Goal: Task Accomplishment & Management: Manage account settings

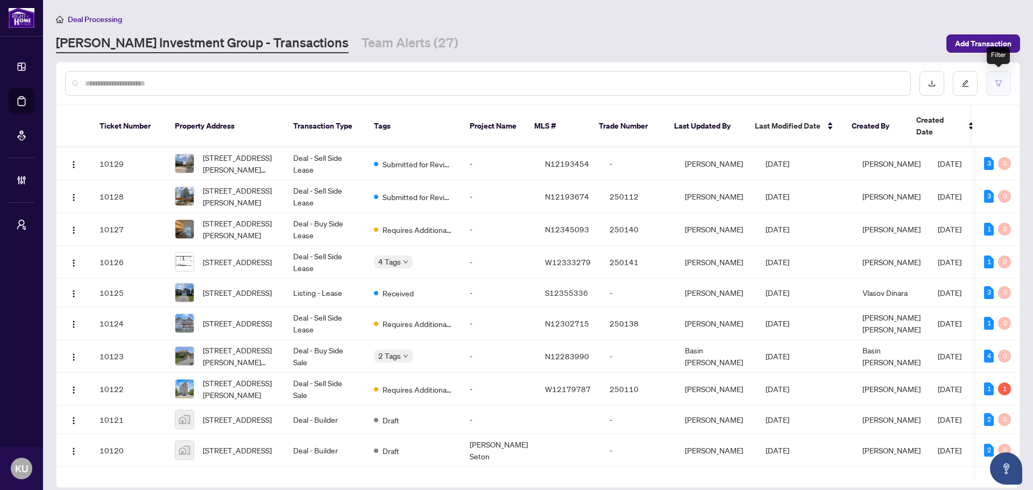
click at [1001, 79] on button "button" at bounding box center [998, 83] width 25 height 25
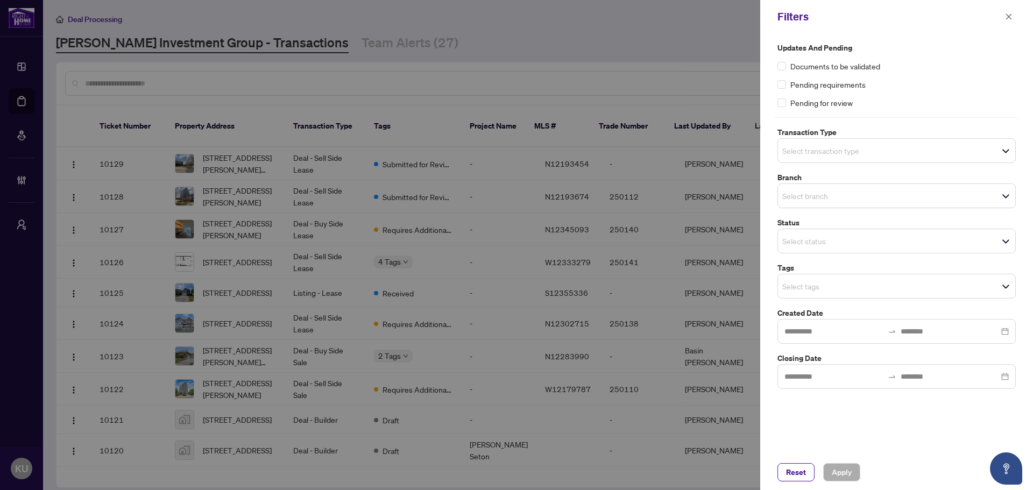
click at [812, 287] on input "search" at bounding box center [819, 286] width 75 height 13
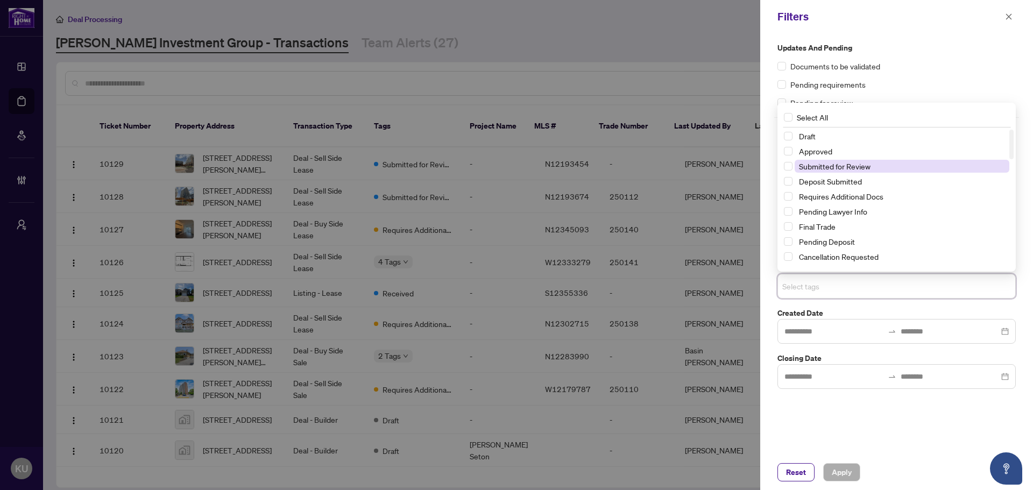
click at [841, 168] on span "Submitted for Review" at bounding box center [835, 166] width 72 height 10
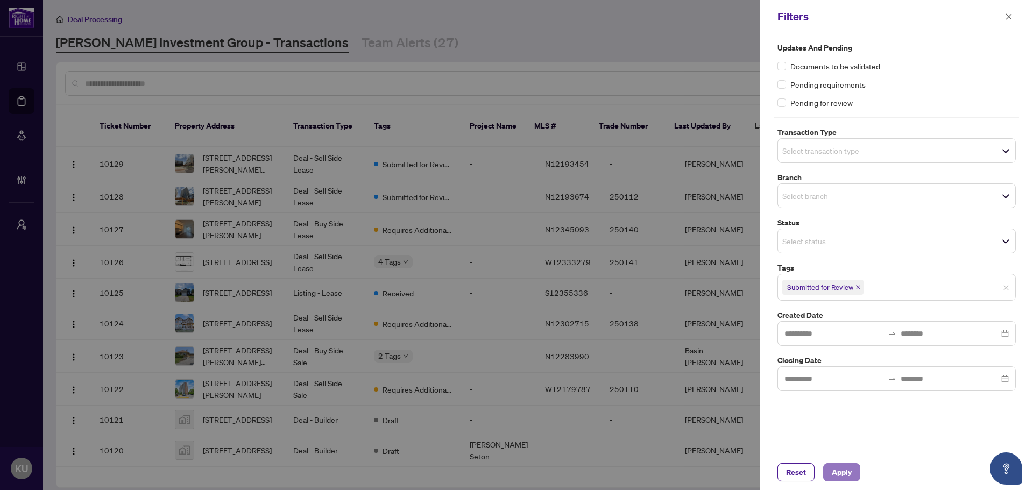
click at [847, 466] on span "Apply" at bounding box center [842, 472] width 20 height 17
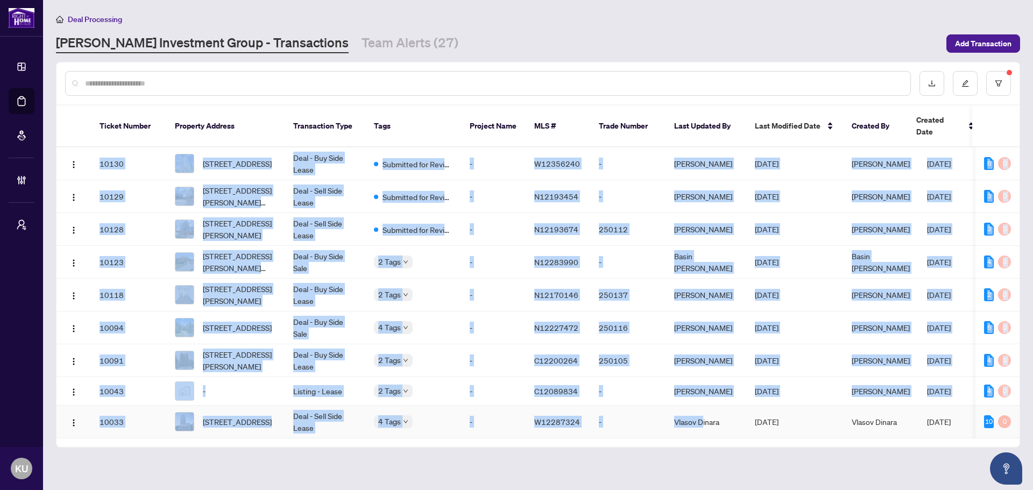
drag, startPoint x: 527, startPoint y: 435, endPoint x: 704, endPoint y: 424, distance: 177.3
click at [704, 424] on div "Ticket Number Property Address Transaction Type Tags Project Name MLS # Trade N…" at bounding box center [537, 276] width 963 height 342
click at [466, 459] on main "Deal Processing RAHR Investment Group - Transactions Team Alerts (27) Add Trans…" at bounding box center [538, 245] width 990 height 490
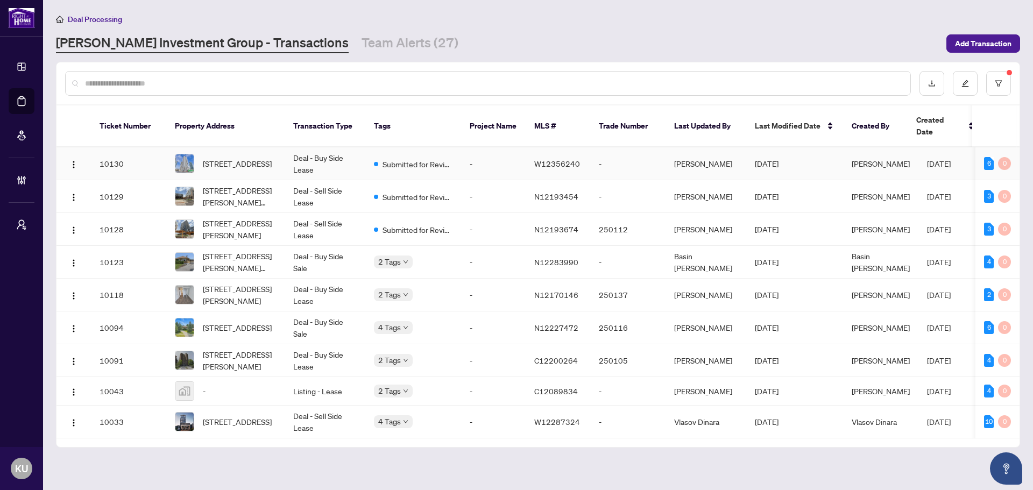
click at [215, 158] on span "[STREET_ADDRESS]" at bounding box center [237, 164] width 69 height 12
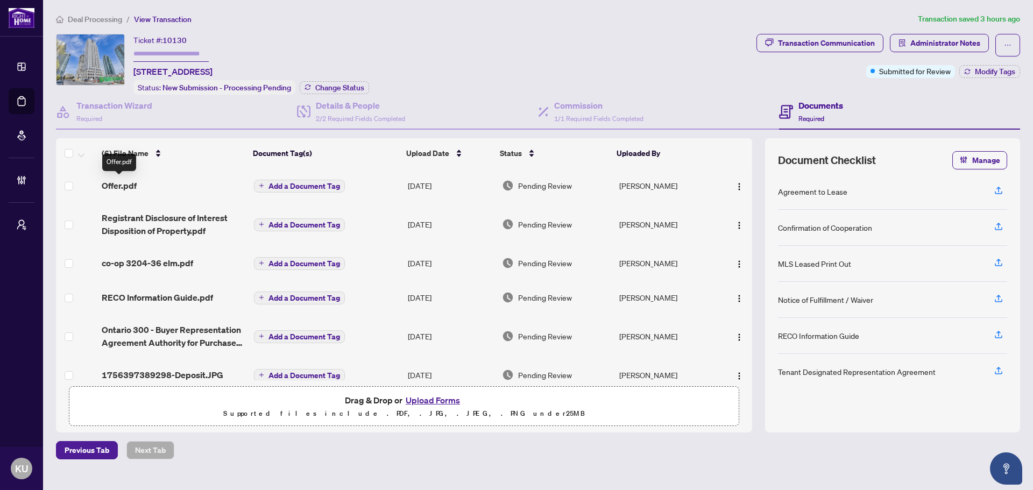
click at [129, 179] on span "Offer.pdf" at bounding box center [119, 185] width 35 height 13
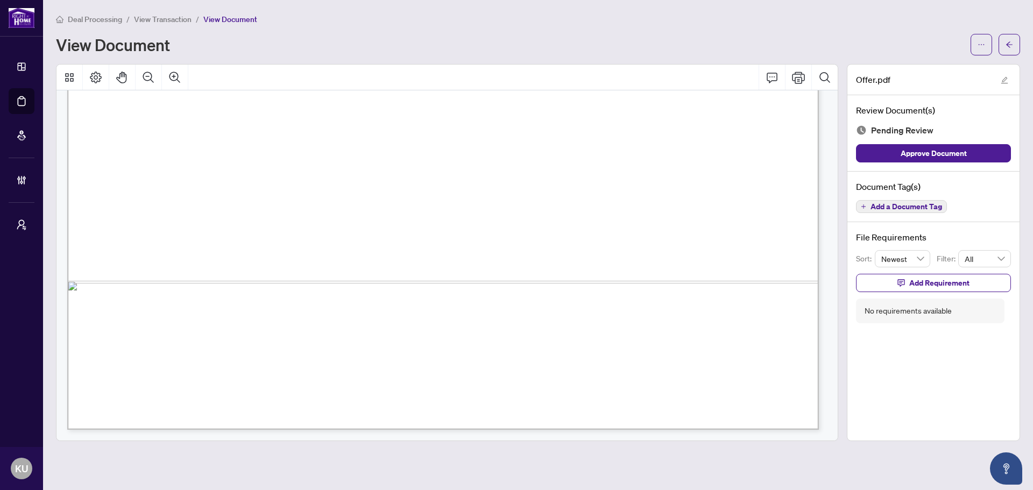
scroll to position [3387, 0]
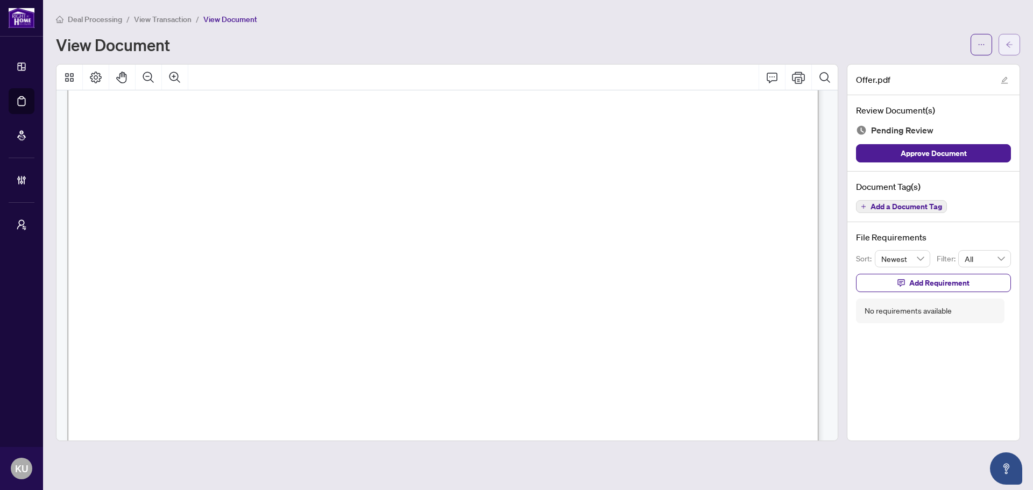
click at [1003, 48] on button "button" at bounding box center [1009, 45] width 22 height 22
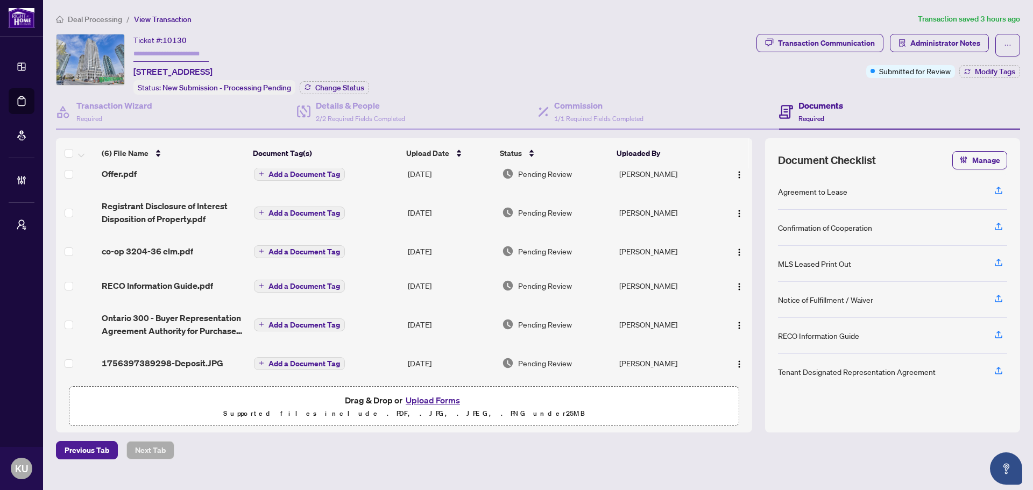
scroll to position [15, 0]
click at [138, 245] on span "co-op 3204-36 elm.pdf" at bounding box center [147, 251] width 91 height 13
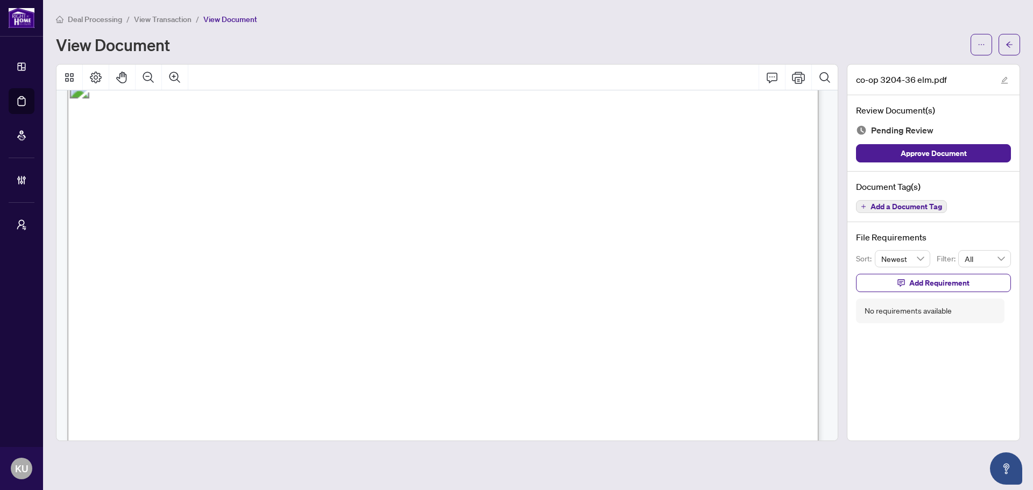
scroll to position [1345, 0]
click at [902, 205] on span "Add a Document Tag" at bounding box center [906, 207] width 72 height 8
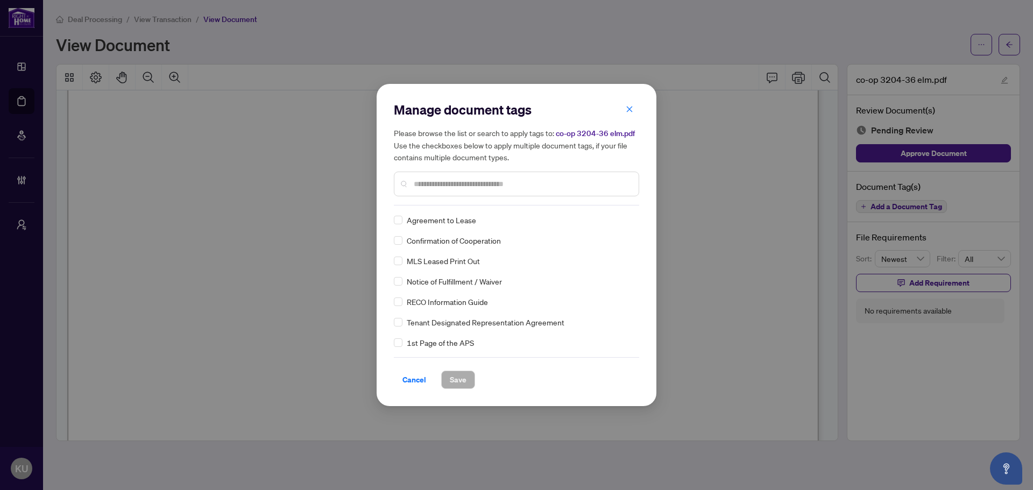
click at [454, 191] on div at bounding box center [516, 184] width 245 height 25
click at [445, 183] on input "text" at bounding box center [522, 184] width 216 height 12
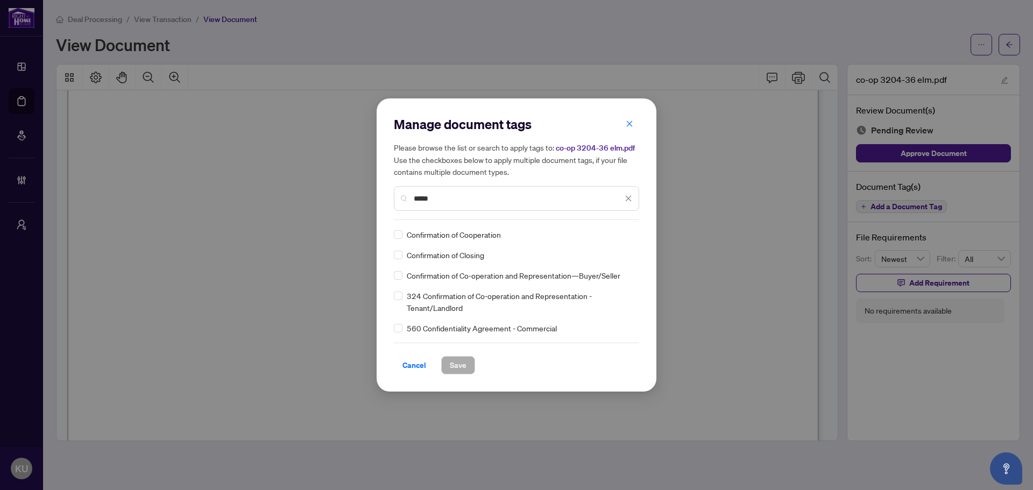
type input "*****"
click at [400, 233] on div "Manage document tags Please browse the list or search to apply tags to: co-op 3…" at bounding box center [516, 244] width 280 height 293
click at [610, 238] on div at bounding box center [618, 234] width 27 height 11
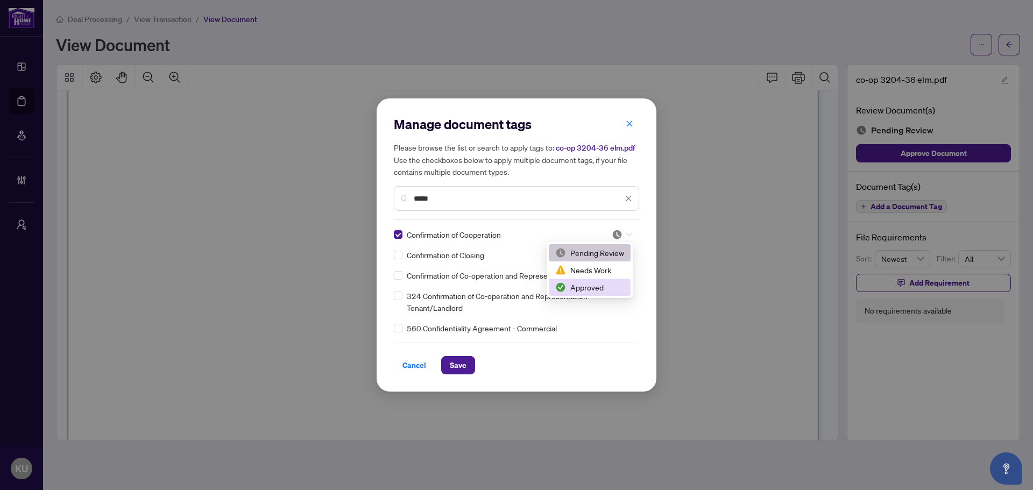
click at [594, 281] on div "Approved" at bounding box center [590, 287] width 82 height 17
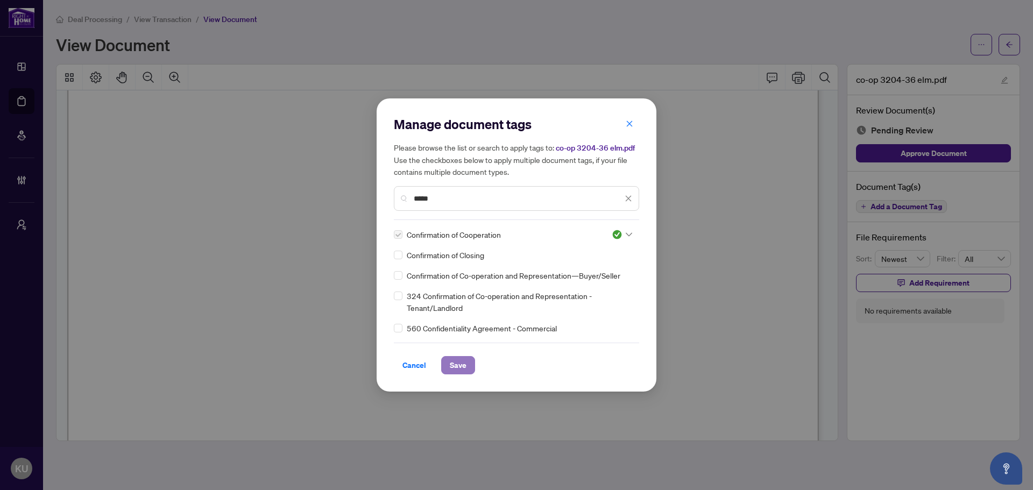
click at [456, 363] on span "Save" at bounding box center [458, 365] width 17 height 17
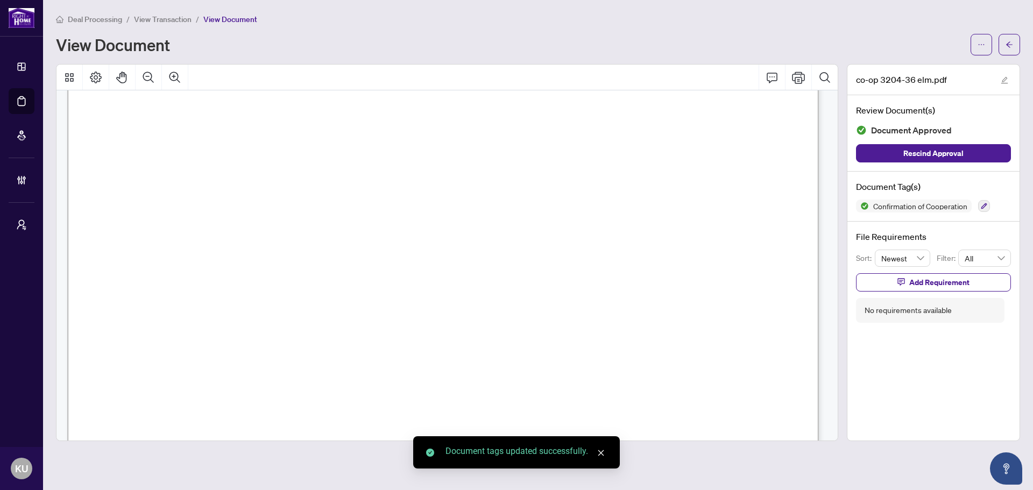
scroll to position [0, 0]
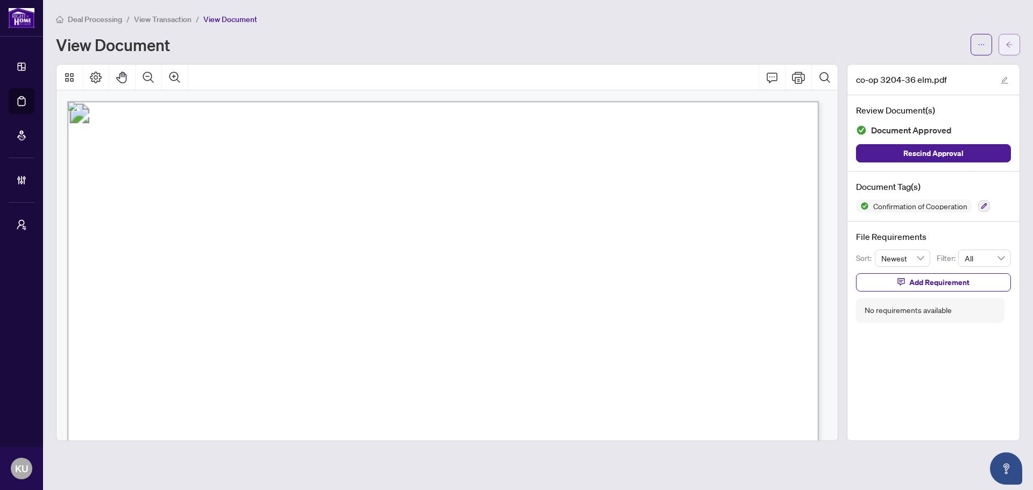
click at [1013, 38] on button "button" at bounding box center [1009, 45] width 22 height 22
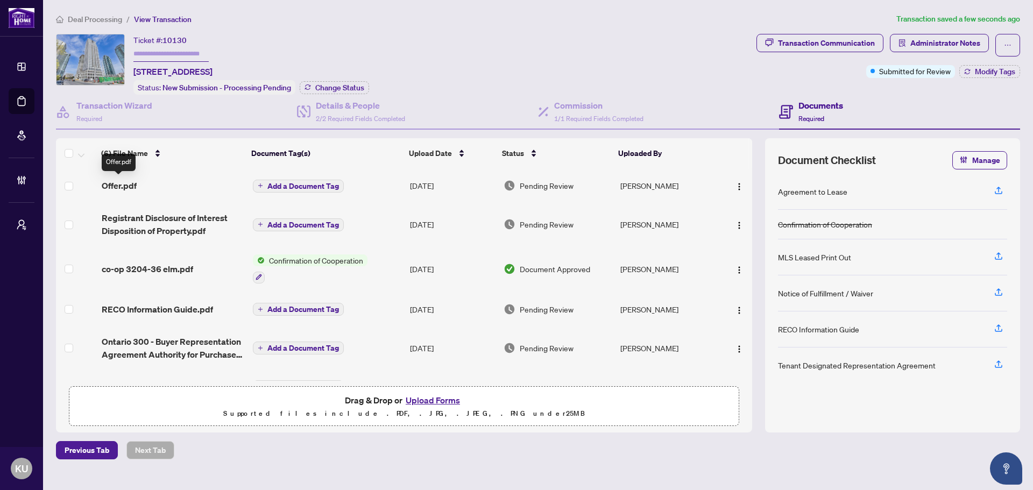
click at [113, 183] on span "Offer.pdf" at bounding box center [119, 185] width 35 height 13
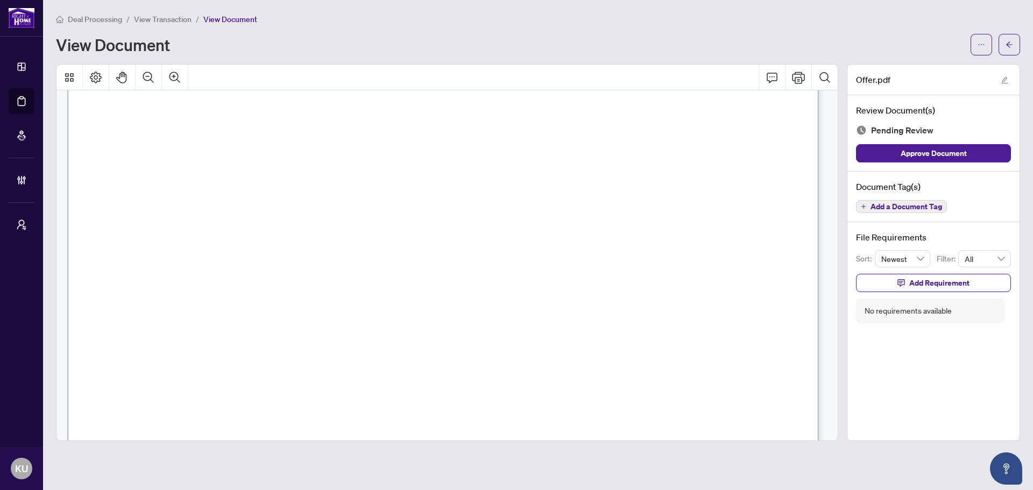
scroll to position [484, 0]
drag, startPoint x: 829, startPoint y: 122, endPoint x: 833, endPoint y: 131, distance: 10.4
click at [833, 131] on div "Form 400 Revised Feb 2024 Page 1 of 4 The trademarks REALTOR®, REALTORS®, MLS®,…" at bounding box center [446, 265] width 781 height 350
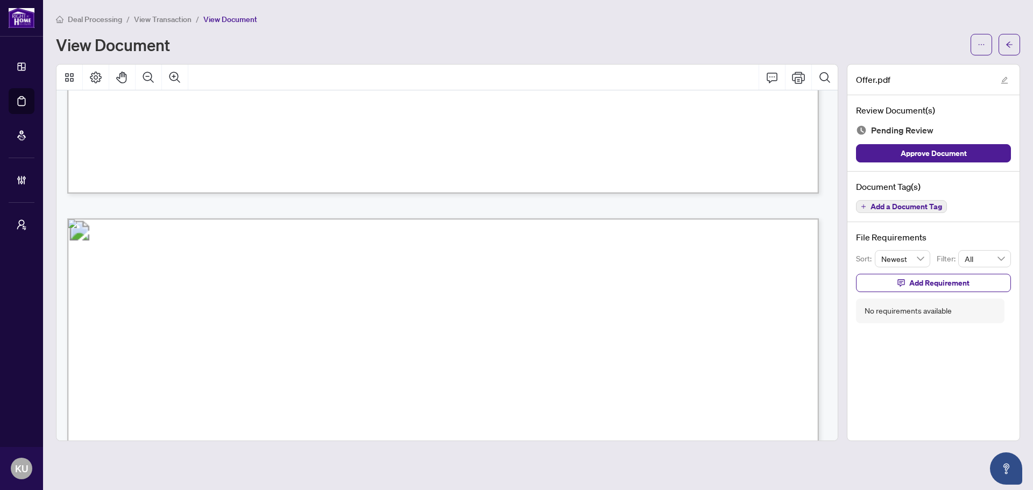
scroll to position [8844, 0]
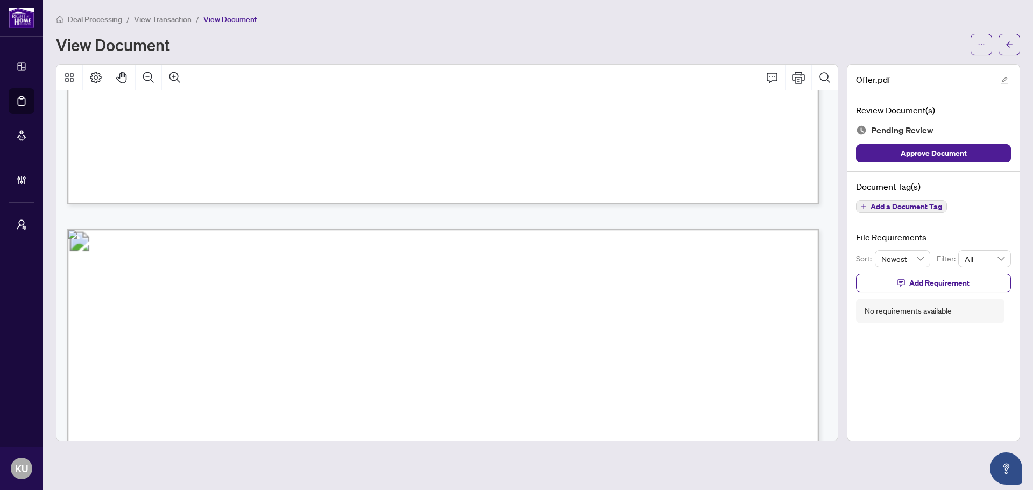
click at [872, 201] on button "Add a Document Tag" at bounding box center [901, 206] width 91 height 13
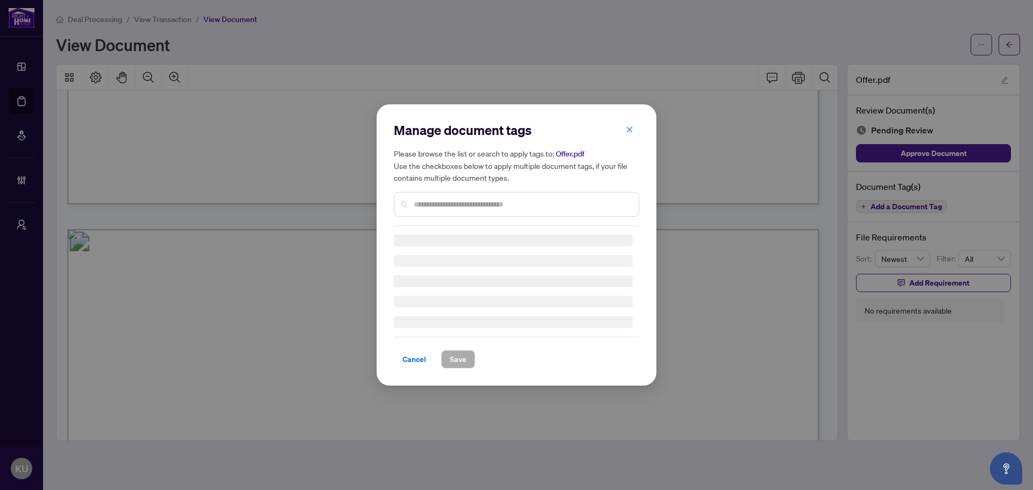
click at [450, 201] on input "text" at bounding box center [522, 204] width 216 height 12
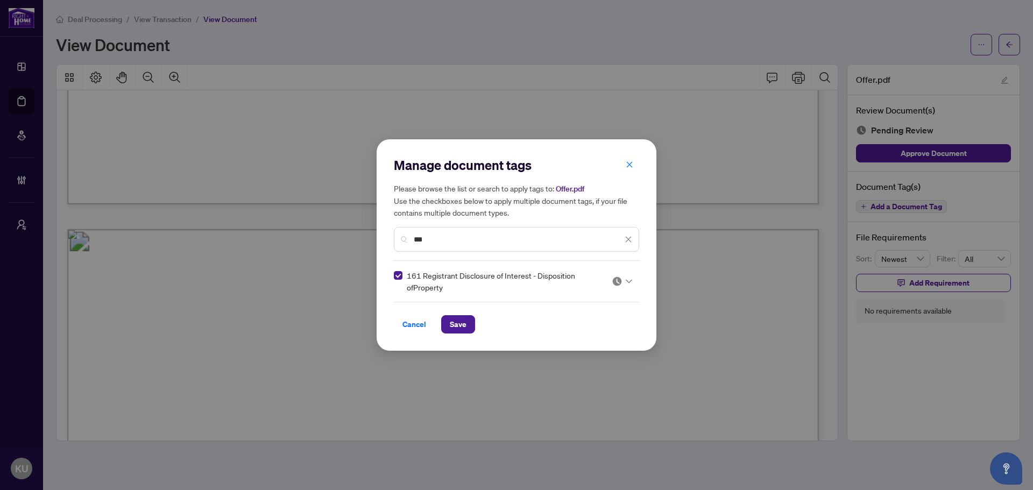
click at [616, 283] on img at bounding box center [617, 281] width 11 height 11
click at [568, 337] on div "Approved" at bounding box center [589, 334] width 69 height 12
drag, startPoint x: 451, startPoint y: 240, endPoint x: 366, endPoint y: 238, distance: 85.0
click at [366, 238] on div "Manage document tags Please browse the list or search to apply tags to: Offer.p…" at bounding box center [516, 245] width 1033 height 490
click at [440, 238] on input "****" at bounding box center [518, 239] width 209 height 12
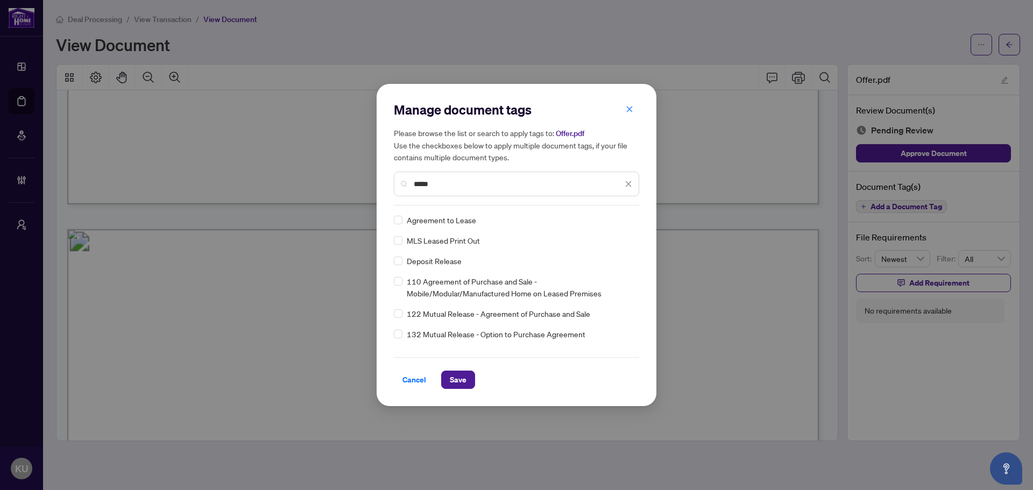
type input "*****"
click at [625, 224] on div at bounding box center [622, 220] width 20 height 11
click at [610, 265] on div "Approved" at bounding box center [586, 272] width 82 height 17
click at [461, 375] on span "Save" at bounding box center [458, 379] width 17 height 17
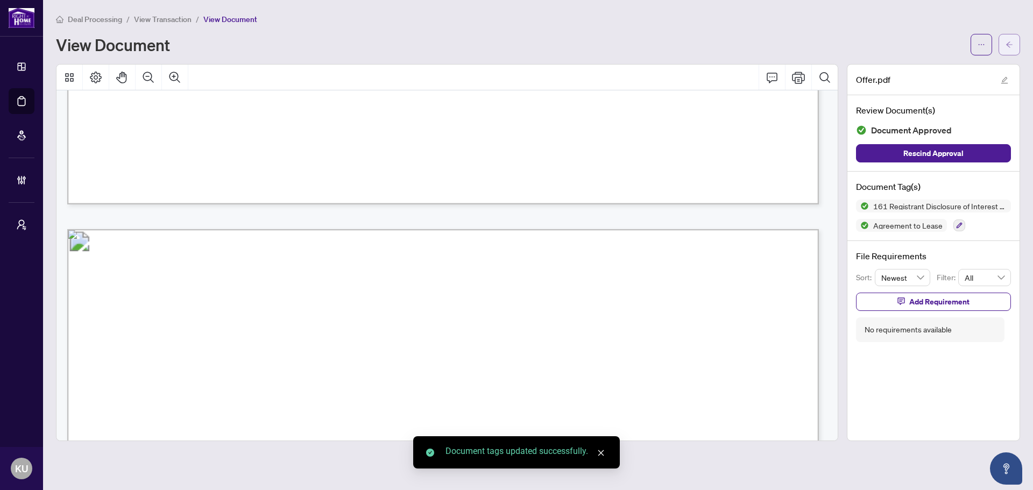
click at [1010, 46] on icon "arrow-left" at bounding box center [1009, 45] width 8 height 8
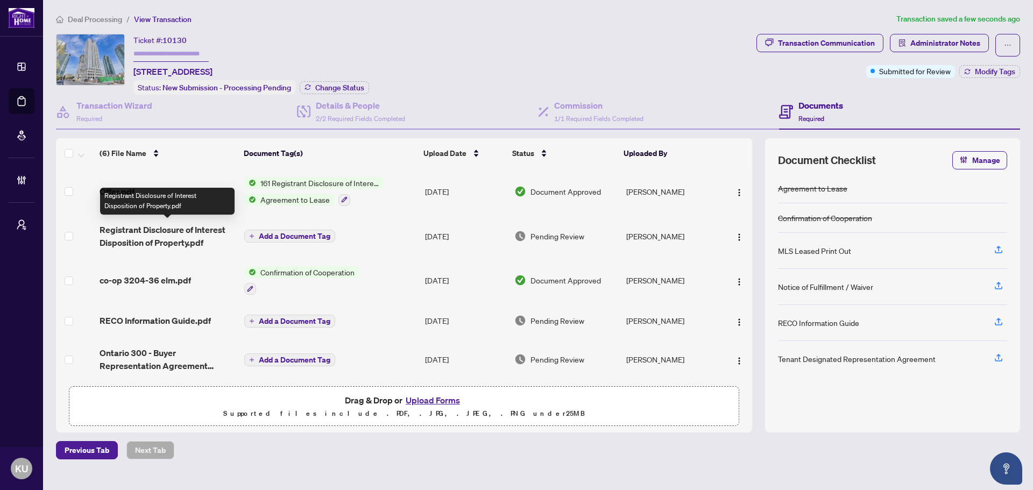
click at [162, 229] on span "Registrant Disclosure of Interest Disposition of Property.pdf" at bounding box center [168, 236] width 136 height 26
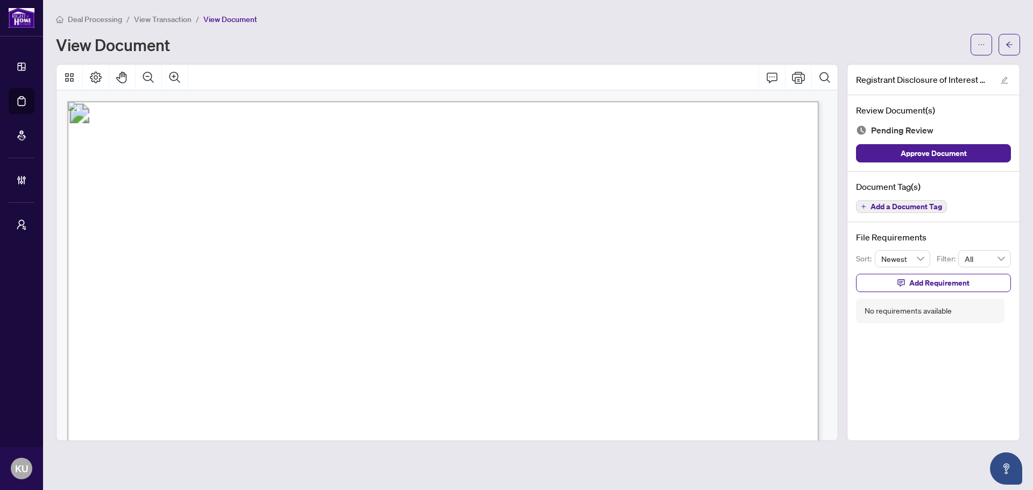
click at [882, 205] on span "Add a Document Tag" at bounding box center [906, 207] width 72 height 8
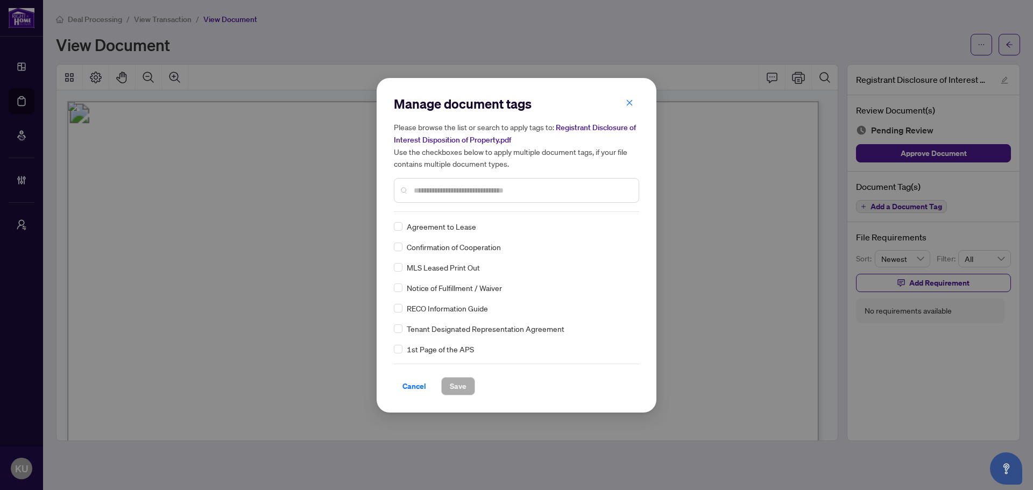
click at [433, 191] on input "text" at bounding box center [522, 190] width 216 height 12
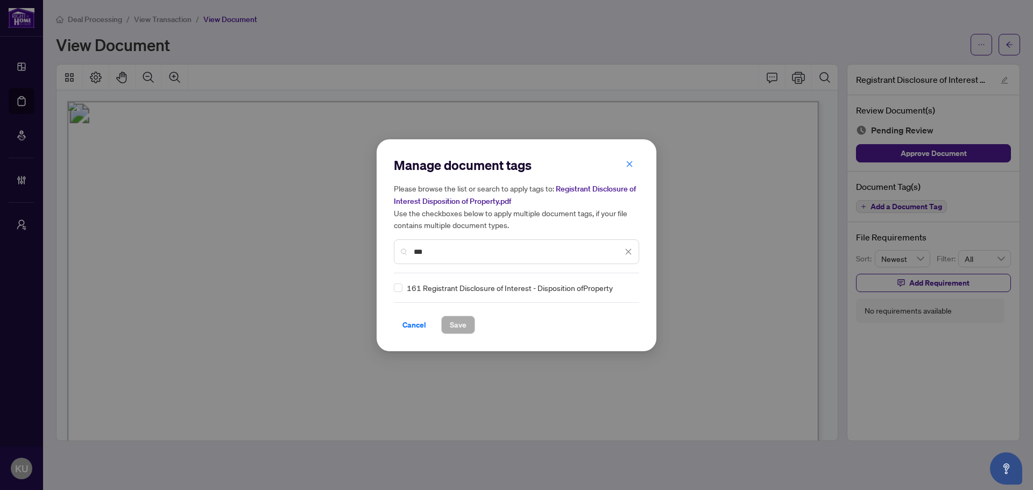
type input "***"
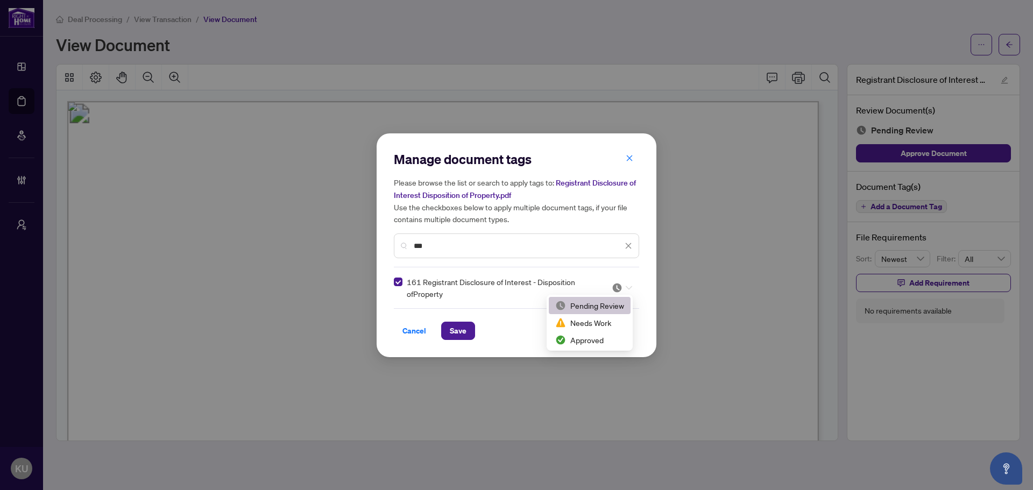
click at [619, 287] on img at bounding box center [617, 287] width 11 height 11
click at [585, 332] on div "Approved" at bounding box center [590, 339] width 82 height 17
click at [441, 331] on button "Save" at bounding box center [458, 331] width 34 height 18
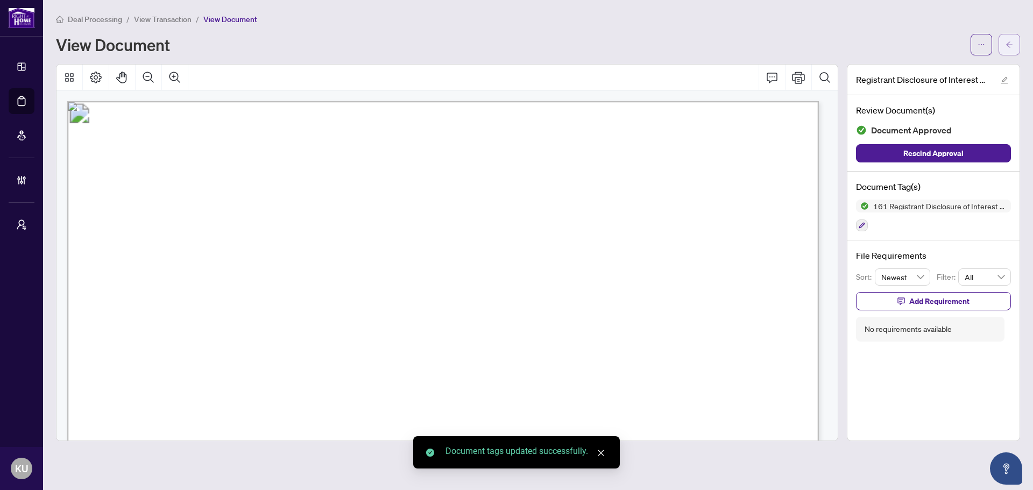
click at [1008, 36] on span "button" at bounding box center [1009, 44] width 8 height 17
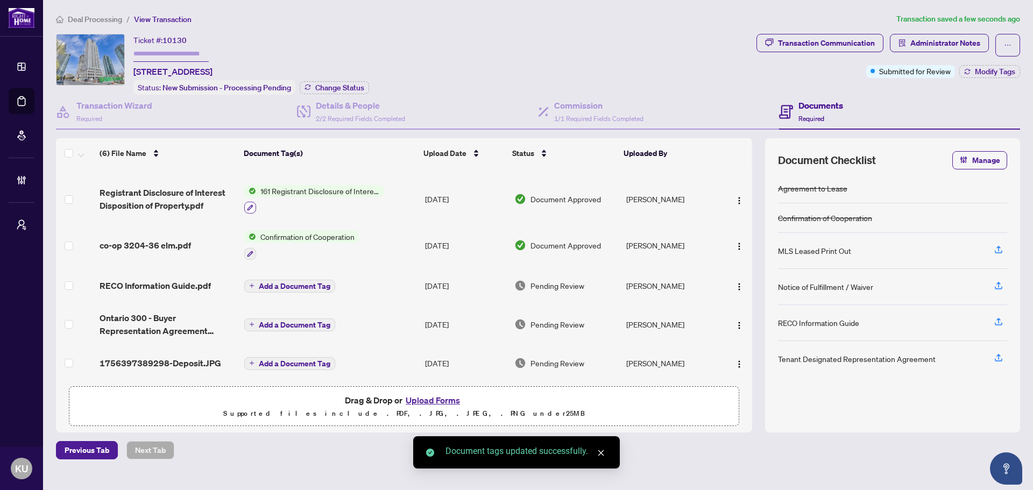
scroll to position [41, 0]
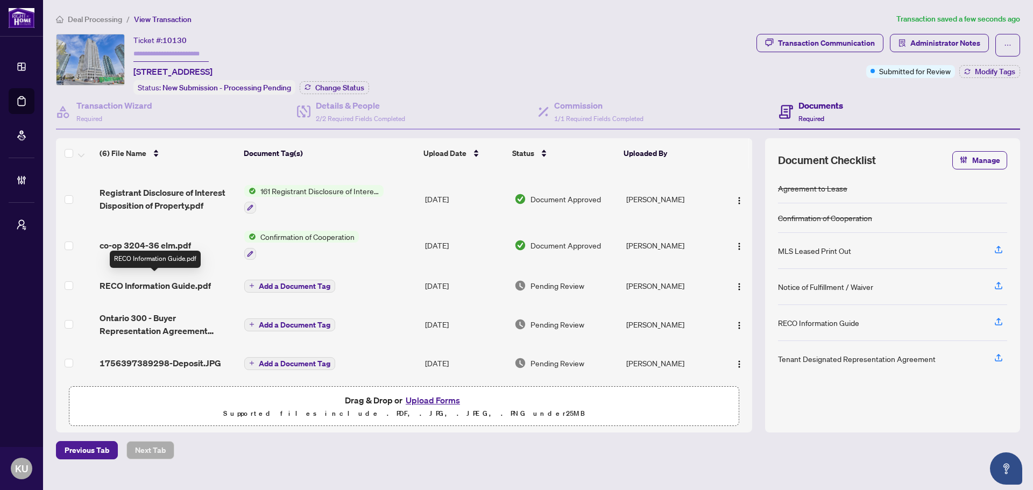
click at [154, 279] on span "RECO Information Guide.pdf" at bounding box center [155, 285] width 111 height 13
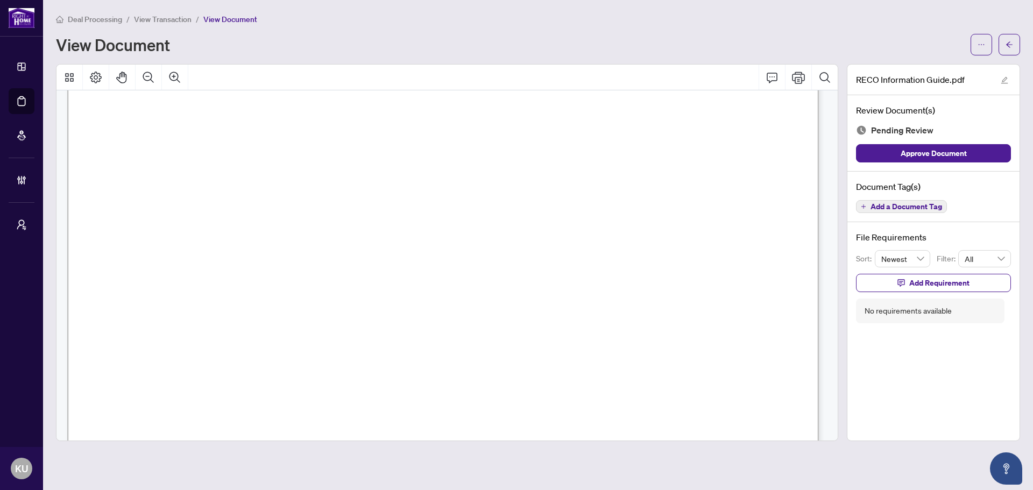
scroll to position [12182, 0]
click at [892, 204] on span "Add a Document Tag" at bounding box center [906, 207] width 72 height 8
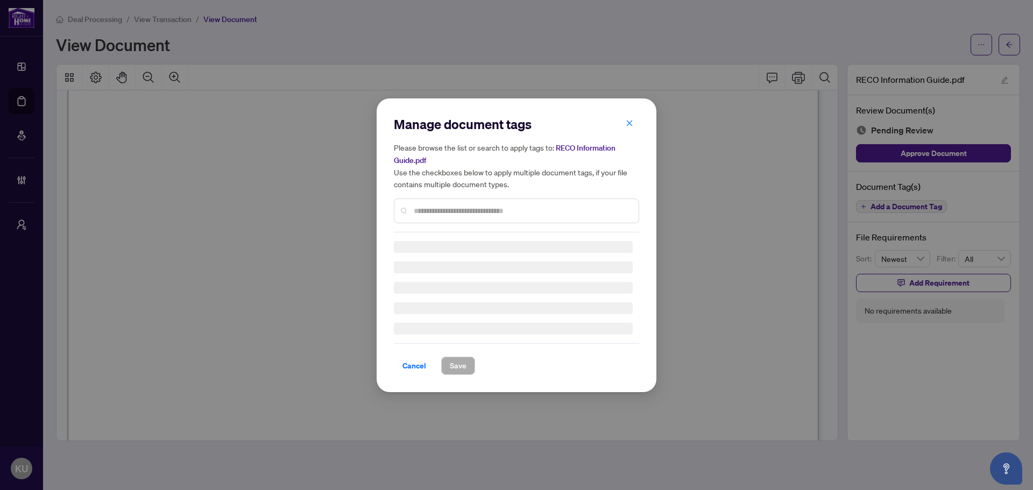
click at [435, 201] on div at bounding box center [516, 210] width 245 height 25
click at [426, 201] on div at bounding box center [516, 210] width 245 height 25
click at [417, 204] on div "Manage document tags Please browse the list or search to apply tags to: RECO In…" at bounding box center [516, 174] width 245 height 117
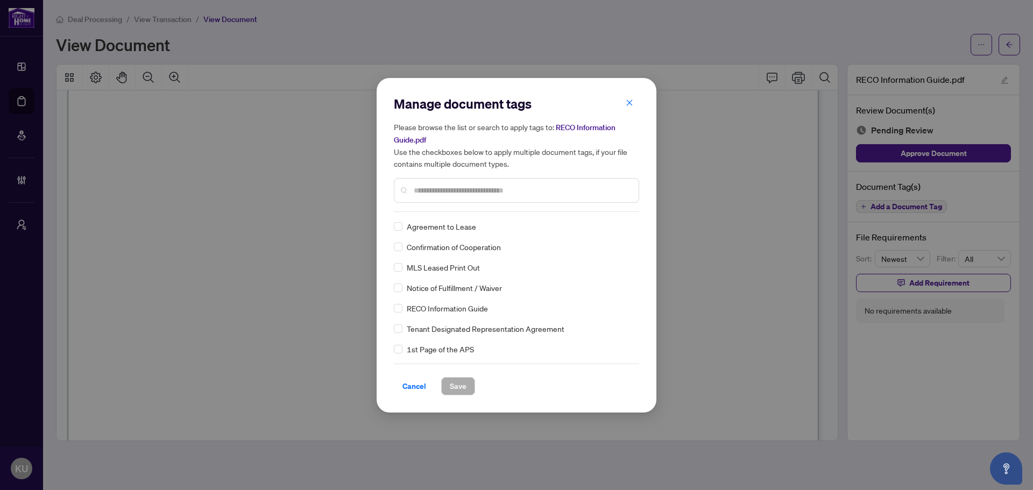
click at [459, 186] on input "text" at bounding box center [522, 190] width 216 height 12
type input "***"
click at [613, 228] on img at bounding box center [617, 226] width 11 height 11
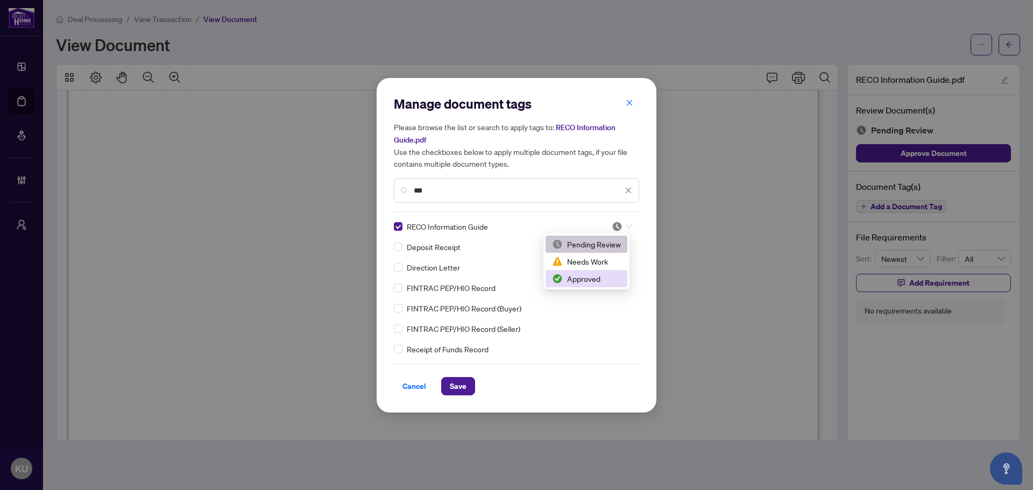
click at [609, 275] on div "Approved" at bounding box center [586, 279] width 69 height 12
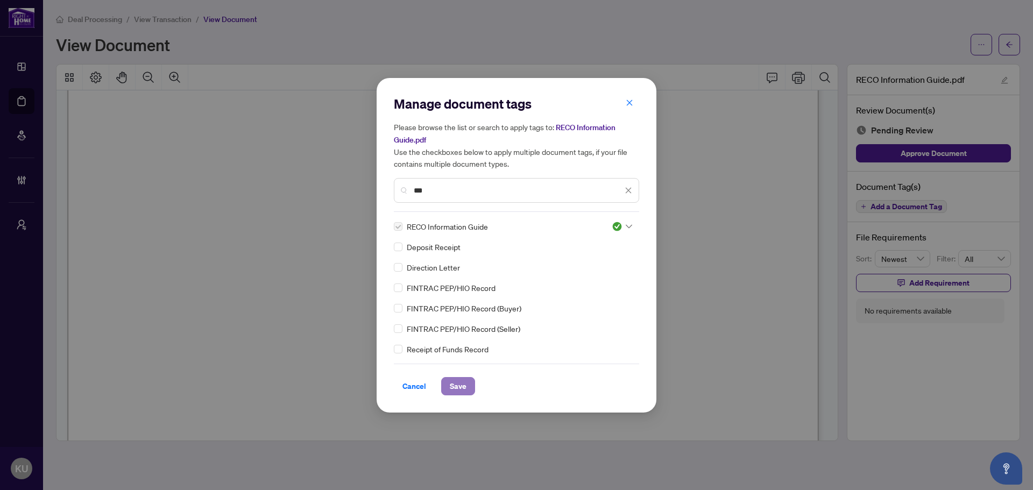
click at [467, 377] on button "Save" at bounding box center [458, 386] width 34 height 18
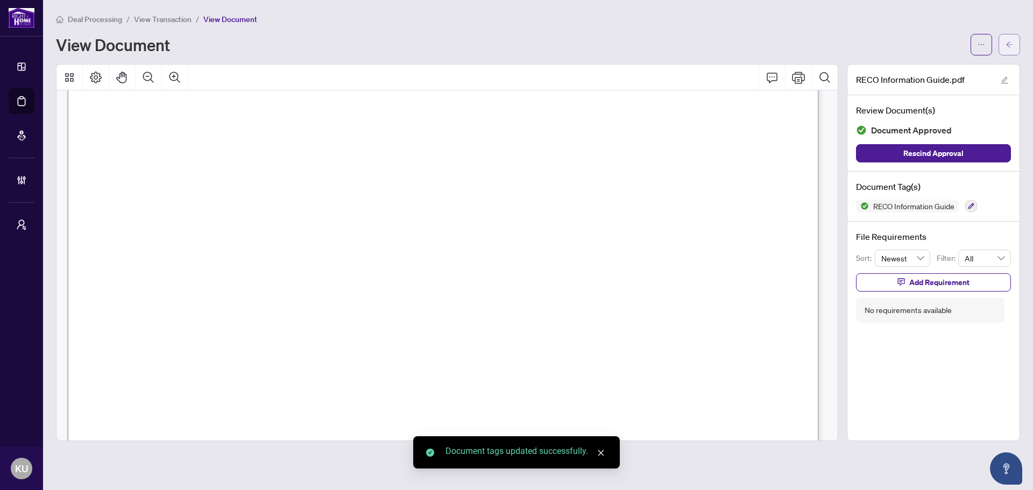
click at [1017, 41] on button "button" at bounding box center [1009, 45] width 22 height 22
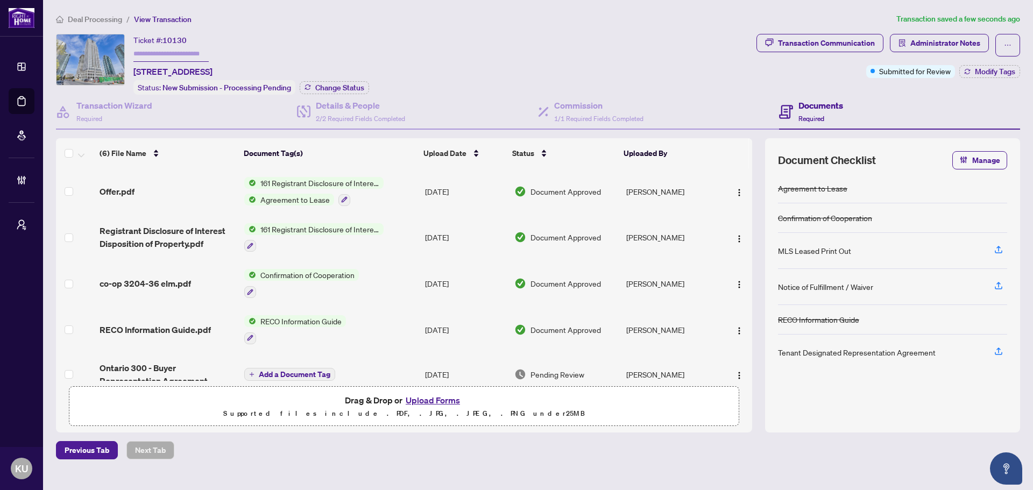
scroll to position [52, 0]
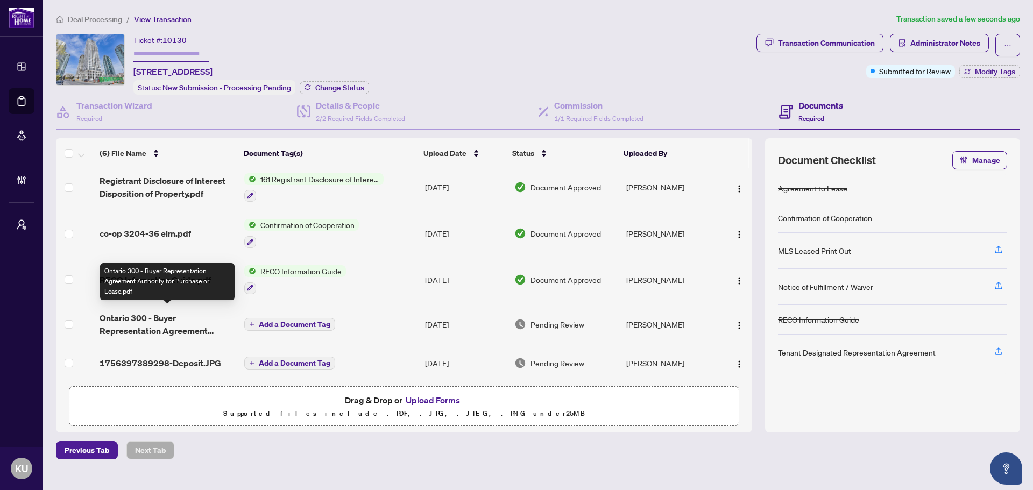
click at [149, 311] on span "Ontario 300 - Buyer Representation Agreement Authority for Purchase or Lease.pdf" at bounding box center [168, 324] width 136 height 26
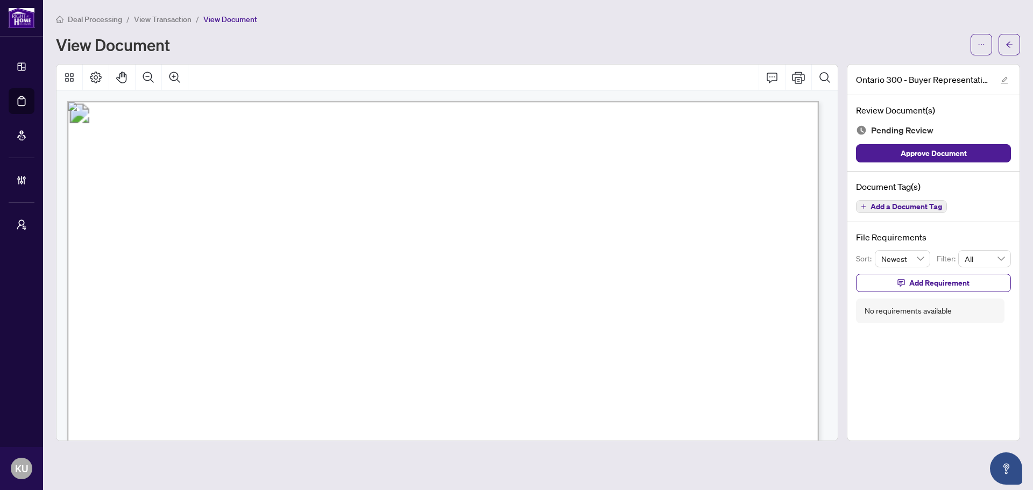
click at [893, 208] on span "Add a Document Tag" at bounding box center [906, 207] width 72 height 8
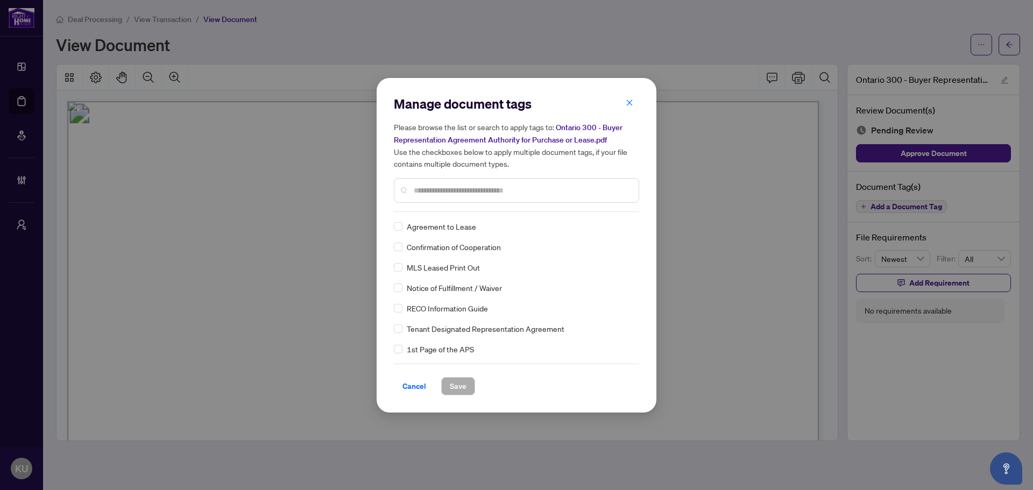
click at [461, 192] on input "text" at bounding box center [522, 190] width 216 height 12
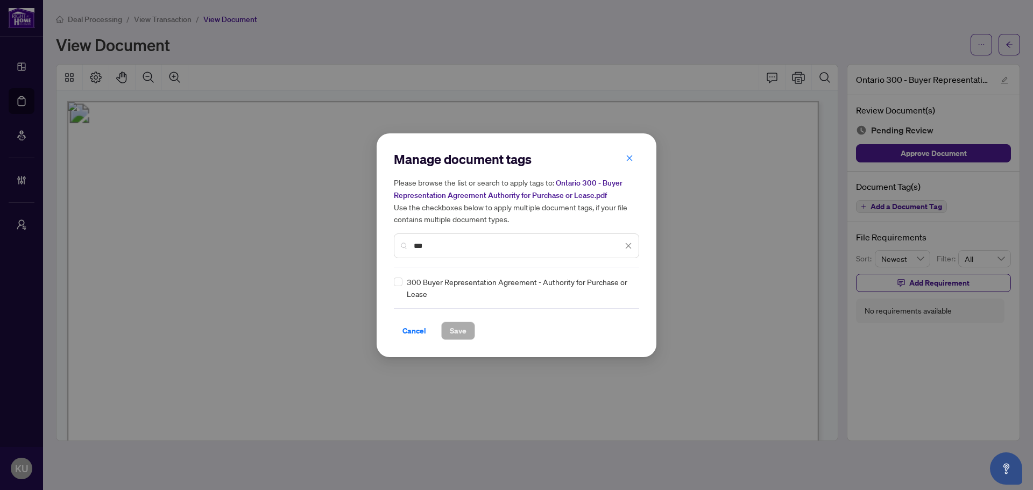
type input "***"
click at [620, 286] on img at bounding box center [617, 287] width 11 height 11
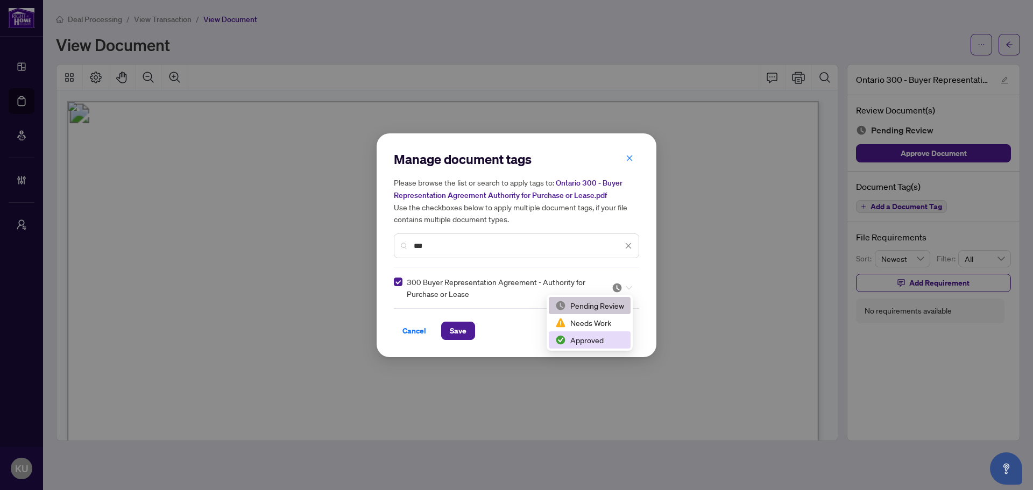
click at [584, 337] on div "Approved" at bounding box center [589, 340] width 69 height 12
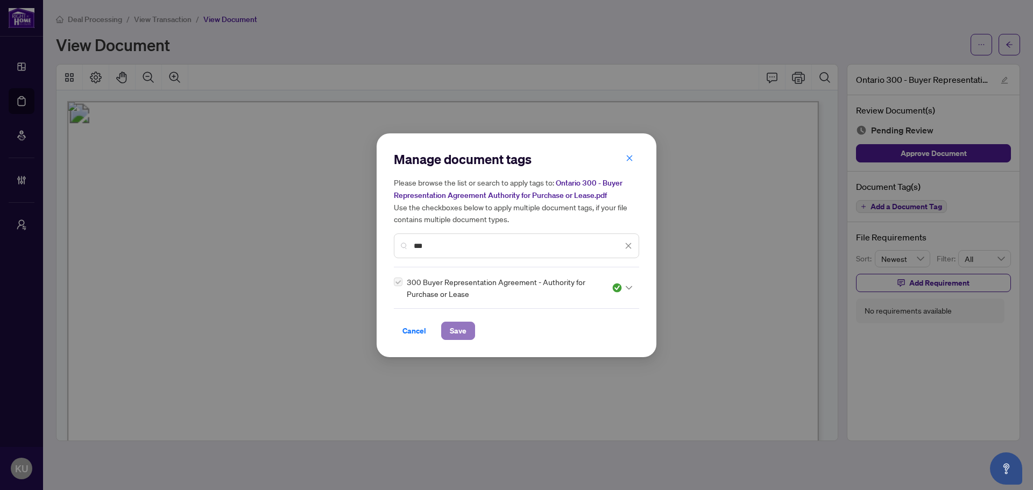
click at [468, 326] on button "Save" at bounding box center [458, 331] width 34 height 18
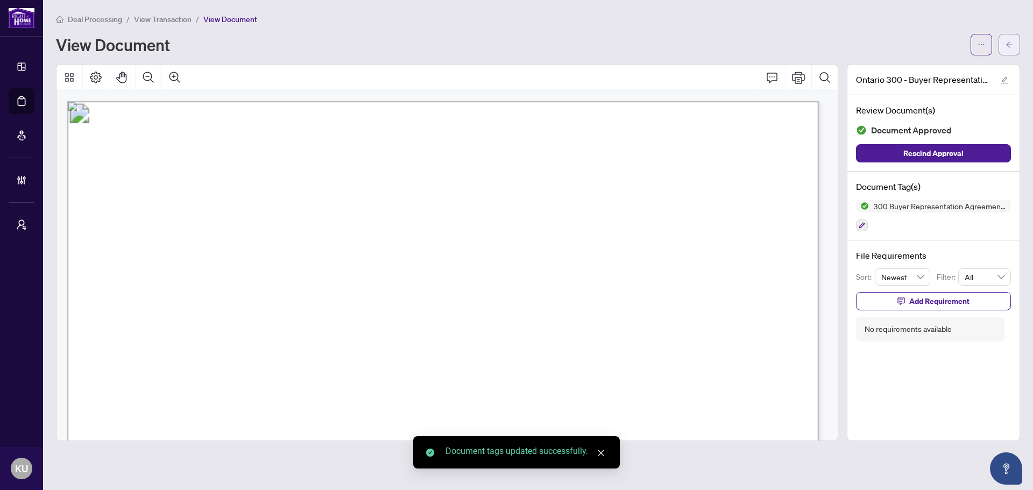
click at [1017, 42] on button "button" at bounding box center [1009, 45] width 22 height 22
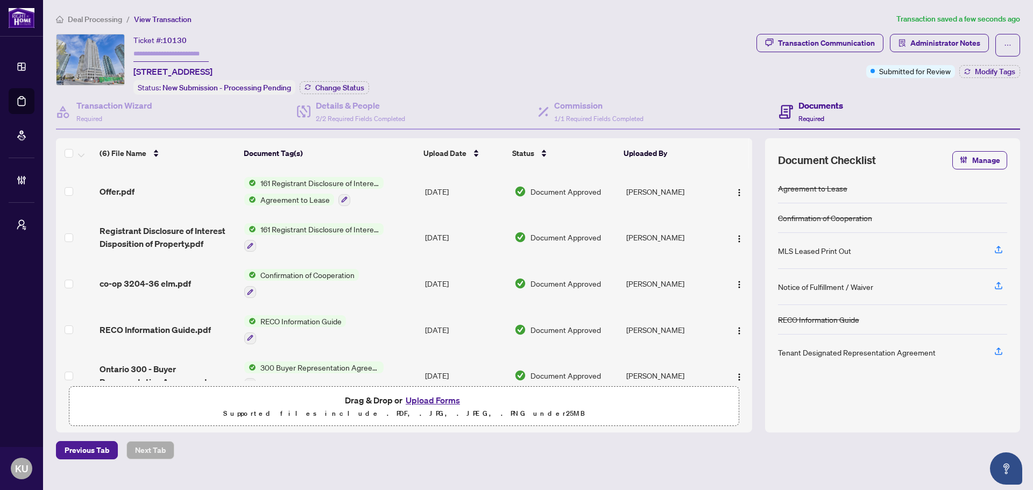
scroll to position [55, 0]
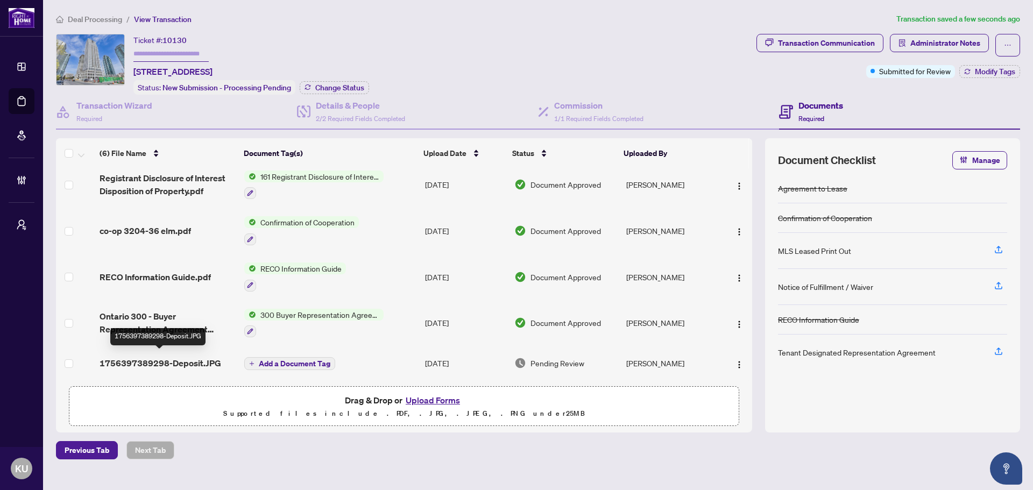
click at [142, 357] on span "1756397389298-Deposit.JPG" at bounding box center [161, 363] width 122 height 13
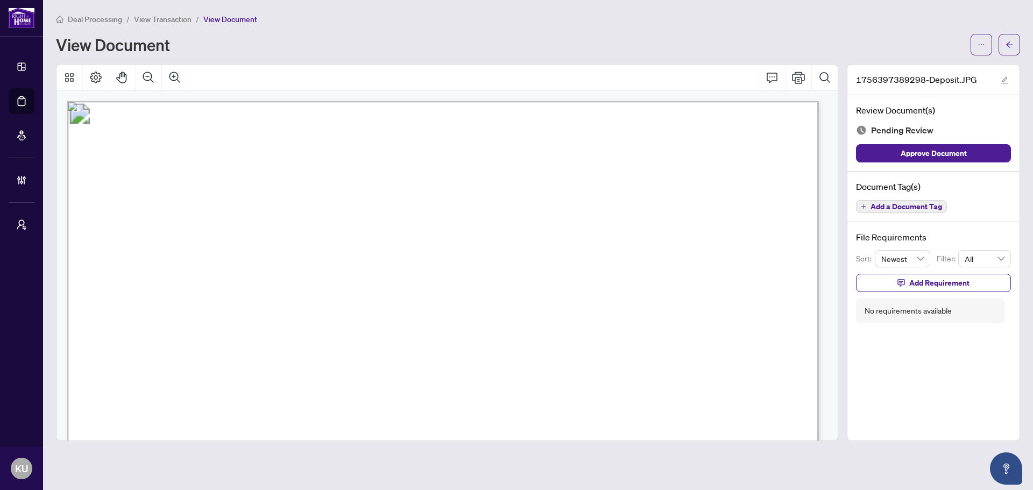
click at [930, 209] on span "Add a Document Tag" at bounding box center [906, 207] width 72 height 8
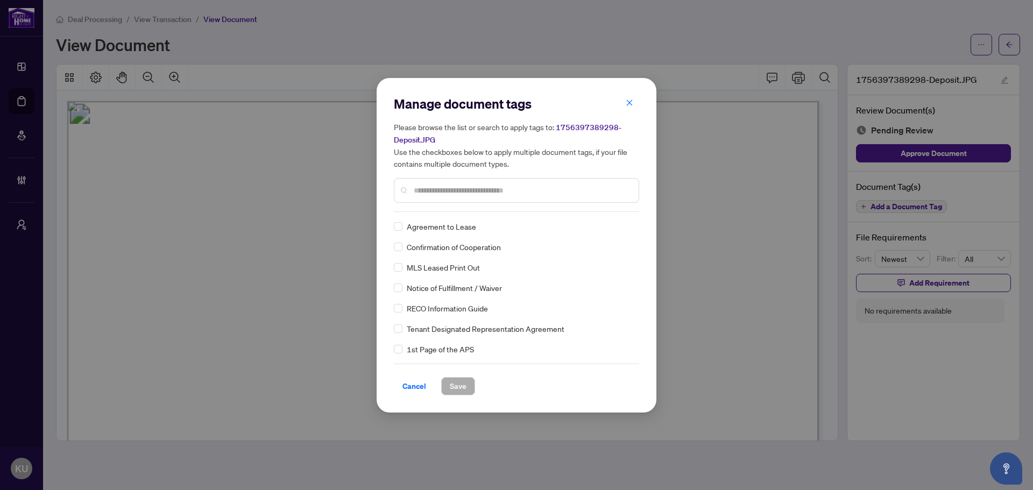
click at [455, 189] on input "text" at bounding box center [522, 190] width 216 height 12
type input "****"
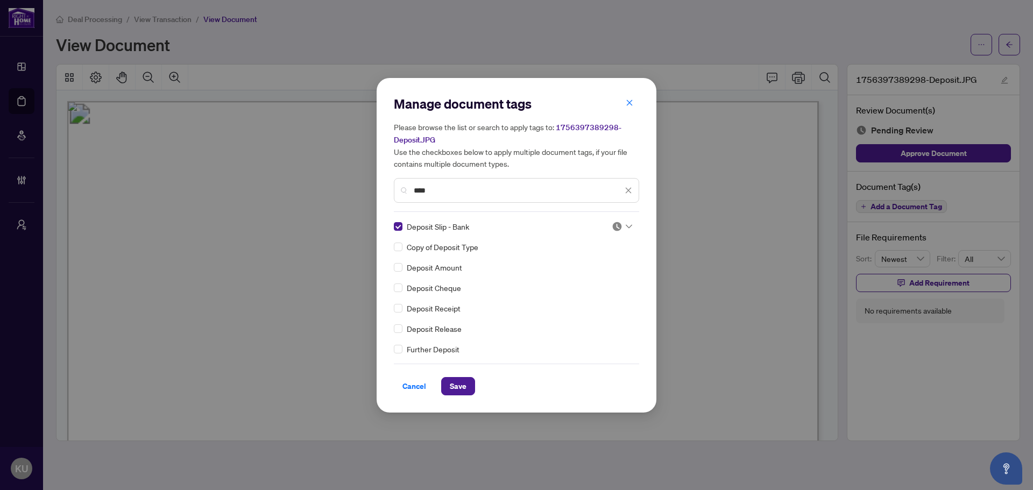
click at [619, 230] on img at bounding box center [617, 226] width 11 height 11
click at [586, 276] on div "Approved" at bounding box center [586, 279] width 69 height 12
click at [460, 387] on span "Save" at bounding box center [458, 386] width 17 height 17
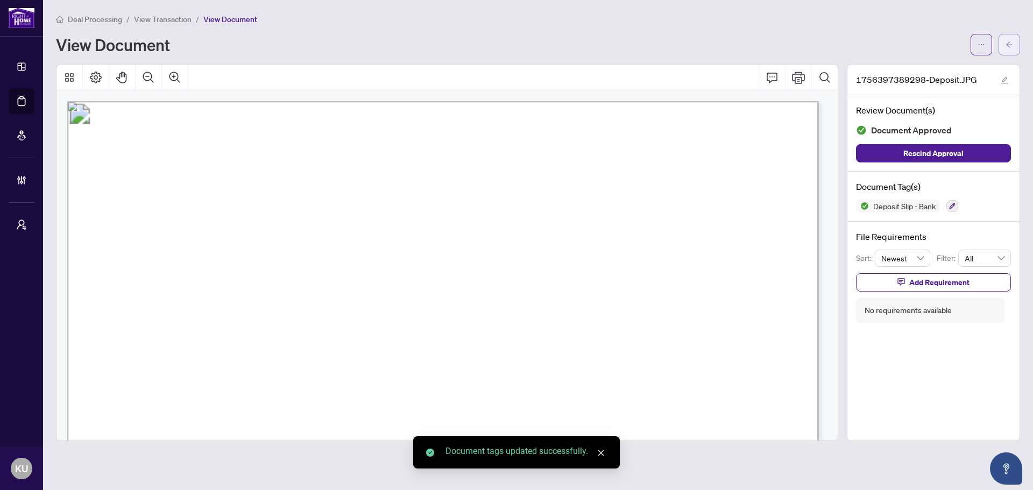
click at [1016, 42] on button "button" at bounding box center [1009, 45] width 22 height 22
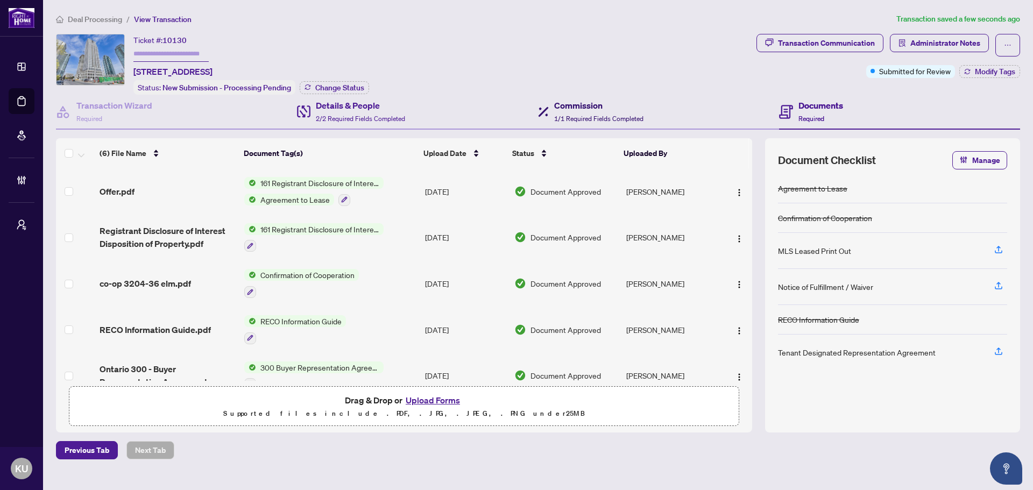
drag, startPoint x: 605, startPoint y: 108, endPoint x: 463, endPoint y: 117, distance: 141.7
click at [605, 108] on h4 "Commission" at bounding box center [598, 105] width 89 height 13
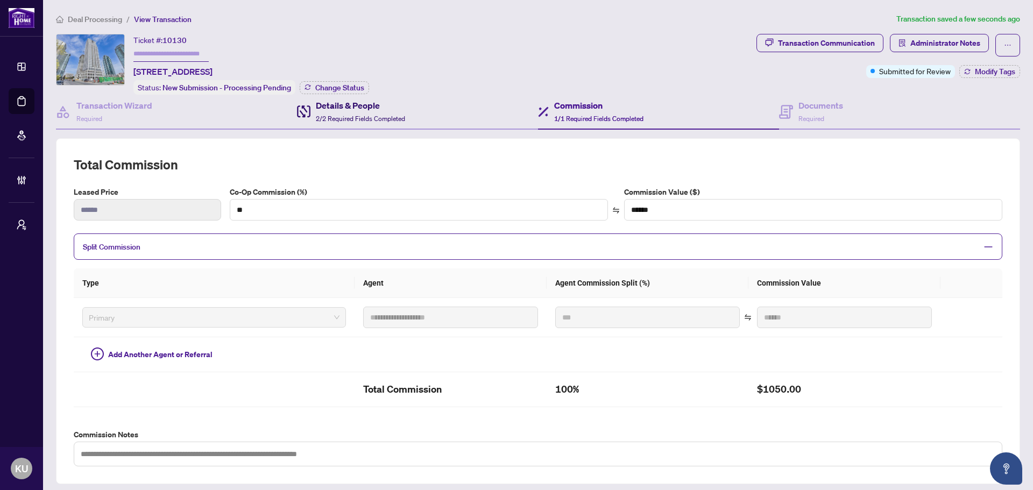
click at [352, 111] on div "Details & People 2/2 Required Fields Completed" at bounding box center [360, 111] width 89 height 25
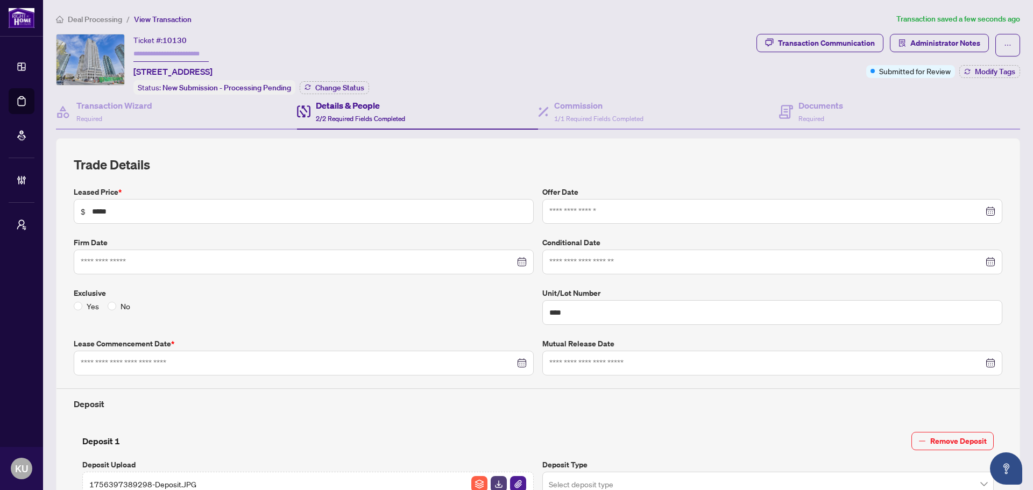
type input "**********"
drag, startPoint x: 113, startPoint y: 111, endPoint x: 271, endPoint y: 105, distance: 158.2
click at [112, 111] on div "Transaction Wizard Required" at bounding box center [114, 111] width 76 height 25
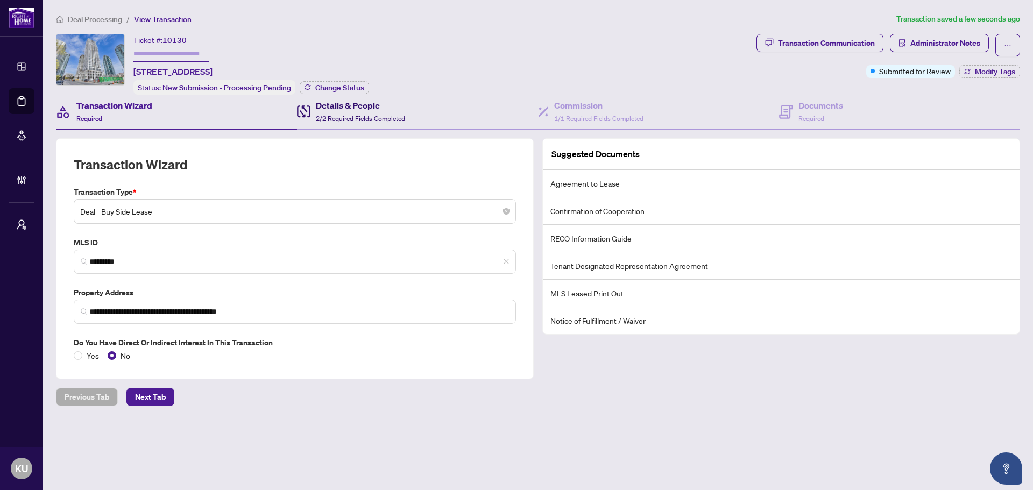
click at [328, 109] on h4 "Details & People" at bounding box center [360, 105] width 89 height 13
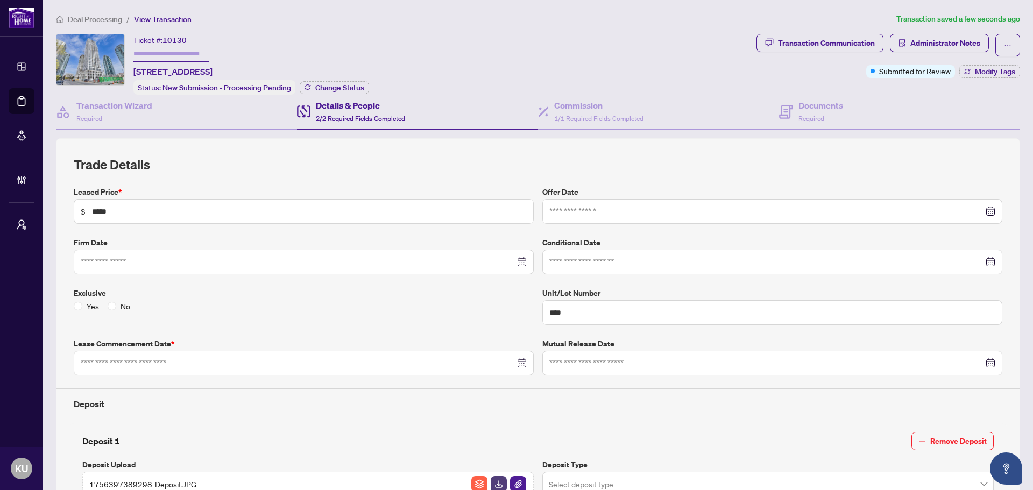
type input "**********"
click at [599, 120] on span "1/1 Required Fields Completed" at bounding box center [598, 119] width 89 height 8
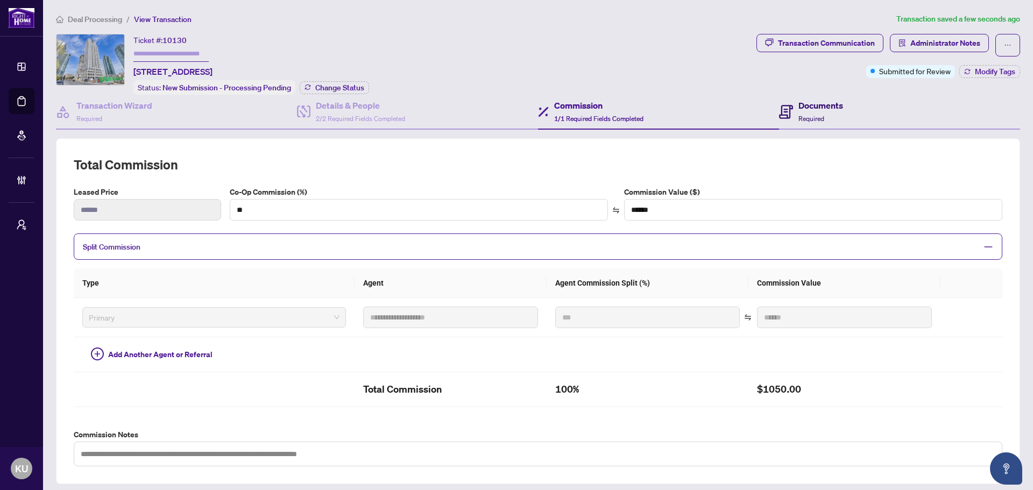
click at [802, 116] on span "Required" at bounding box center [811, 119] width 26 height 8
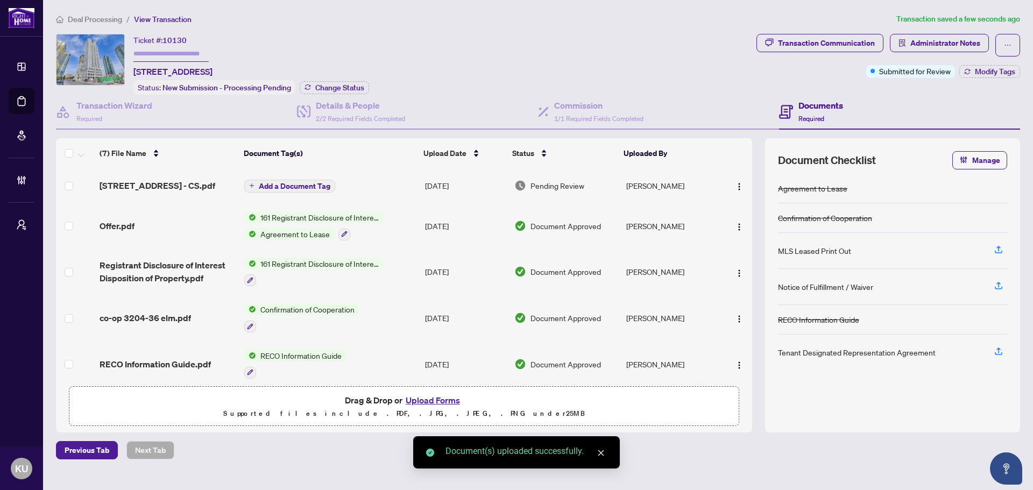
click at [264, 182] on span "Add a Document Tag" at bounding box center [295, 186] width 72 height 8
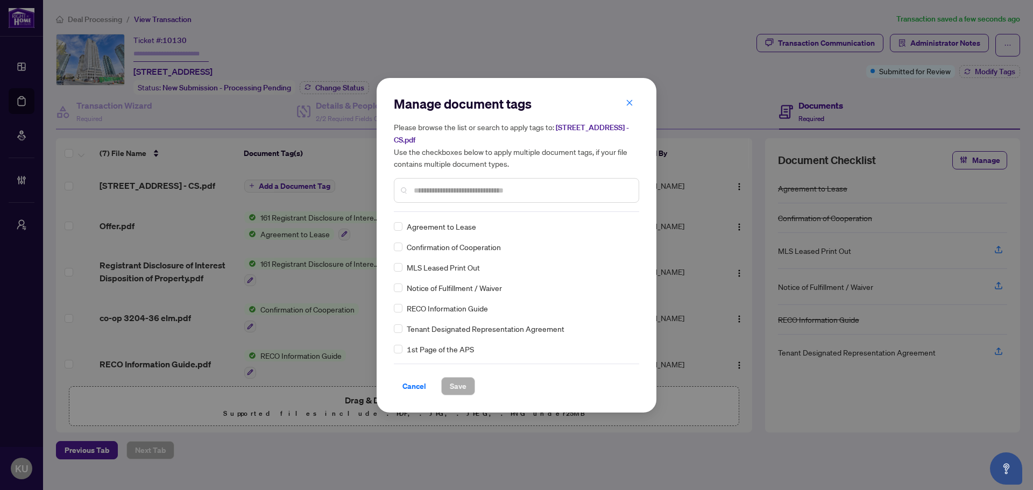
click at [422, 190] on input "text" at bounding box center [522, 190] width 216 height 12
type input "****"
click at [626, 224] on icon at bounding box center [629, 226] width 6 height 4
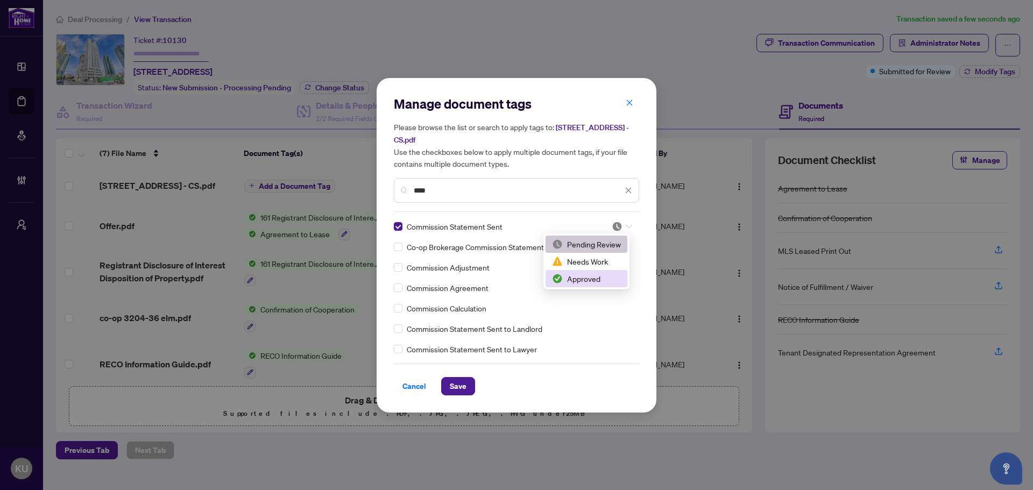
click at [577, 284] on div "Approved" at bounding box center [586, 279] width 69 height 12
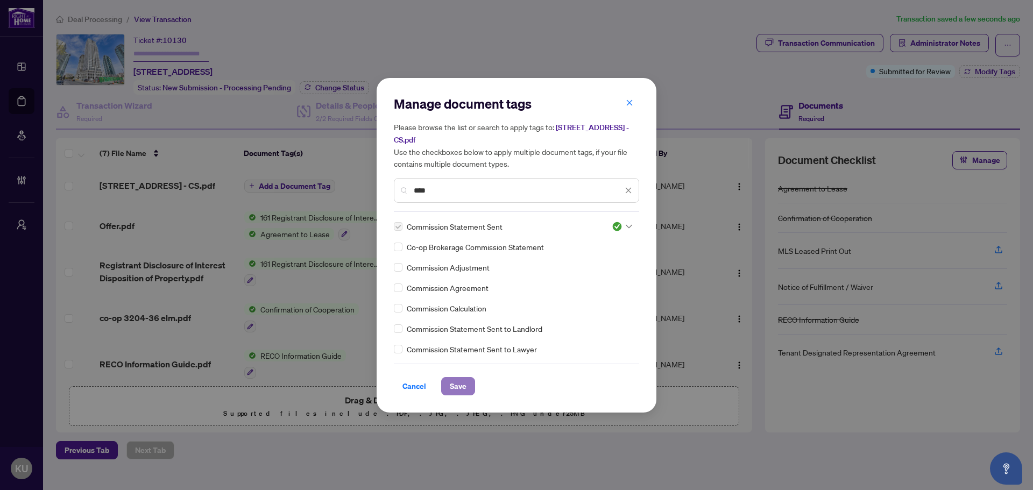
click at [457, 382] on span "Save" at bounding box center [458, 386] width 17 height 17
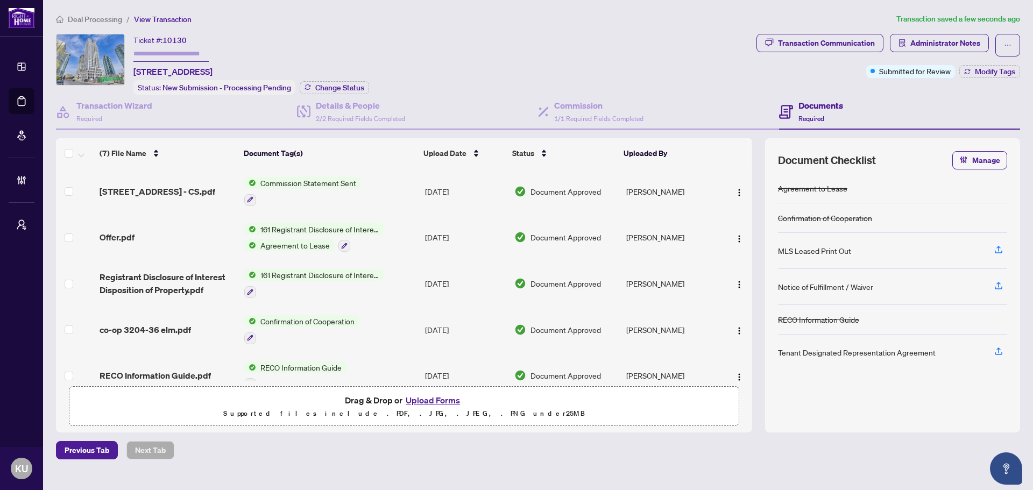
click at [188, 50] on input "text" at bounding box center [170, 54] width 75 height 16
type input "******"
click at [984, 73] on span "Modify Tags" at bounding box center [995, 72] width 40 height 8
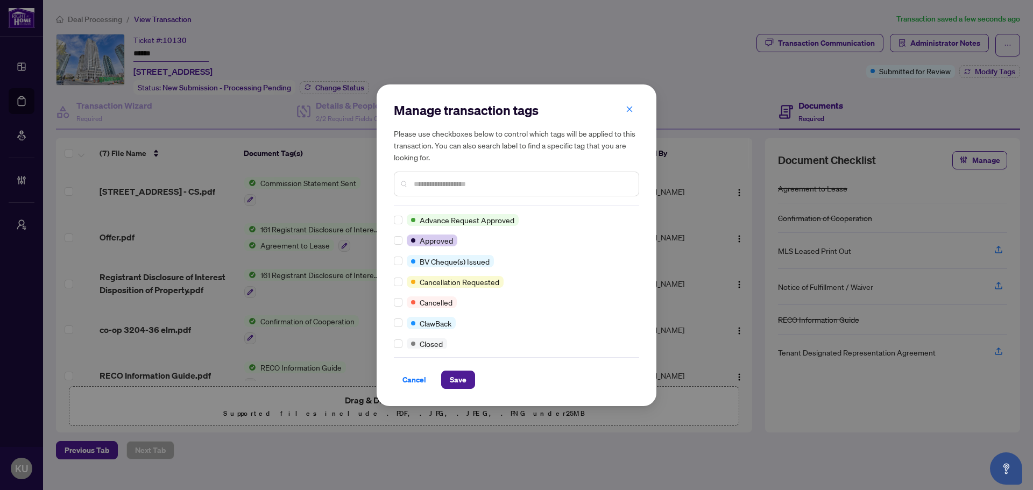
click at [431, 180] on input "text" at bounding box center [522, 184] width 216 height 12
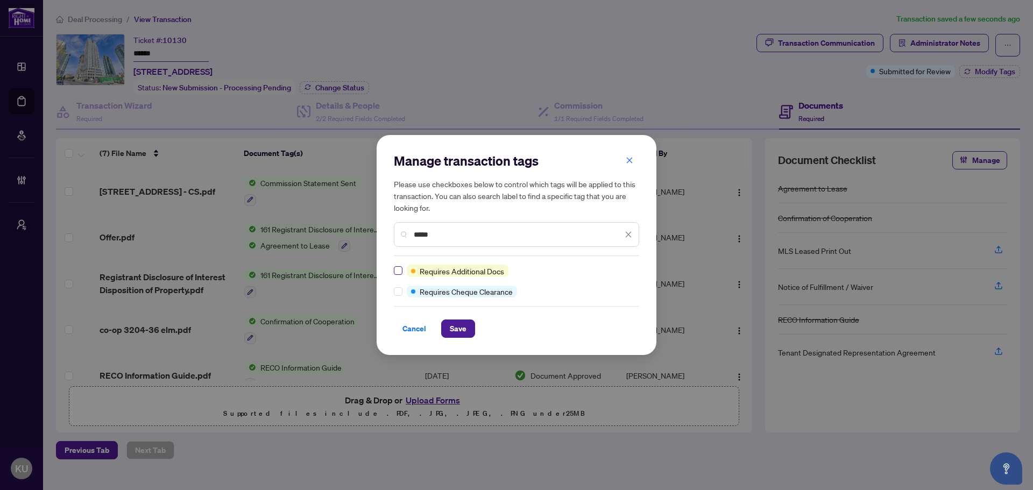
type input "*****"
click at [459, 333] on span "Save" at bounding box center [458, 328] width 17 height 17
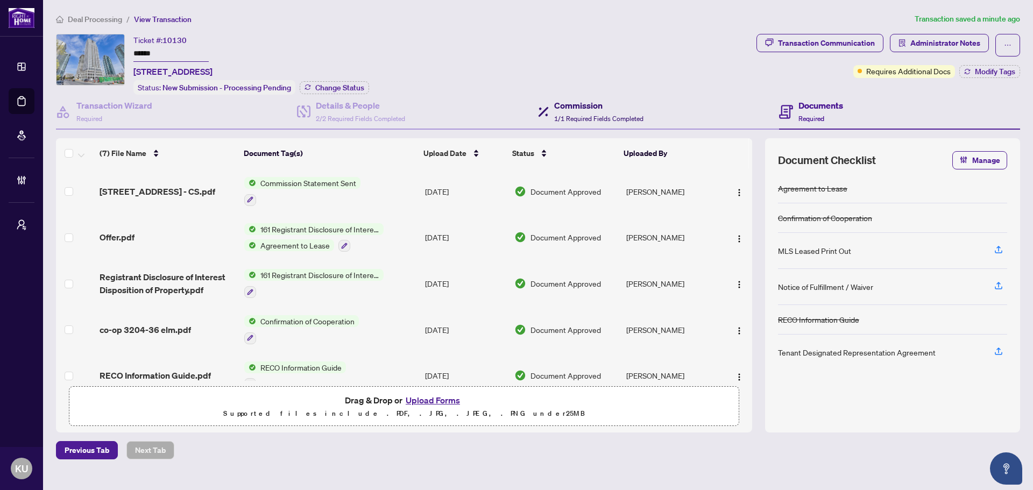
click at [598, 115] on span "1/1 Required Fields Completed" at bounding box center [598, 119] width 89 height 8
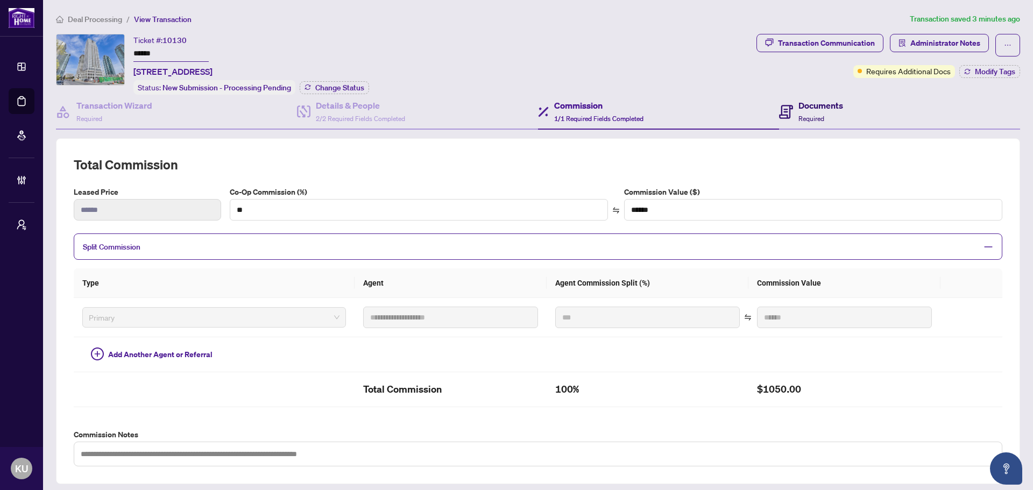
drag, startPoint x: 804, startPoint y: 118, endPoint x: 44, endPoint y: 342, distance: 791.7
click at [804, 118] on span "Required" at bounding box center [811, 119] width 26 height 8
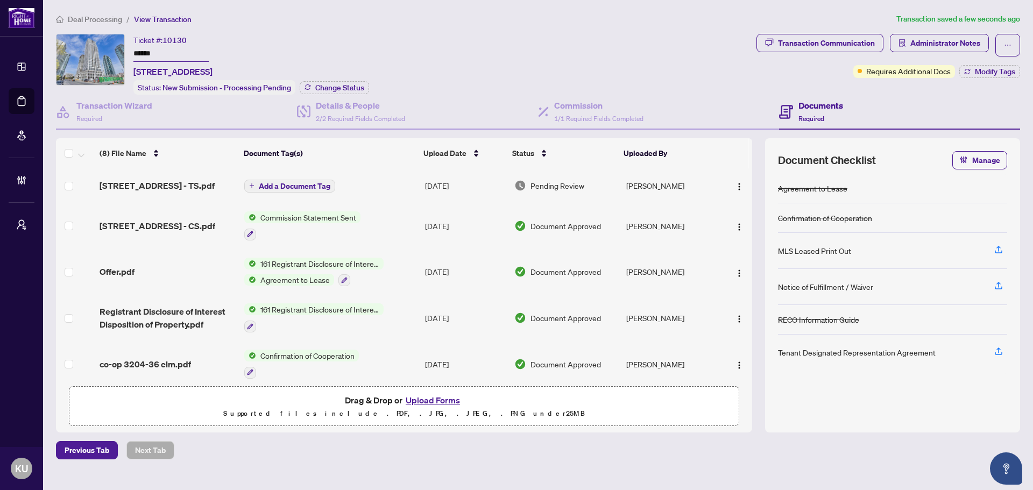
click at [279, 180] on button "Add a Document Tag" at bounding box center [289, 186] width 91 height 13
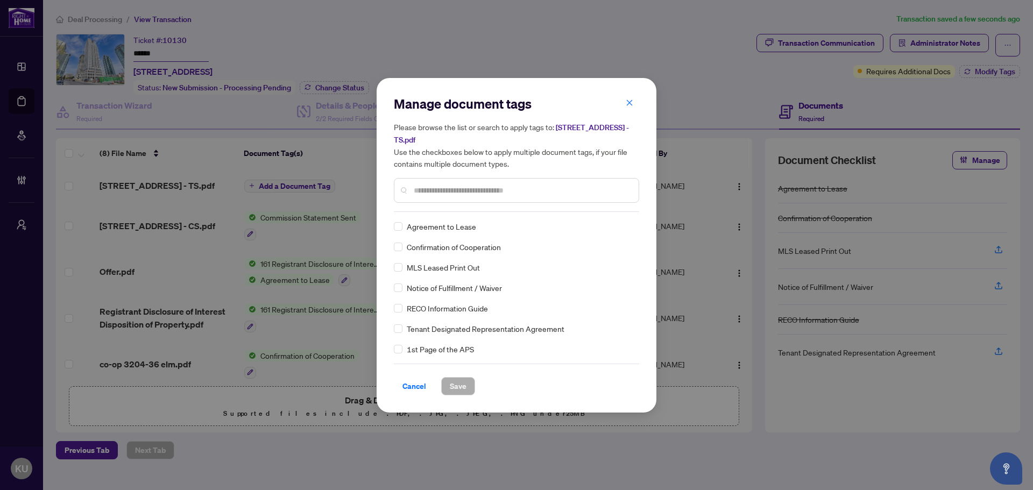
click at [451, 188] on input "text" at bounding box center [522, 190] width 216 height 12
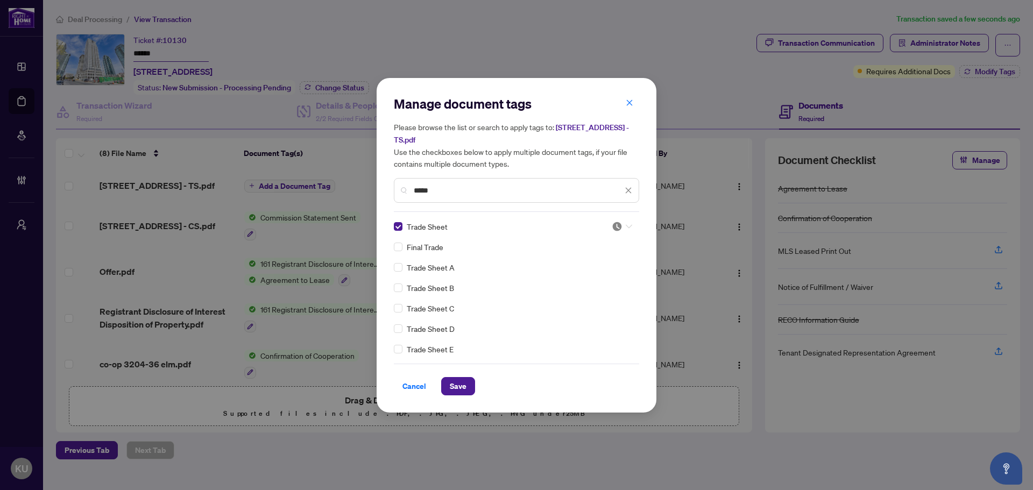
click at [612, 231] on input "search" at bounding box center [617, 226] width 11 height 16
click at [558, 128] on span "36 Elm Dr W 3204 - TS.pdf" at bounding box center [511, 134] width 235 height 22
drag, startPoint x: 484, startPoint y: 184, endPoint x: 316, endPoint y: 162, distance: 168.8
click at [317, 162] on div "Manage document tags Please browse the list or search to apply tags to: 36 Elm …" at bounding box center [516, 245] width 1033 height 490
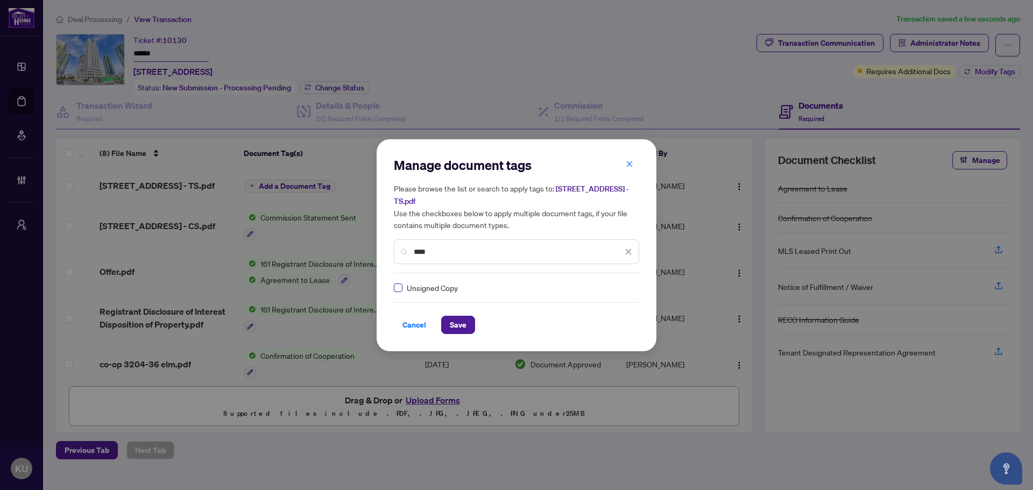
type input "****"
click at [457, 317] on span "Save" at bounding box center [458, 324] width 17 height 17
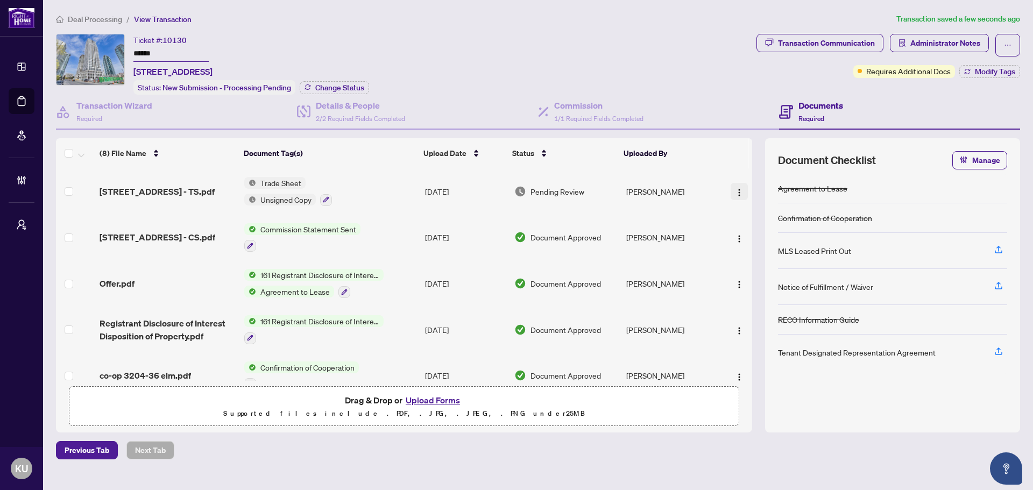
click at [735, 193] on img "button" at bounding box center [739, 192] width 9 height 9
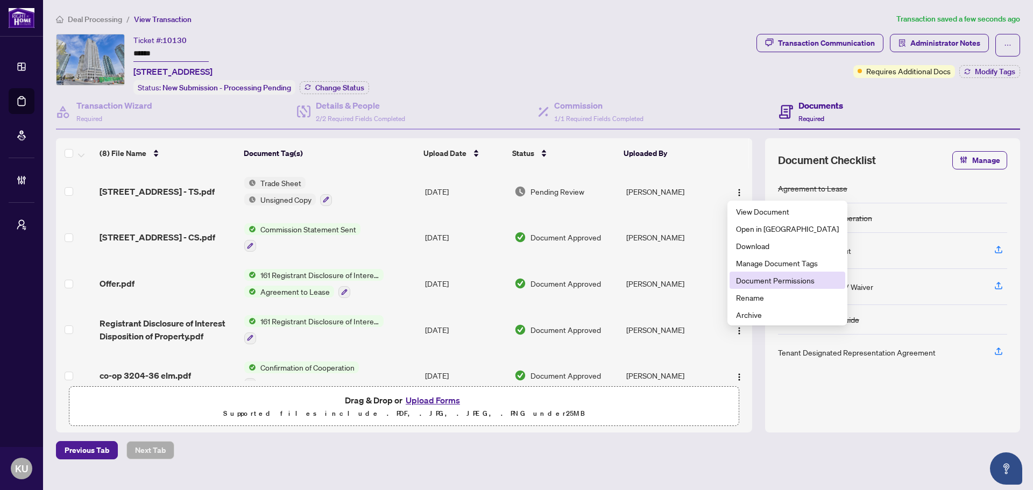
click at [769, 277] on span "Document Permissions" at bounding box center [787, 280] width 103 height 12
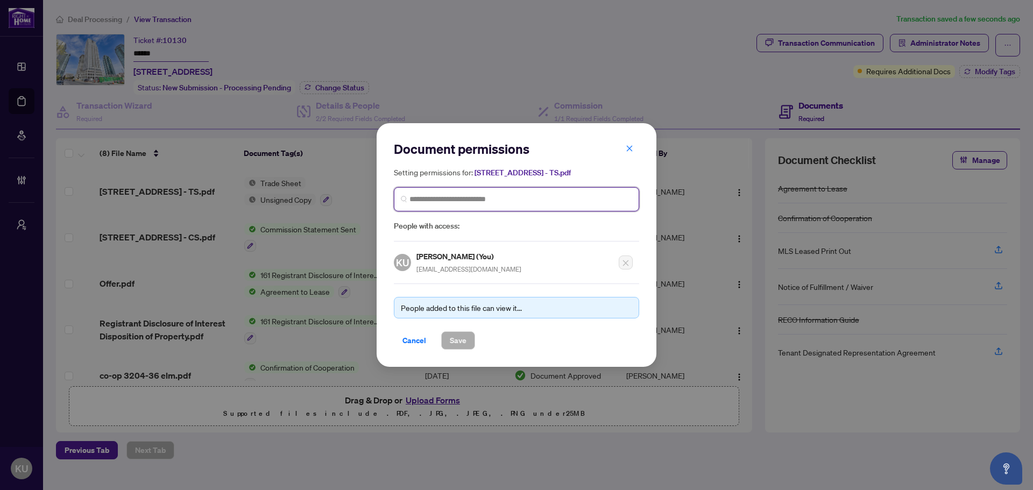
click at [434, 196] on input "search" at bounding box center [520, 199] width 223 height 11
type input "***"
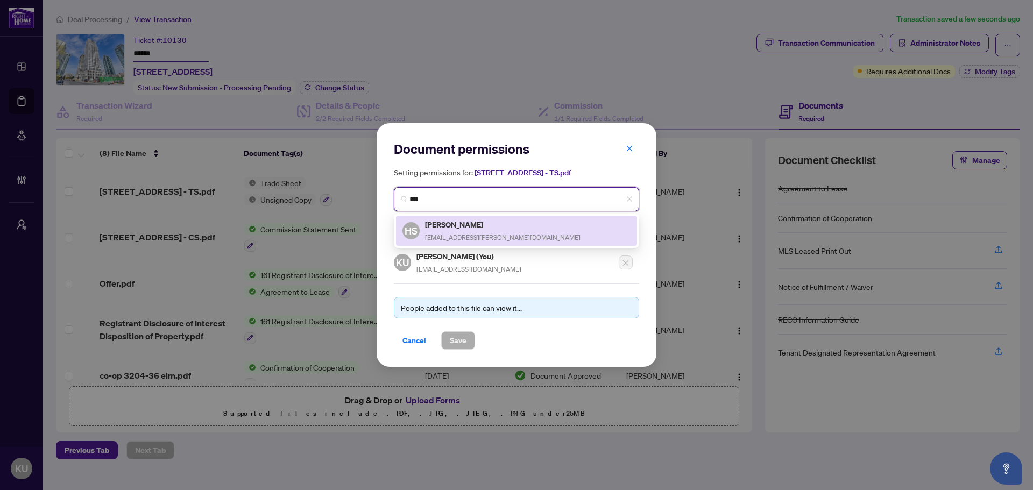
click at [437, 222] on h5 "[PERSON_NAME]" at bounding box center [502, 224] width 155 height 12
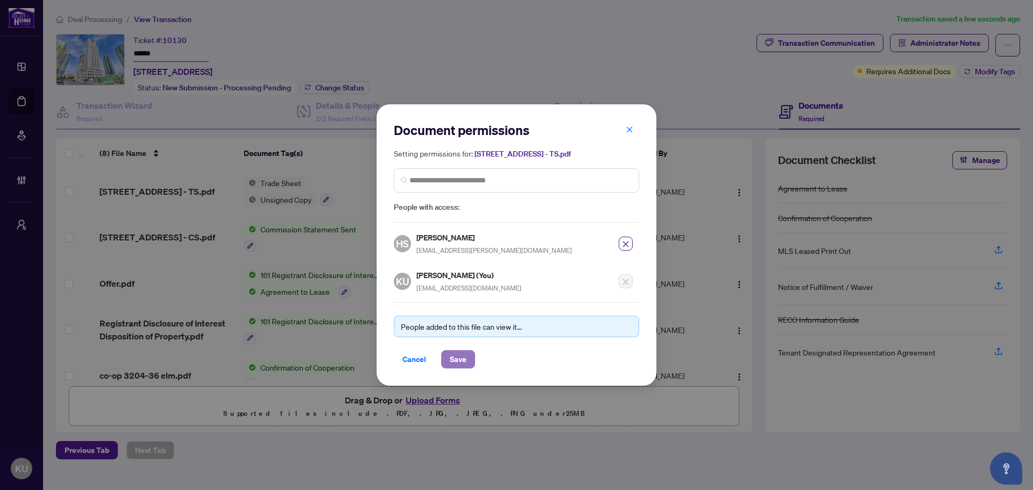
click at [458, 356] on span "Save" at bounding box center [458, 359] width 17 height 17
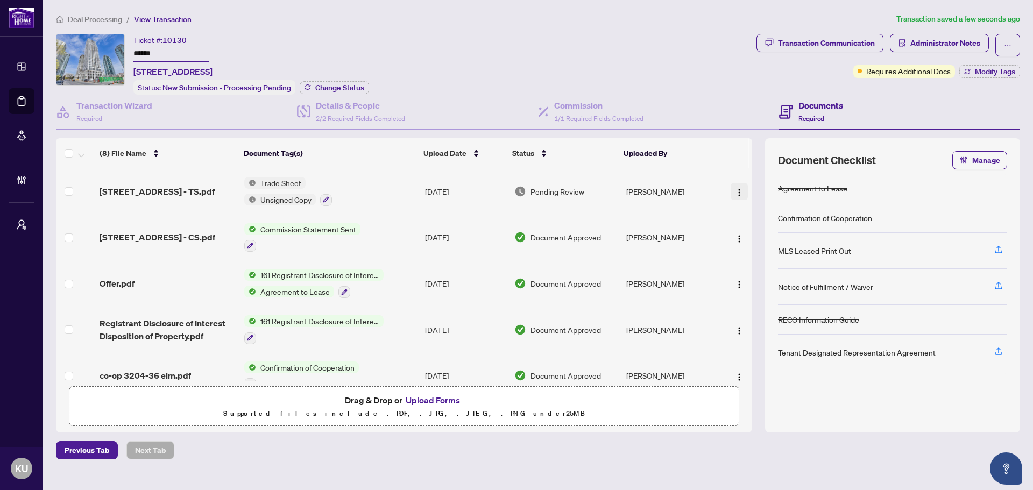
click at [738, 186] on span "button" at bounding box center [739, 192] width 9 height 12
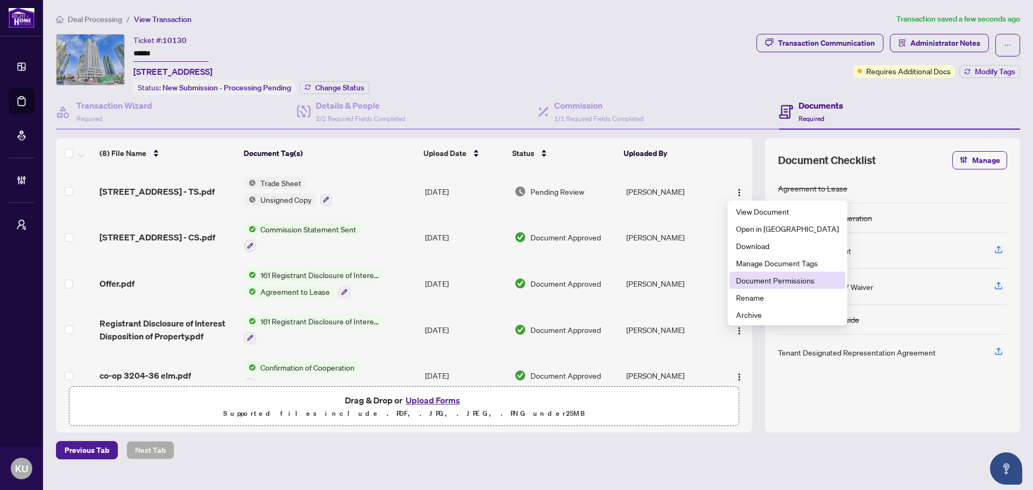
click at [755, 276] on span "Document Permissions" at bounding box center [787, 280] width 103 height 12
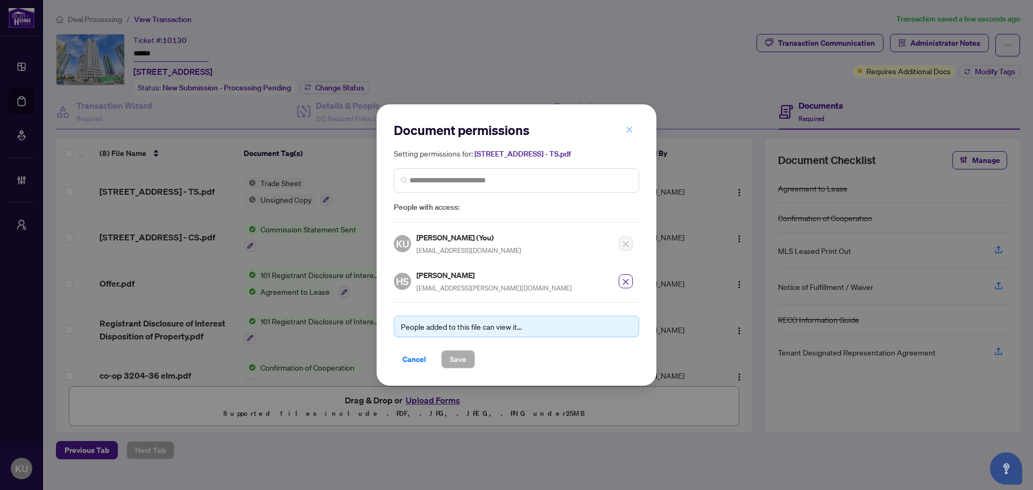
click at [628, 131] on icon "close" at bounding box center [630, 130] width 8 height 8
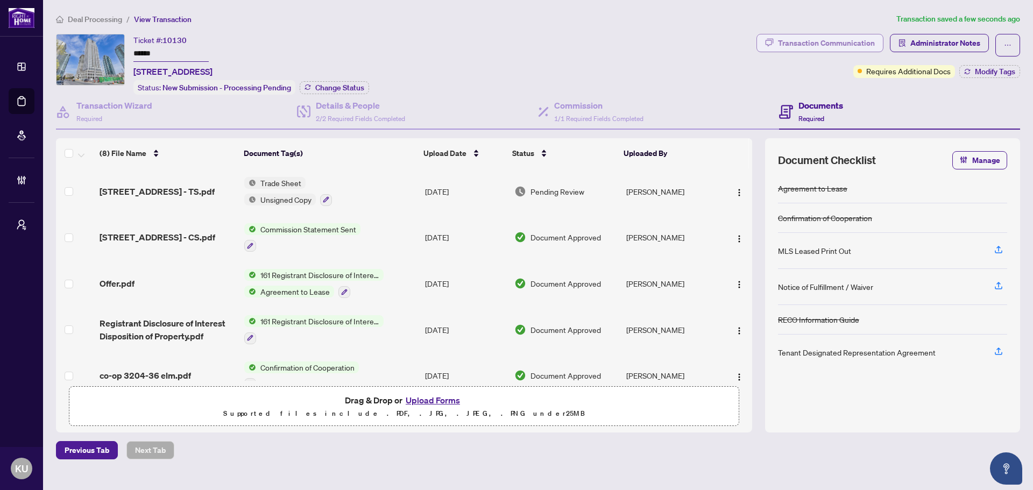
click at [808, 46] on div "Transaction Communication" at bounding box center [826, 42] width 97 height 17
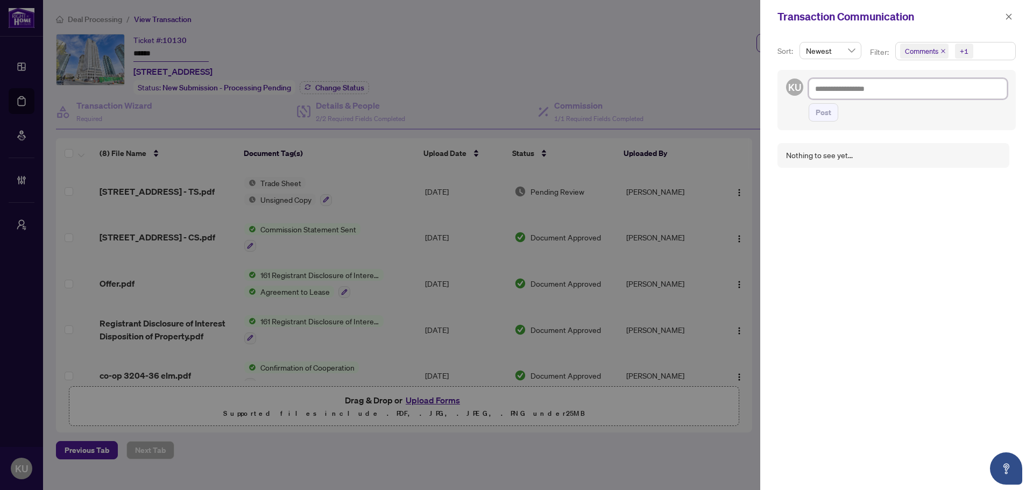
click at [821, 94] on textarea at bounding box center [907, 89] width 198 height 20
click at [821, 89] on textarea "**********" at bounding box center [905, 95] width 195 height 32
click at [845, 104] on textarea "**********" at bounding box center [905, 95] width 195 height 32
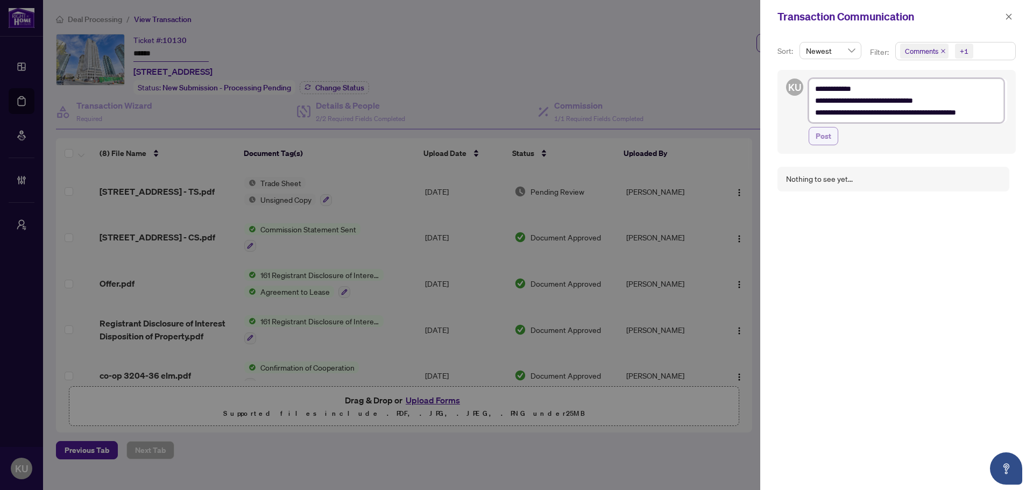
type textarea "**********"
click at [821, 136] on span "Post" at bounding box center [823, 135] width 16 height 17
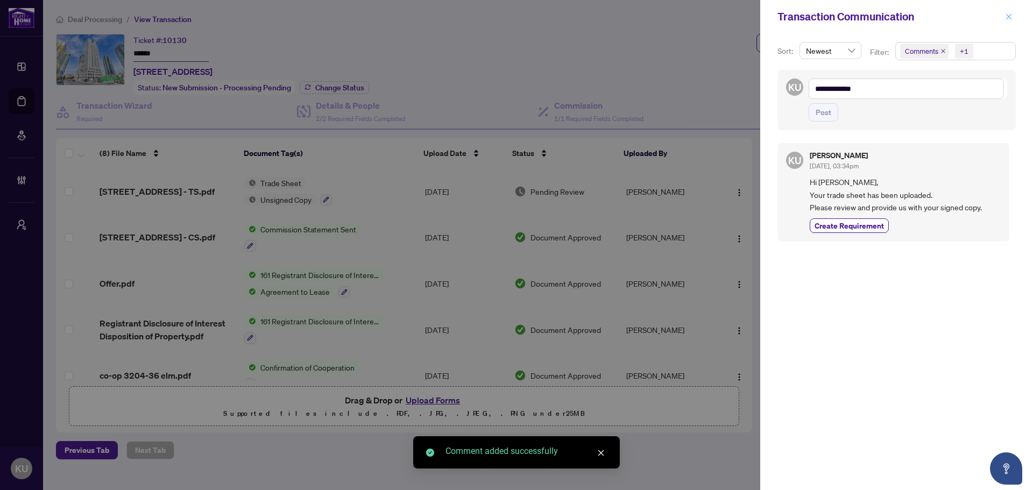
click at [1008, 16] on icon "close" at bounding box center [1009, 17] width 8 height 8
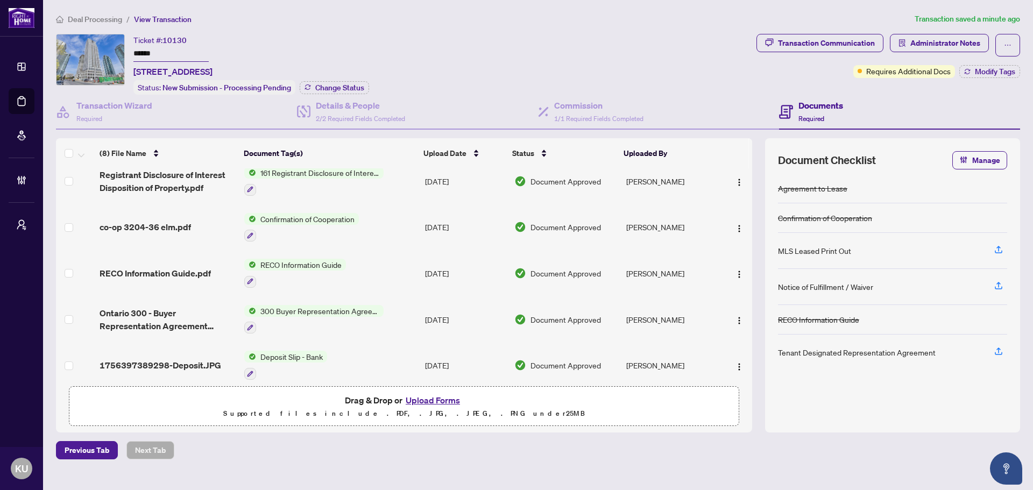
scroll to position [158, 0]
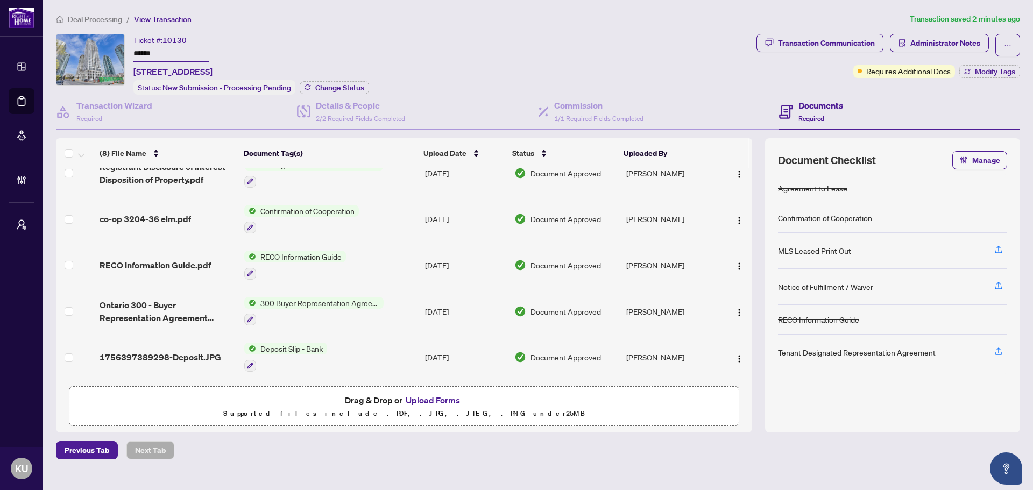
click at [102, 18] on span "Deal Processing" at bounding box center [95, 20] width 54 height 10
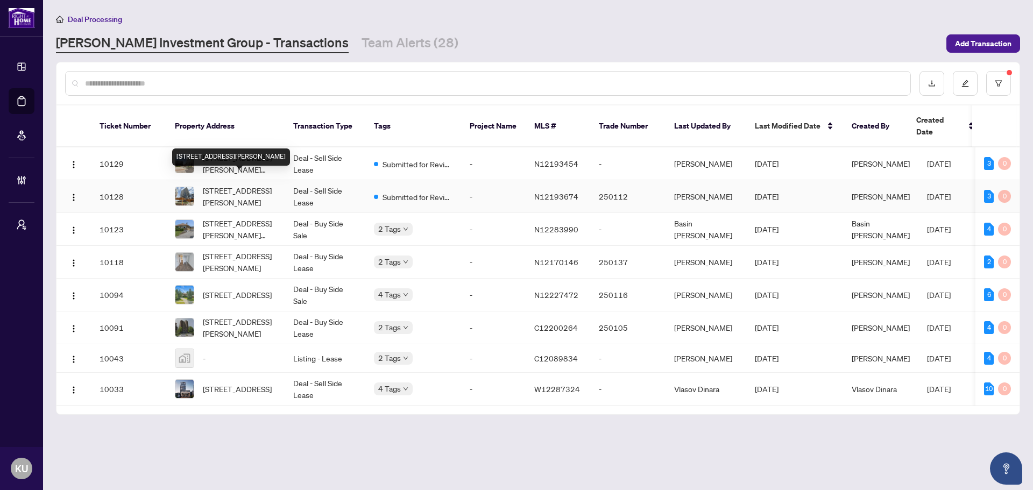
click at [226, 184] on span "[STREET_ADDRESS][PERSON_NAME]" at bounding box center [239, 196] width 73 height 24
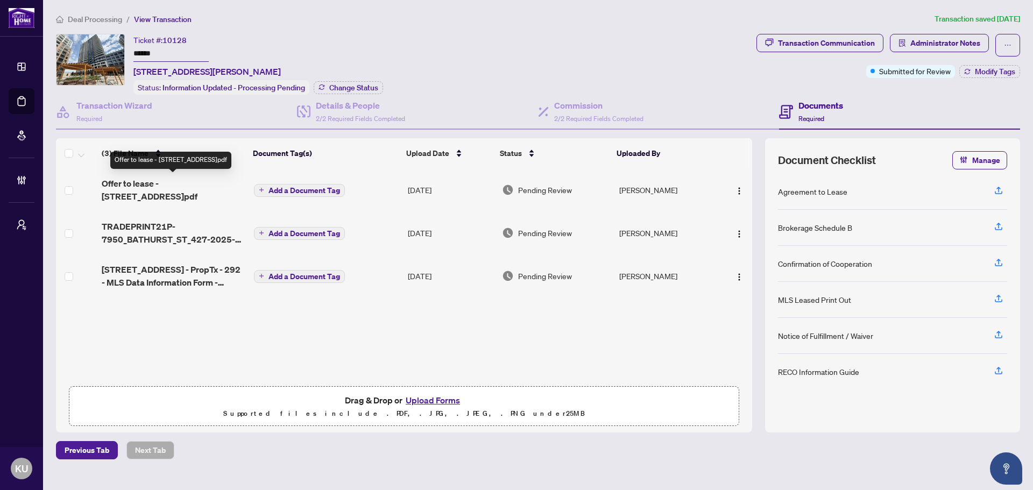
click at [145, 179] on span "Offer to lease - 7950 Bathurst St 427.pdf" at bounding box center [174, 190] width 144 height 26
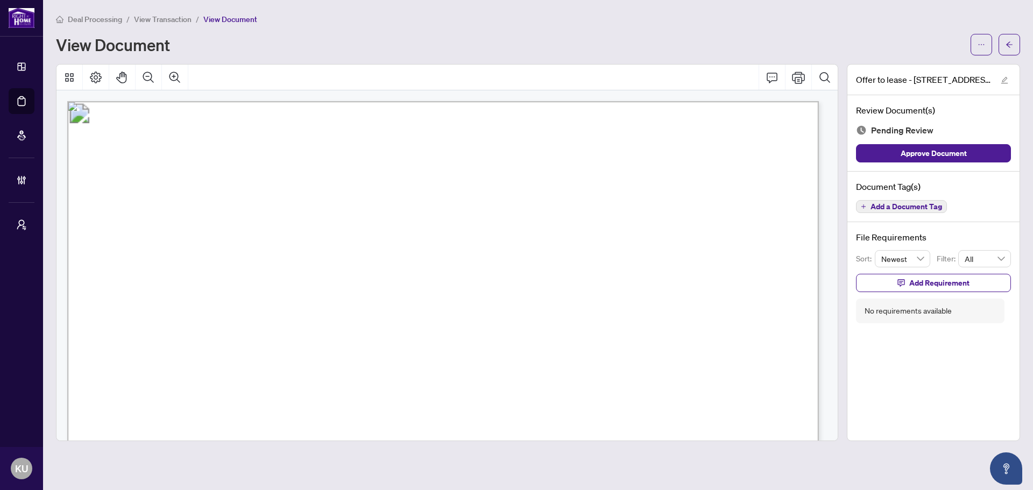
click at [875, 208] on span "Add a Document Tag" at bounding box center [906, 207] width 72 height 8
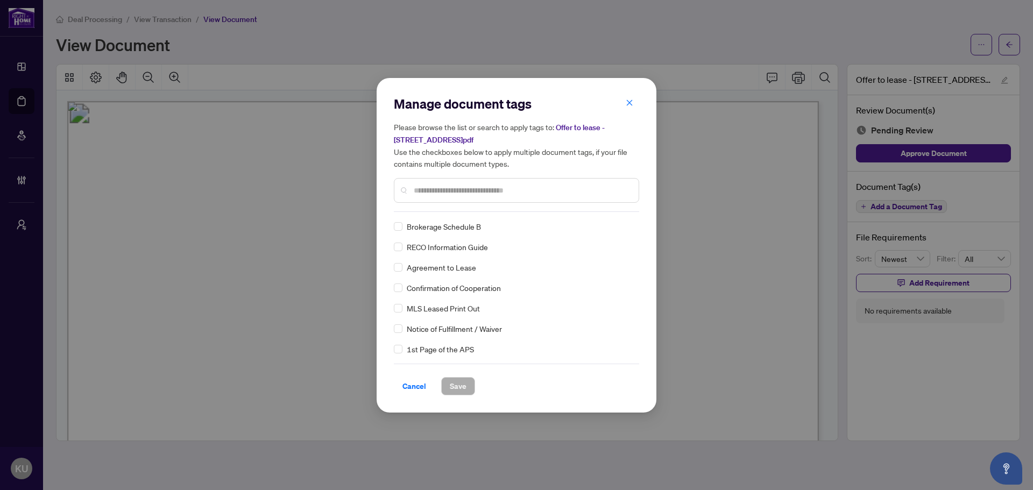
click at [438, 188] on input "text" at bounding box center [522, 190] width 216 height 12
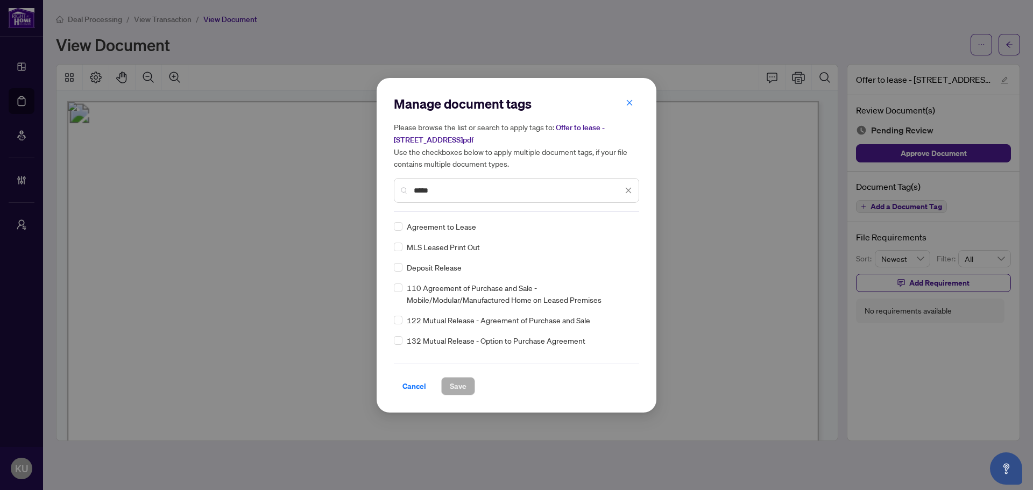
type input "*****"
click at [614, 230] on img at bounding box center [617, 226] width 11 height 11
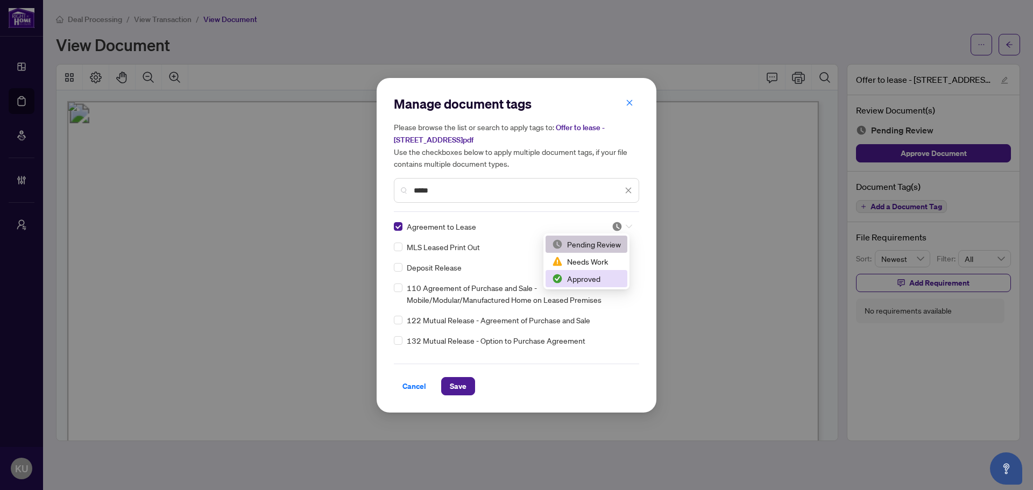
drag, startPoint x: 601, startPoint y: 281, endPoint x: 564, endPoint y: 282, distance: 37.1
click at [600, 281] on div "Approved" at bounding box center [586, 279] width 69 height 12
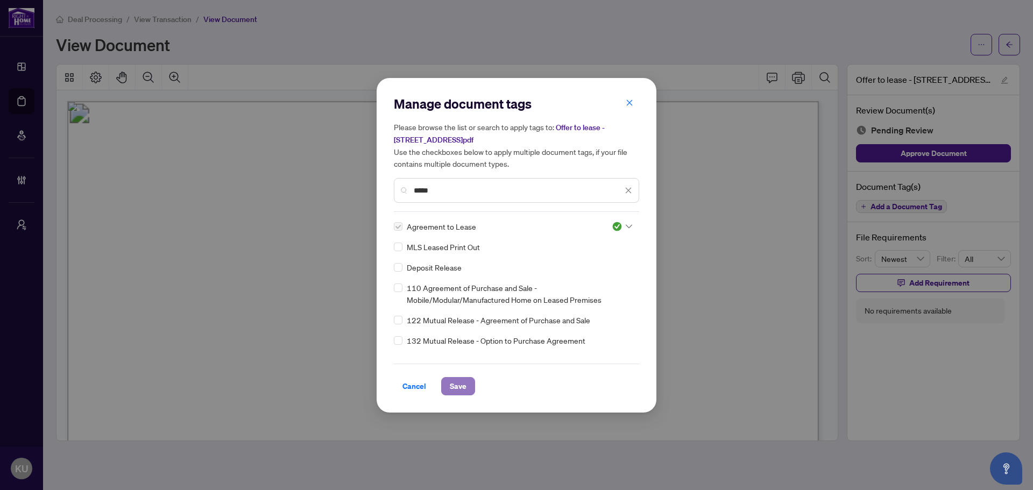
click at [447, 382] on button "Save" at bounding box center [458, 386] width 34 height 18
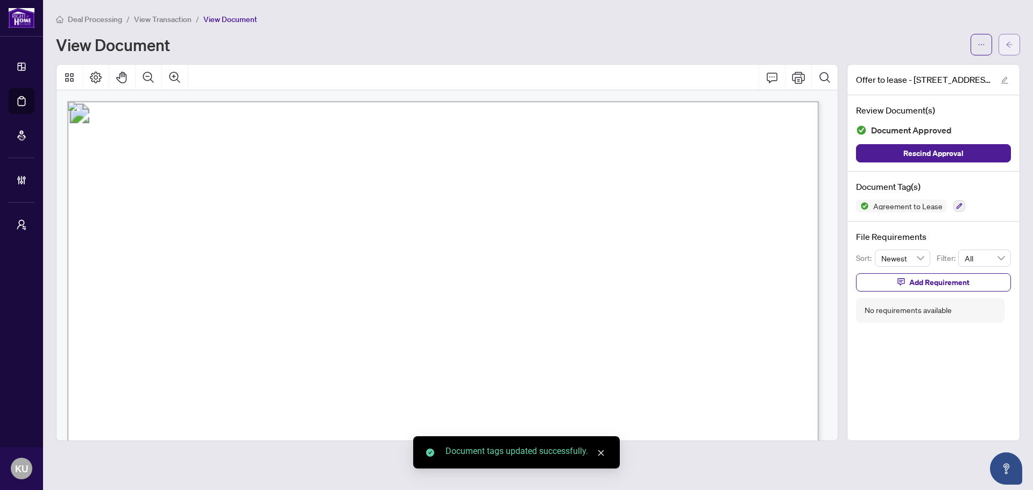
click at [1012, 39] on span "button" at bounding box center [1009, 44] width 8 height 17
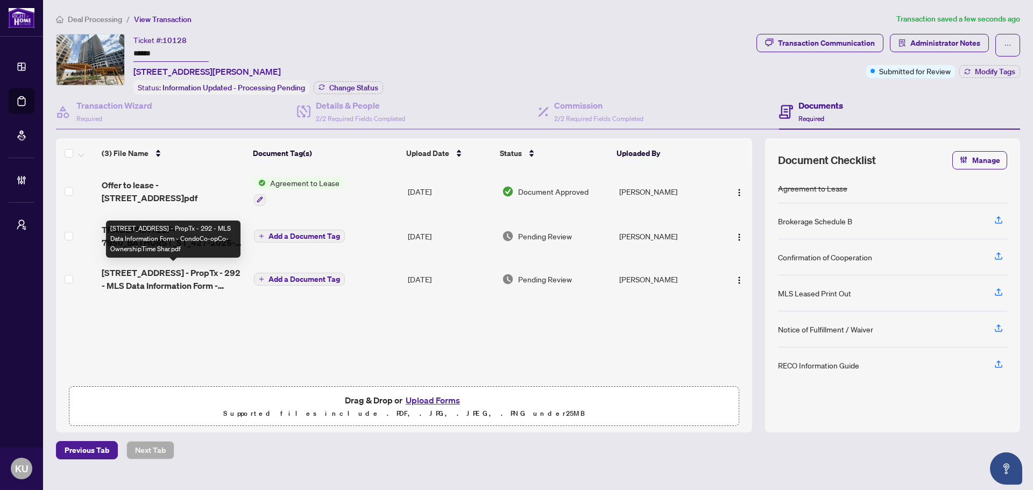
click at [165, 276] on span "7950 Bathurst St 427 - PropTx - 292 - MLS Data Information Form - CondoCo-opCo-…" at bounding box center [174, 279] width 144 height 26
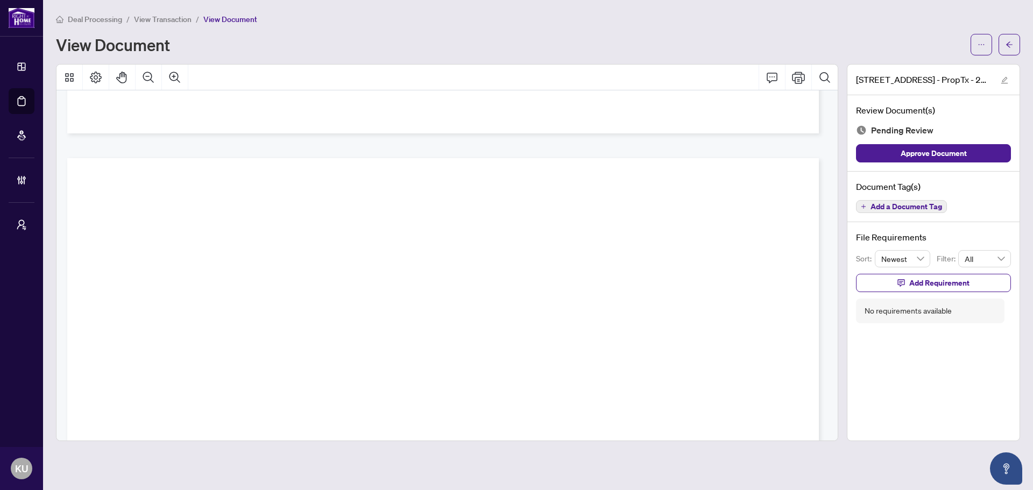
scroll to position [29554, 0]
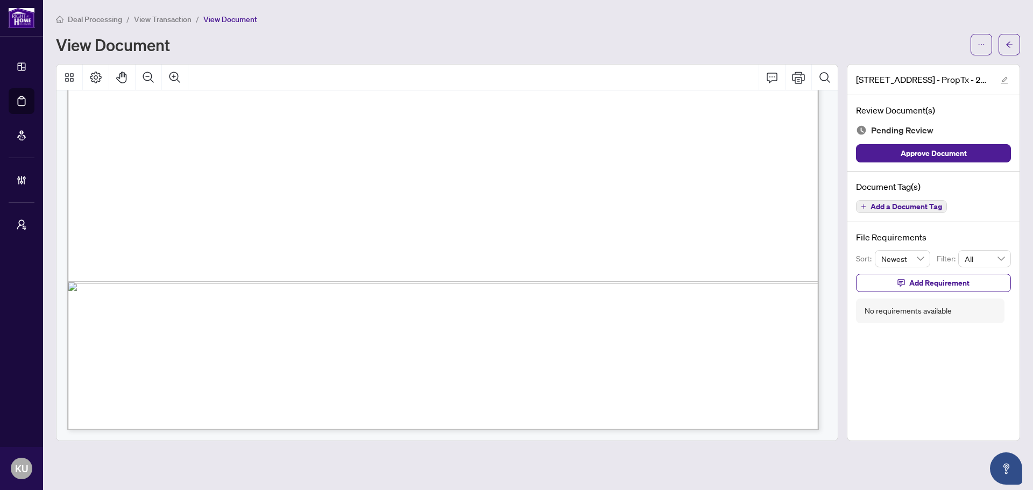
click at [884, 209] on span "Add a Document Tag" at bounding box center [906, 207] width 72 height 8
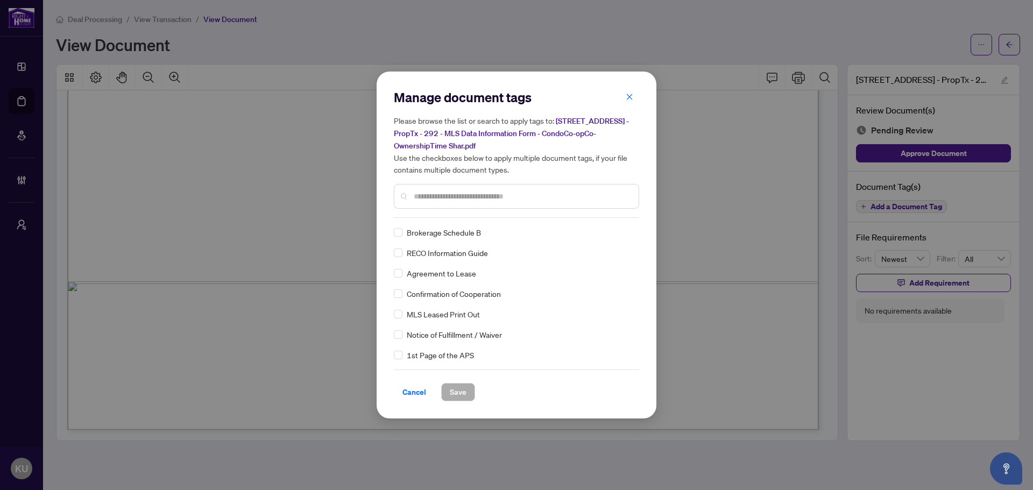
click at [422, 194] on input "text" at bounding box center [522, 196] width 216 height 12
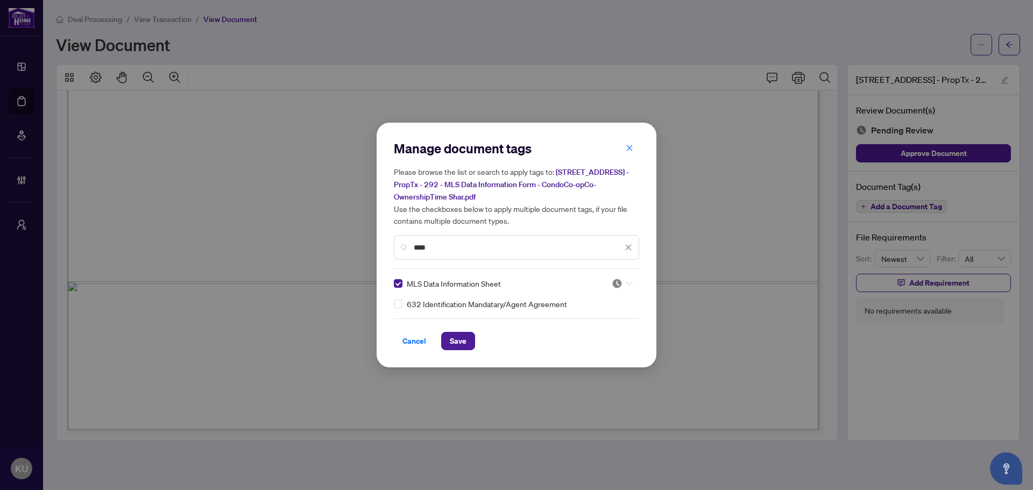
click at [609, 284] on div at bounding box center [618, 283] width 27 height 11
click at [612, 333] on div "Approved" at bounding box center [589, 336] width 69 height 12
drag, startPoint x: 478, startPoint y: 246, endPoint x: 292, endPoint y: 235, distance: 186.5
click at [292, 235] on div "Manage document tags Please browse the list or search to apply tags to: 7950 Ba…" at bounding box center [516, 245] width 1033 height 490
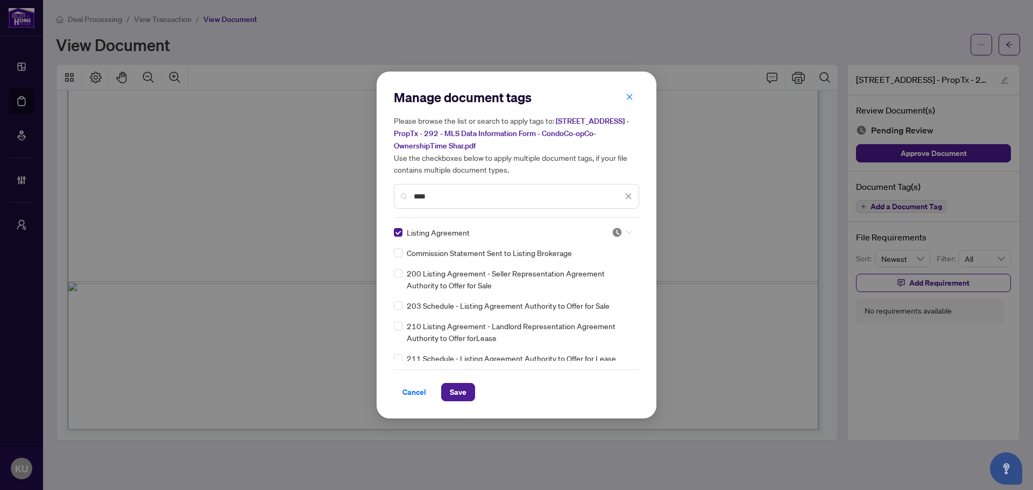
drag, startPoint x: 624, startPoint y: 229, endPoint x: 596, endPoint y: 283, distance: 60.6
click at [626, 230] on icon at bounding box center [629, 232] width 6 height 4
click at [592, 289] on div "Approved" at bounding box center [586, 285] width 69 height 12
drag, startPoint x: 447, startPoint y: 195, endPoint x: 387, endPoint y: 195, distance: 60.2
click at [387, 195] on div "Manage document tags Please browse the list or search to apply tags to: 7950 Ba…" at bounding box center [516, 245] width 280 height 347
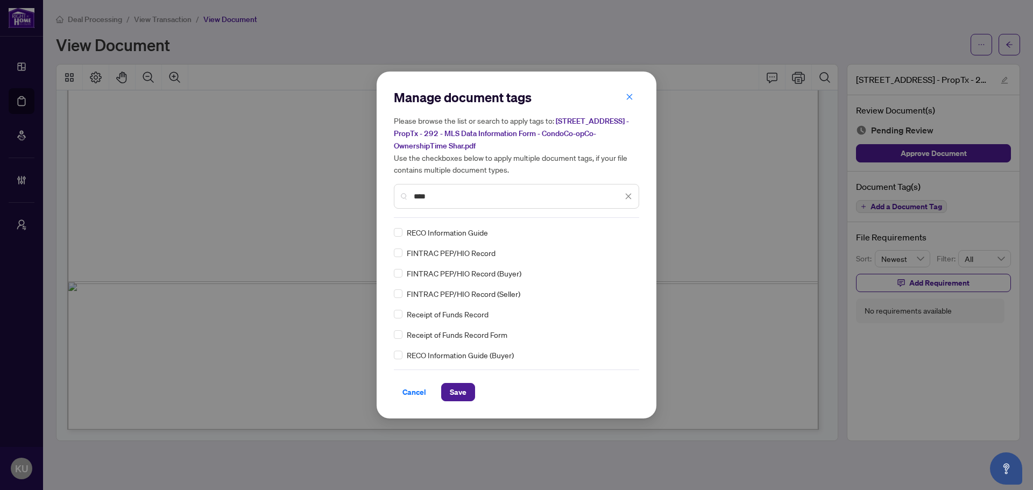
type input "****"
click at [629, 229] on div at bounding box center [618, 232] width 27 height 11
click at [607, 286] on div "Approved" at bounding box center [586, 285] width 69 height 12
click at [463, 393] on span "Save" at bounding box center [458, 391] width 17 height 17
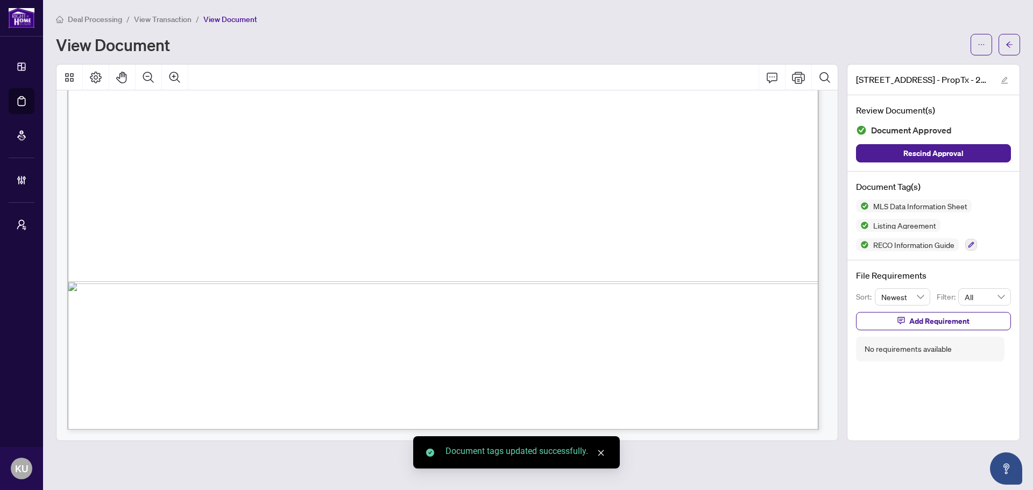
click at [1013, 47] on button "button" at bounding box center [1009, 45] width 22 height 22
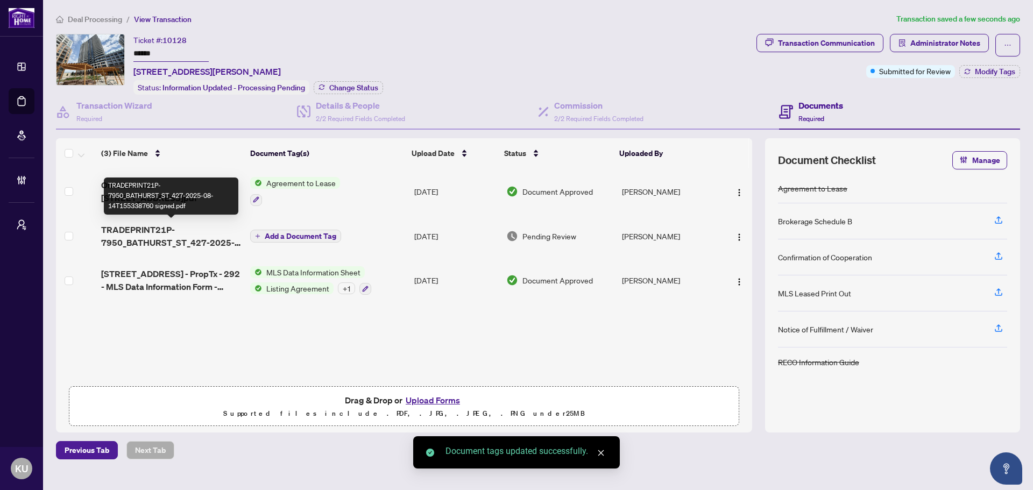
click at [161, 223] on span "TRADEPRINT21P-7950_BATHURST_ST_427-2025-08-14T155338760 signed.pdf" at bounding box center [171, 236] width 141 height 26
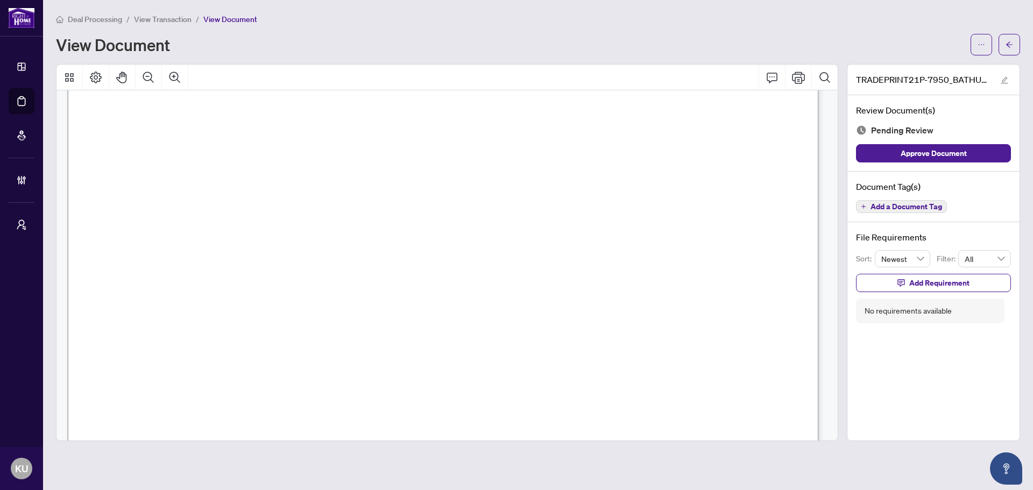
scroll to position [108, 0]
click at [903, 209] on span "Add a Document Tag" at bounding box center [906, 207] width 72 height 8
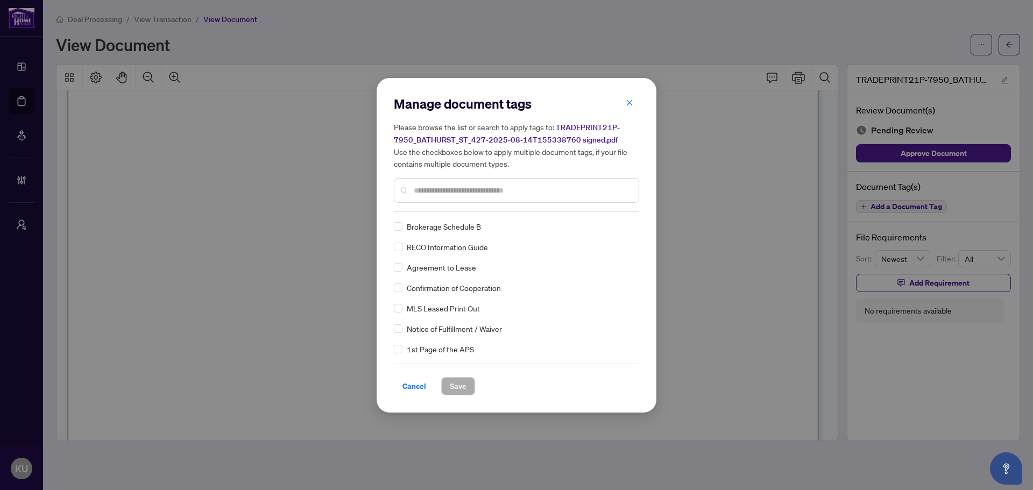
click at [421, 194] on input "text" at bounding box center [522, 190] width 216 height 12
type input "*****"
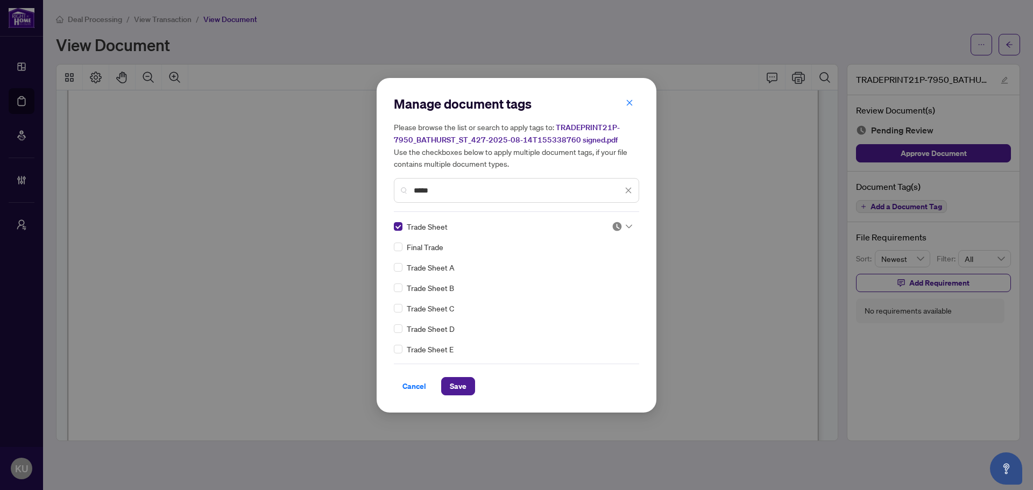
click at [623, 229] on div at bounding box center [622, 226] width 20 height 11
click at [589, 278] on div "Approved" at bounding box center [586, 279] width 69 height 12
click at [461, 389] on span "Save" at bounding box center [458, 386] width 17 height 17
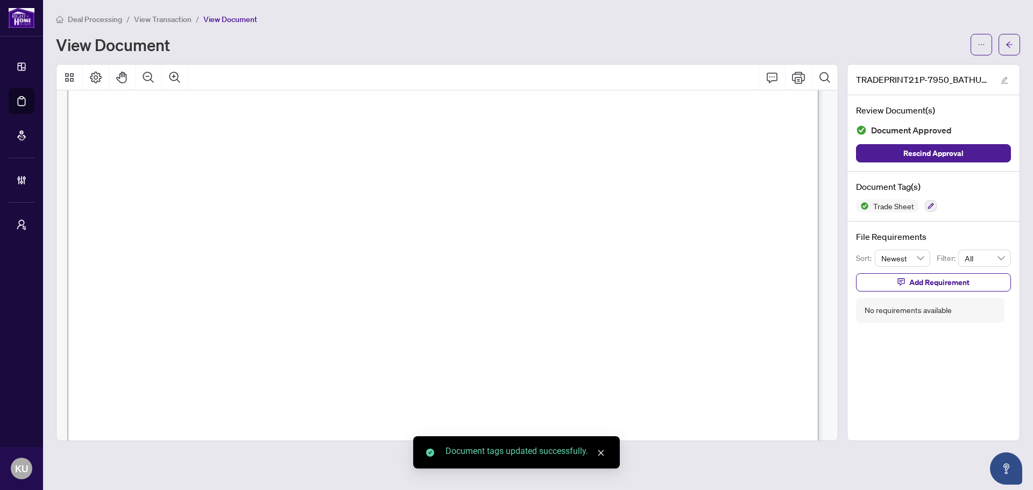
click at [1013, 44] on button "button" at bounding box center [1009, 45] width 22 height 22
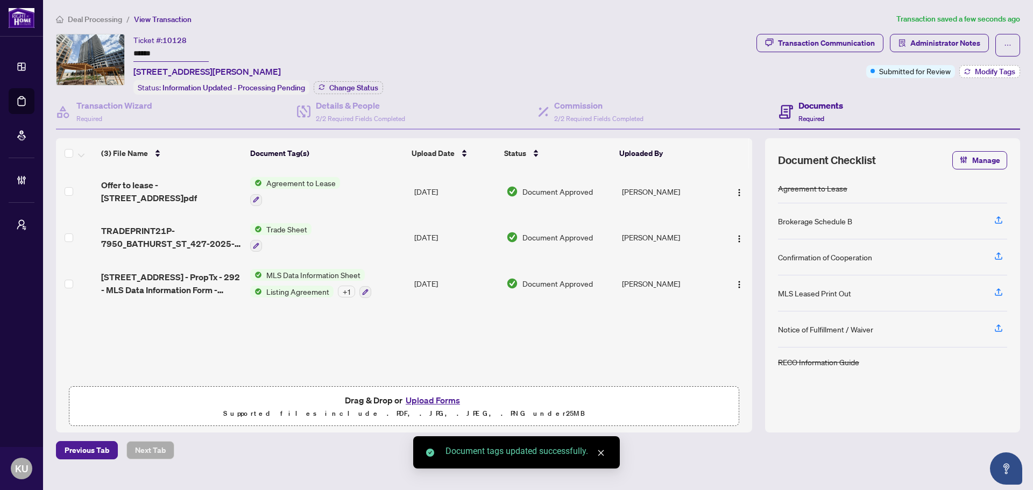
click at [992, 70] on span "Modify Tags" at bounding box center [995, 72] width 40 height 8
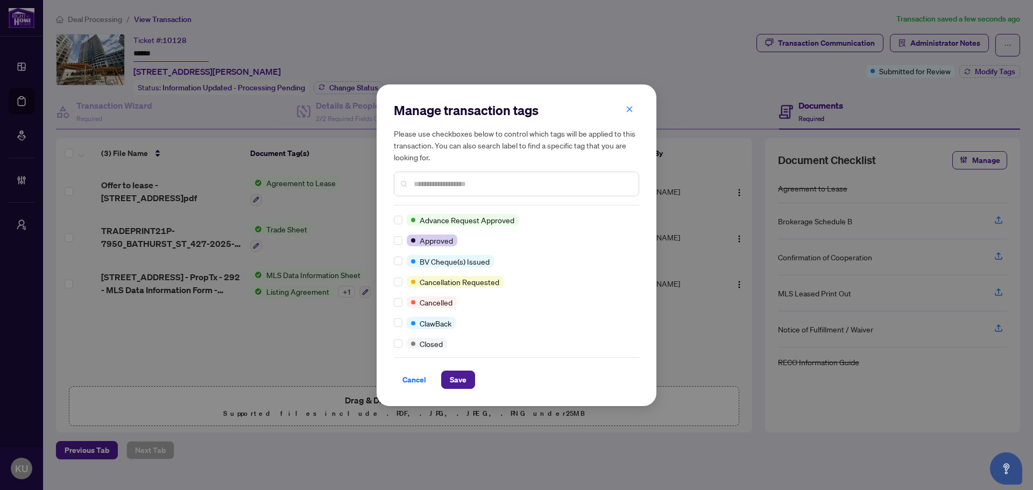
click at [429, 183] on input "text" at bounding box center [522, 184] width 216 height 12
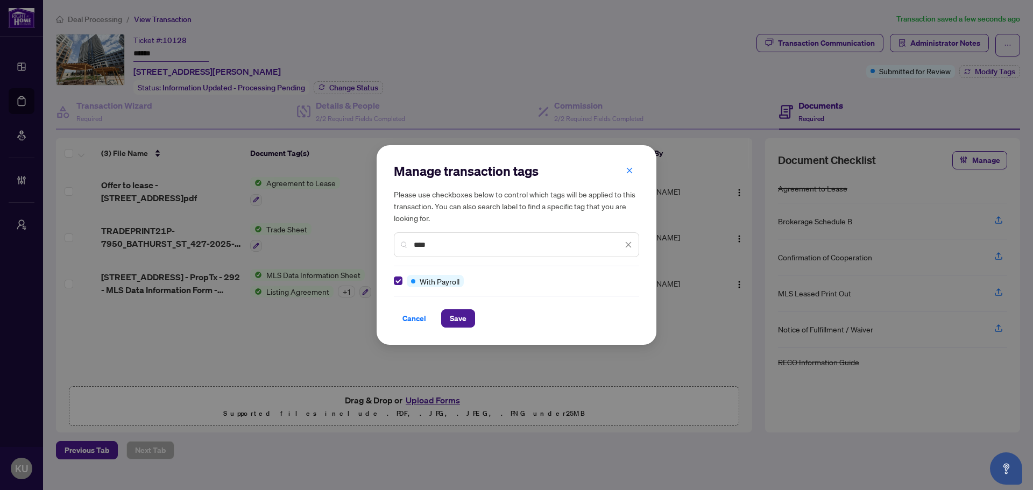
drag, startPoint x: 451, startPoint y: 248, endPoint x: 354, endPoint y: 232, distance: 97.5
click at [362, 234] on div "Manage transaction tags Please use checkboxes below to control which tags will …" at bounding box center [516, 245] width 1033 height 490
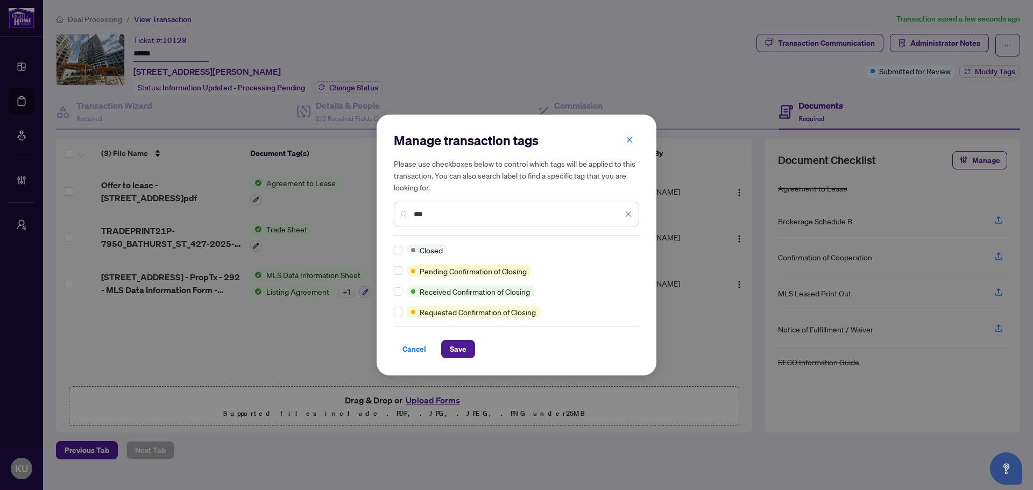
type input "***"
click at [403, 252] on div at bounding box center [400, 250] width 13 height 12
click at [401, 249] on div at bounding box center [400, 250] width 13 height 12
click at [447, 342] on button "Save" at bounding box center [458, 349] width 34 height 18
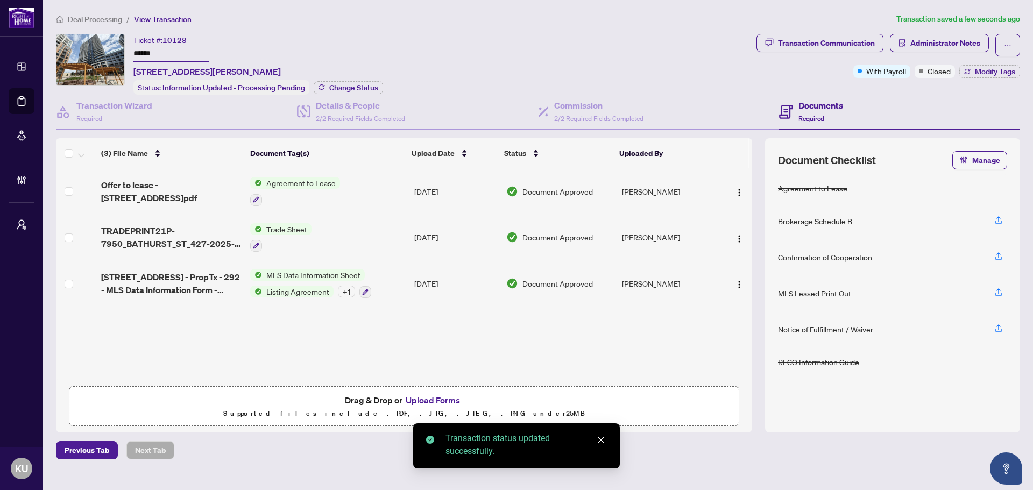
click at [102, 21] on span "Deal Processing" at bounding box center [95, 20] width 54 height 10
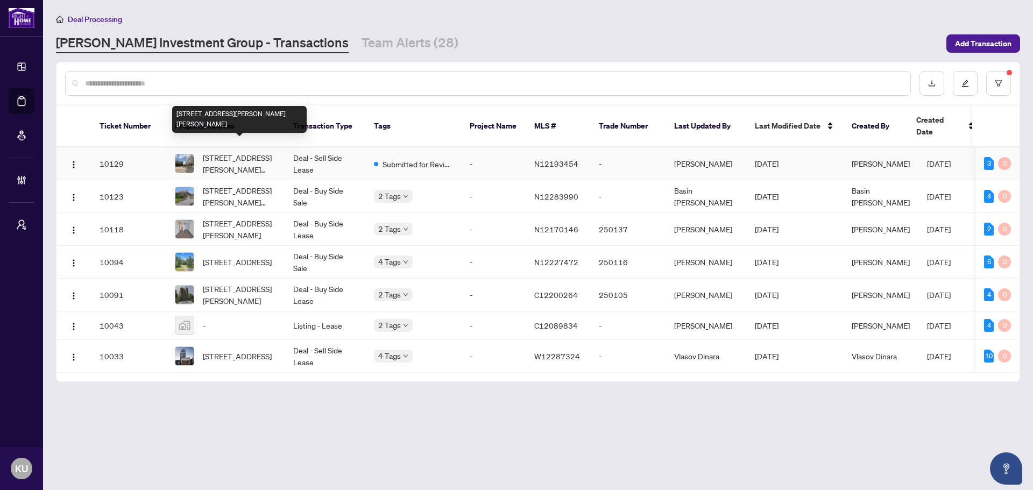
click at [230, 152] on span "[STREET_ADDRESS][PERSON_NAME][PERSON_NAME]" at bounding box center [239, 164] width 73 height 24
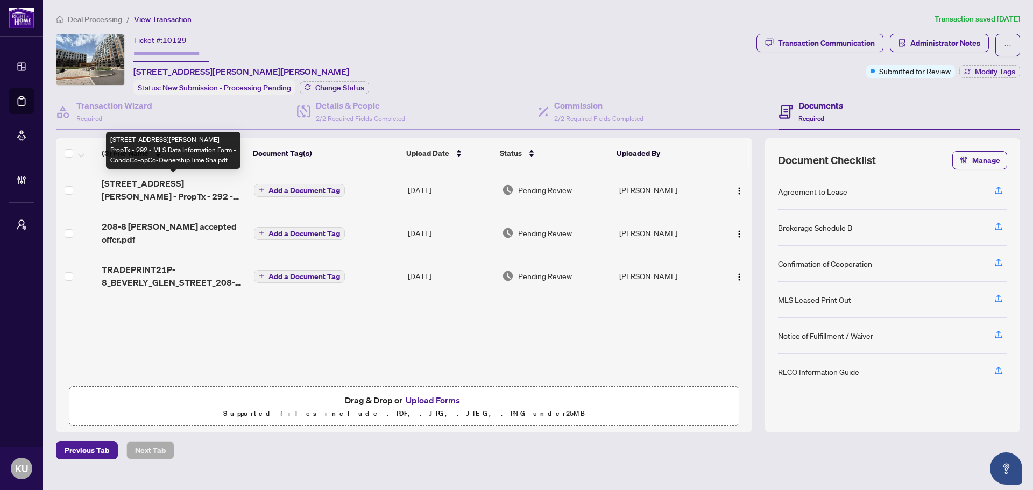
click at [143, 179] on span "8 Beverly Glen St 208 - PropTx - 292 - MLS Data Information Form - CondoCo-opCo…" at bounding box center [174, 190] width 144 height 26
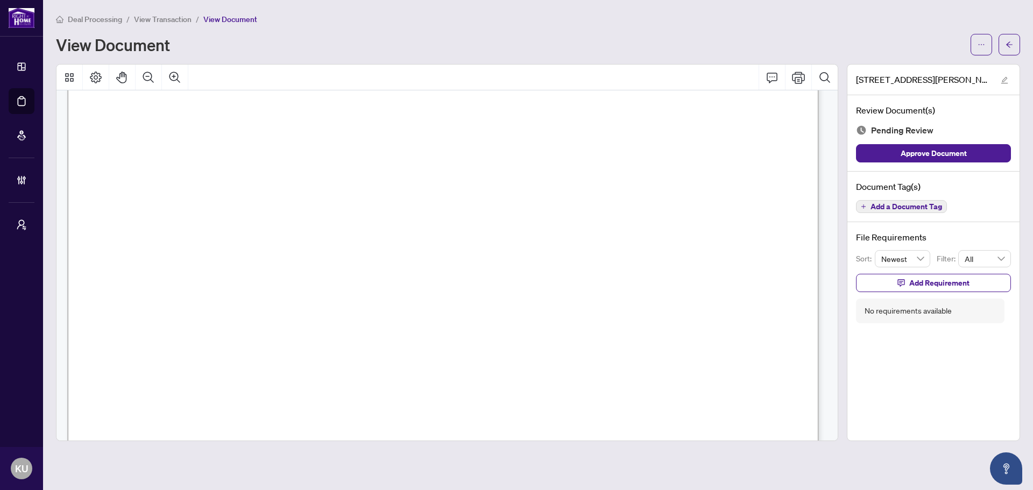
scroll to position [13005, 0]
click at [904, 205] on span "Add a Document Tag" at bounding box center [906, 207] width 72 height 8
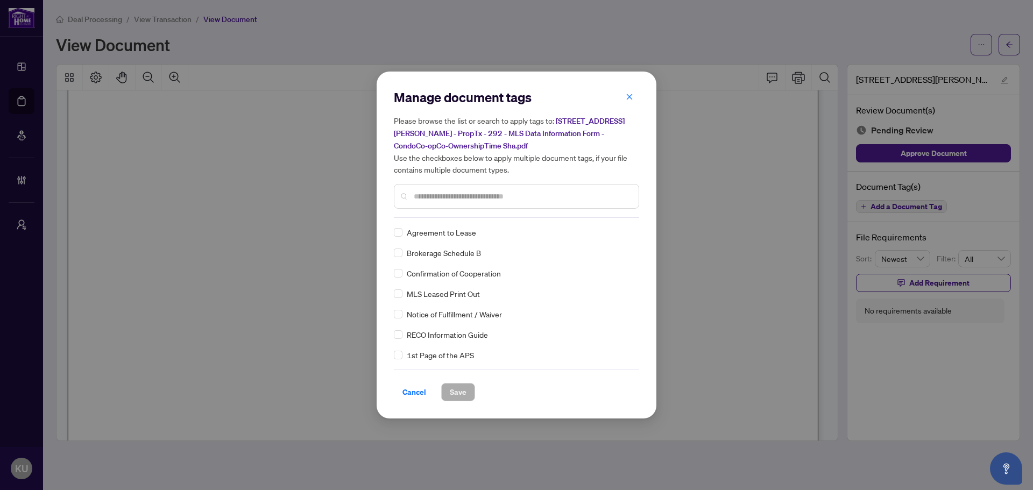
click at [432, 200] on input "text" at bounding box center [522, 196] width 216 height 12
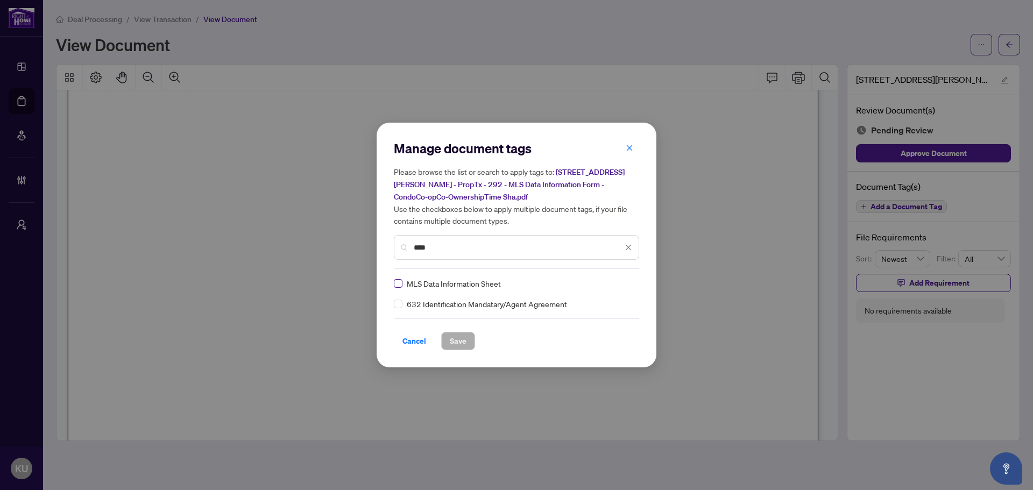
type input "****"
click at [396, 288] on label at bounding box center [398, 284] width 9 height 12
click at [617, 279] on img at bounding box center [617, 283] width 11 height 11
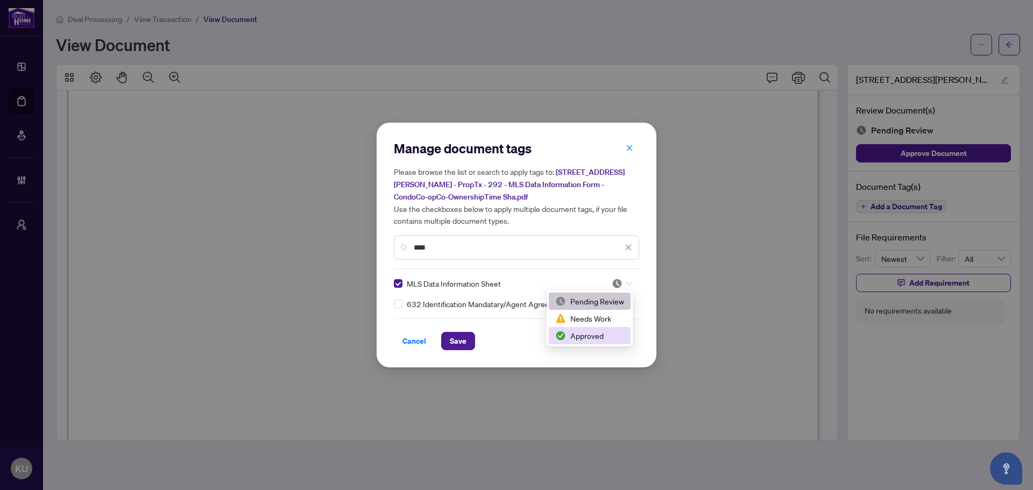
click at [580, 335] on div "Approved" at bounding box center [589, 336] width 69 height 12
click at [457, 340] on span "Save" at bounding box center [458, 340] width 17 height 17
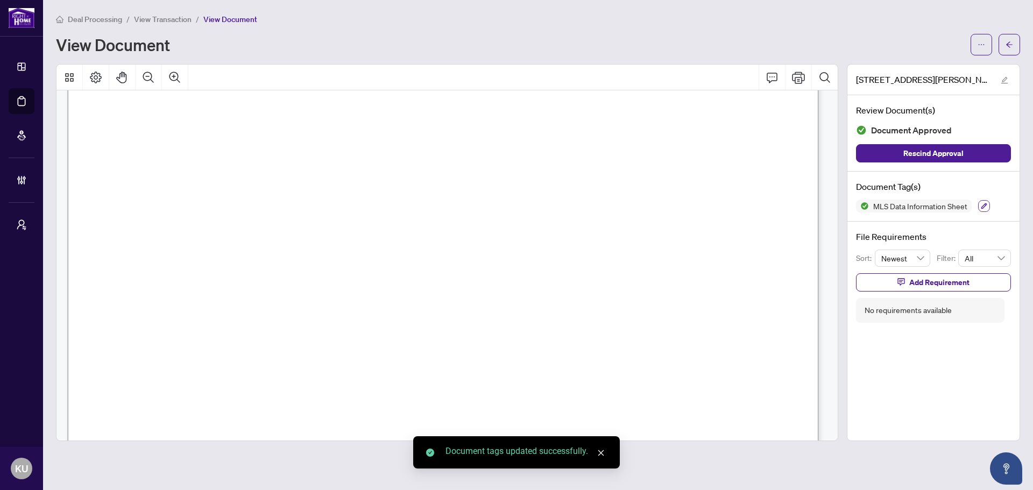
click at [982, 203] on icon "button" at bounding box center [983, 206] width 6 height 6
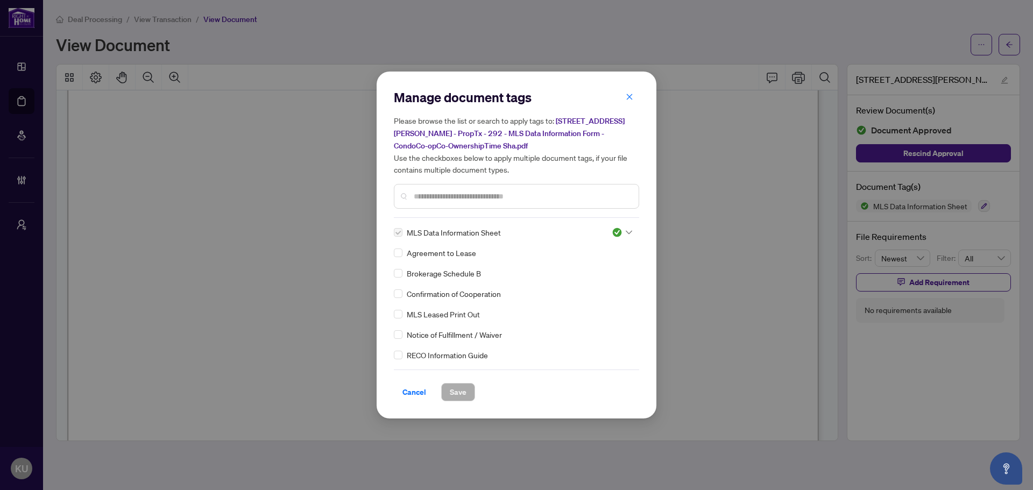
click at [431, 198] on input "text" at bounding box center [522, 196] width 216 height 12
type input "*"
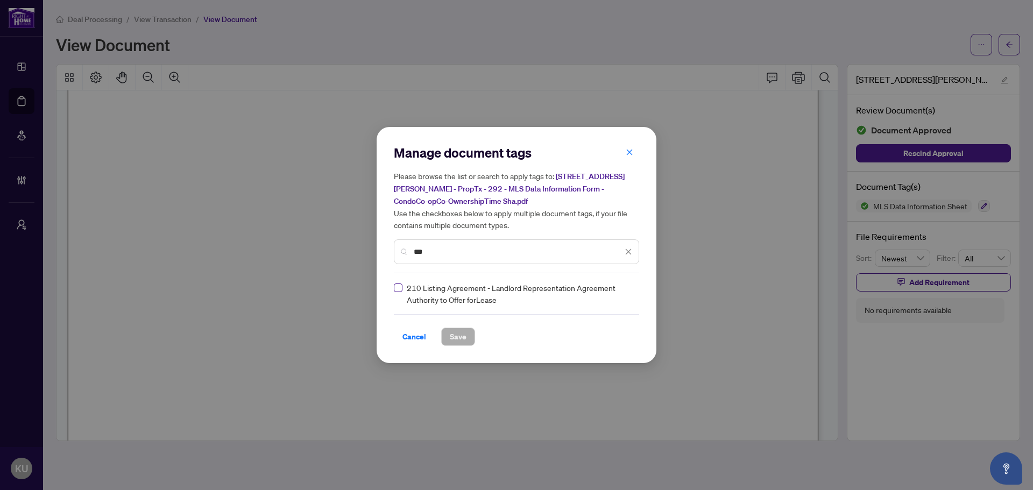
type input "***"
drag, startPoint x: 630, startPoint y: 292, endPoint x: 620, endPoint y: 299, distance: 13.1
click at [629, 292] on icon at bounding box center [629, 294] width 6 height 4
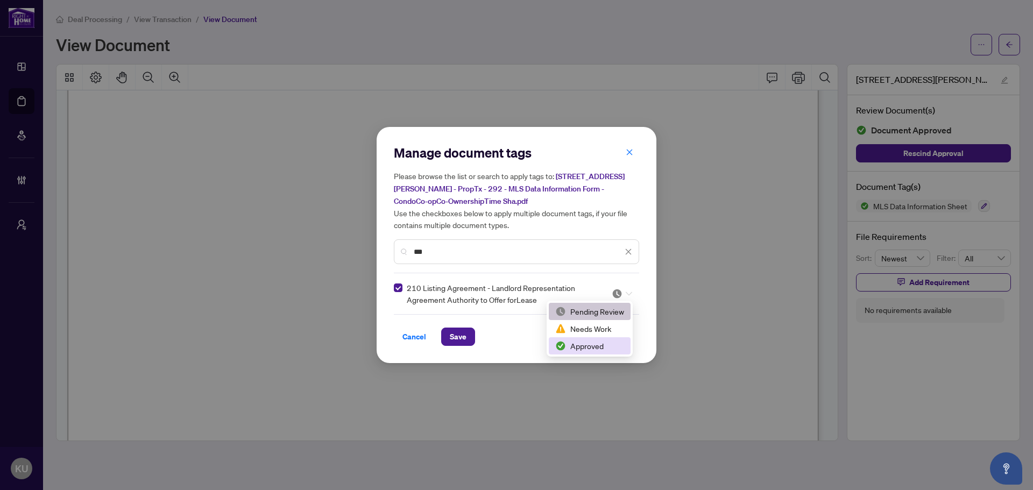
click at [570, 342] on div "Approved" at bounding box center [589, 346] width 69 height 12
click at [461, 328] on span "Save" at bounding box center [458, 336] width 17 height 17
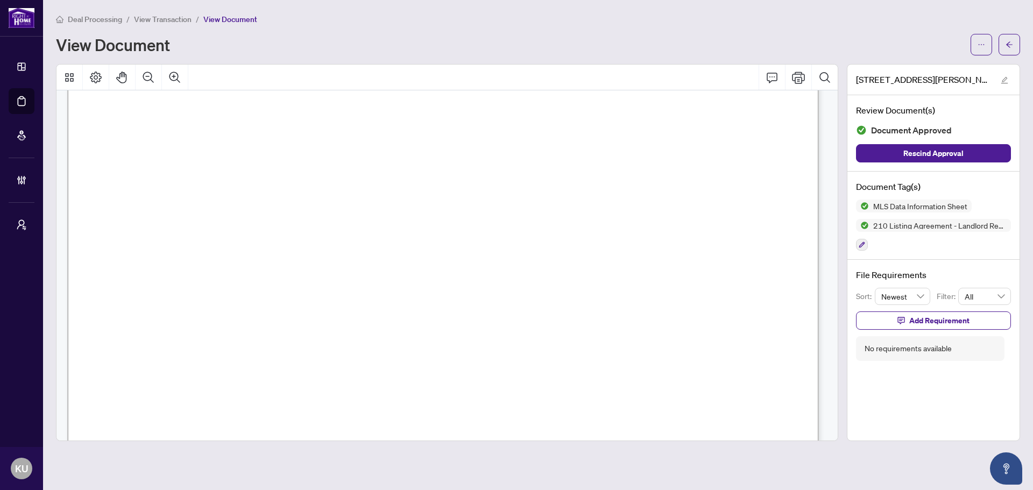
scroll to position [29087, 0]
click at [861, 250] on div "Document Tag(s) MLS Data Information Sheet 210 Listing Agreement - Landlord Rep…" at bounding box center [933, 216] width 172 height 89
click at [863, 248] on button "button" at bounding box center [862, 245] width 12 height 12
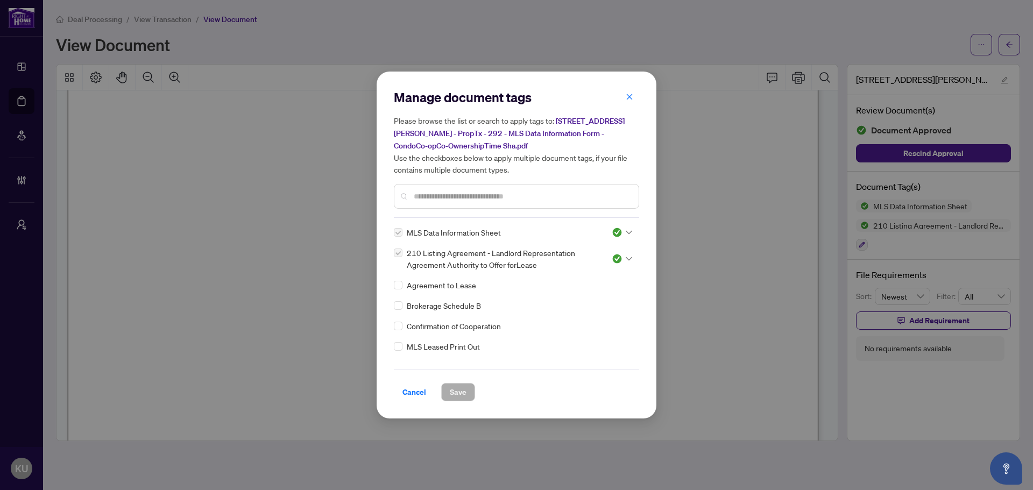
click at [421, 200] on input "text" at bounding box center [522, 196] width 216 height 12
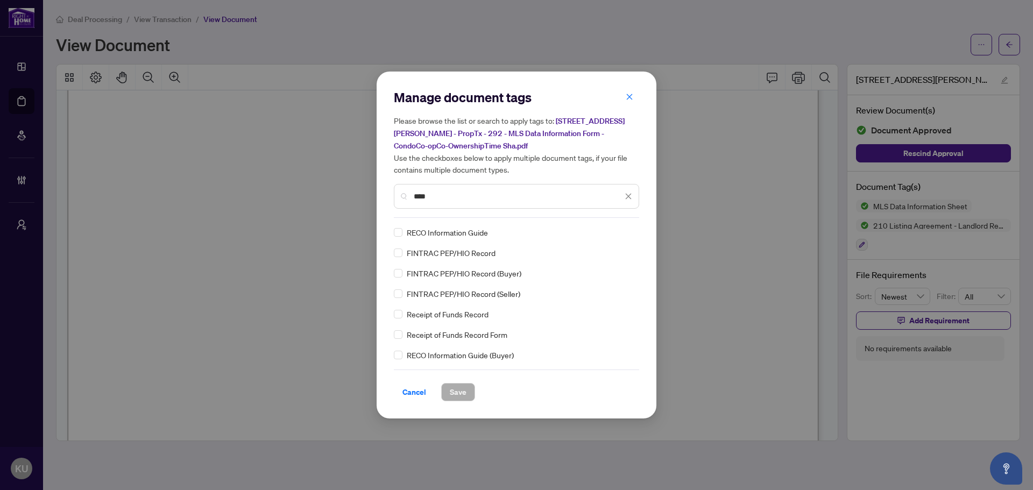
type input "****"
click at [403, 232] on div "RECO Information Guide" at bounding box center [513, 232] width 239 height 12
click at [403, 226] on div "RECO Information Guide" at bounding box center [513, 232] width 239 height 12
click at [389, 232] on div "Manage document tags Please browse the list or search to apply tags to: 8 Bever…" at bounding box center [516, 245] width 280 height 347
click at [614, 236] on img at bounding box center [617, 232] width 11 height 11
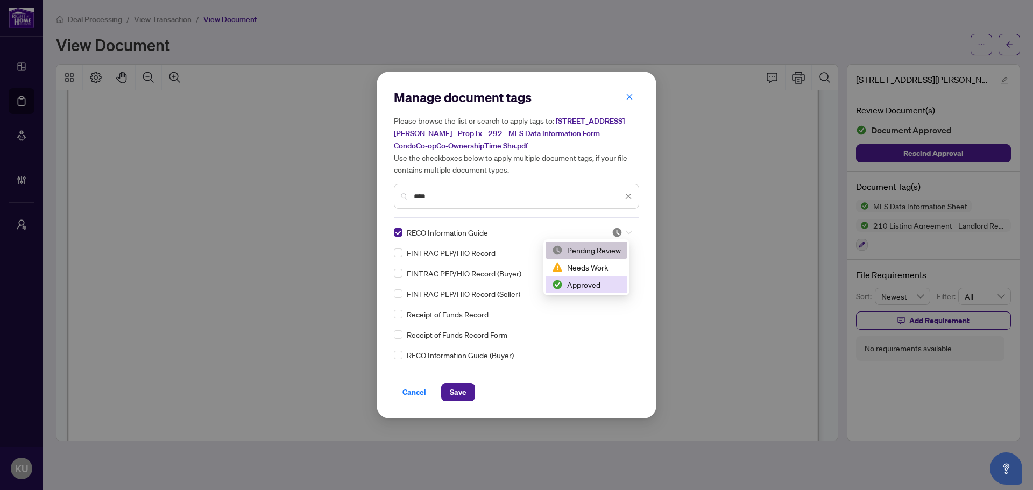
click at [592, 292] on div "Approved" at bounding box center [586, 284] width 82 height 17
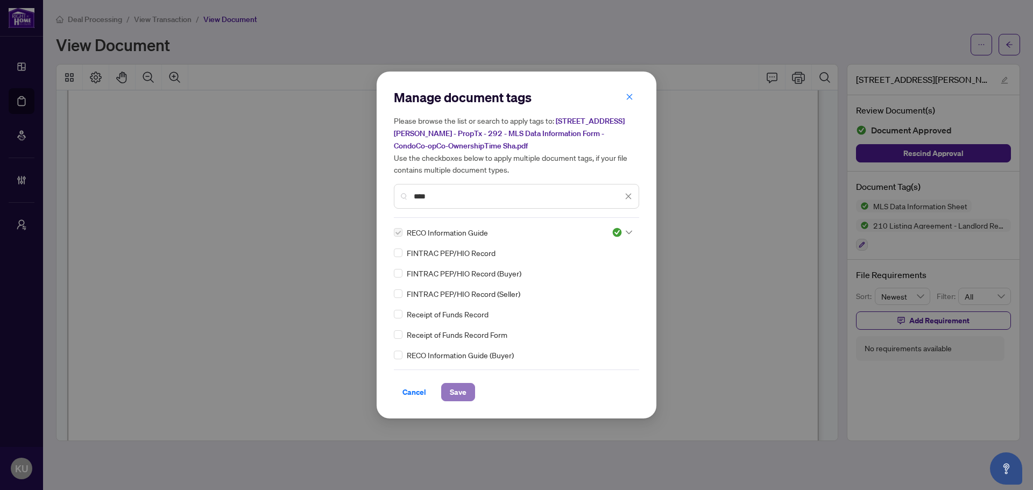
click at [469, 390] on button "Save" at bounding box center [458, 392] width 34 height 18
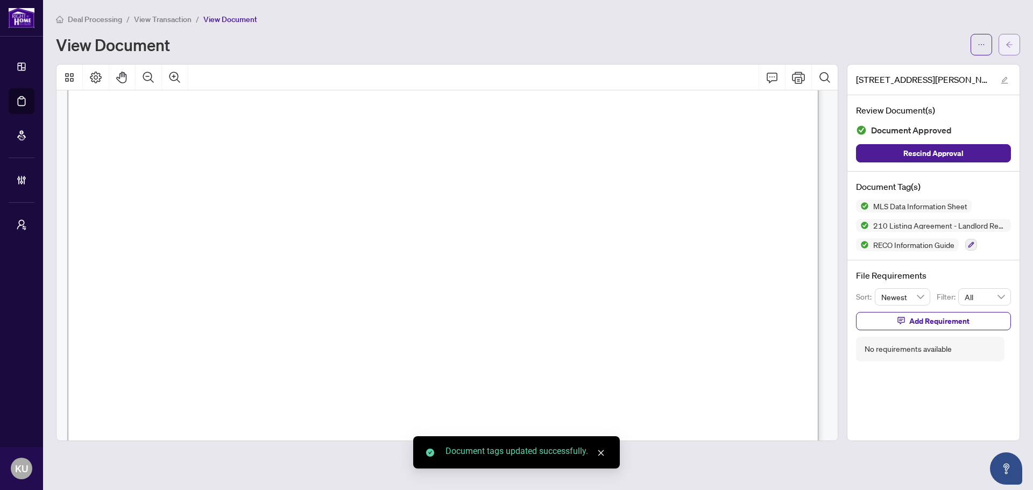
click at [1005, 47] on icon "arrow-left" at bounding box center [1009, 45] width 8 height 8
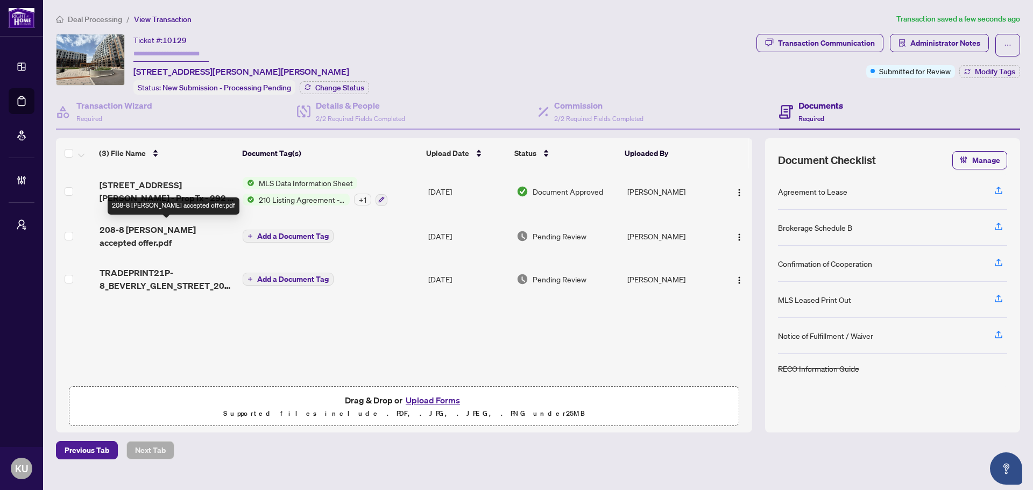
click at [161, 230] on span "208-8 beverly glen accepted offer.pdf" at bounding box center [167, 236] width 134 height 26
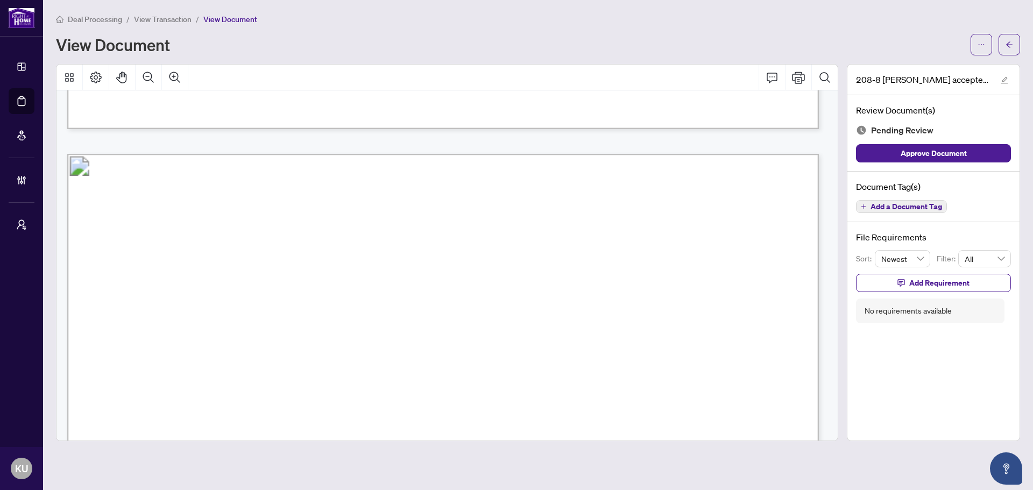
scroll to position [4948, 0]
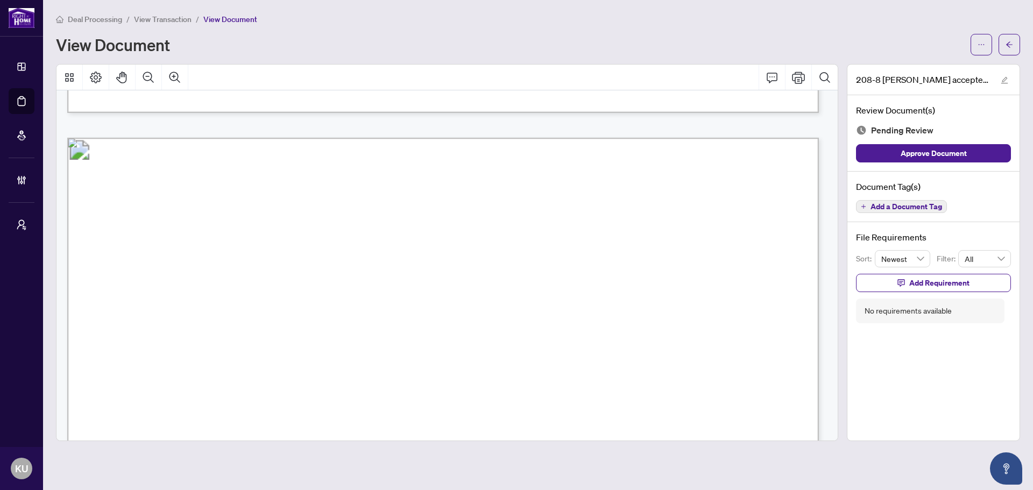
click at [891, 204] on span "Add a Document Tag" at bounding box center [906, 207] width 72 height 8
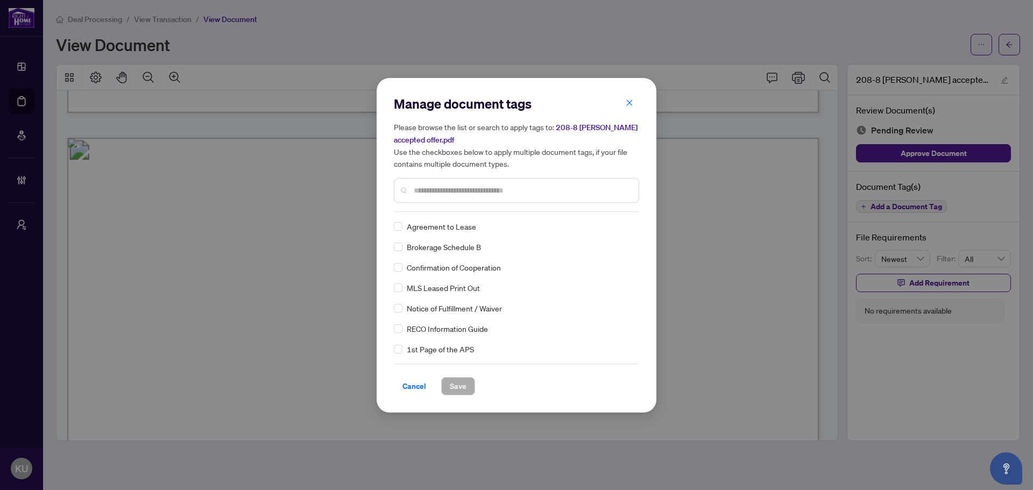
click at [451, 191] on input "text" at bounding box center [522, 190] width 216 height 12
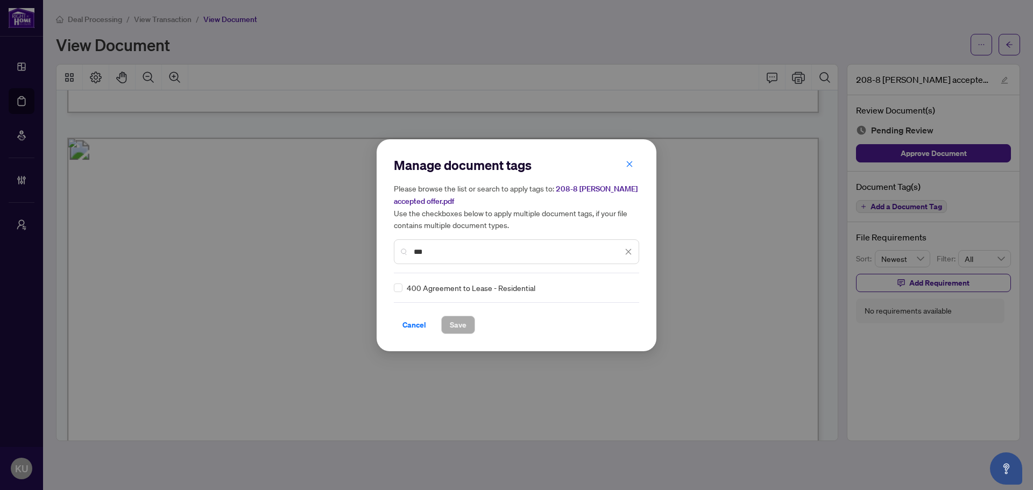
type input "***"
click at [607, 285] on div at bounding box center [618, 287] width 27 height 11
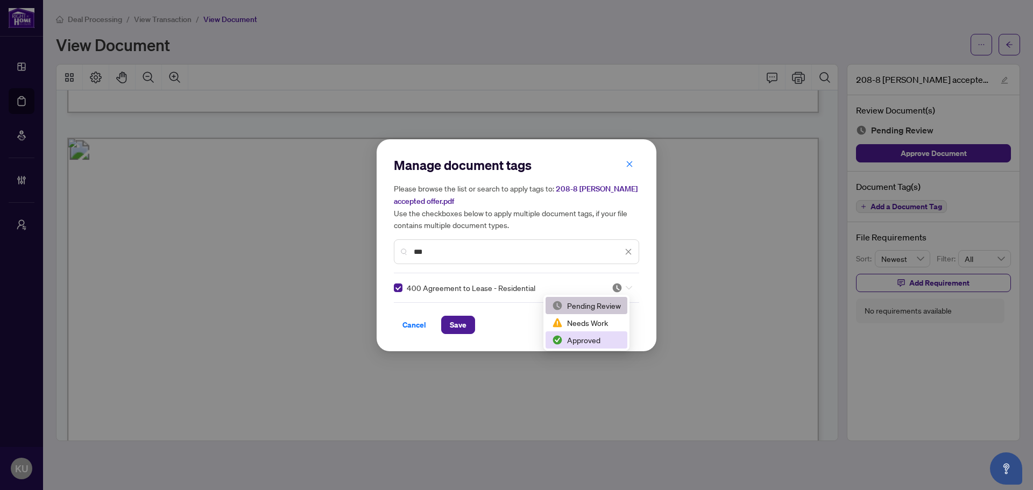
click at [579, 337] on div "Approved" at bounding box center [586, 340] width 69 height 12
click at [461, 321] on span "Save" at bounding box center [458, 324] width 17 height 17
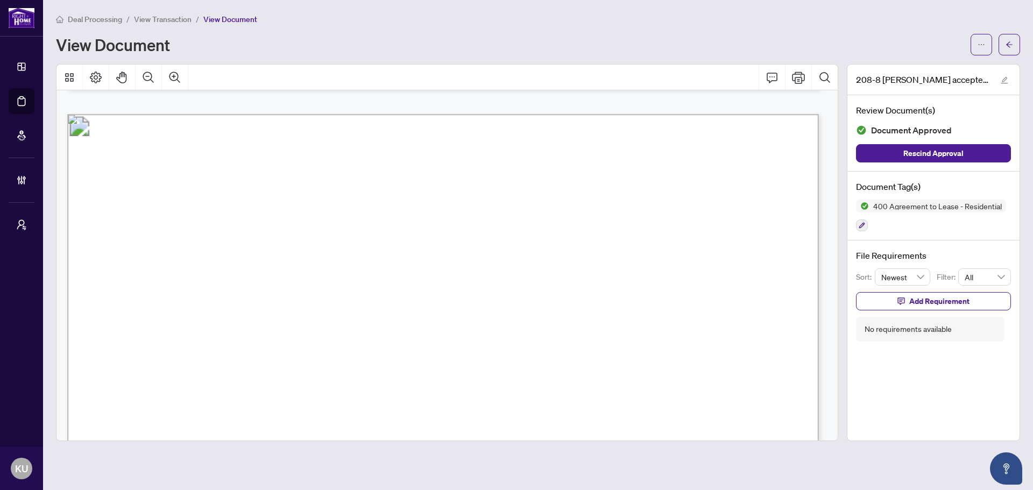
scroll to position [7960, 0]
click at [858, 229] on button "button" at bounding box center [862, 225] width 12 height 12
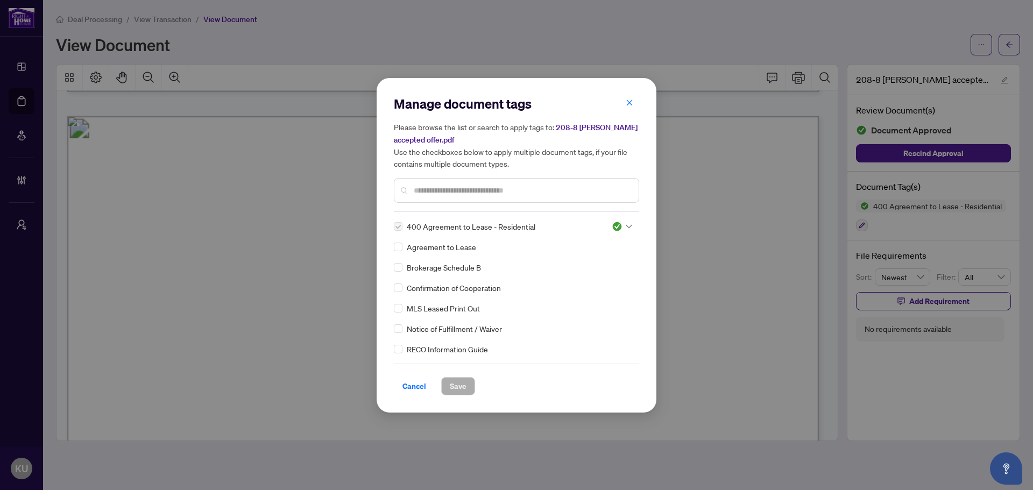
click at [448, 194] on input "text" at bounding box center [522, 190] width 216 height 12
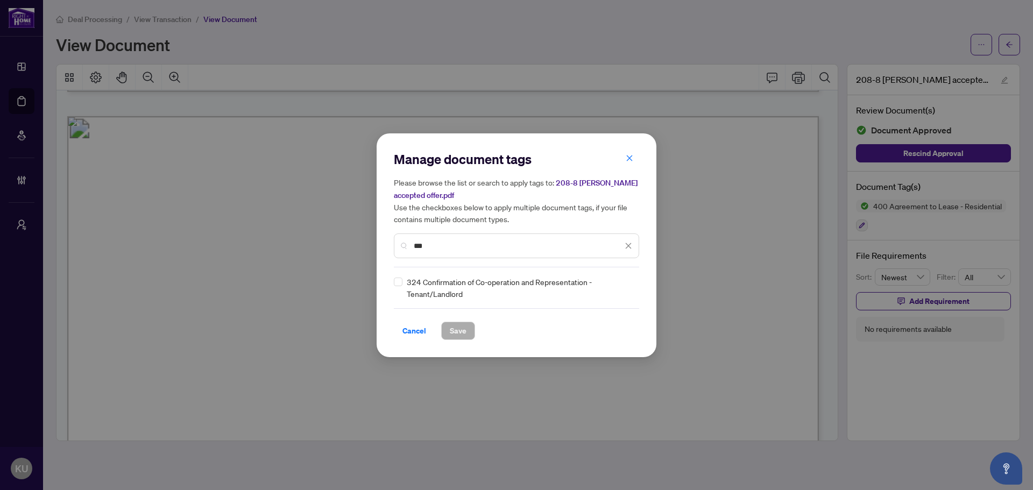
type input "***"
click at [620, 290] on img at bounding box center [617, 287] width 11 height 11
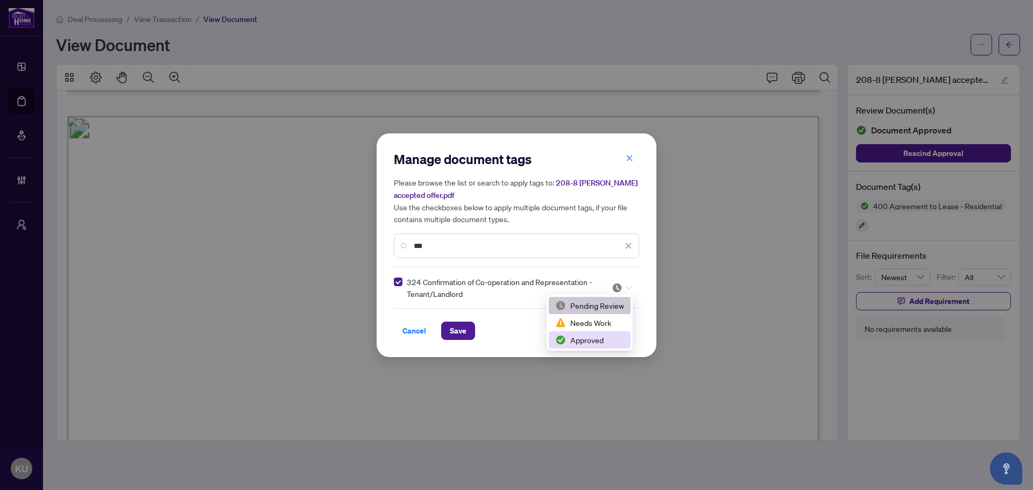
click at [590, 337] on div "Approved" at bounding box center [589, 340] width 69 height 12
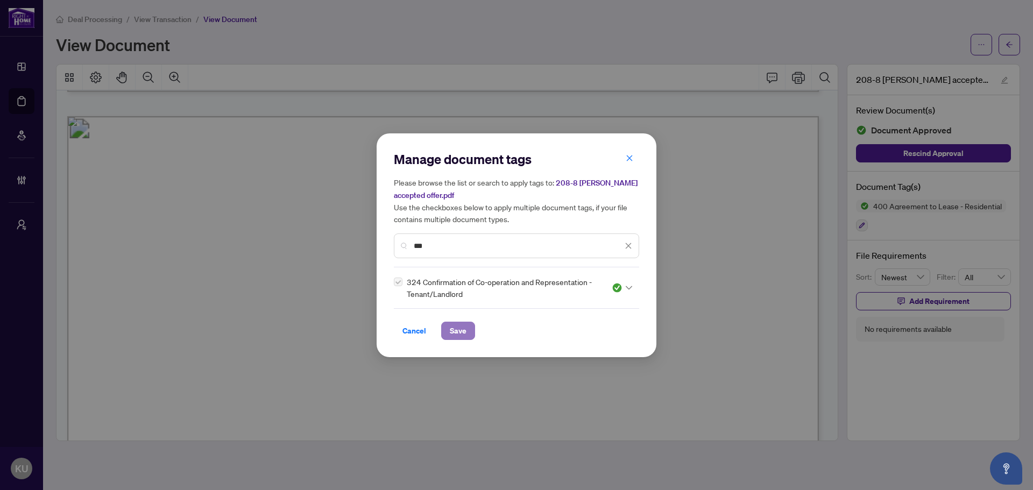
click at [453, 333] on span "Save" at bounding box center [458, 330] width 17 height 17
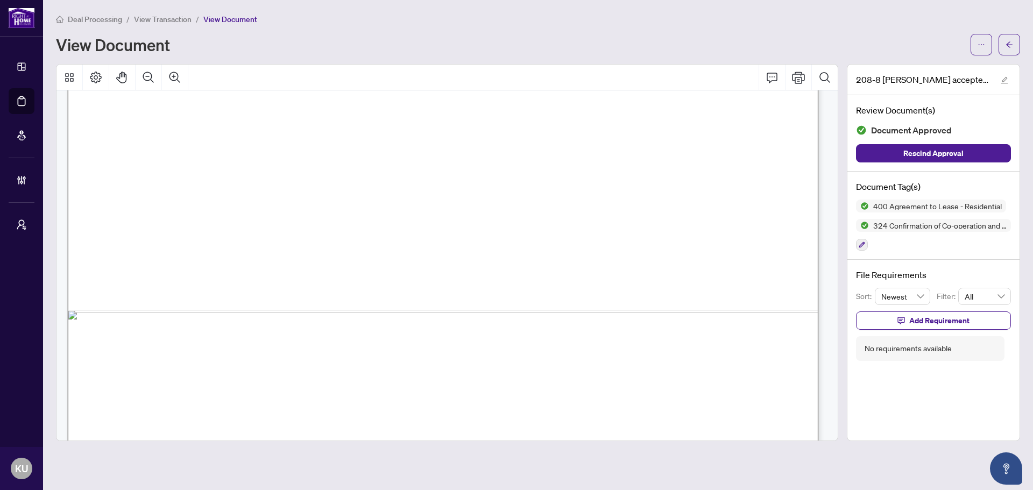
scroll to position [13661, 0]
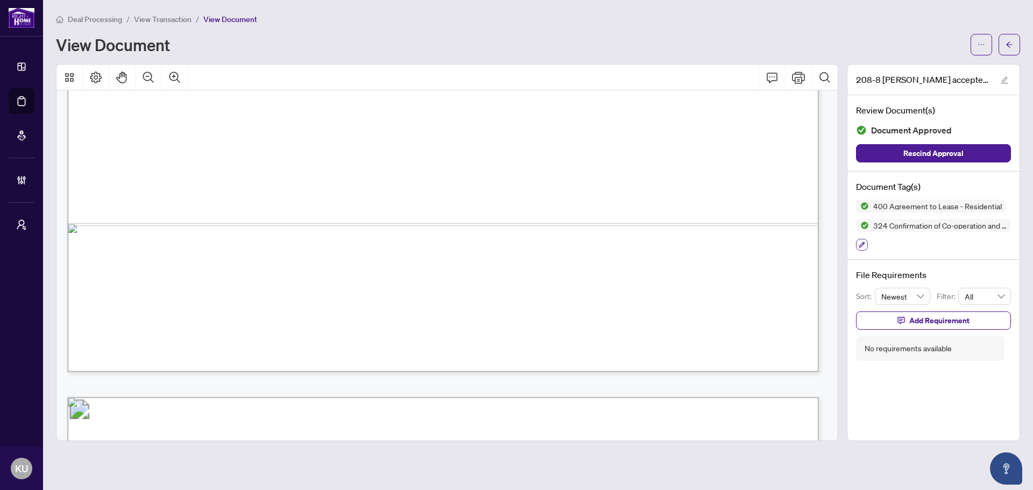
click at [863, 242] on icon "button" at bounding box center [861, 244] width 6 height 6
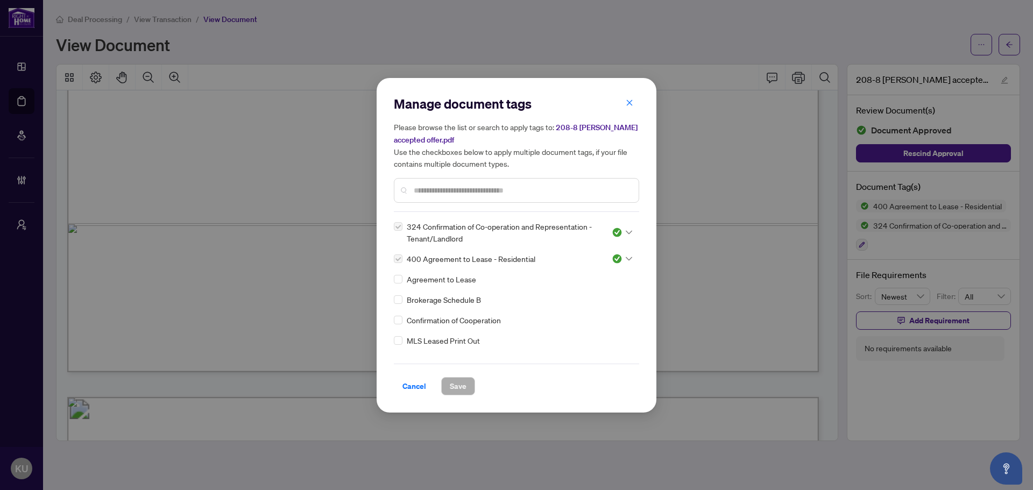
click at [440, 192] on input "text" at bounding box center [522, 190] width 216 height 12
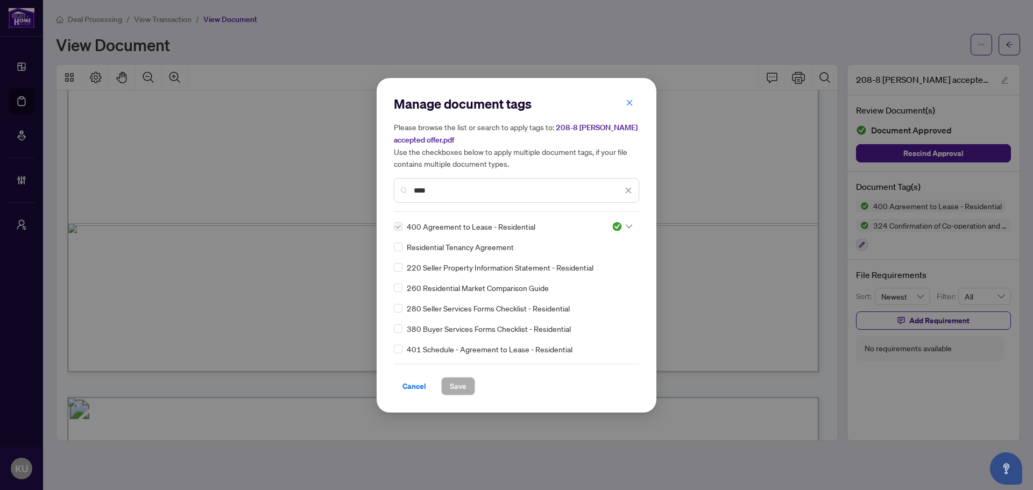
type input "****"
click at [621, 222] on div at bounding box center [622, 226] width 20 height 11
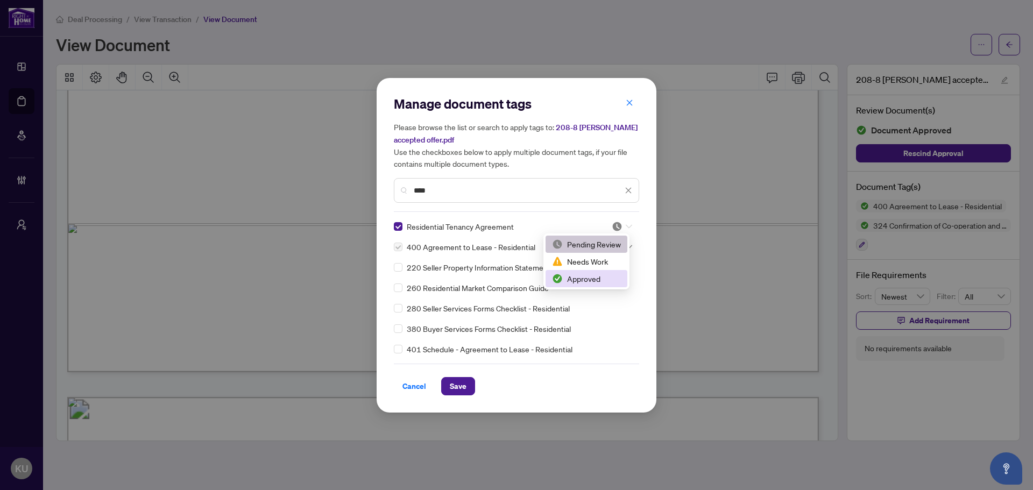
click at [578, 275] on div "Approved" at bounding box center [586, 279] width 69 height 12
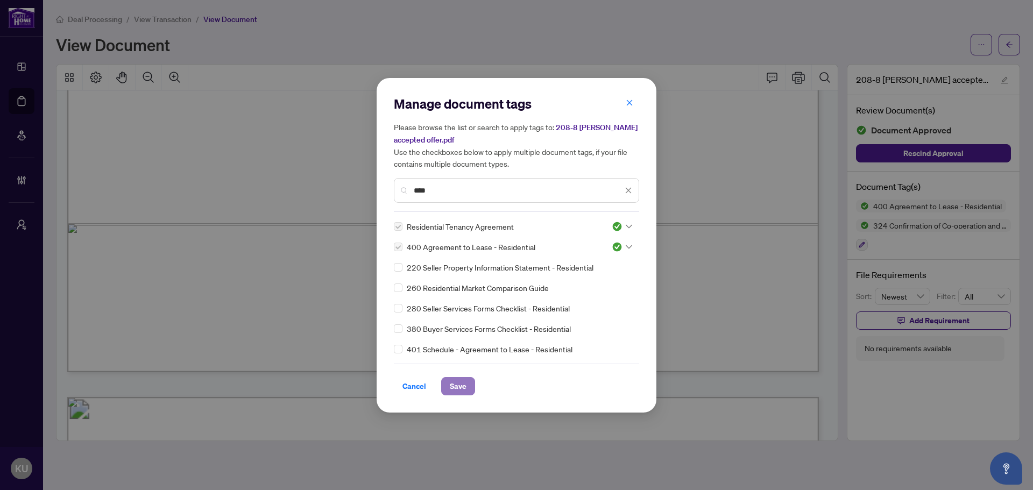
click at [466, 388] on span "Save" at bounding box center [458, 386] width 17 height 17
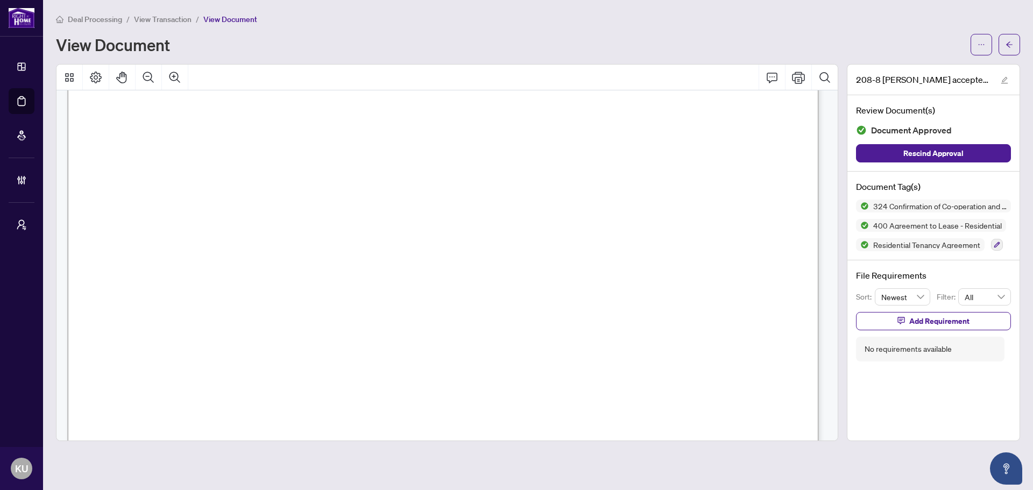
scroll to position [25386, 0]
click at [1013, 37] on button "button" at bounding box center [1009, 45] width 22 height 22
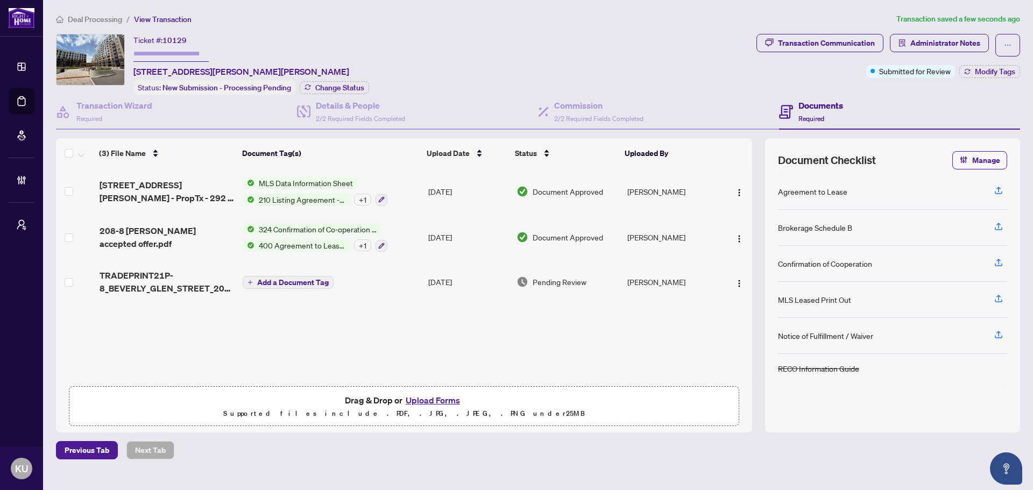
click at [168, 53] on input "text" at bounding box center [170, 54] width 75 height 16
type input "******"
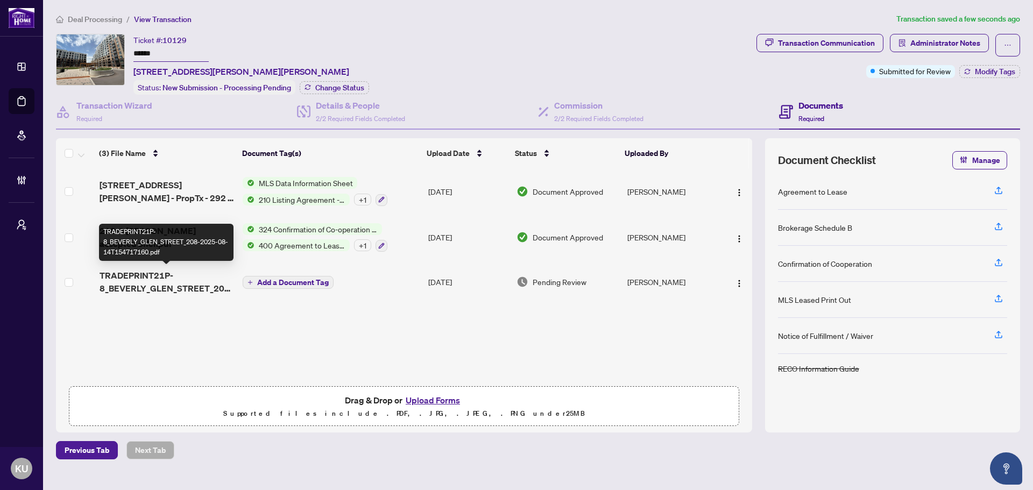
click at [139, 273] on span "TRADEPRINT21P-8_BEVERLY_GLEN_STREET_208-2025-08-14T154717160.pdf" at bounding box center [167, 282] width 134 height 26
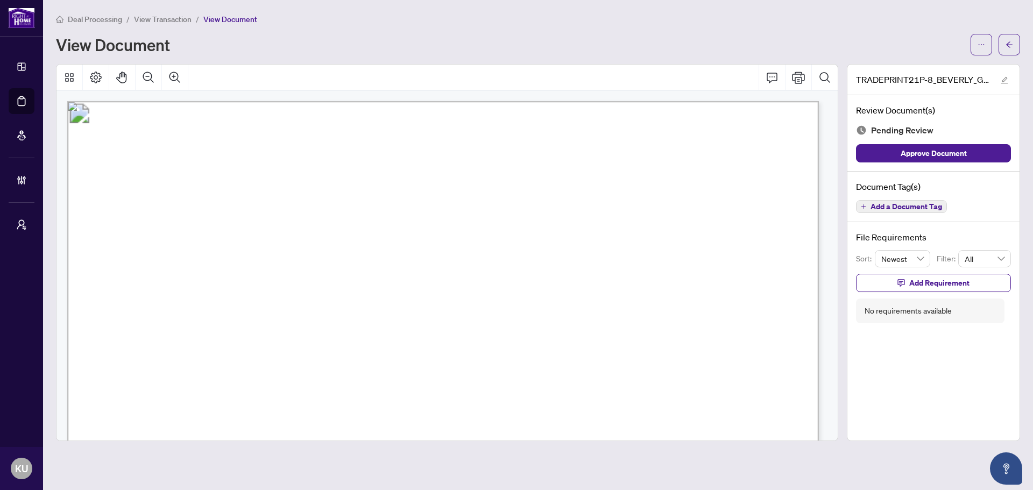
click at [876, 209] on span "Add a Document Tag" at bounding box center [906, 207] width 72 height 8
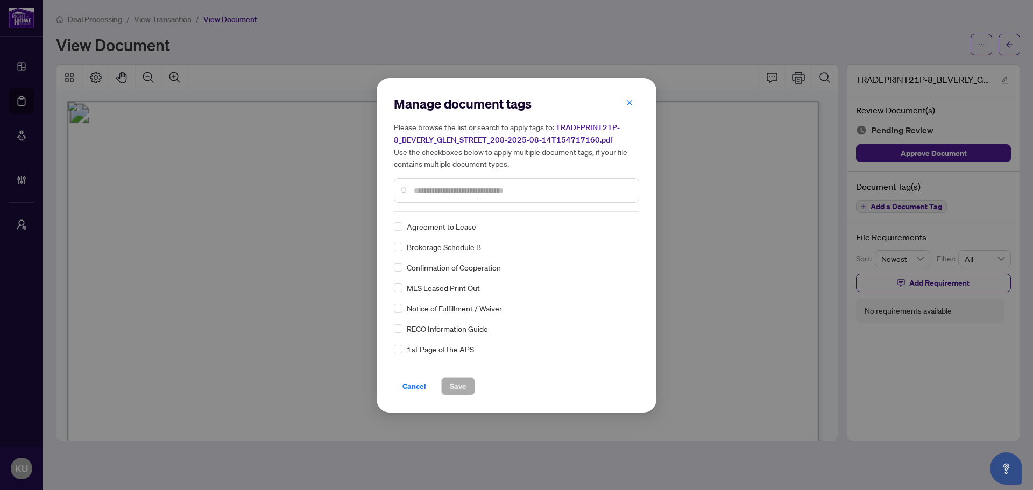
click at [424, 191] on input "text" at bounding box center [522, 190] width 216 height 12
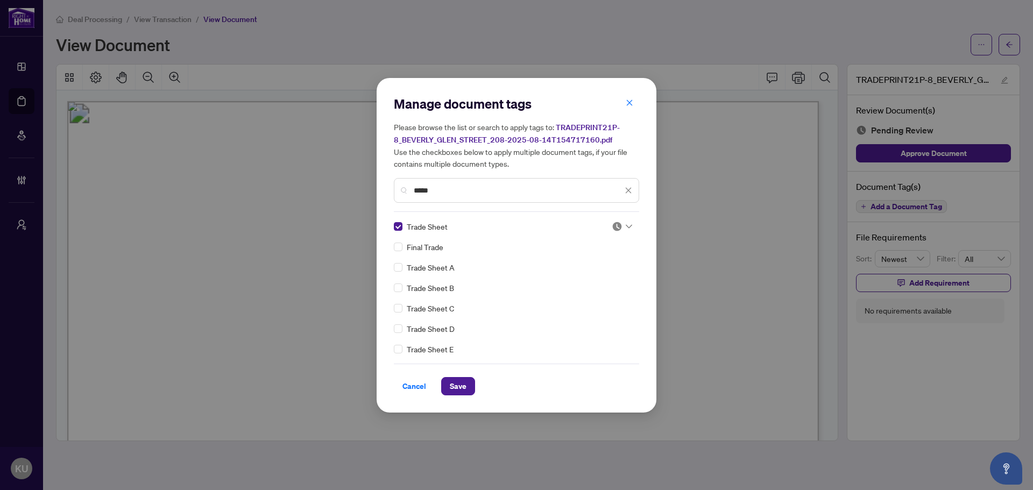
click at [626, 226] on icon at bounding box center [629, 226] width 6 height 4
click at [585, 275] on div "Approved" at bounding box center [586, 279] width 69 height 12
drag, startPoint x: 408, startPoint y: 181, endPoint x: 303, endPoint y: 165, distance: 105.5
click at [316, 167] on div "Manage document tags Please browse the list or search to apply tags to: TRADEPR…" at bounding box center [516, 245] width 1033 height 490
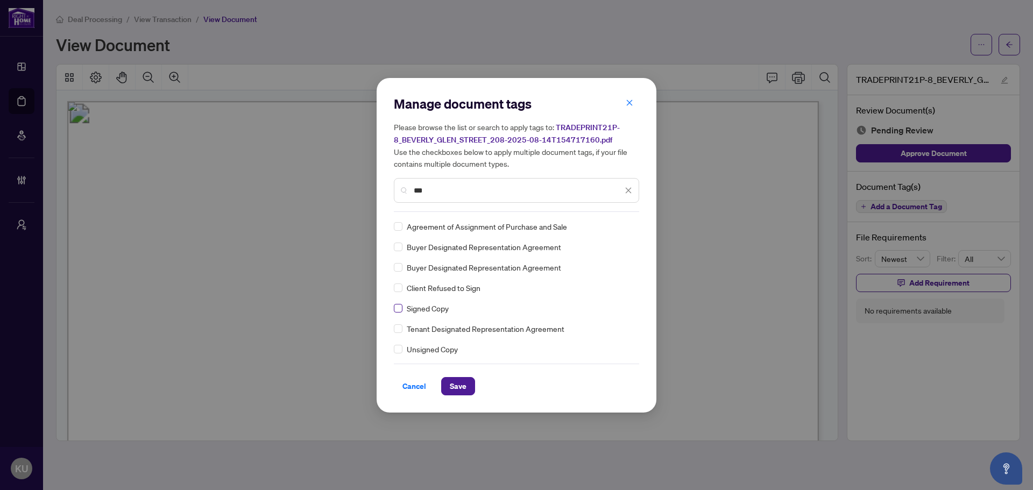
type input "***"
click at [621, 229] on div at bounding box center [622, 226] width 20 height 11
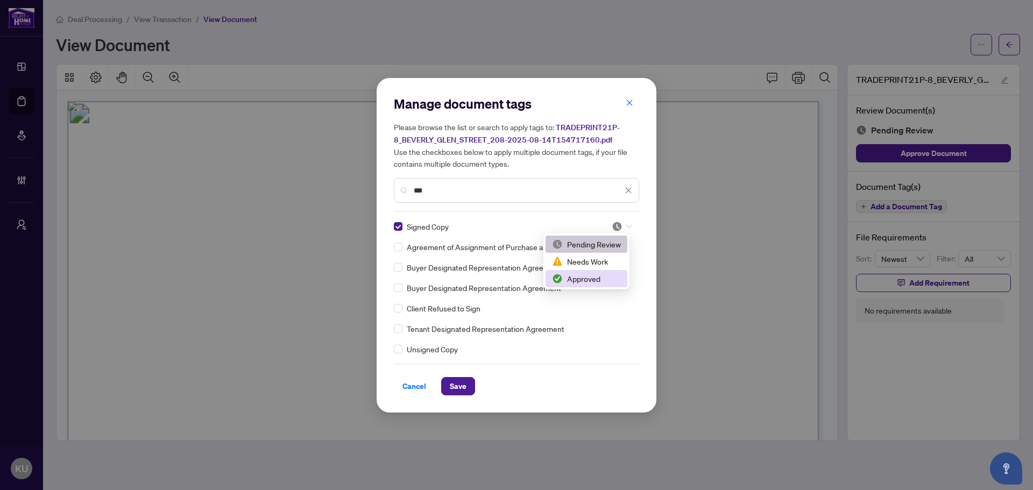
click at [580, 276] on div "Approved" at bounding box center [586, 279] width 69 height 12
click at [461, 378] on span "Save" at bounding box center [458, 386] width 17 height 17
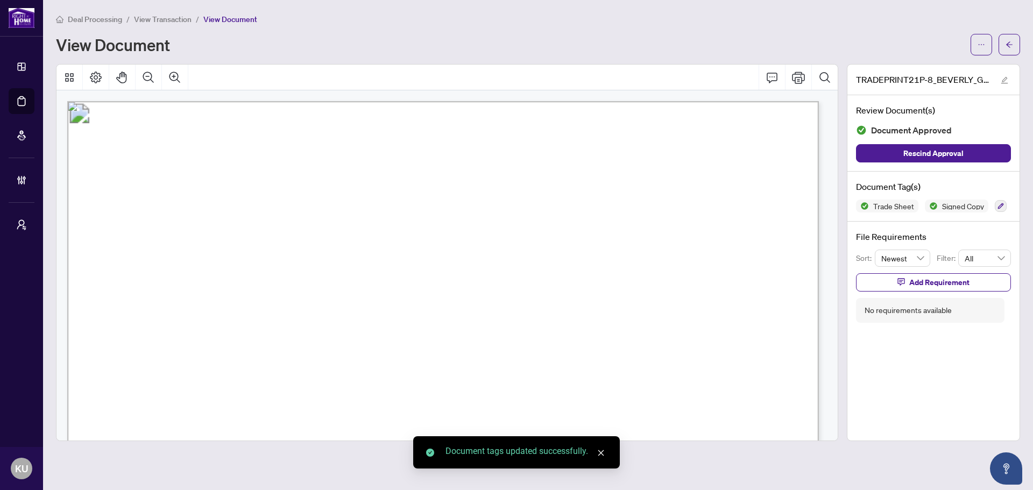
click at [1012, 45] on icon "arrow-left" at bounding box center [1009, 45] width 8 height 8
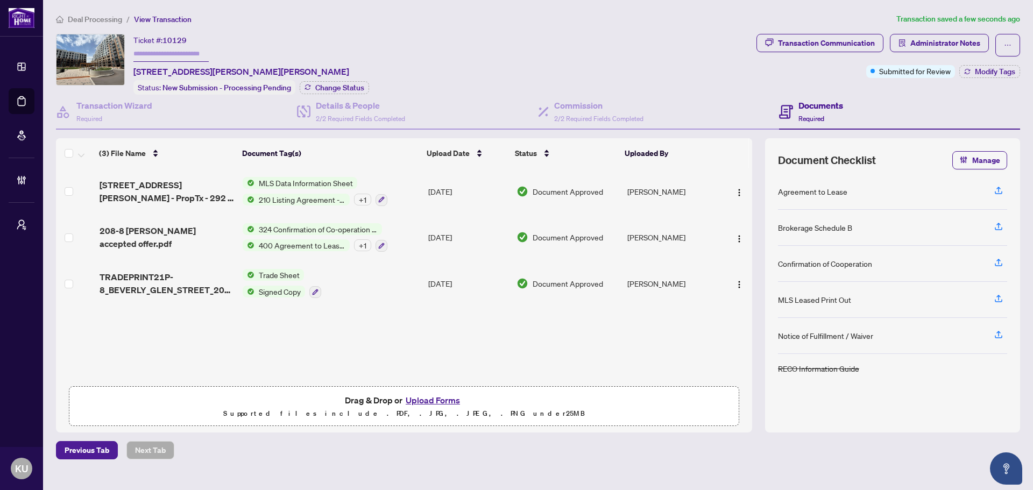
click at [191, 53] on input "text" at bounding box center [170, 54] width 75 height 16
type input "******"
click at [913, 109] on div "Documents Required" at bounding box center [899, 112] width 241 height 35
click at [978, 73] on span "Modify Tags" at bounding box center [995, 72] width 40 height 8
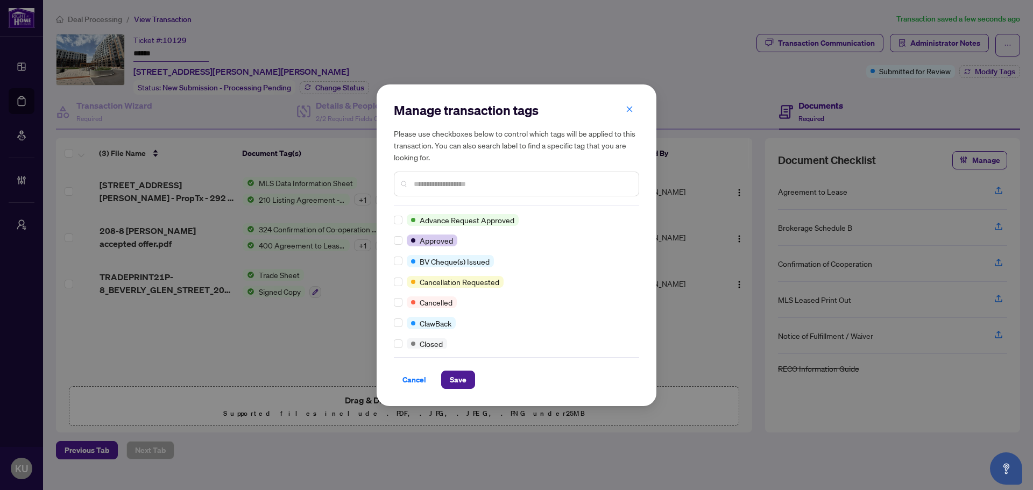
click at [411, 182] on div at bounding box center [516, 184] width 245 height 25
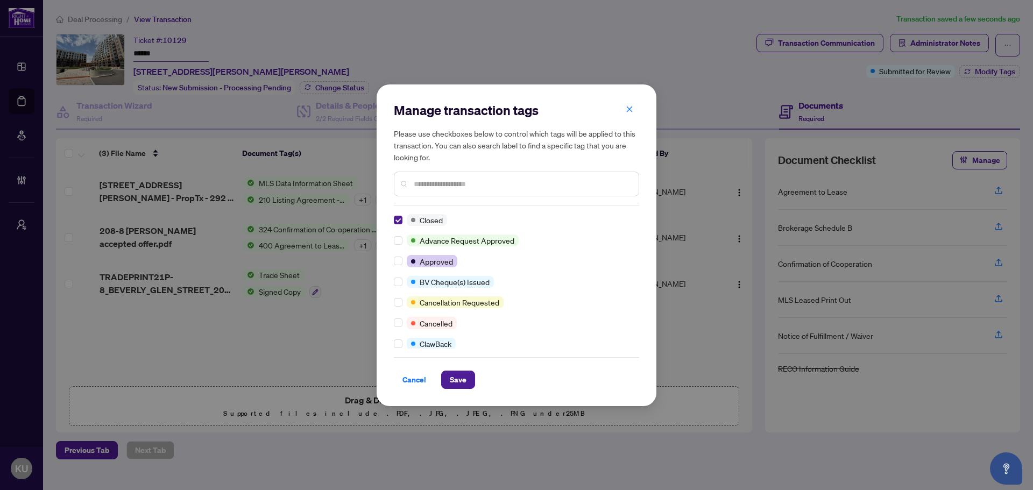
click at [435, 189] on input "text" at bounding box center [522, 184] width 216 height 12
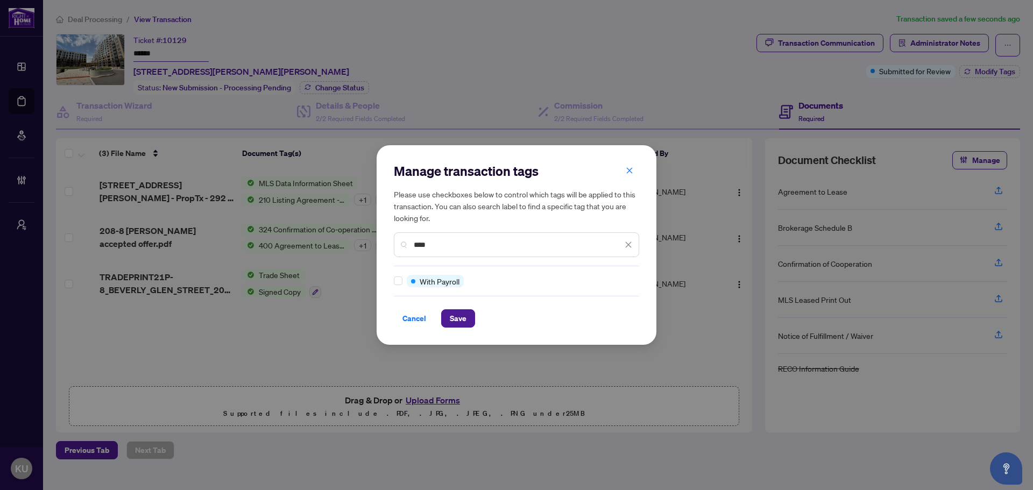
type input "****"
click at [470, 316] on button "Save" at bounding box center [458, 318] width 34 height 18
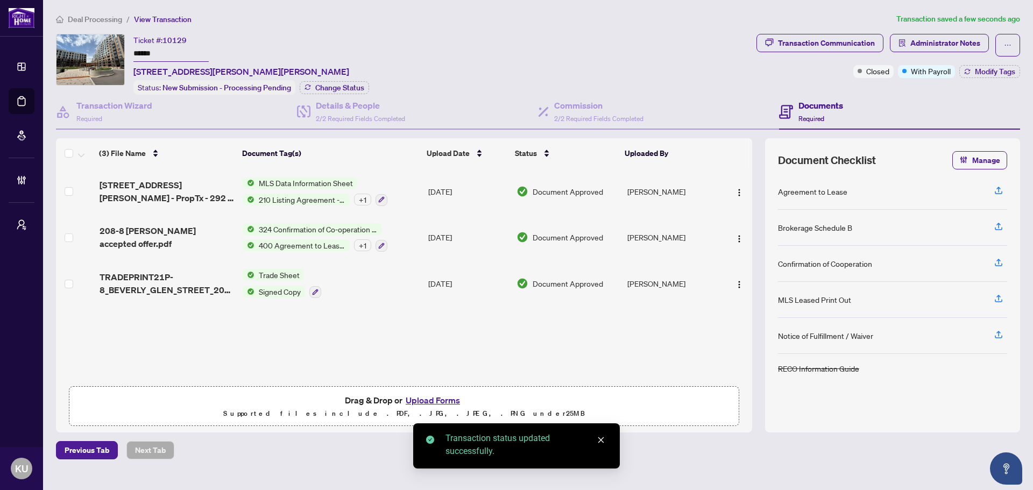
click at [94, 17] on span "Deal Processing" at bounding box center [95, 20] width 54 height 10
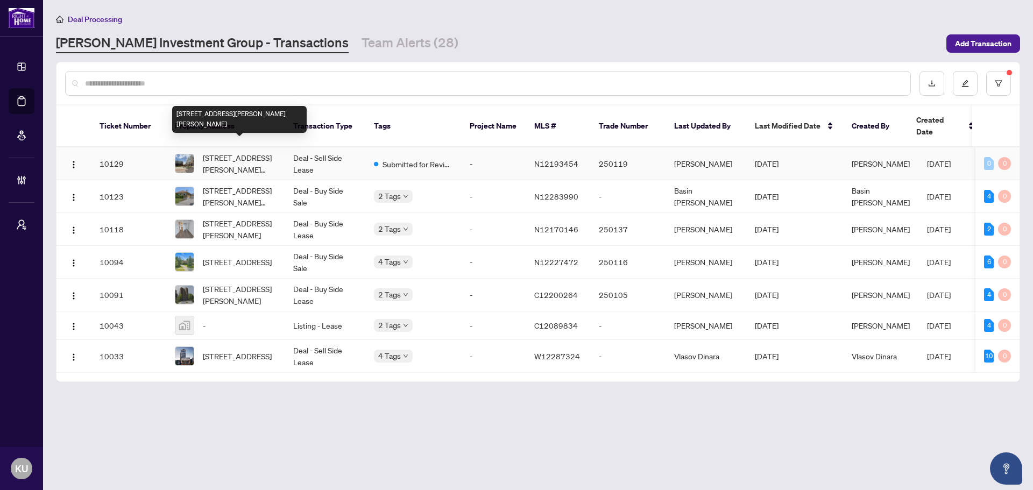
click at [238, 152] on span "[STREET_ADDRESS][PERSON_NAME][PERSON_NAME]" at bounding box center [239, 164] width 73 height 24
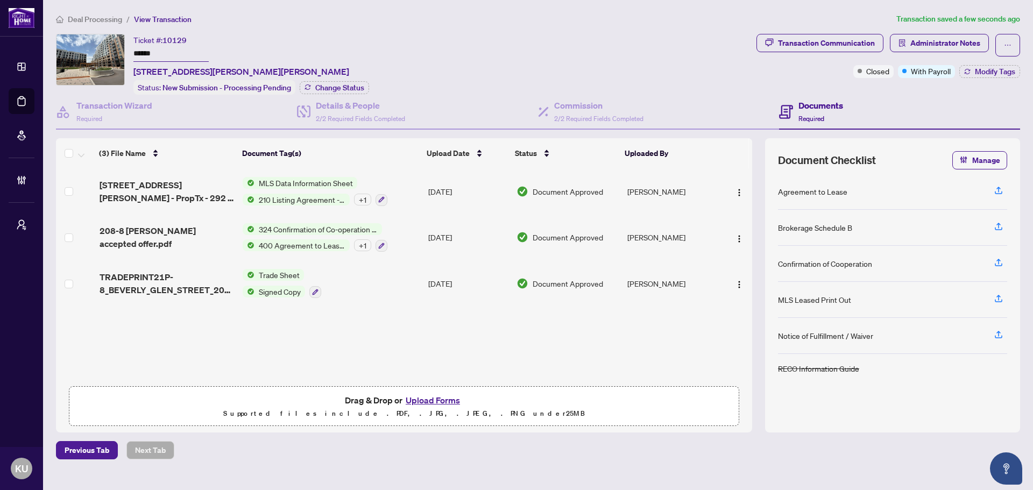
click at [103, 19] on span "Deal Processing" at bounding box center [95, 20] width 54 height 10
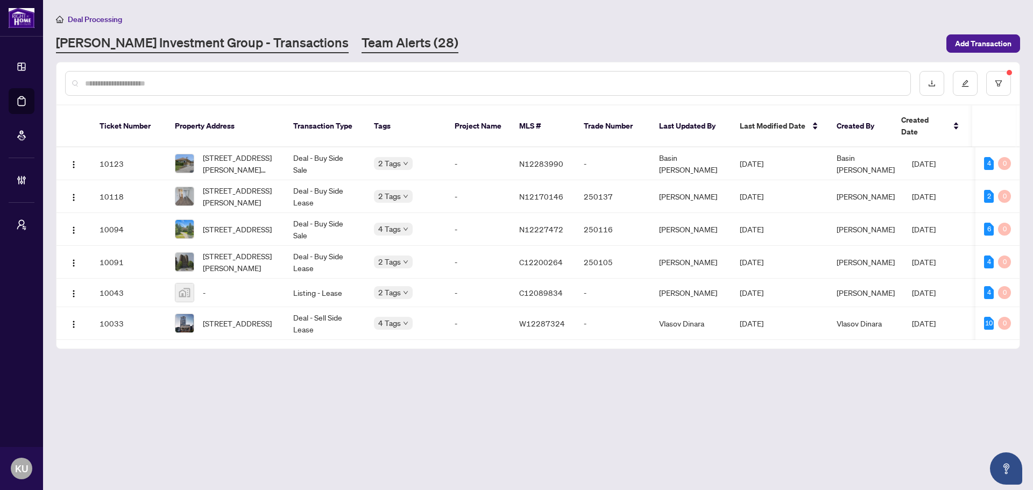
click at [361, 47] on link "Team Alerts (28)" at bounding box center [409, 43] width 97 height 19
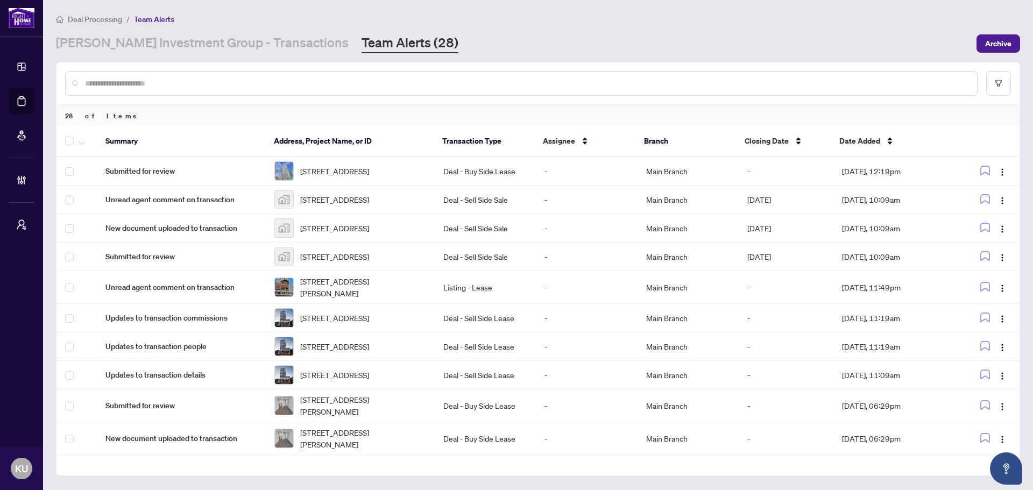
click at [275, 80] on input "text" at bounding box center [526, 83] width 883 height 12
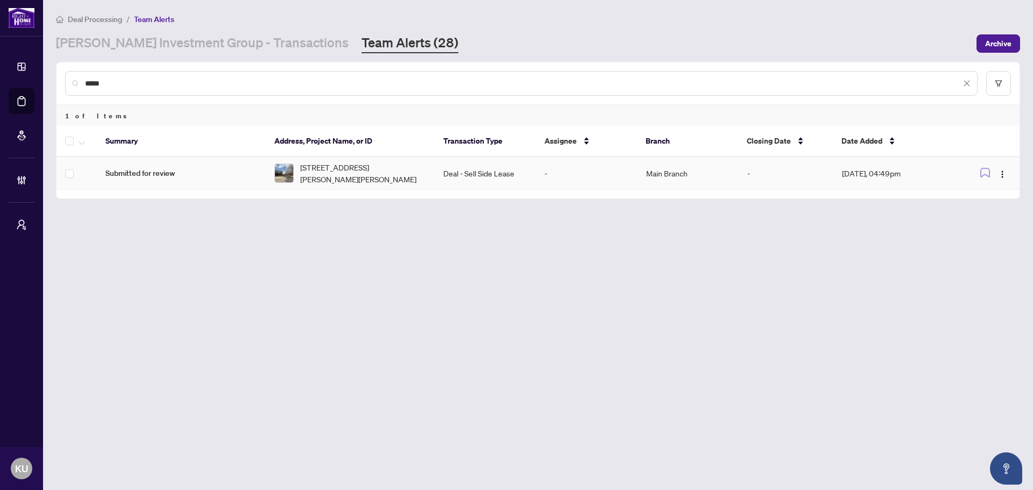
type input "*****"
click at [117, 174] on span "Submitted for review" at bounding box center [181, 173] width 152 height 12
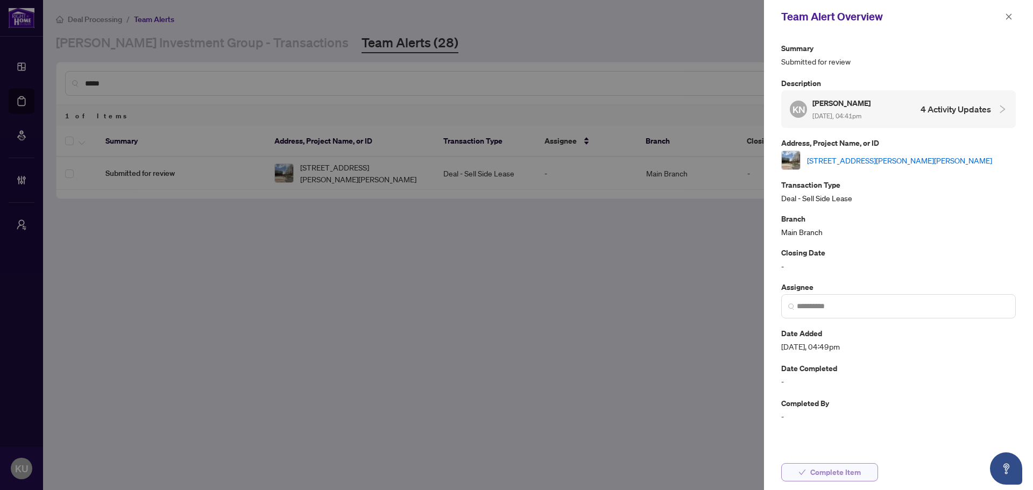
click at [828, 468] on span "Complete Item" at bounding box center [835, 472] width 51 height 17
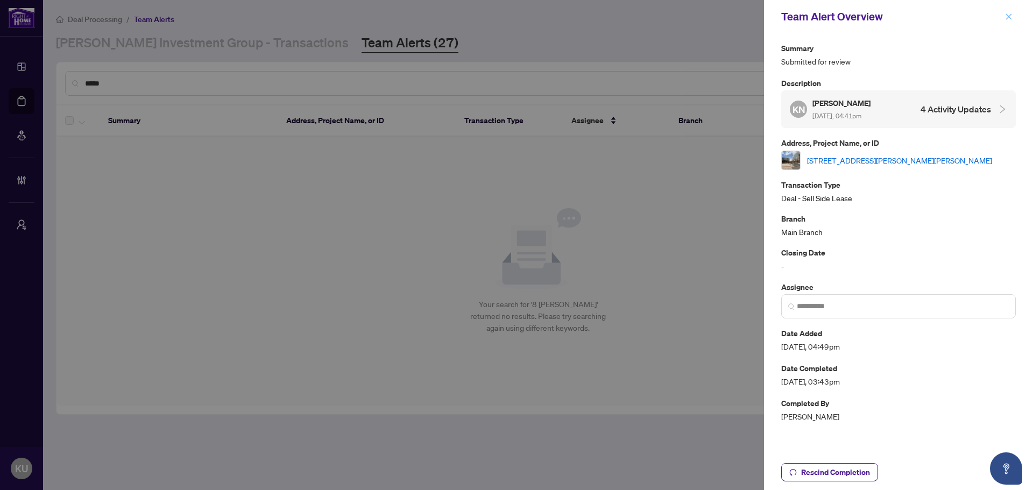
click at [1009, 21] on span "button" at bounding box center [1009, 16] width 8 height 17
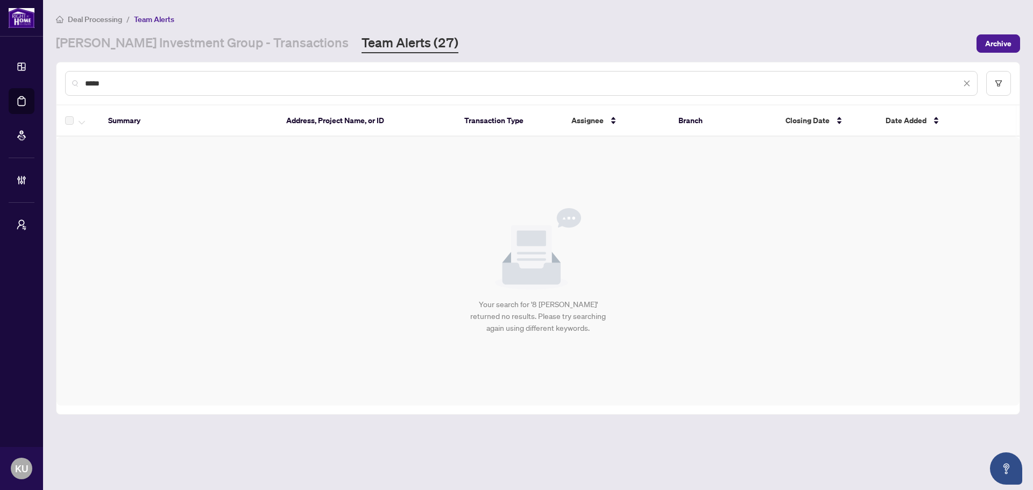
drag, startPoint x: 132, startPoint y: 86, endPoint x: -35, endPoint y: 73, distance: 167.7
click at [0, 73] on html "Dashboard Deal Processing Mortgage Referrals Brokerage Management My Brokerages…" at bounding box center [516, 245] width 1033 height 490
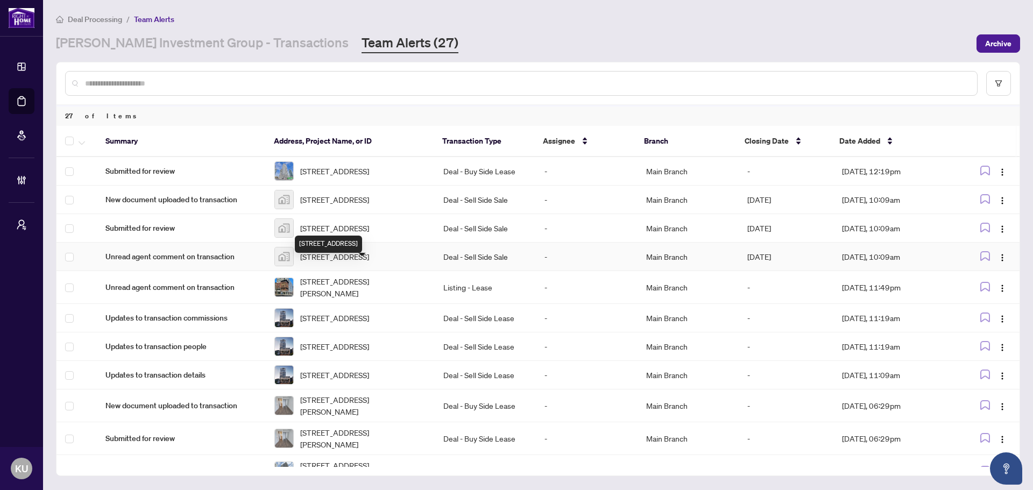
click at [332, 262] on span "[STREET_ADDRESS]" at bounding box center [334, 257] width 69 height 12
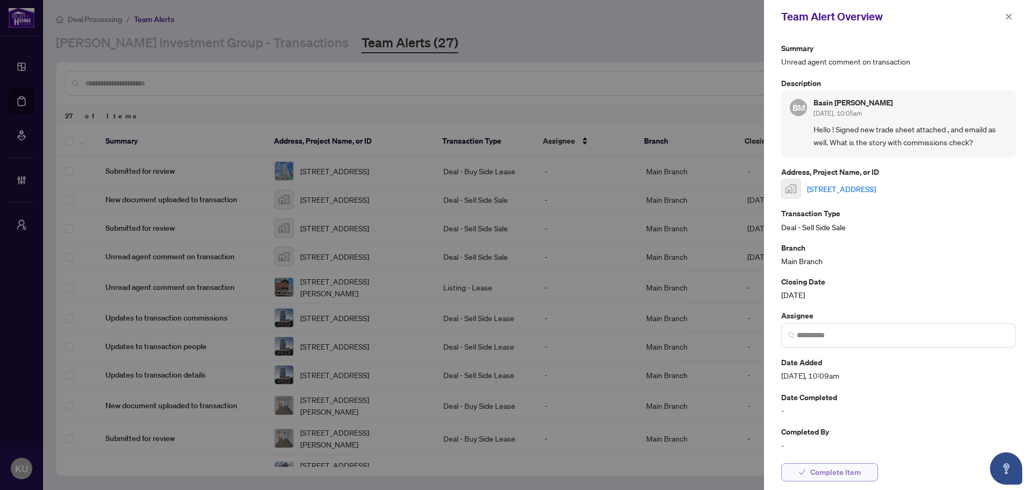
click at [827, 471] on span "Complete Item" at bounding box center [835, 472] width 51 height 17
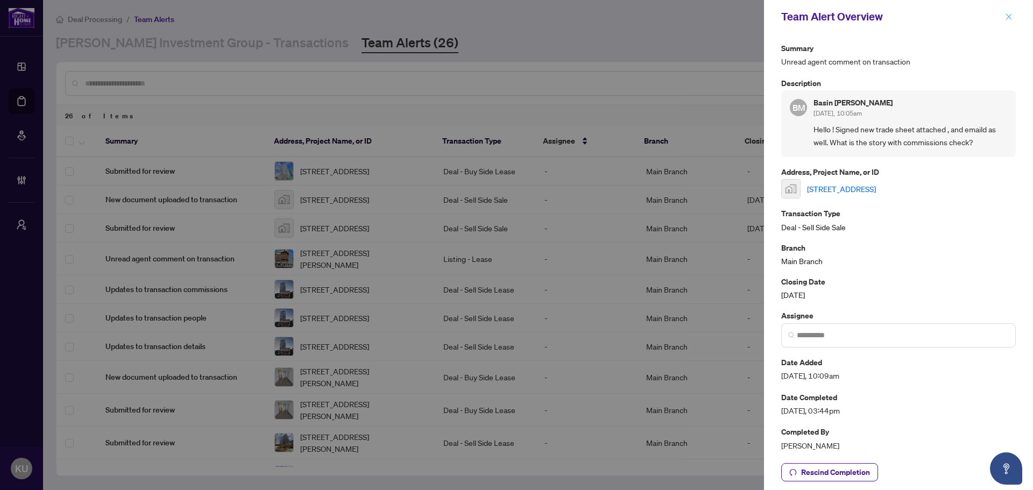
click at [1012, 18] on icon "close" at bounding box center [1009, 17] width 8 height 8
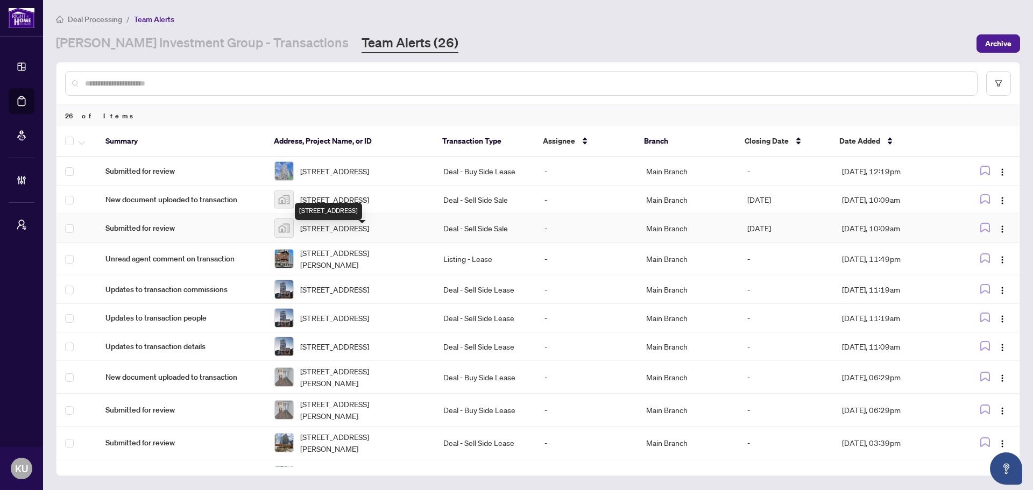
click at [334, 234] on span "[STREET_ADDRESS]" at bounding box center [334, 228] width 69 height 12
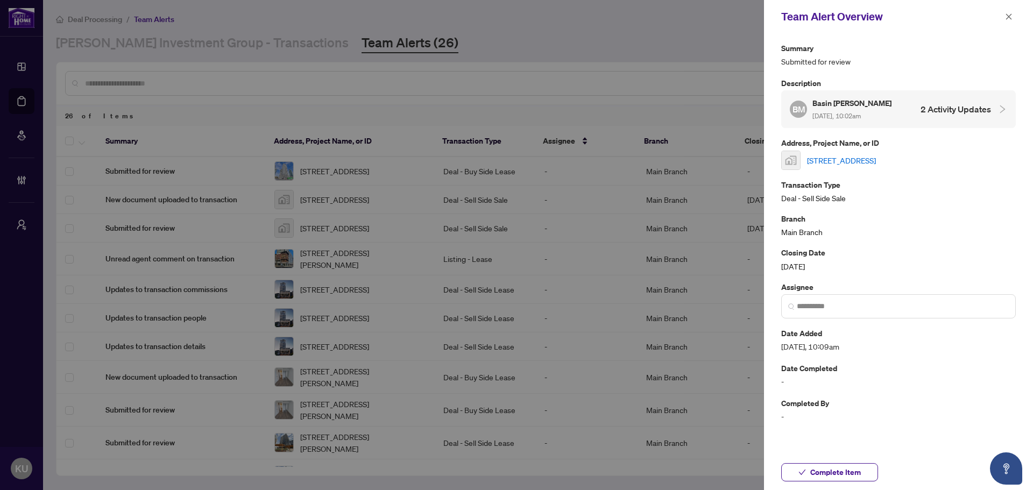
click at [981, 110] on h4 "2 Activity Updates" at bounding box center [955, 109] width 70 height 13
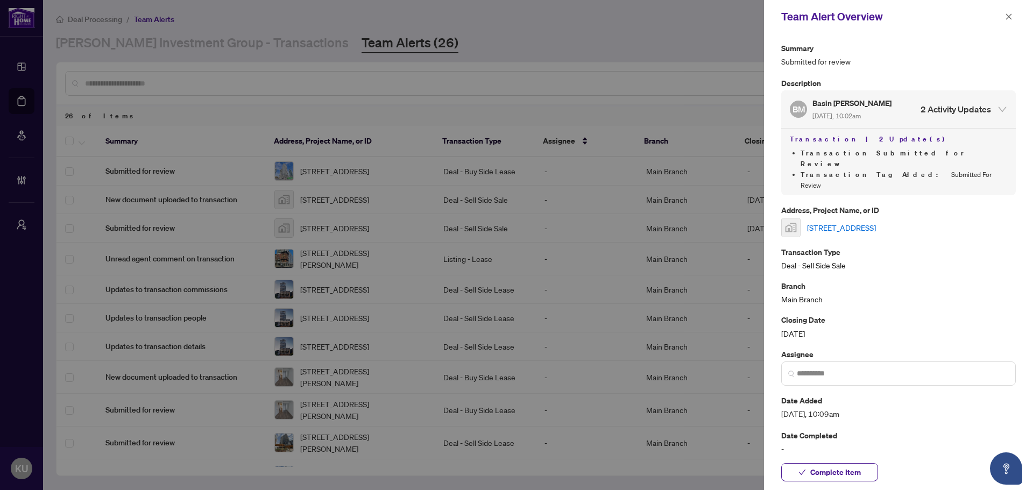
click at [981, 110] on h4 "2 Activity Updates" at bounding box center [955, 109] width 70 height 13
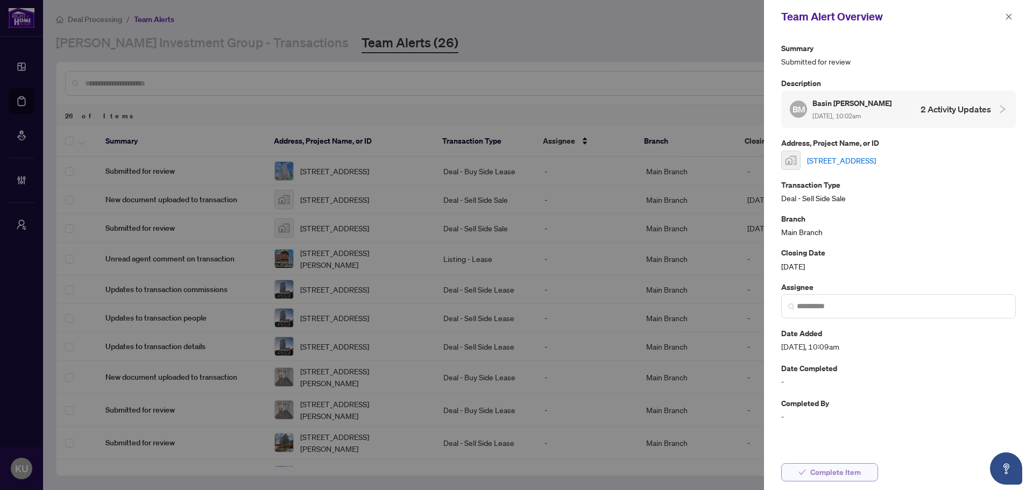
click at [844, 472] on span "Complete Item" at bounding box center [835, 472] width 51 height 17
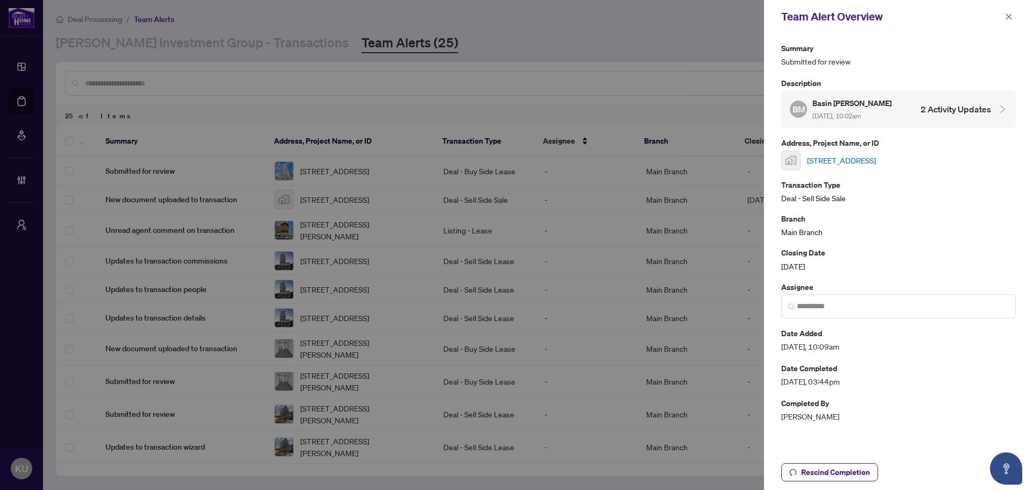
click at [865, 122] on div "BM Basin Michael Aug/28/2025, 10:02am 2 Activity Updates" at bounding box center [898, 109] width 235 height 38
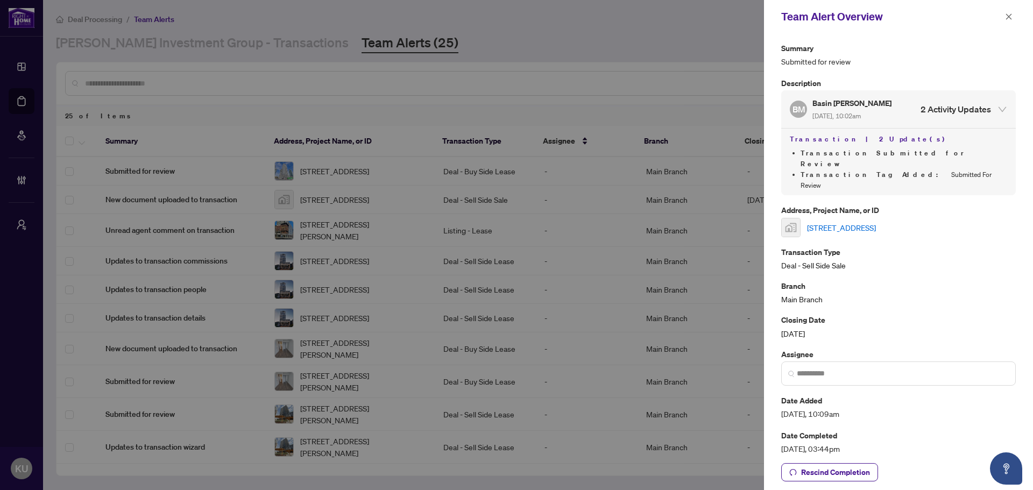
click at [876, 222] on link "[STREET_ADDRESS]" at bounding box center [841, 228] width 69 height 12
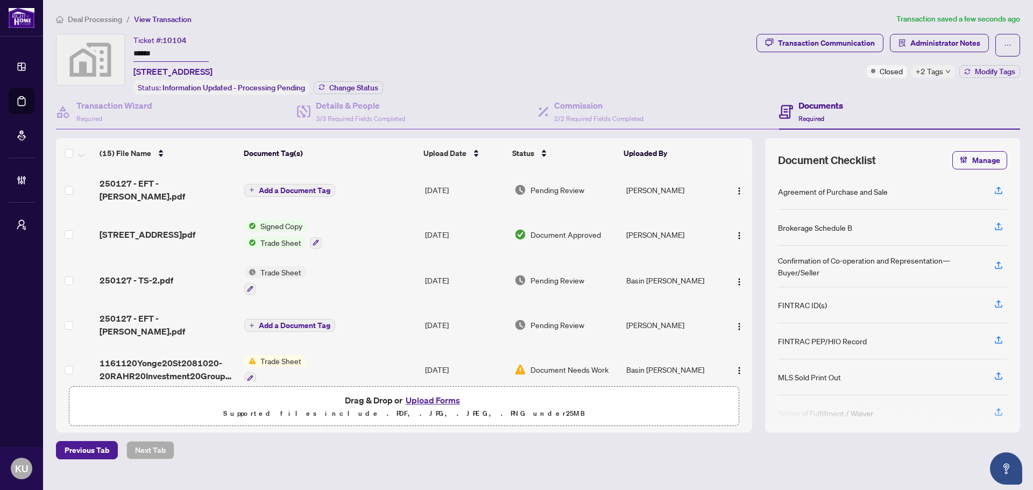
click at [301, 188] on span "Add a Document Tag" at bounding box center [295, 191] width 72 height 8
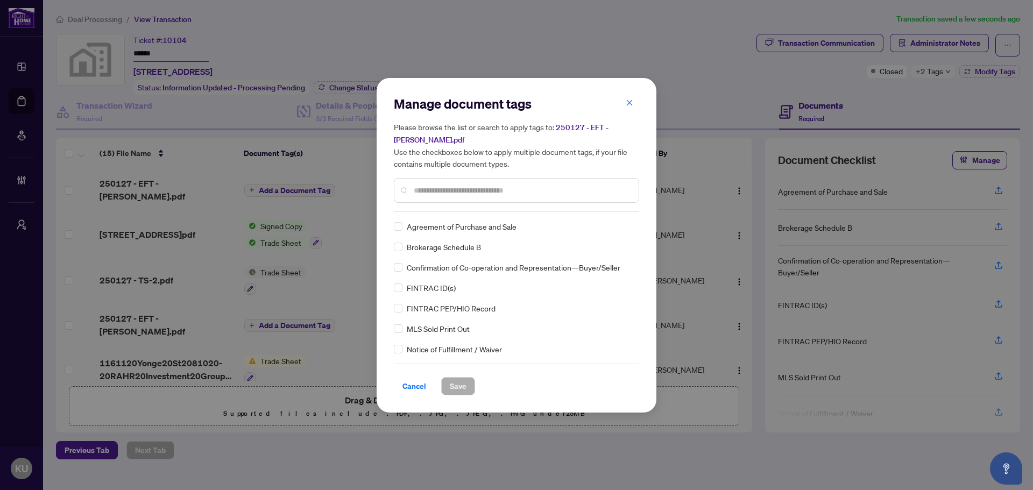
click at [438, 181] on div at bounding box center [516, 190] width 245 height 25
click at [428, 190] on input "text" at bounding box center [522, 190] width 216 height 12
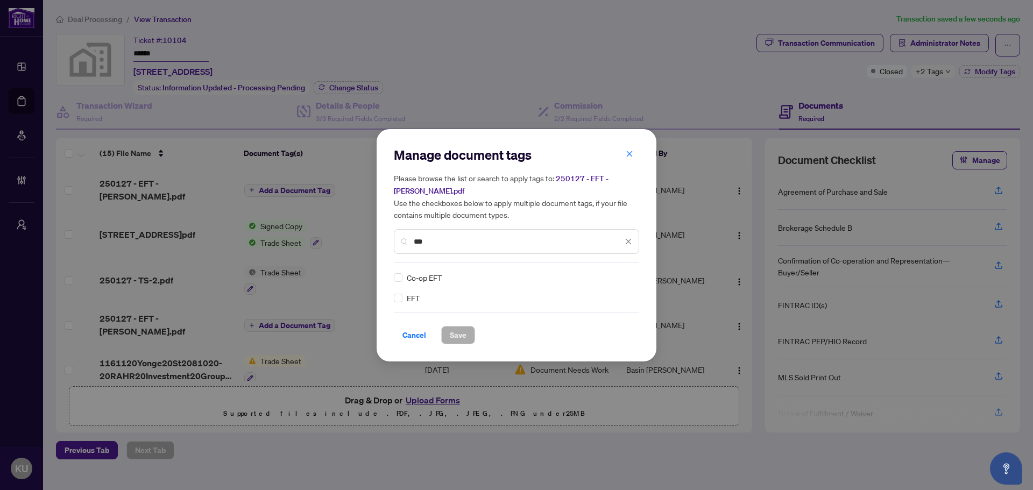
type input "***"
click at [628, 282] on span at bounding box center [622, 277] width 20 height 16
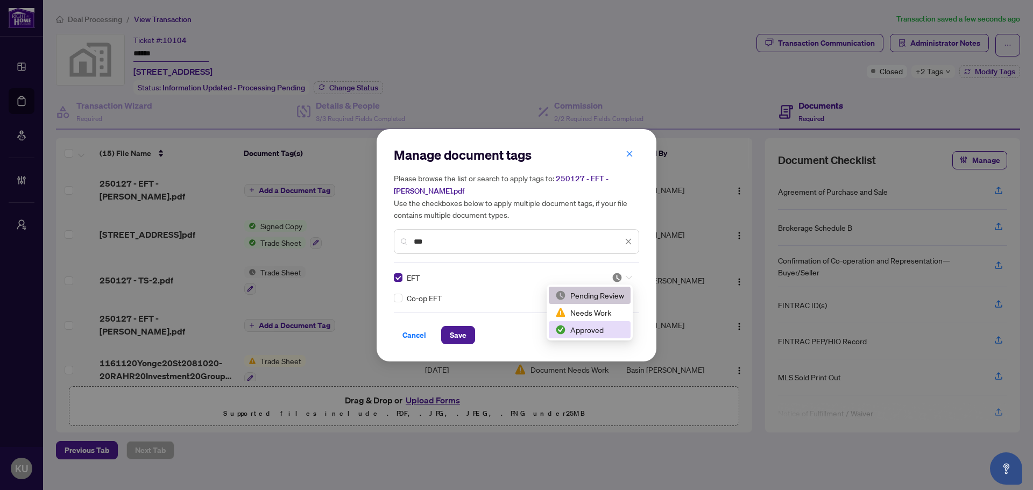
click at [585, 331] on div "Approved" at bounding box center [589, 330] width 69 height 12
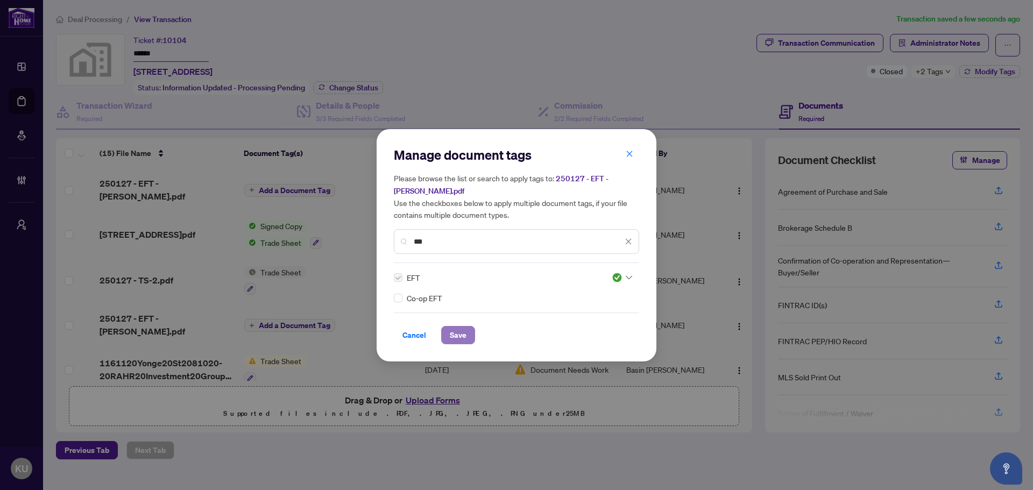
click at [464, 336] on span "Save" at bounding box center [458, 334] width 17 height 17
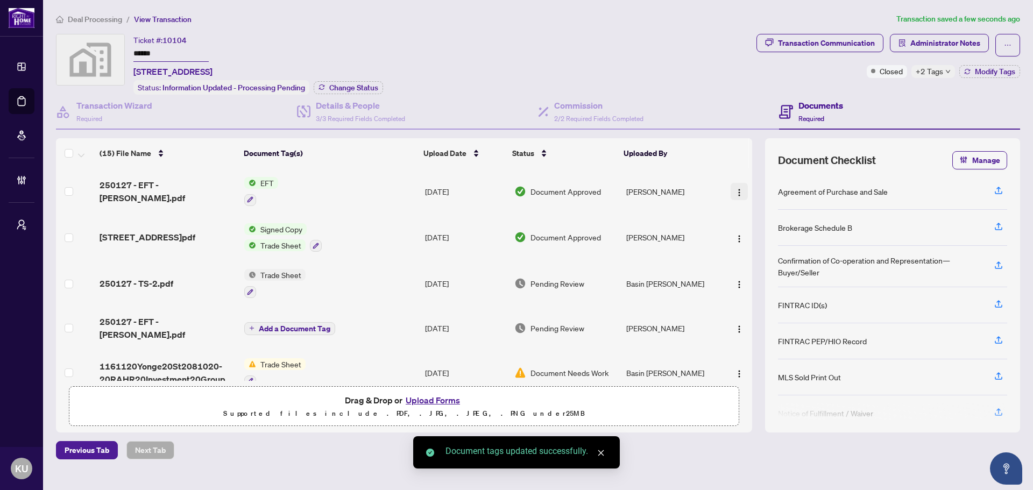
click at [740, 189] on button "button" at bounding box center [738, 191] width 17 height 17
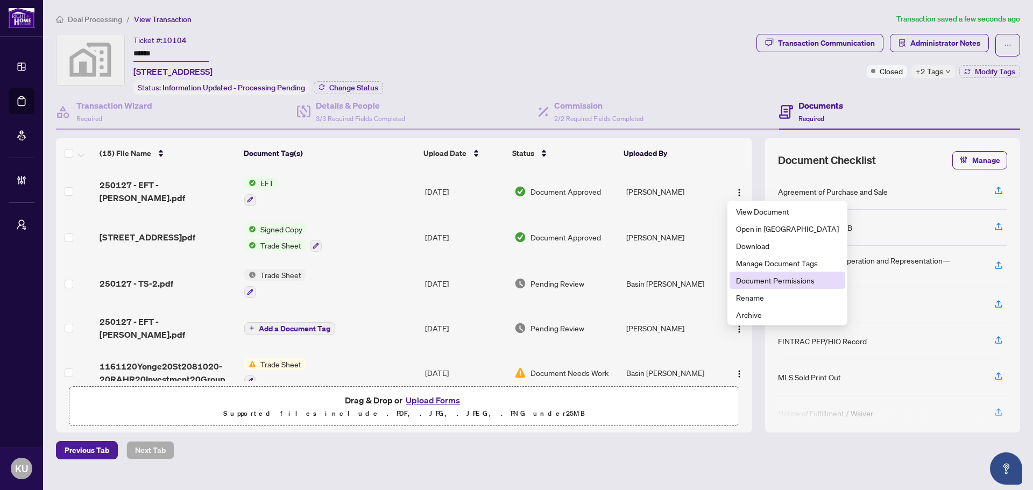
click at [779, 279] on span "Document Permissions" at bounding box center [787, 280] width 103 height 12
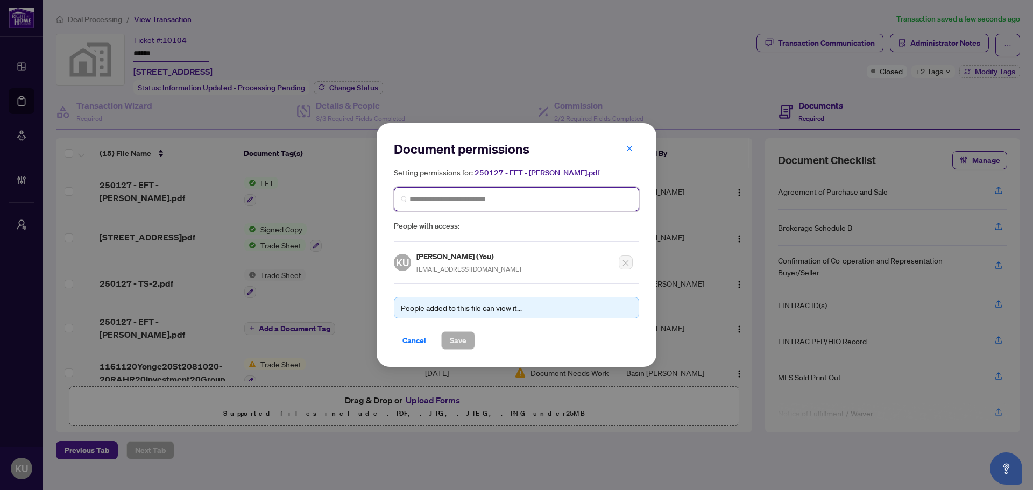
click at [427, 197] on input "search" at bounding box center [520, 199] width 223 height 11
type input "*"
type input "****"
click at [456, 226] on h5 "Basin [PERSON_NAME]" at bounding box center [502, 224] width 155 height 12
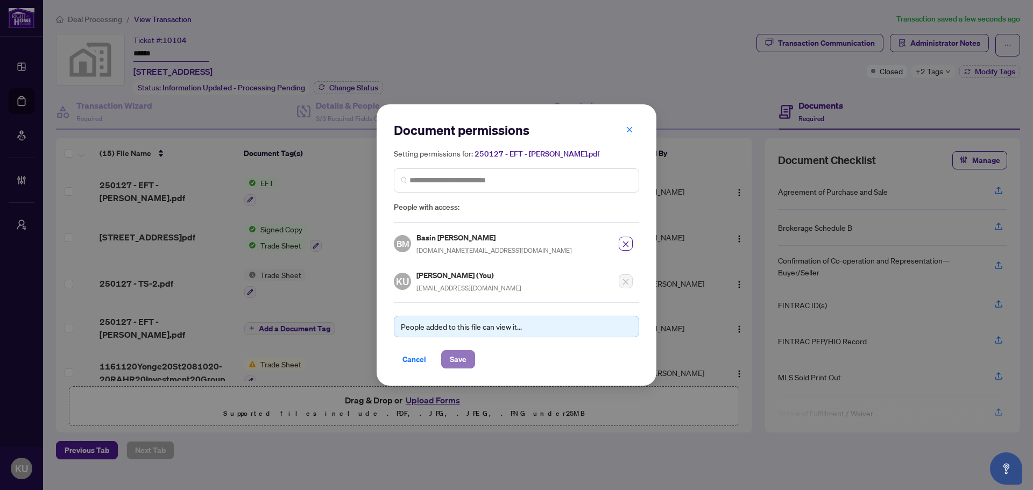
click at [455, 356] on span "Save" at bounding box center [458, 359] width 17 height 17
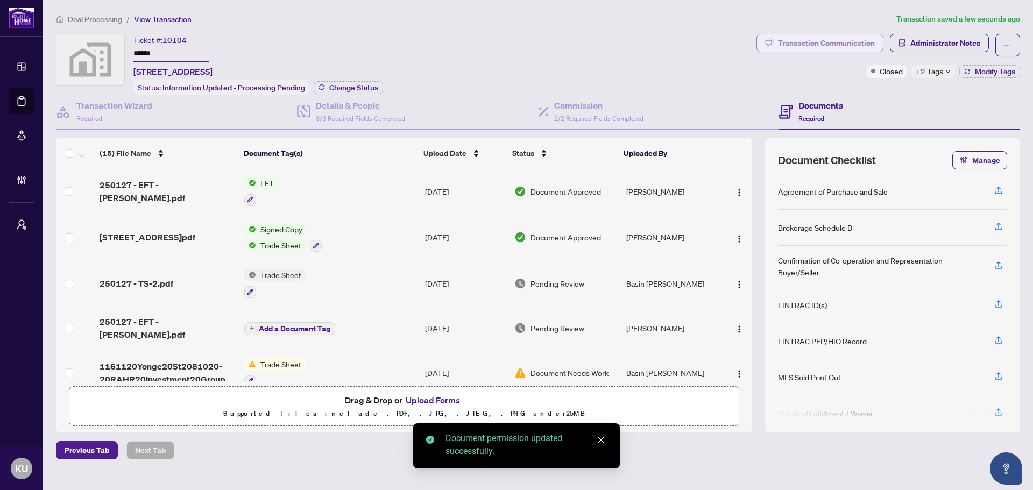
click at [839, 45] on div "Transaction Communication" at bounding box center [826, 42] width 97 height 17
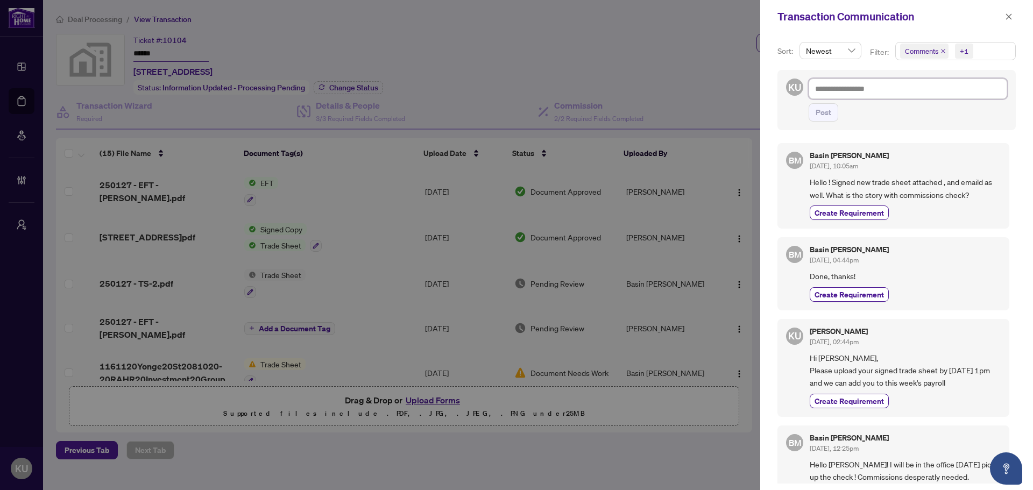
click at [861, 89] on textarea at bounding box center [907, 89] width 198 height 20
type textarea "*"
type textarea "**"
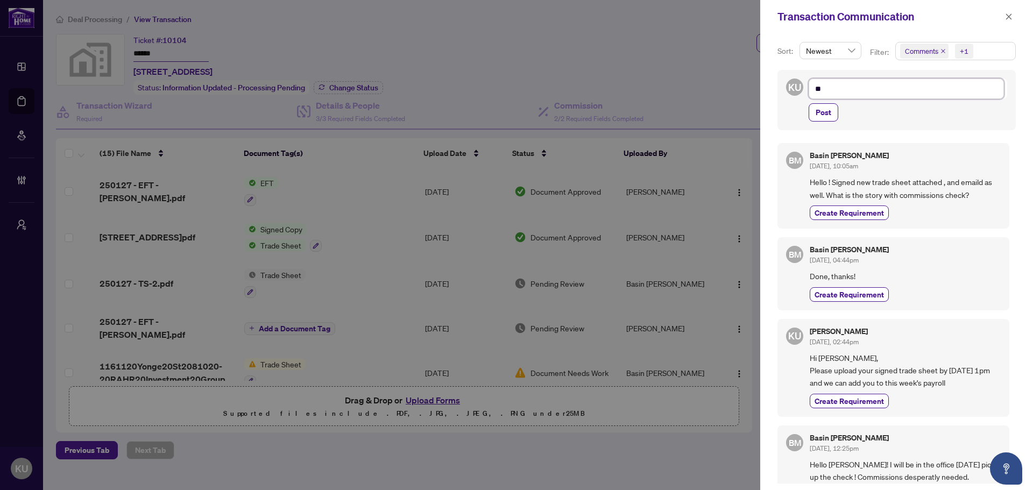
type textarea "**"
type textarea "****"
type textarea "*****"
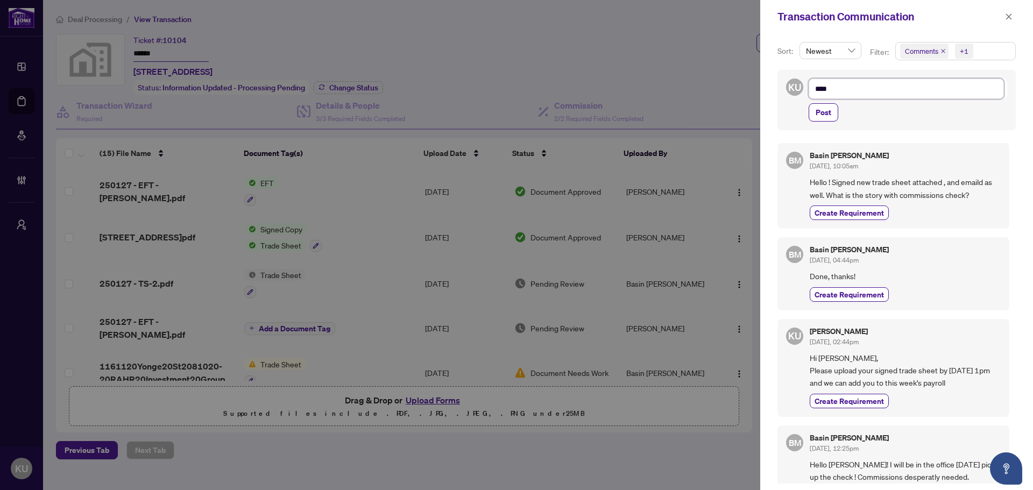
type textarea "*****"
type textarea "******"
type textarea "*******"
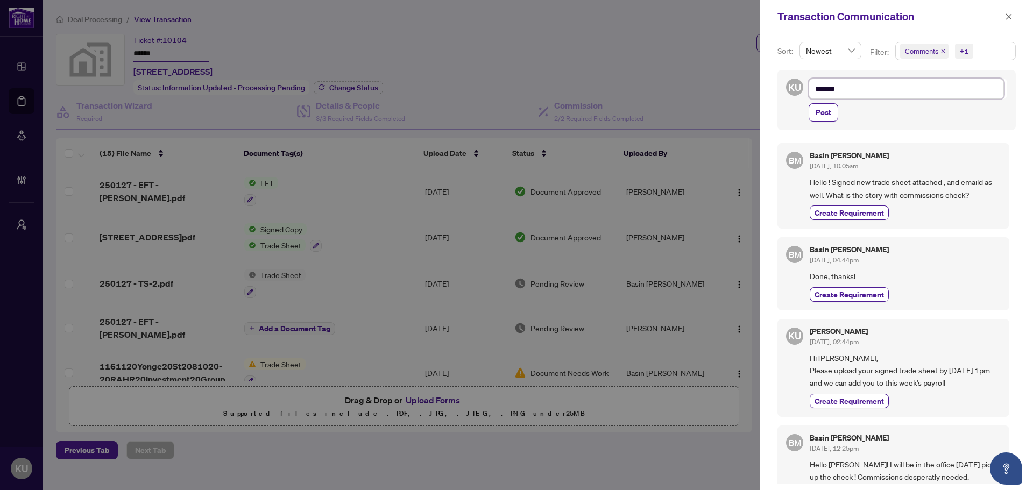
type textarea "******"
type textarea "*****"
type textarea "******"
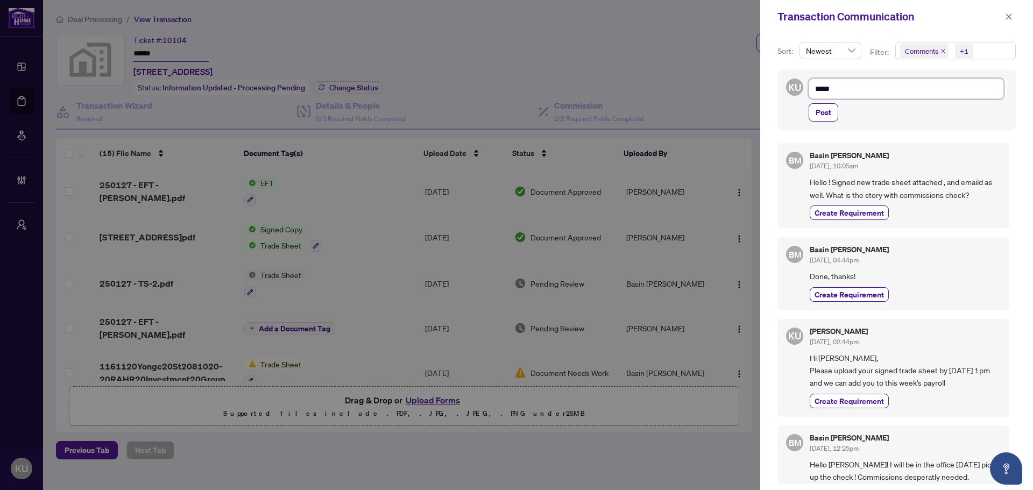
type textarea "******"
type textarea "*******"
type textarea "********"
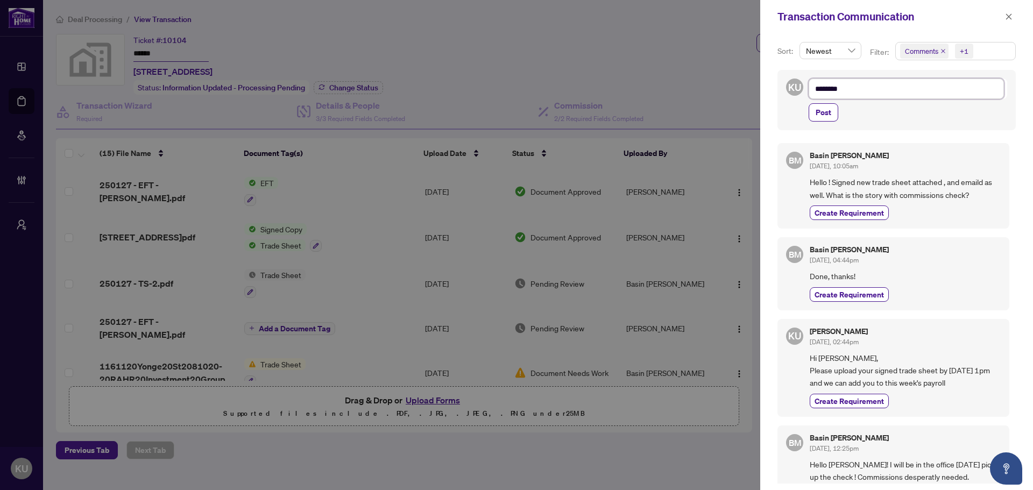
type textarea "*******"
type textarea "******"
type textarea "*******"
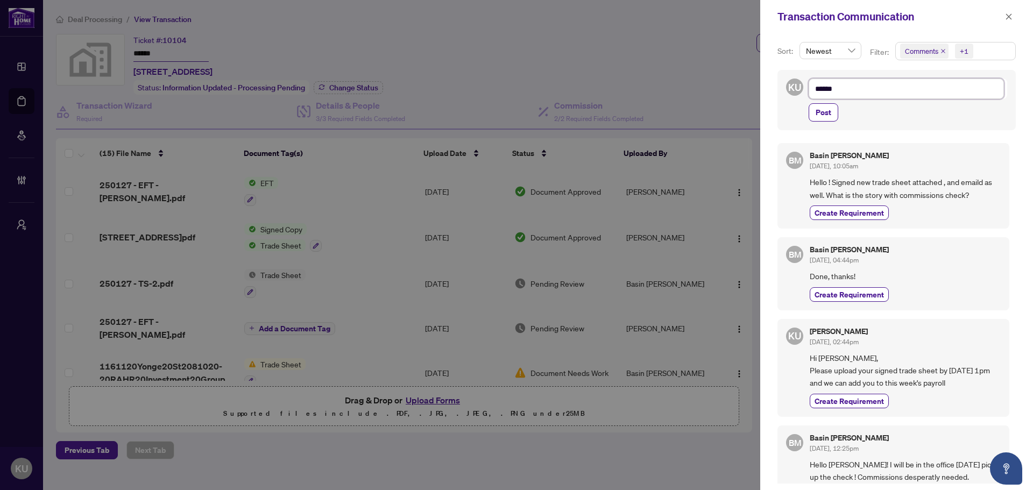
type textarea "*******"
type textarea "********"
type textarea "*********"
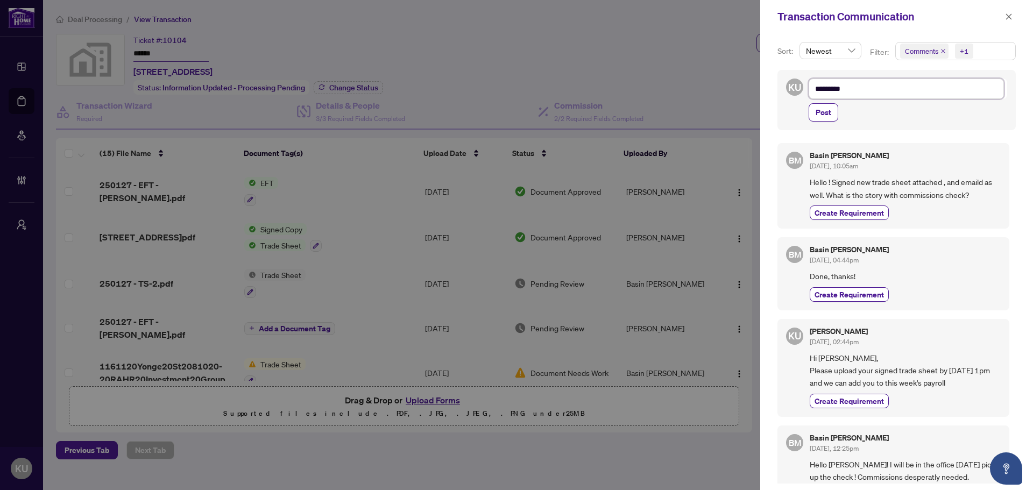
type textarea "**********"
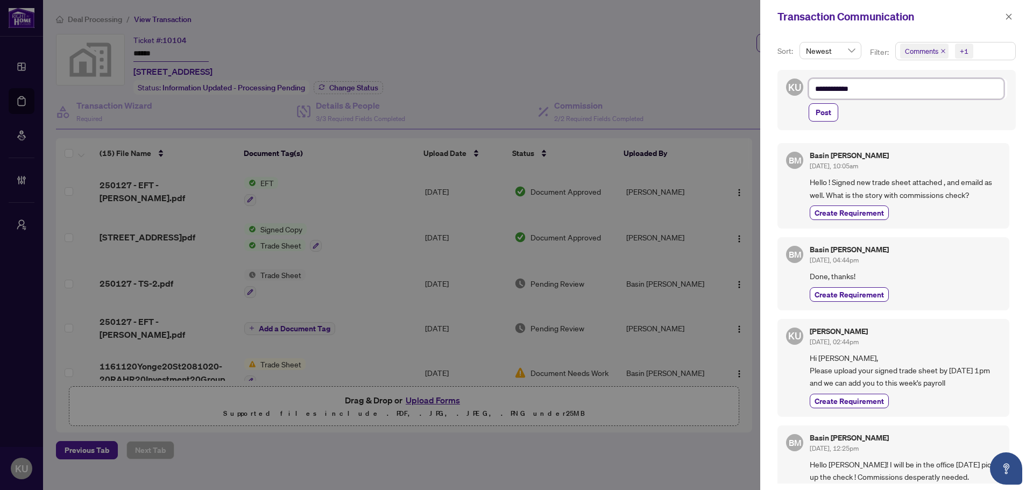
type textarea "**********"
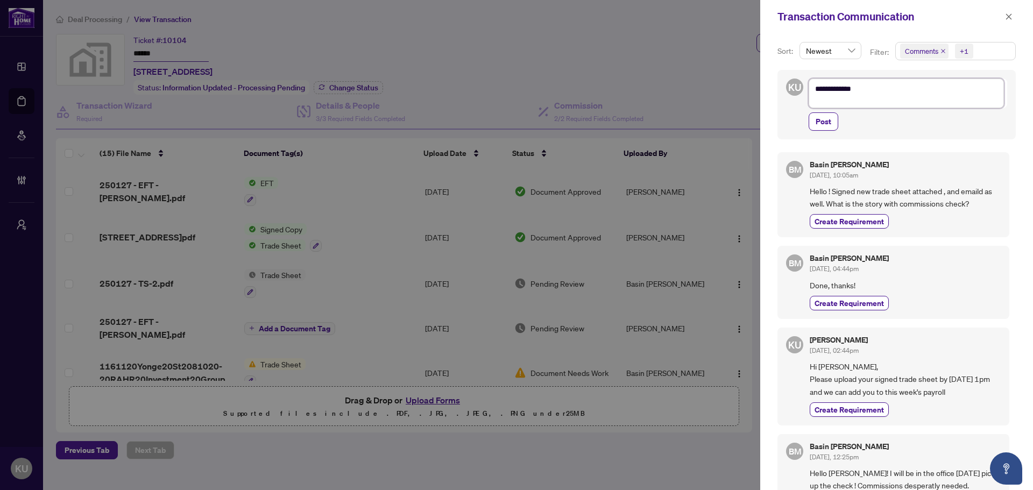
type textarea "**********"
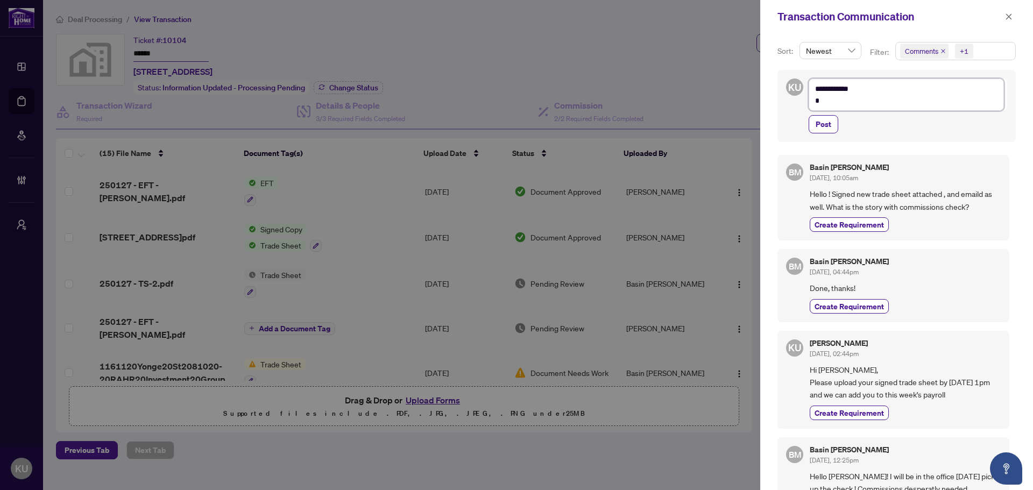
type textarea "**********"
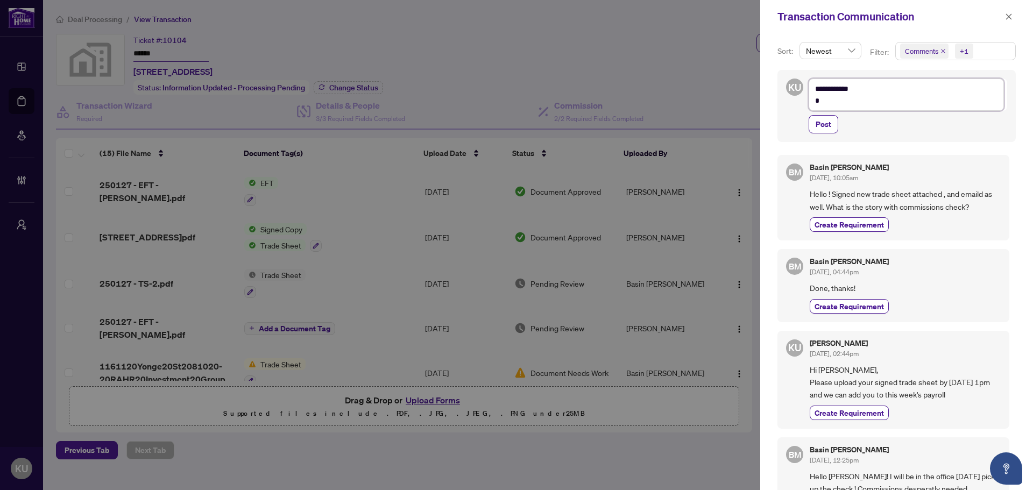
type textarea "**********"
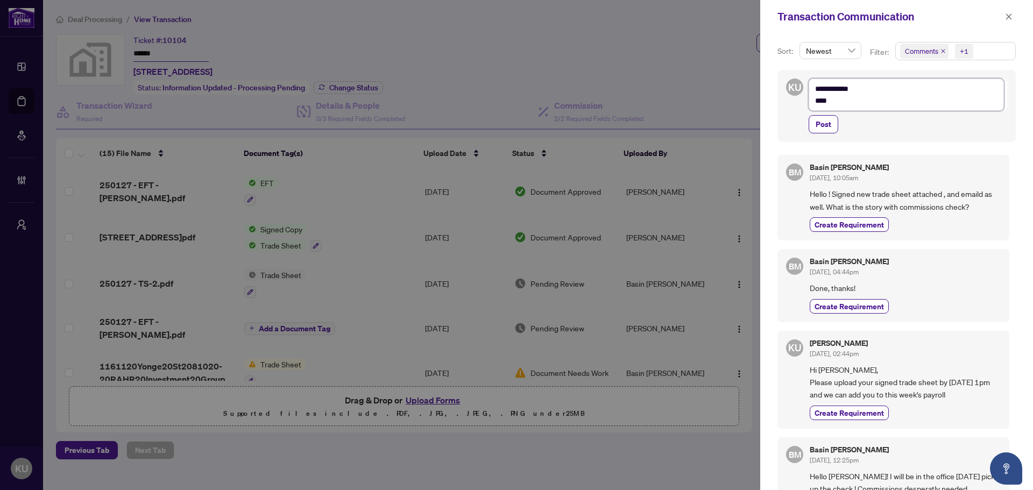
type textarea "**********"
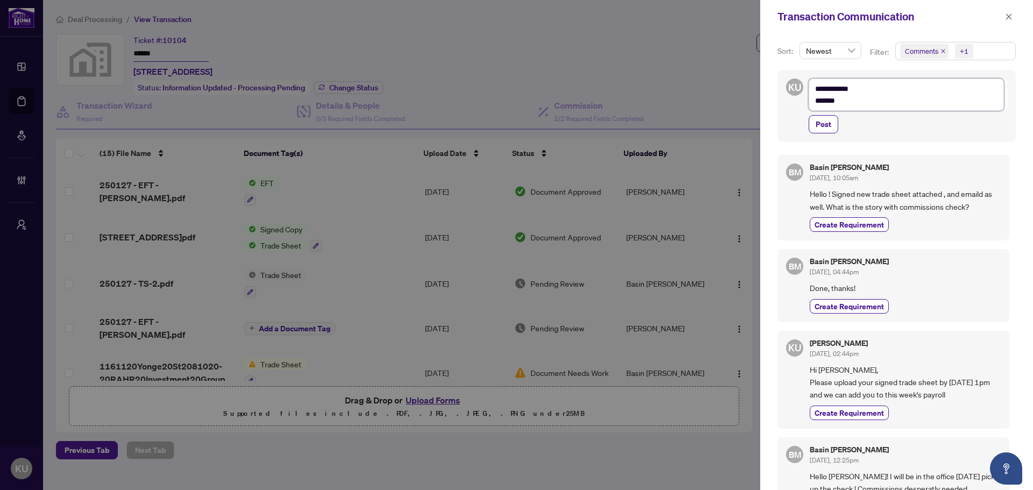
type textarea "**********"
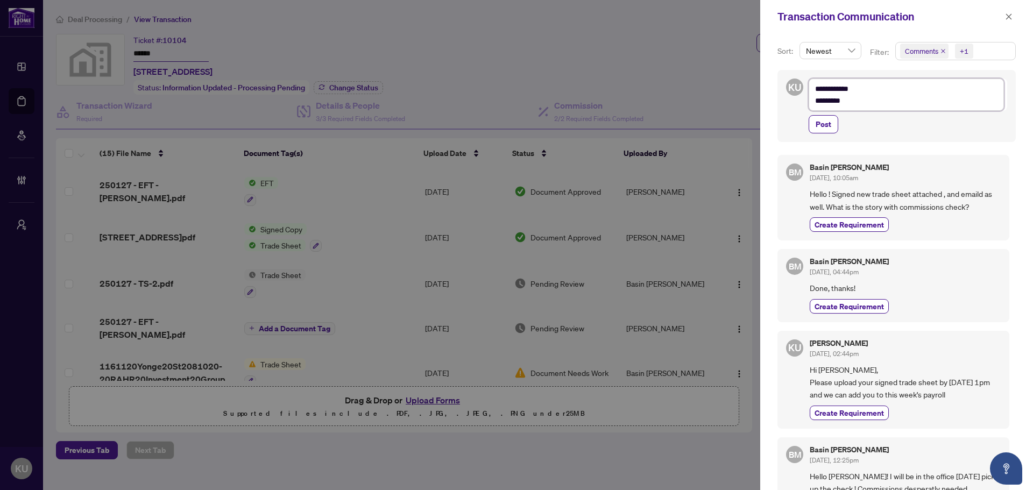
type textarea "**********"
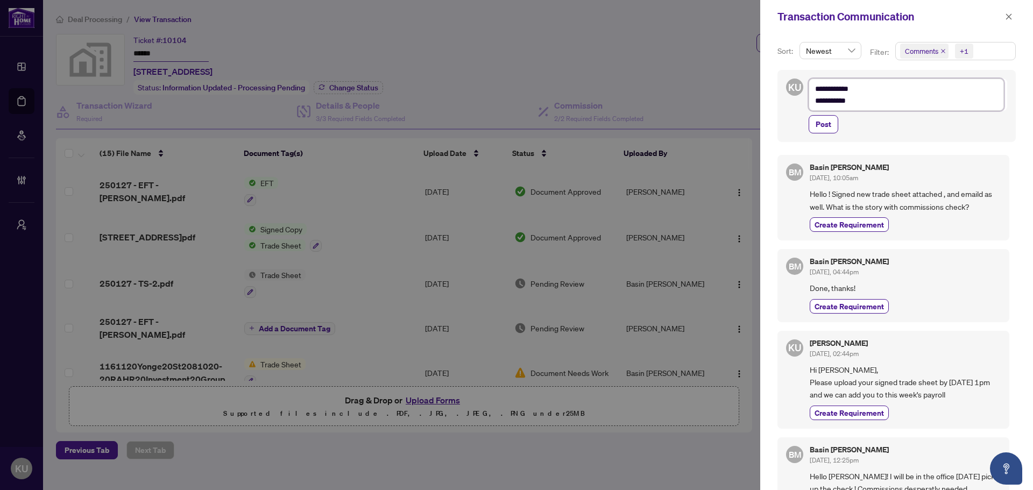
type textarea "**********"
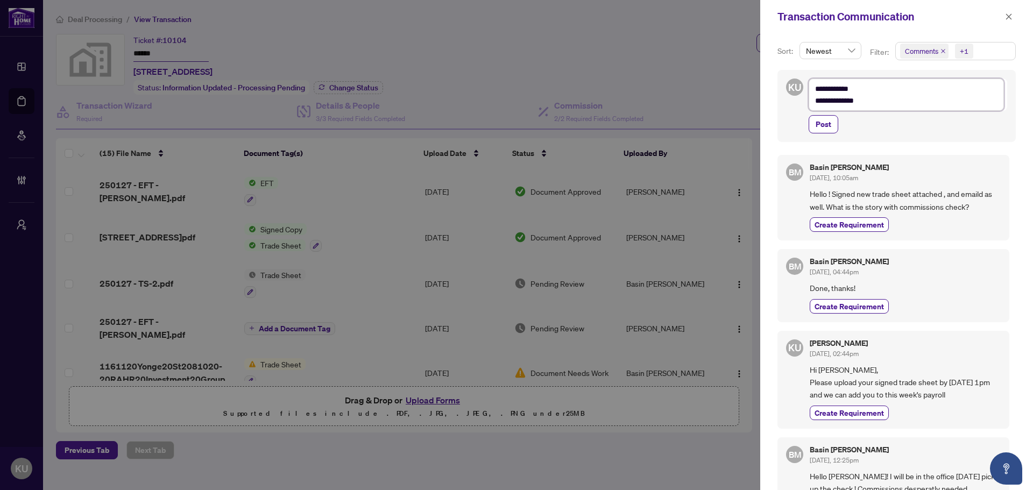
type textarea "**********"
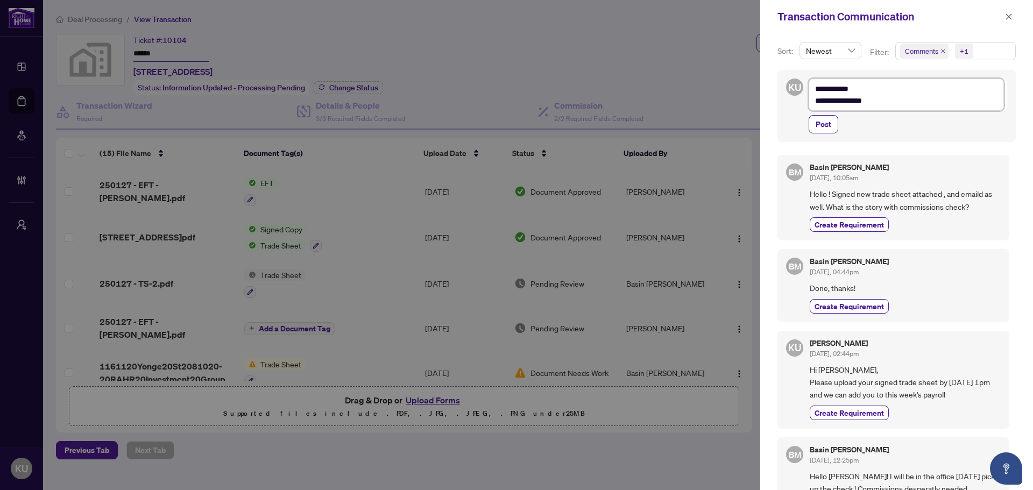
type textarea "**********"
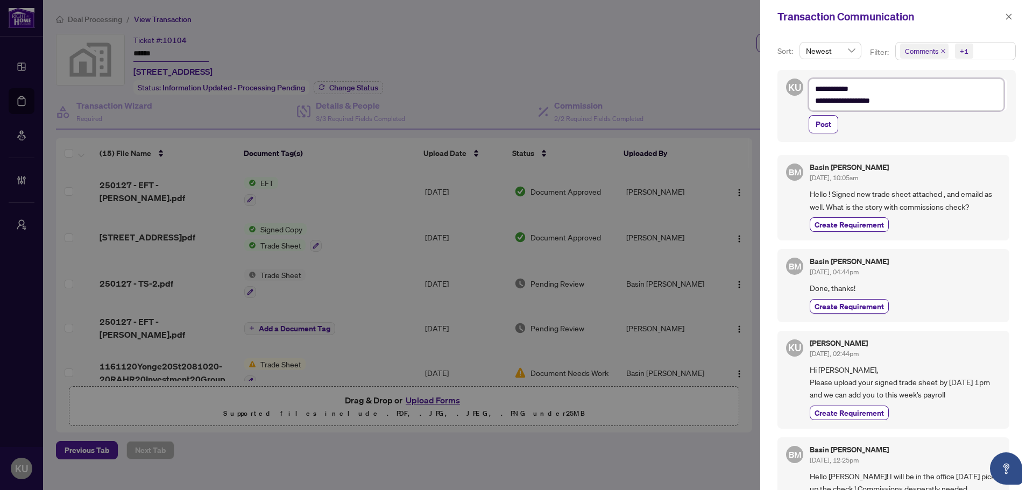
type textarea "**********"
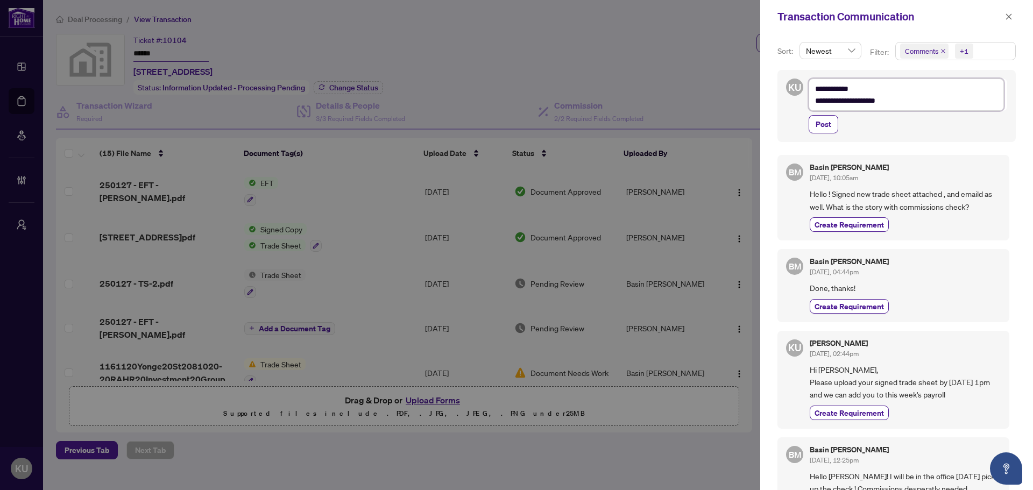
type textarea "**********"
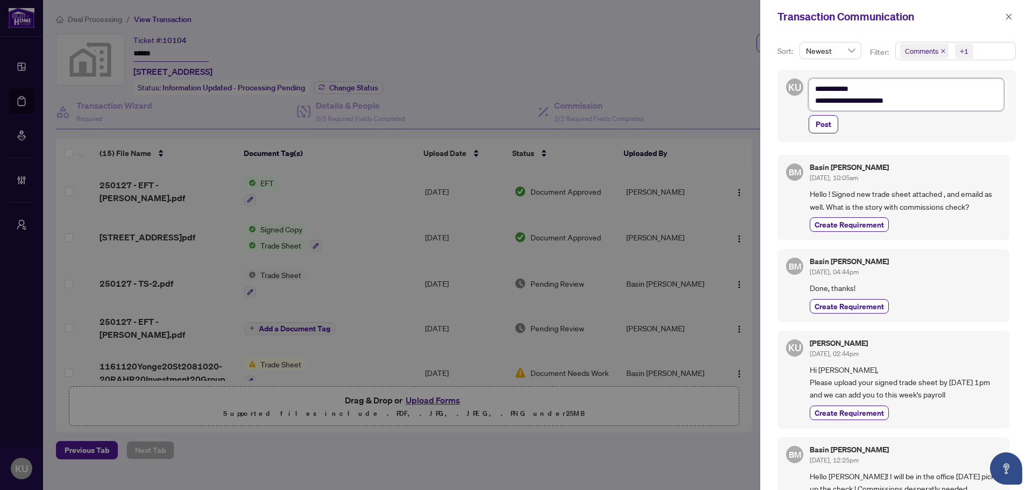
type textarea "**********"
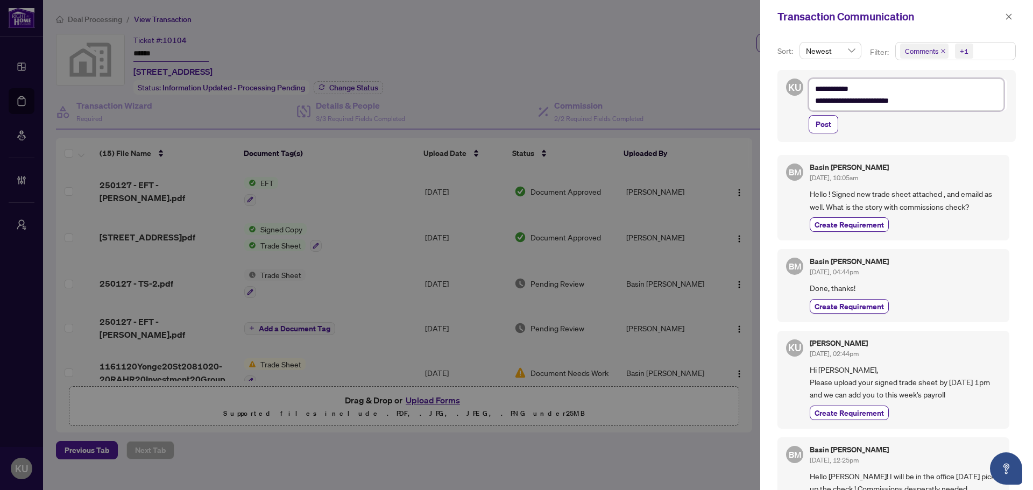
type textarea "**********"
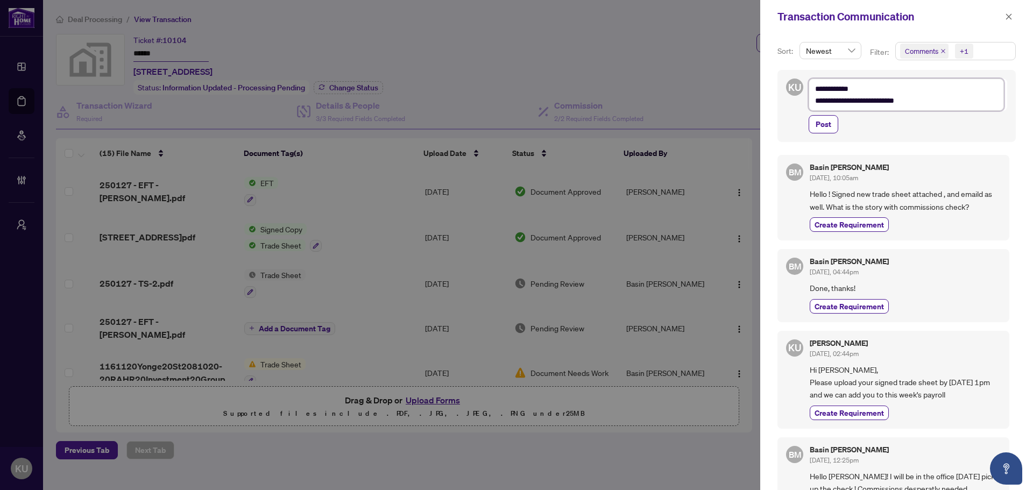
type textarea "**********"
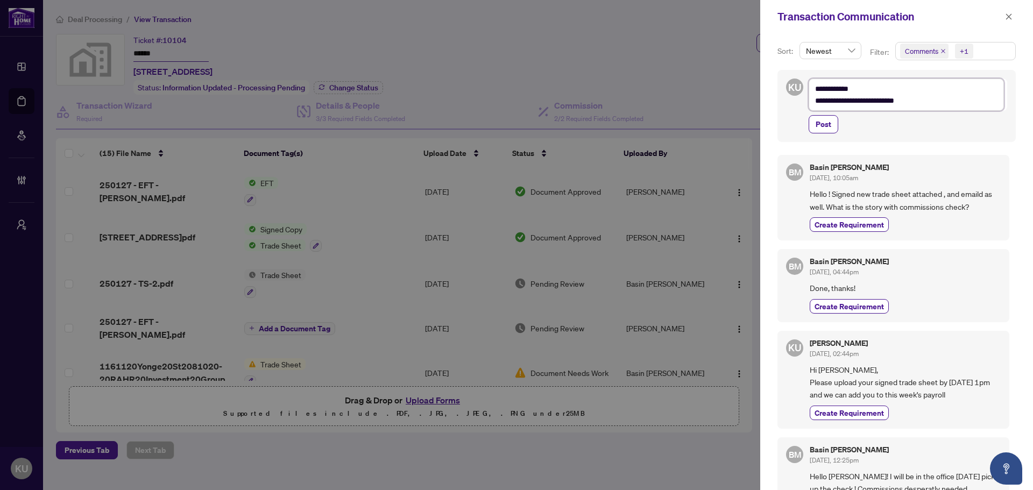
type textarea "**********"
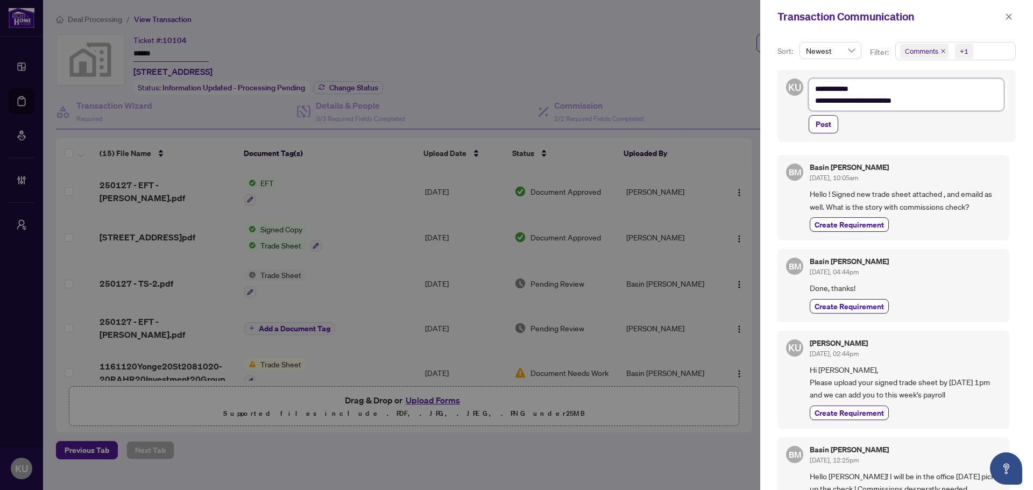
type textarea "**********"
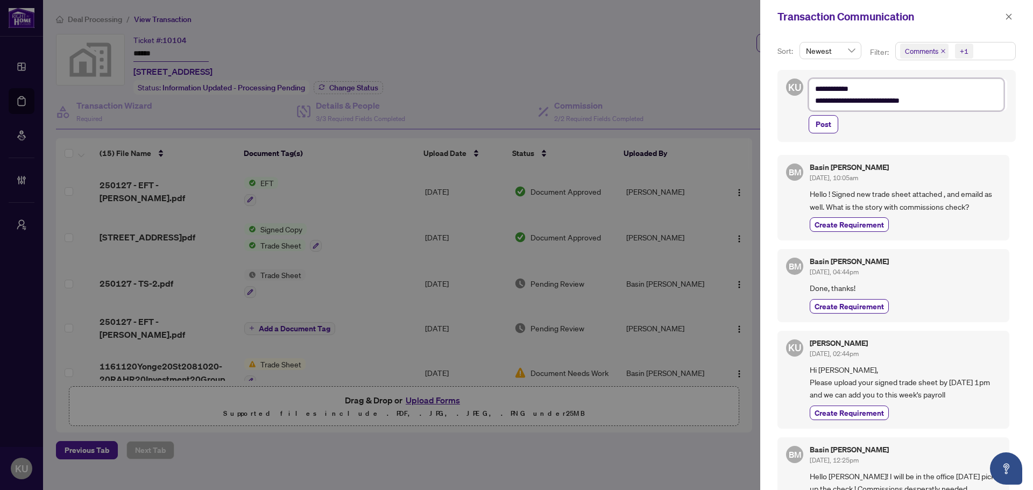
type textarea "**********"
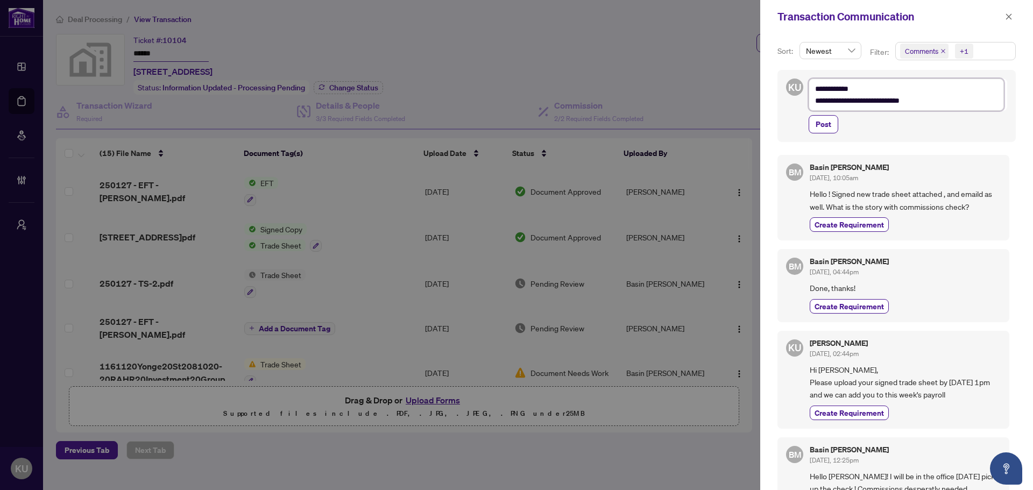
type textarea "**********"
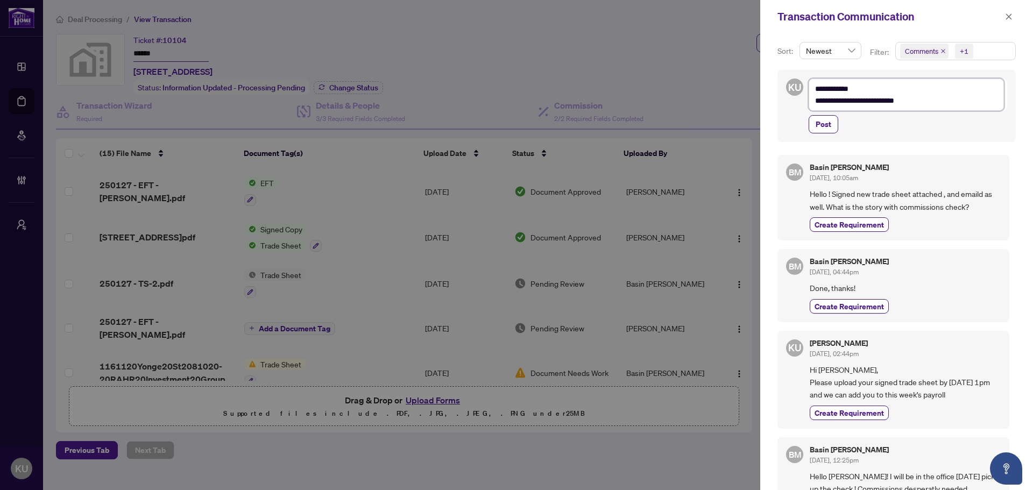
type textarea "**********"
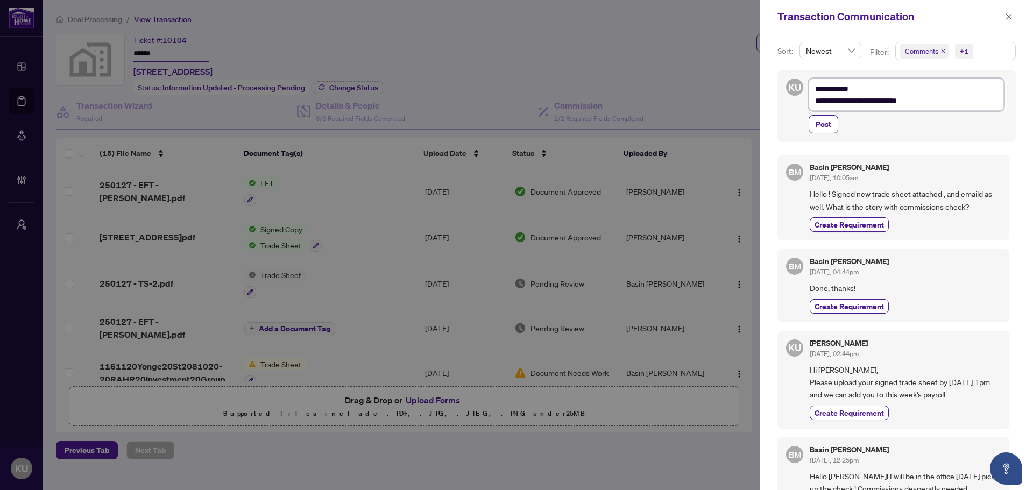
type textarea "**********"
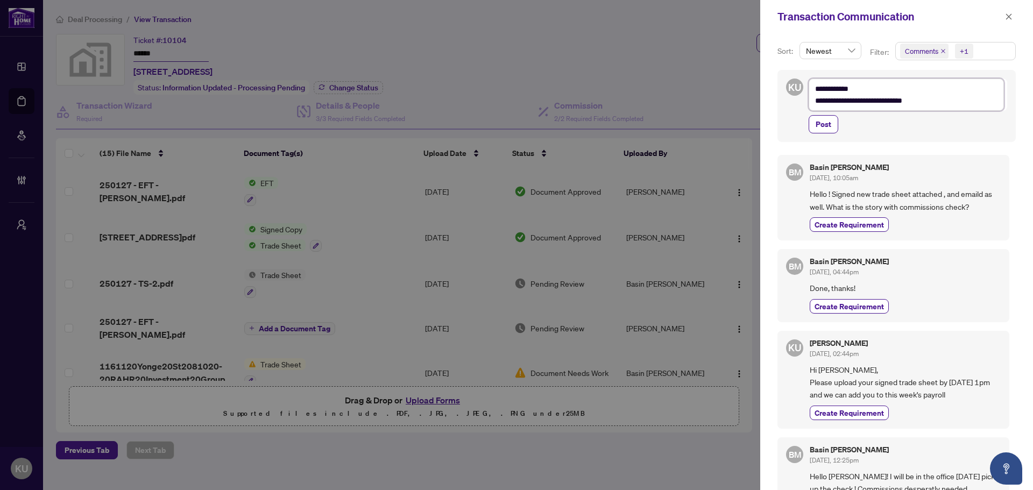
type textarea "**********"
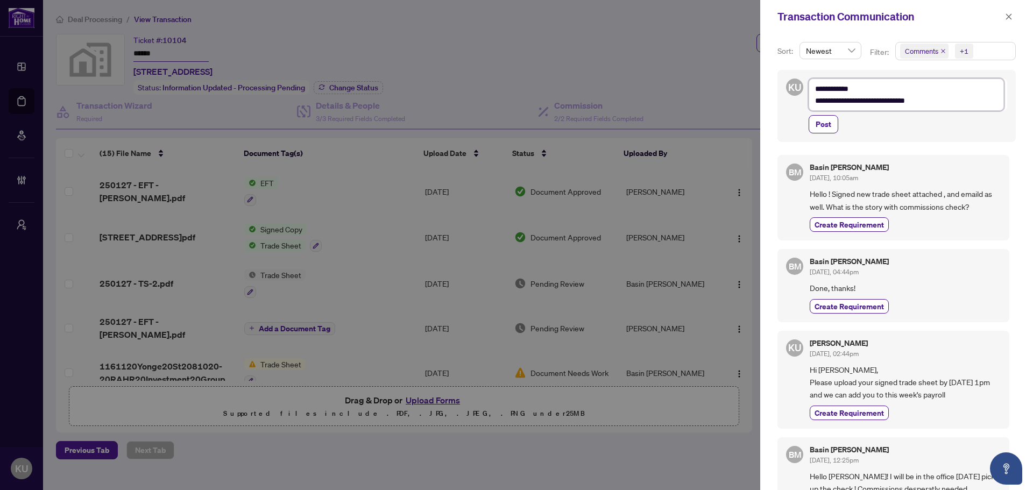
type textarea "**********"
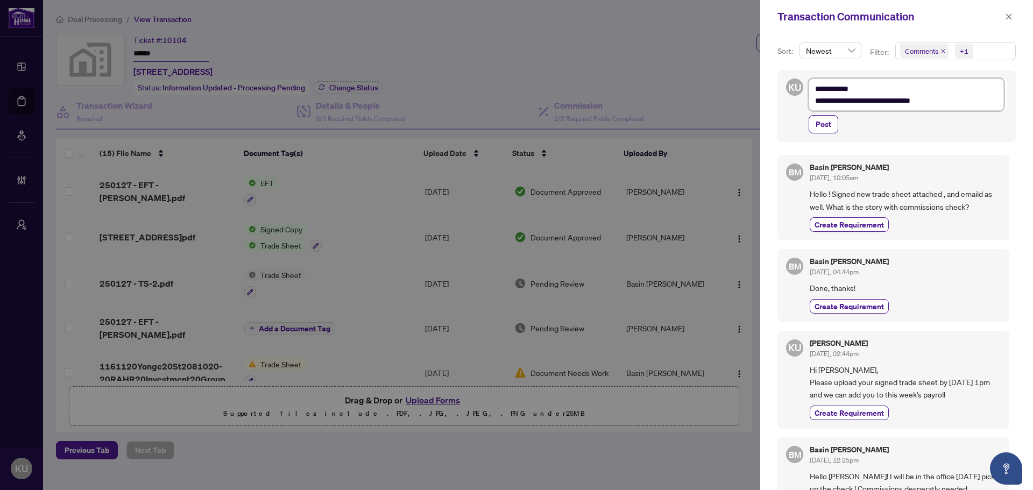
type textarea "**********"
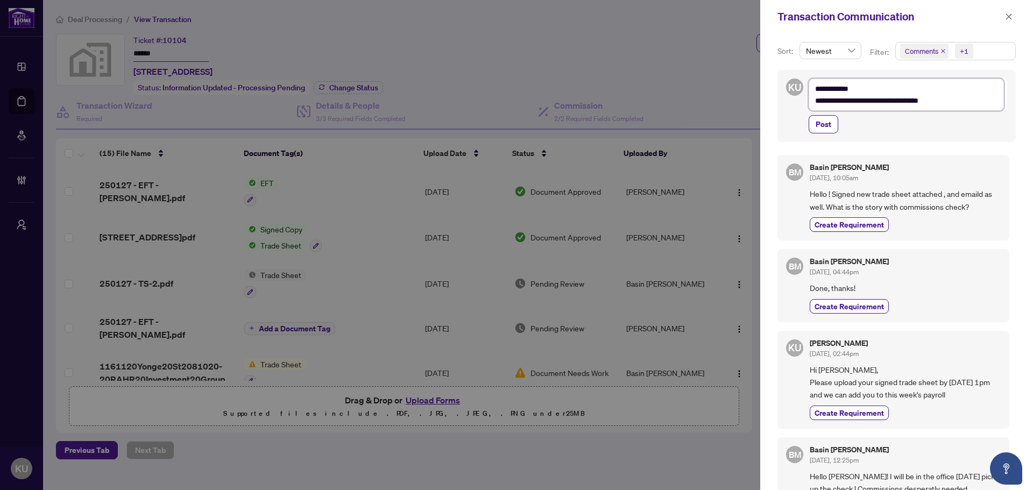
type textarea "**********"
click at [813, 123] on button "Post" at bounding box center [823, 124] width 30 height 18
type textarea "**********"
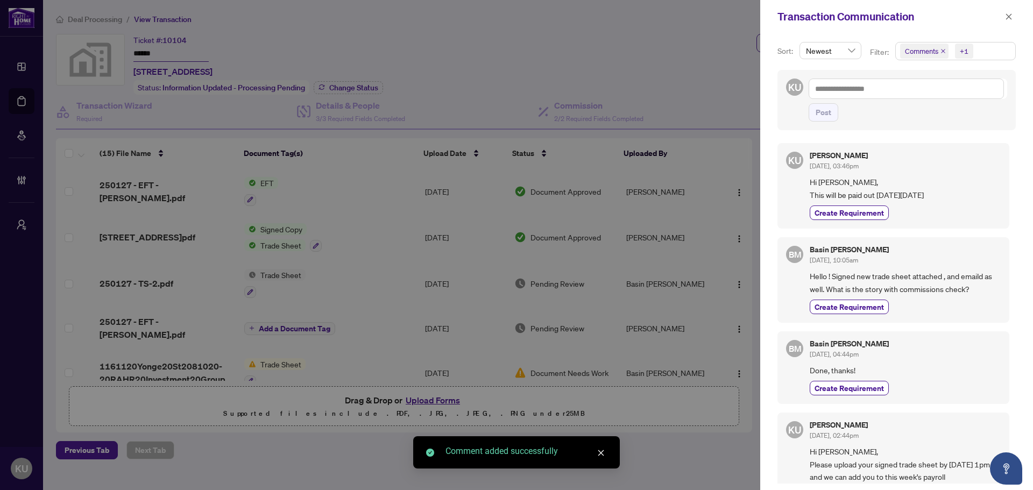
click at [1012, 23] on div "Transaction Communication" at bounding box center [896, 16] width 273 height 33
drag, startPoint x: 1005, startPoint y: 11, endPoint x: 958, endPoint y: 11, distance: 46.8
click at [1005, 11] on span "button" at bounding box center [1009, 16] width 8 height 17
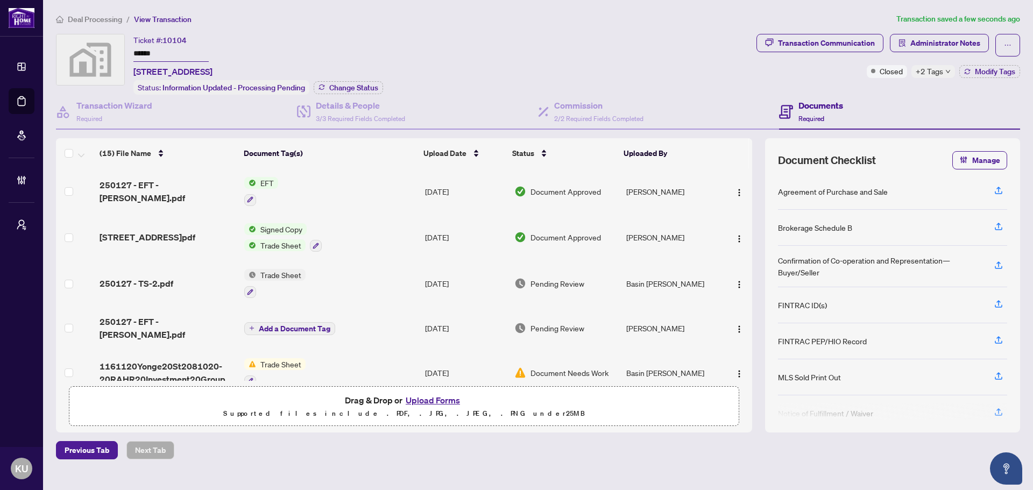
click at [78, 17] on span "Deal Processing" at bounding box center [95, 20] width 54 height 10
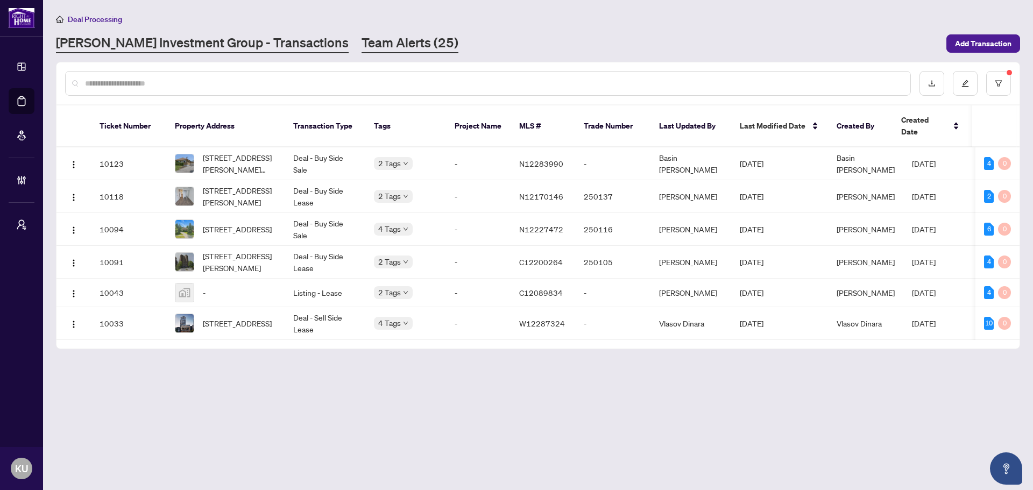
click at [361, 39] on link "Team Alerts (25)" at bounding box center [409, 43] width 97 height 19
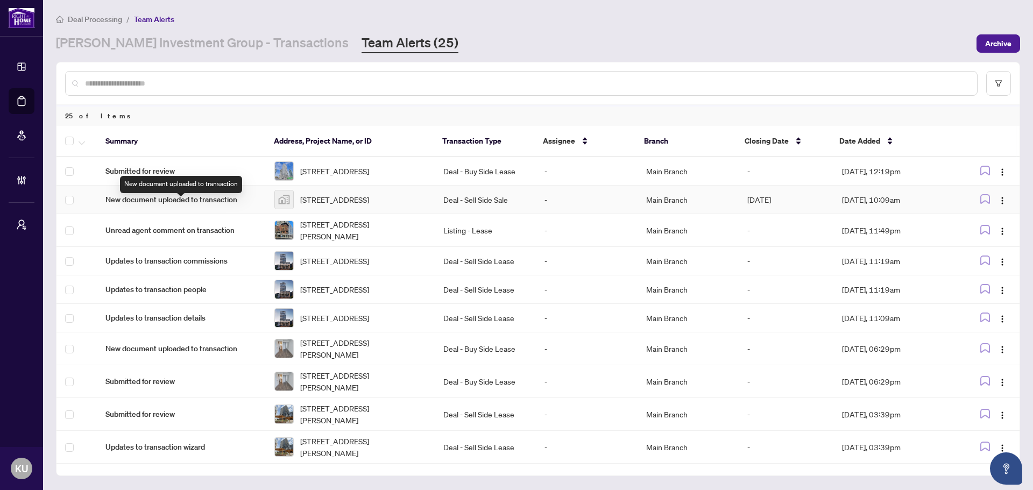
click at [112, 205] on span "New document uploaded to transaction" at bounding box center [181, 200] width 152 height 12
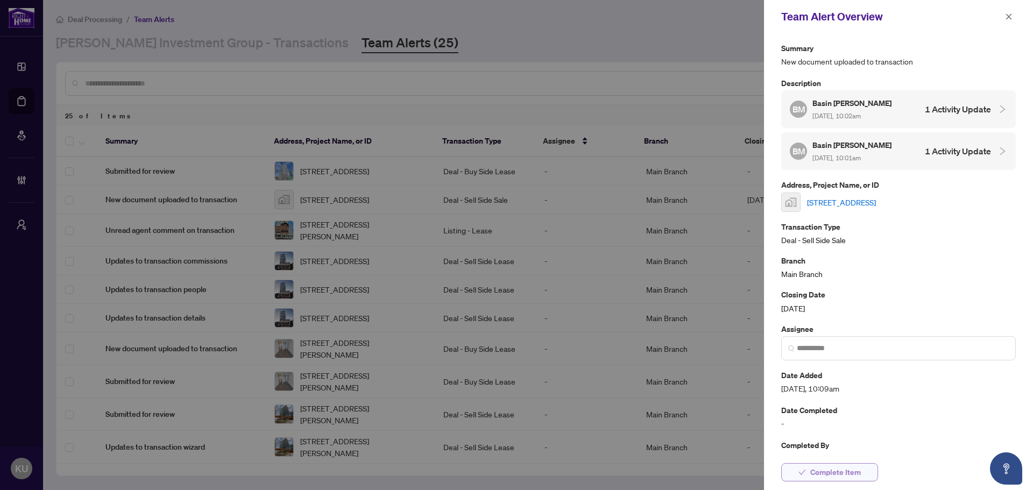
click at [834, 473] on span "Complete Item" at bounding box center [835, 472] width 51 height 17
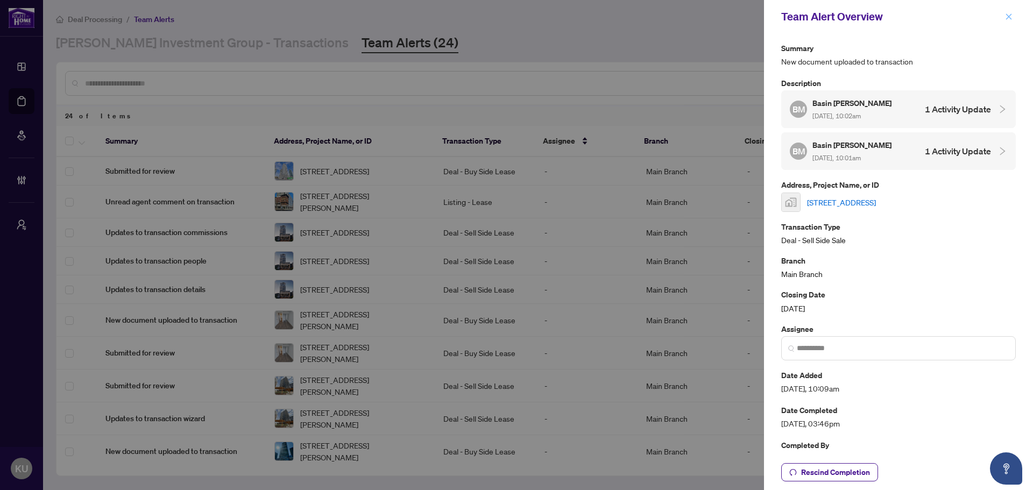
click at [1008, 16] on icon "close" at bounding box center [1009, 17] width 8 height 8
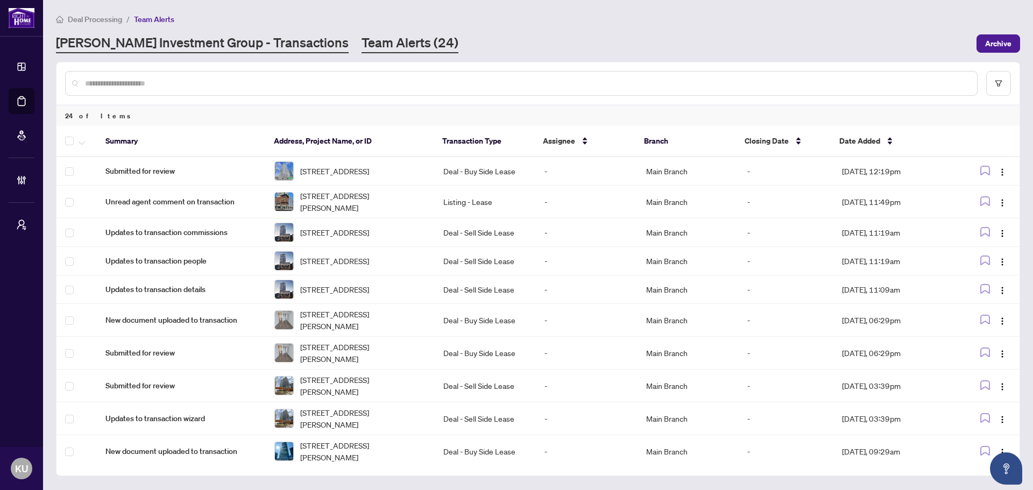
click at [217, 44] on link "[PERSON_NAME] Investment Group - Transactions" at bounding box center [202, 43] width 293 height 19
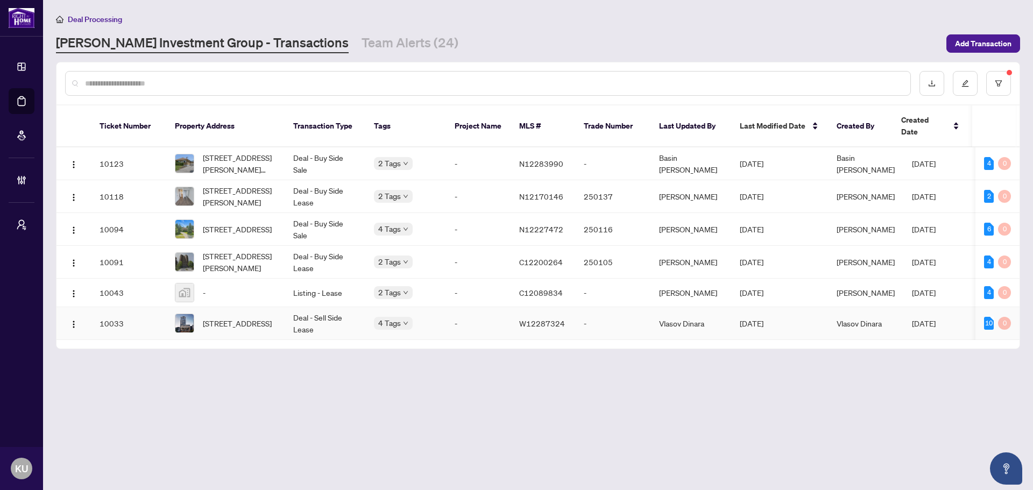
click at [218, 317] on span "[STREET_ADDRESS]" at bounding box center [237, 323] width 69 height 12
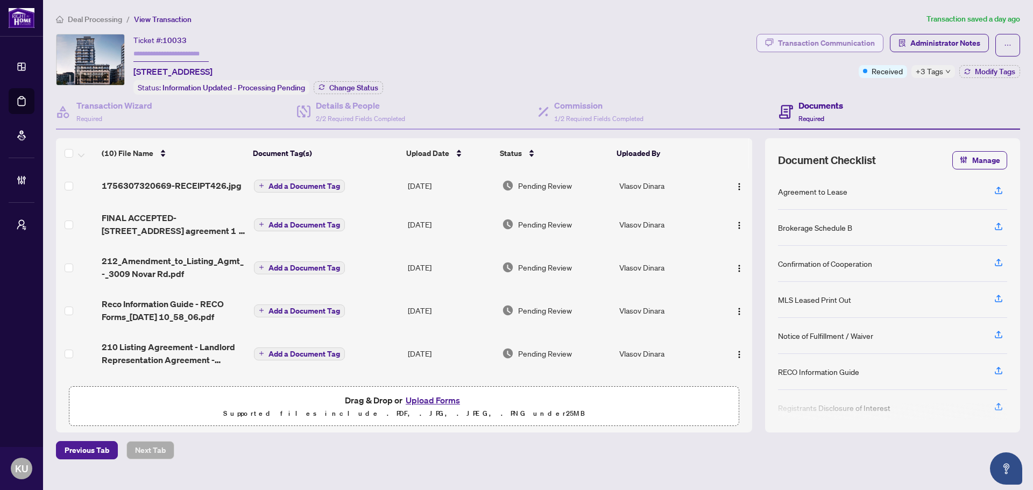
click at [814, 45] on div "Transaction Communication" at bounding box center [826, 42] width 97 height 17
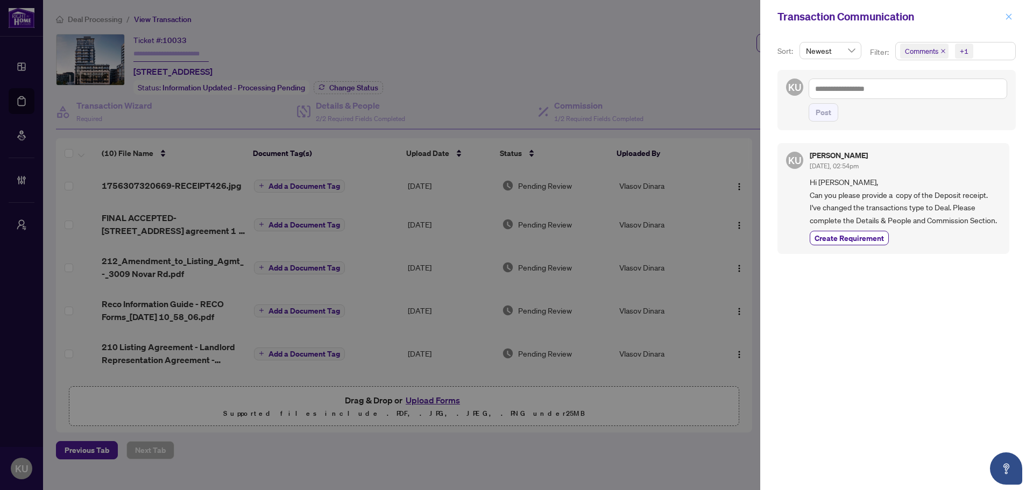
click at [1007, 15] on icon "close" at bounding box center [1009, 17] width 8 height 8
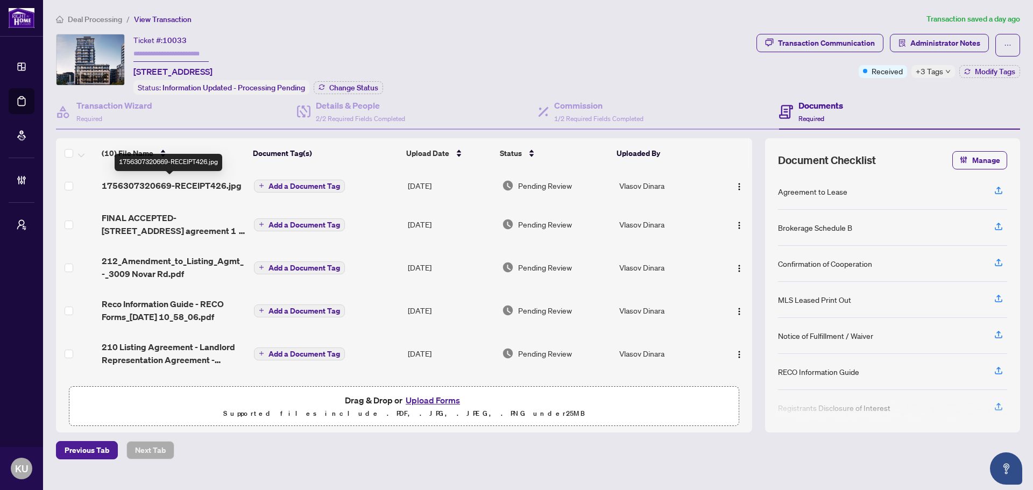
click at [140, 185] on span "1756307320669-RECEIPT426.jpg" at bounding box center [172, 185] width 140 height 13
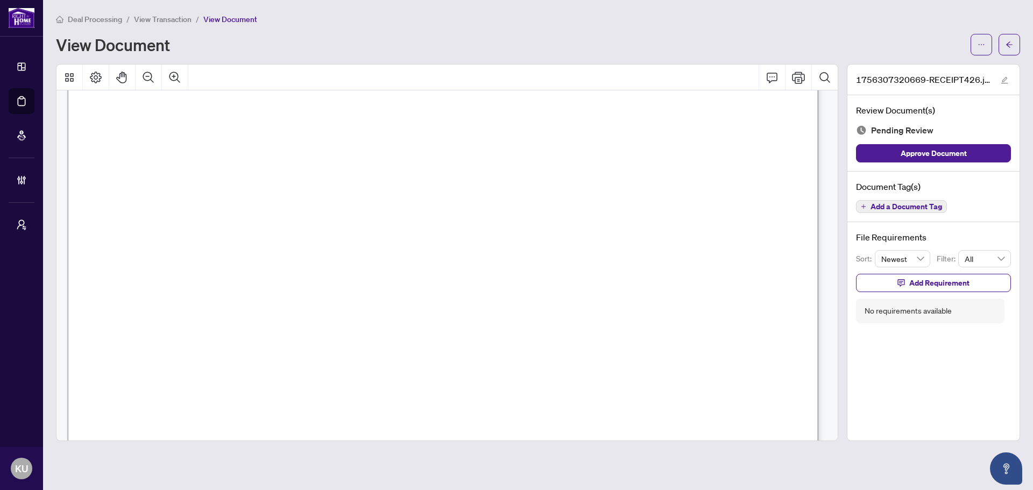
scroll to position [161, 0]
click at [1009, 51] on span "button" at bounding box center [1009, 44] width 8 height 17
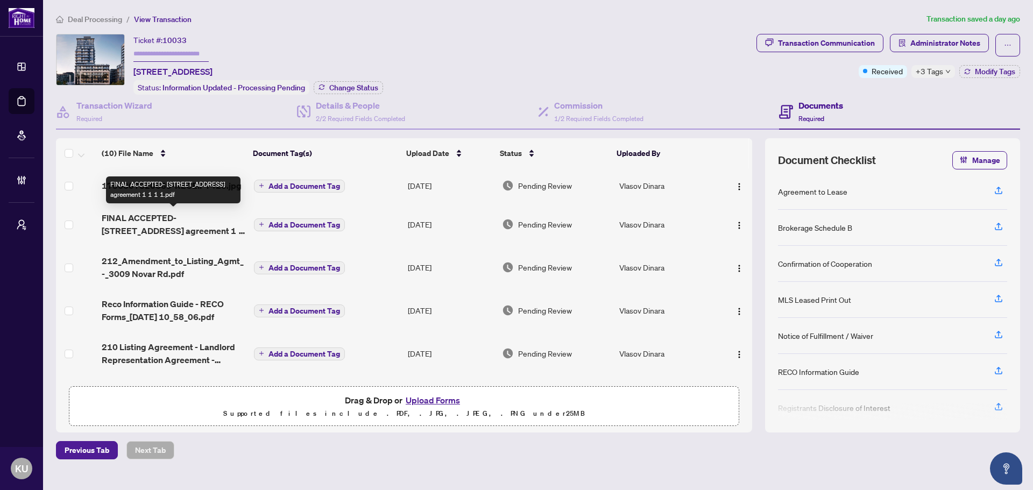
click at [153, 221] on span "FINAL ACCEPTED- [STREET_ADDRESS] agreement 1 1 1 1.pdf" at bounding box center [174, 224] width 144 height 26
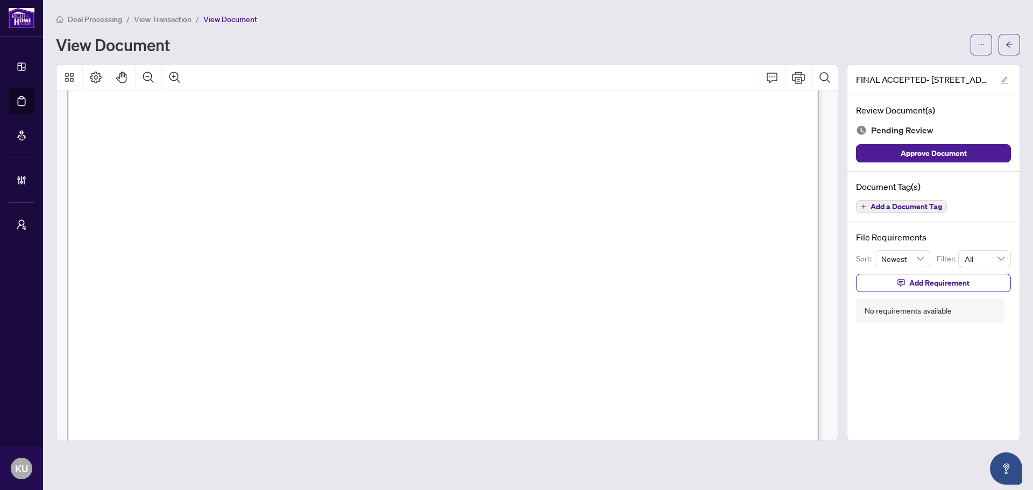
scroll to position [6017, 0]
click at [1004, 46] on button "button" at bounding box center [1009, 45] width 22 height 22
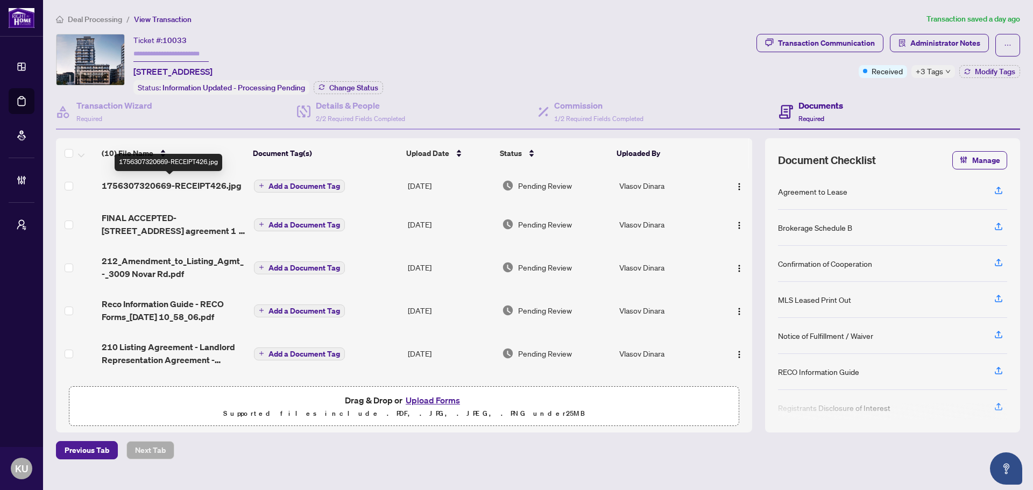
click at [152, 188] on span "1756307320669-RECEIPT426.jpg" at bounding box center [172, 185] width 140 height 13
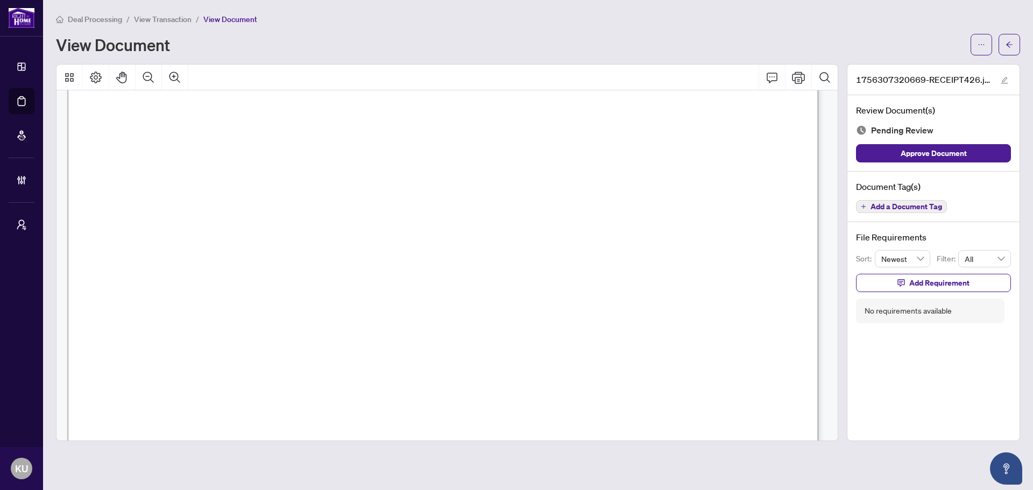
scroll to position [161, 0]
click at [153, 72] on icon "Zoom Out" at bounding box center [148, 77] width 13 height 13
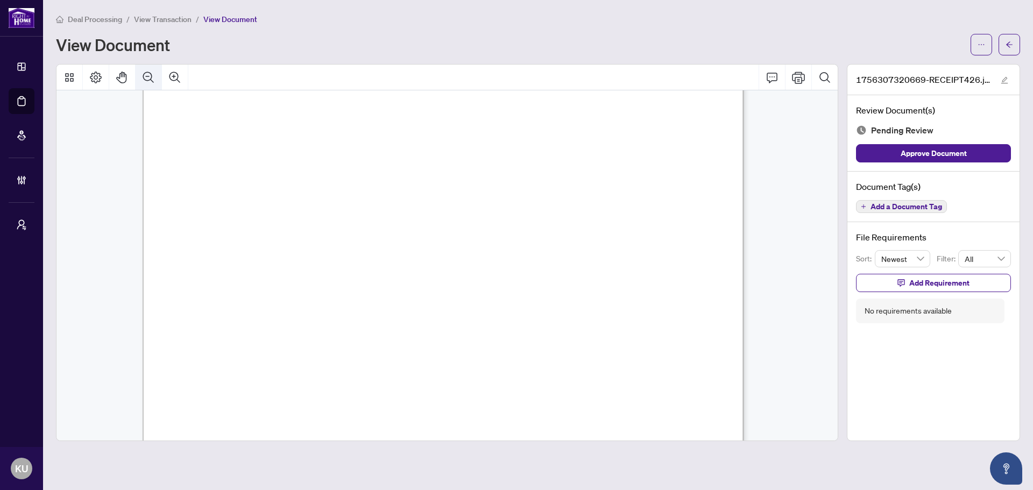
click at [153, 72] on icon "Zoom Out" at bounding box center [148, 77] width 13 height 13
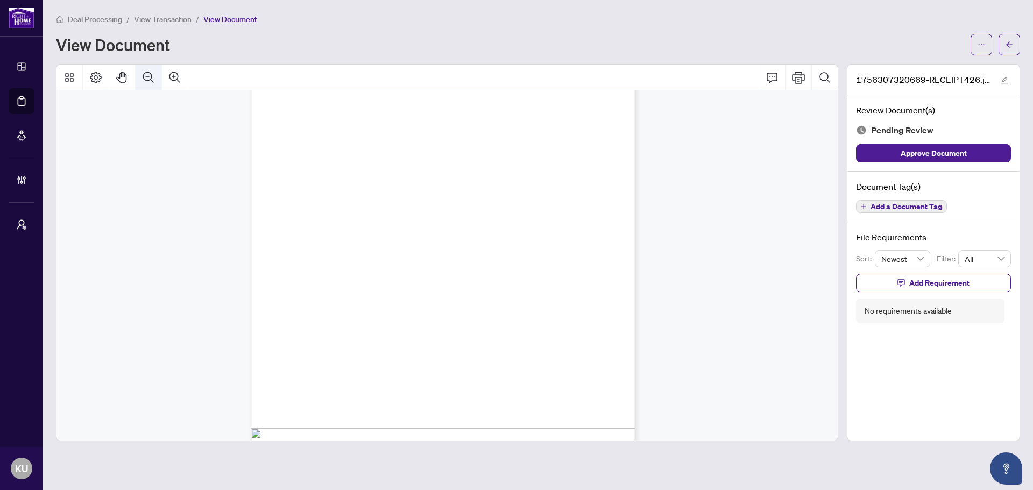
scroll to position [71, 0]
click at [1004, 38] on button "button" at bounding box center [1009, 45] width 22 height 22
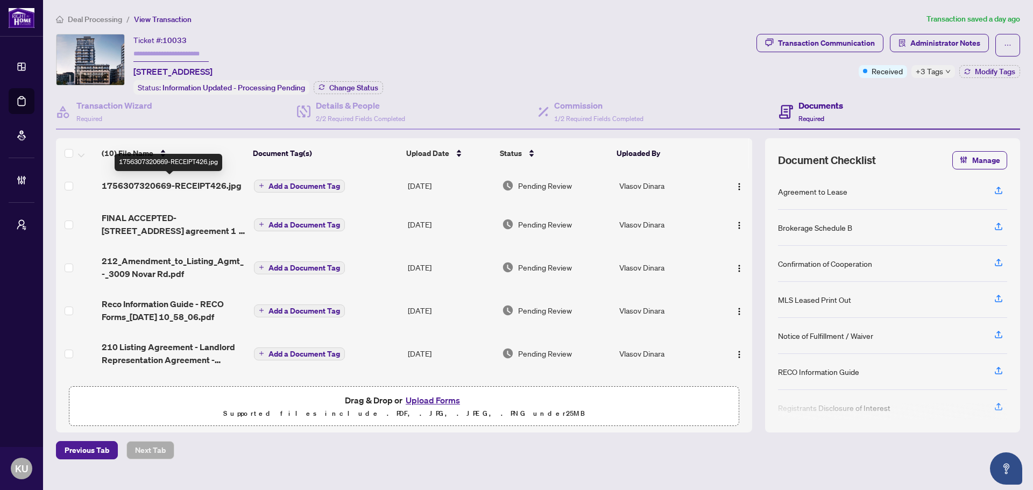
click at [123, 185] on span "1756307320669-RECEIPT426.jpg" at bounding box center [172, 185] width 140 height 13
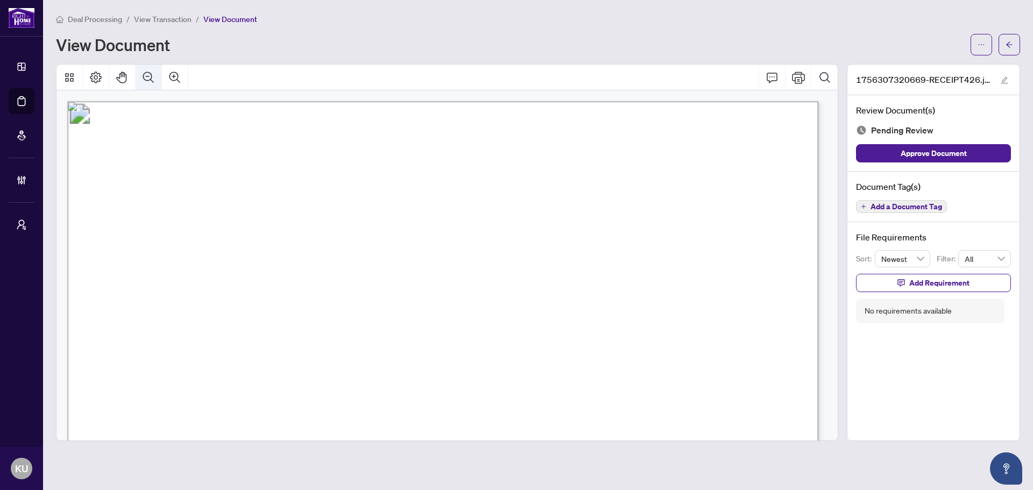
click at [147, 77] on icon "Zoom Out" at bounding box center [148, 77] width 13 height 13
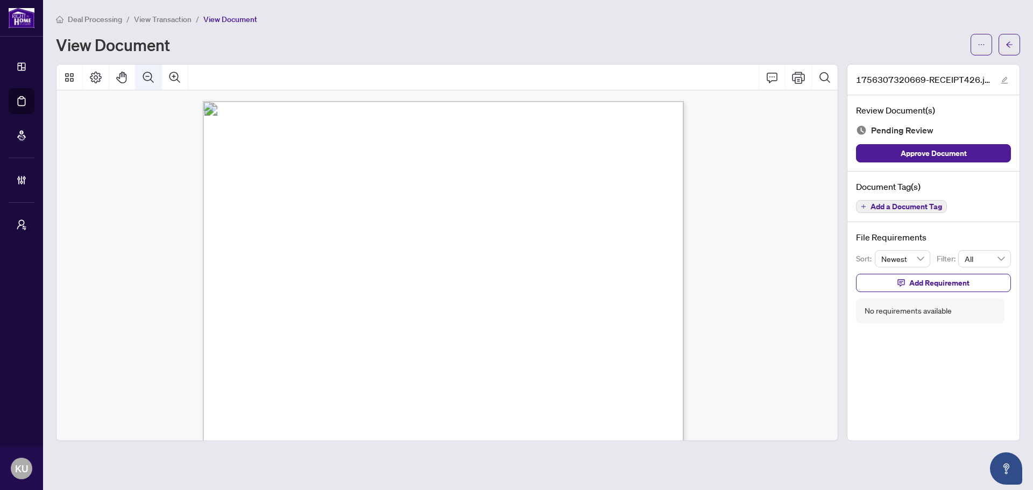
click at [147, 77] on icon "Zoom Out" at bounding box center [148, 77] width 13 height 13
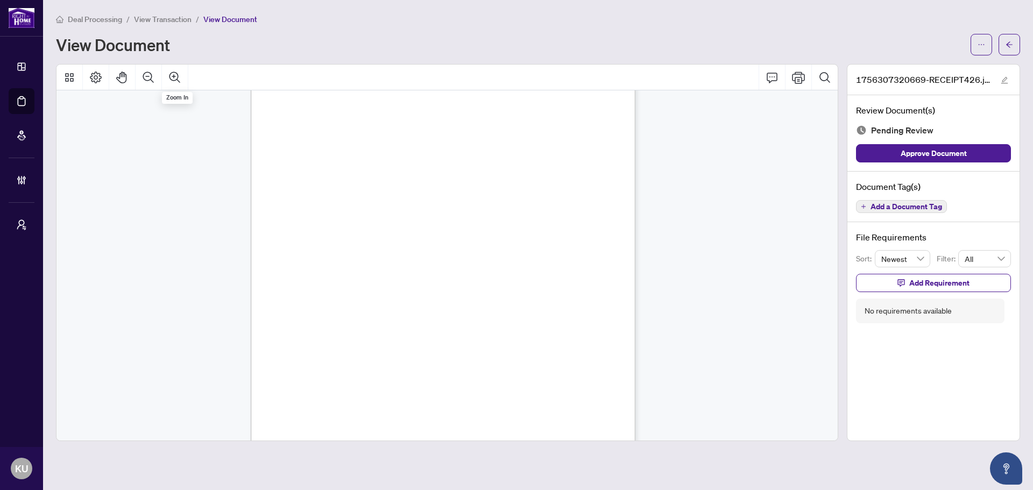
scroll to position [161, 0]
click at [144, 74] on icon "Zoom Out" at bounding box center [148, 77] width 13 height 13
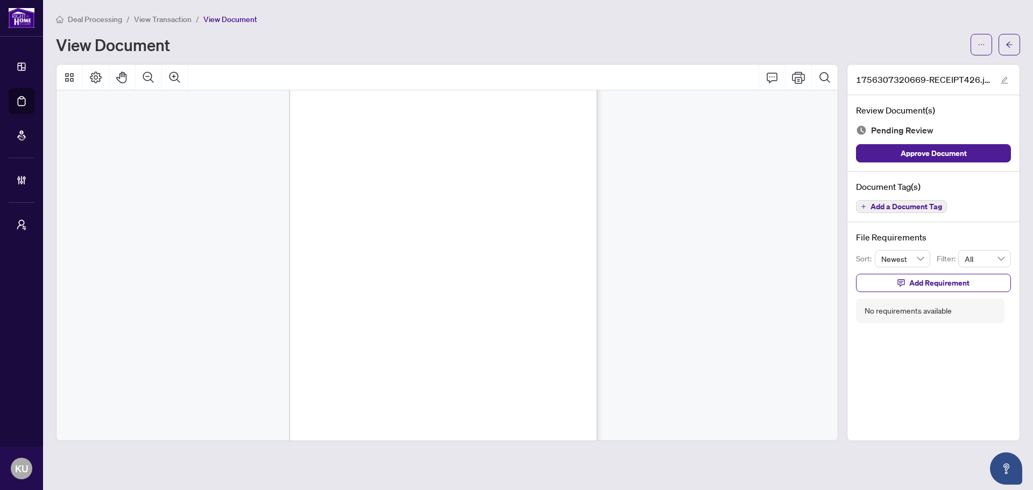
scroll to position [54, 0]
click at [1011, 44] on icon "arrow-left" at bounding box center [1009, 45] width 8 height 8
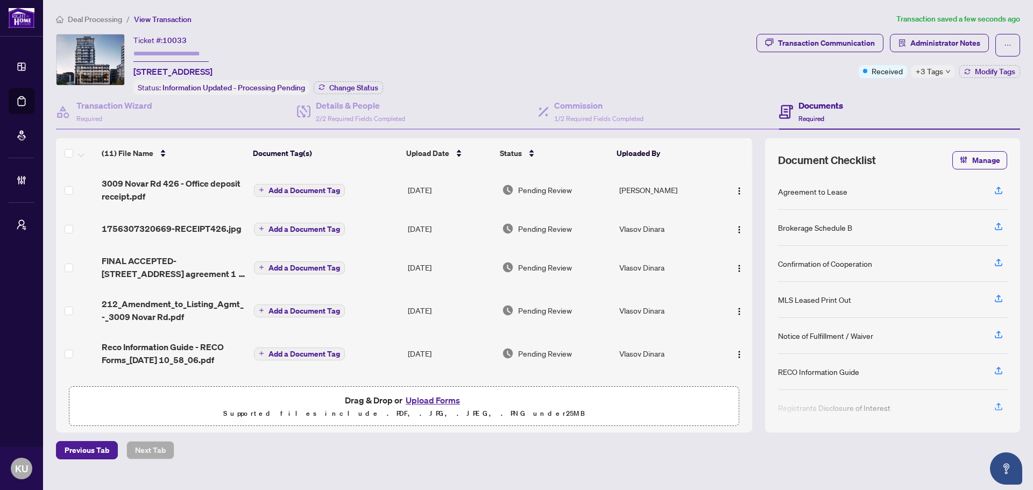
click at [301, 192] on span "Add a Document Tag" at bounding box center [304, 191] width 72 height 8
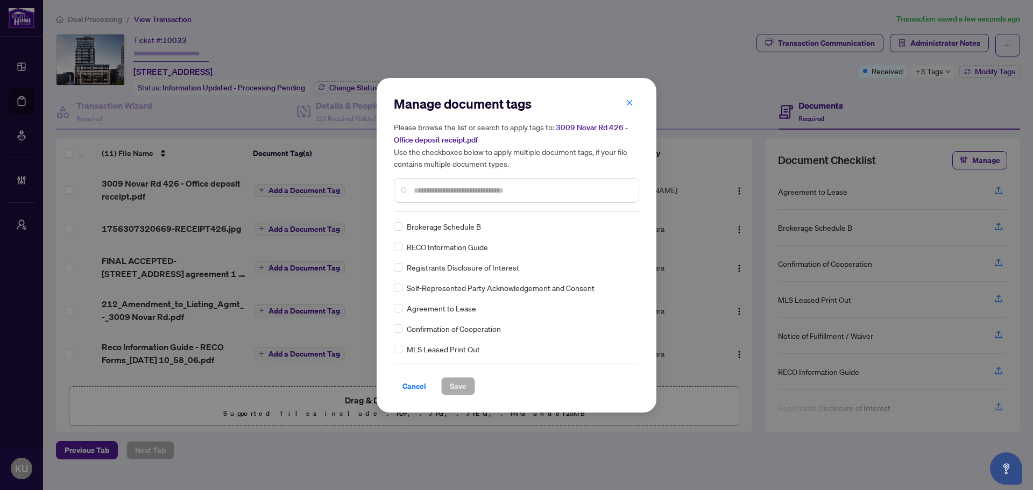
click at [426, 187] on input "text" at bounding box center [522, 190] width 216 height 12
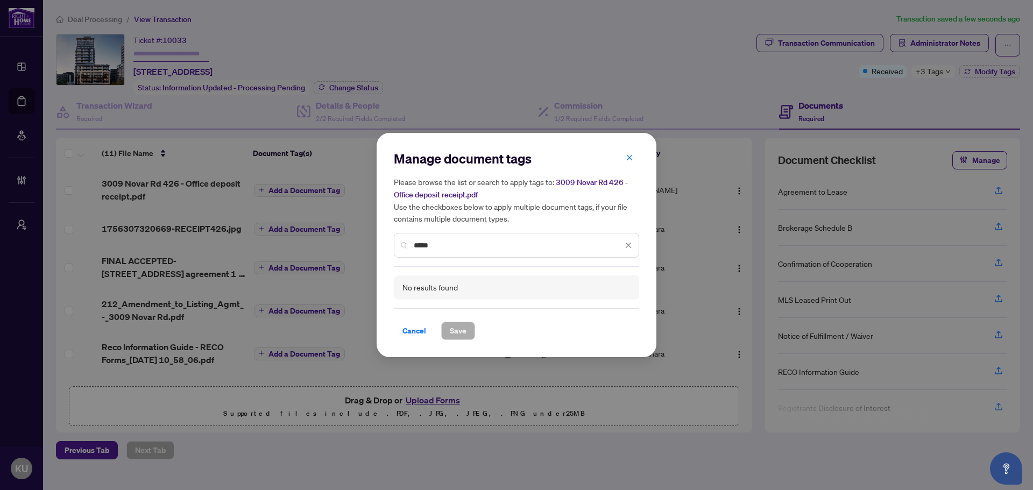
drag, startPoint x: 425, startPoint y: 245, endPoint x: 382, endPoint y: 241, distance: 43.2
click at [382, 241] on div "Manage document tags Please browse the list or search to apply tags to: [STREET…" at bounding box center [516, 245] width 280 height 225
drag, startPoint x: 437, startPoint y: 247, endPoint x: 310, endPoint y: 226, distance: 128.6
click at [310, 226] on div "Manage document tags Please browse the list or search to apply tags to: [STREET…" at bounding box center [516, 245] width 1033 height 490
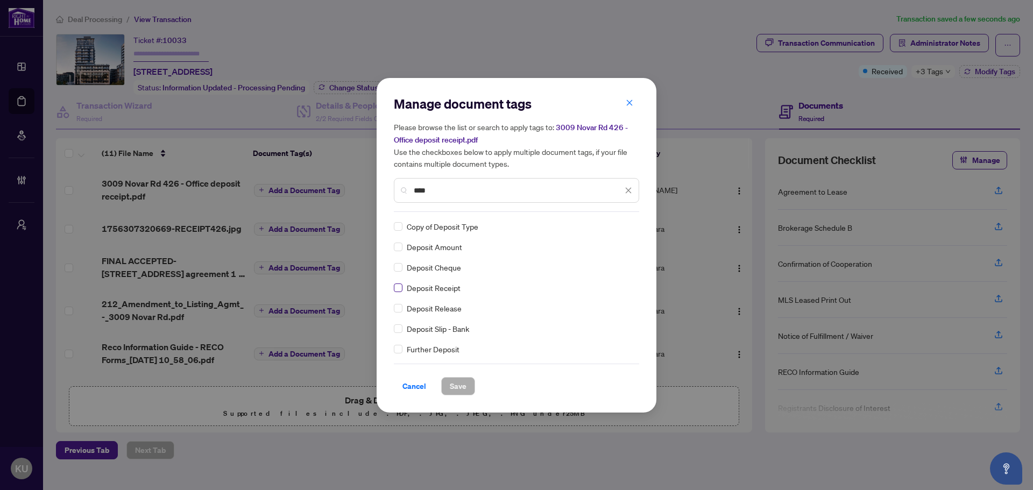
type input "****"
click at [619, 228] on img at bounding box center [617, 226] width 11 height 11
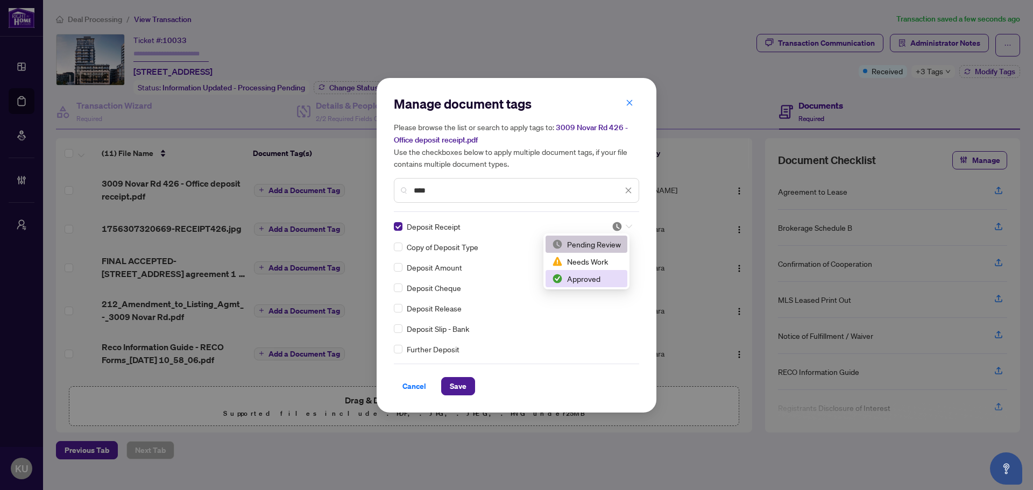
click at [600, 283] on div "Approved" at bounding box center [586, 279] width 69 height 12
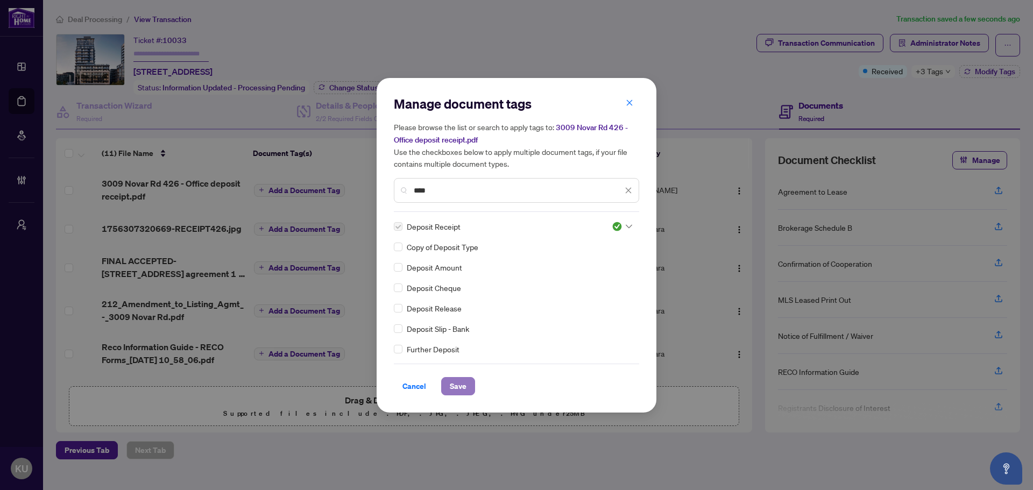
click at [466, 385] on span "Save" at bounding box center [458, 386] width 17 height 17
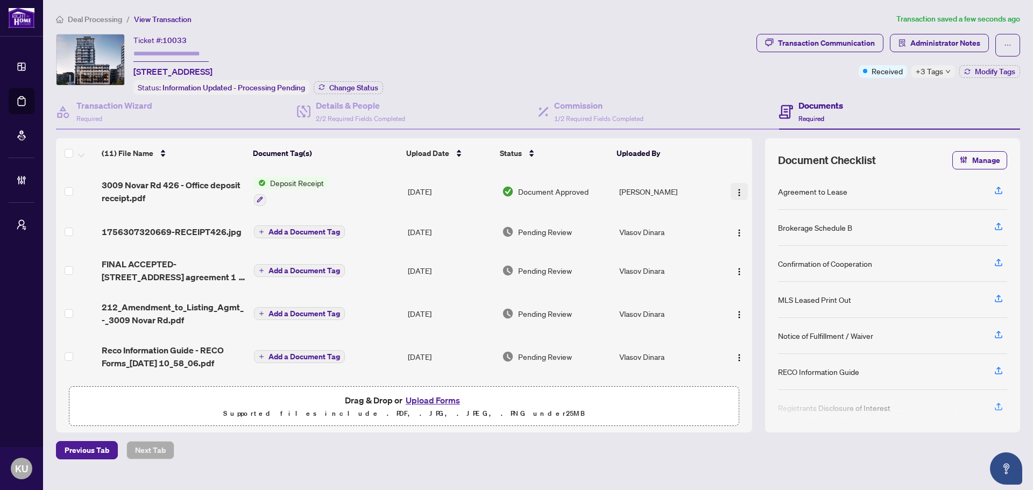
click at [741, 190] on button "button" at bounding box center [738, 191] width 17 height 17
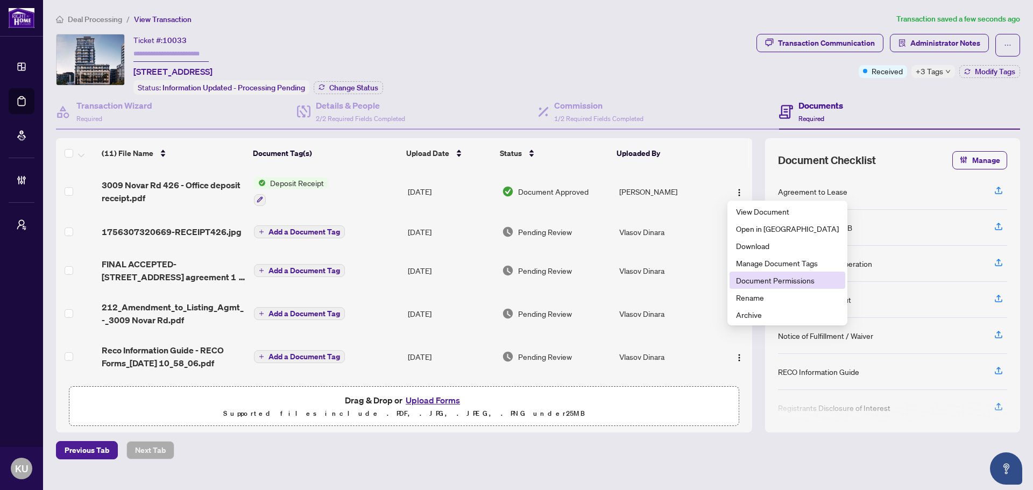
click at [750, 283] on span "Document Permissions" at bounding box center [787, 280] width 103 height 12
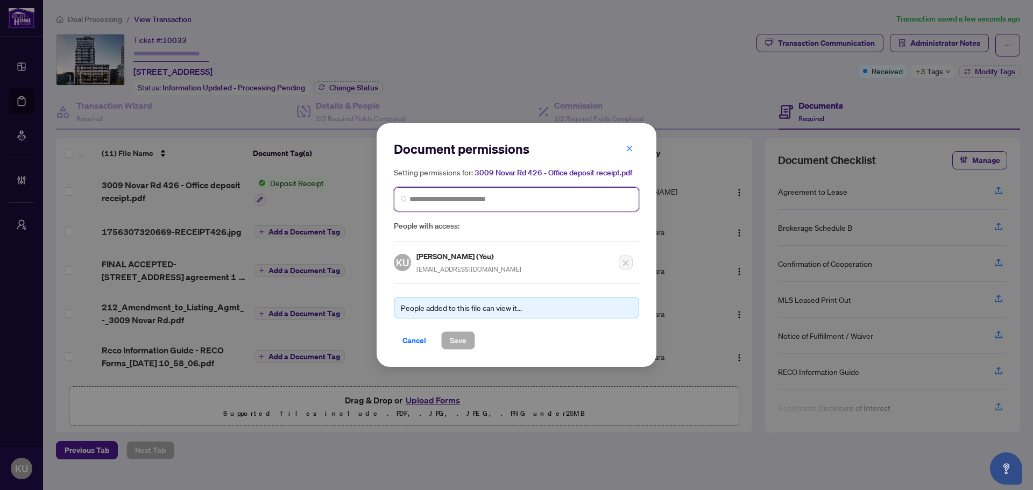
click at [429, 200] on input "search" at bounding box center [520, 199] width 223 height 11
type input "***"
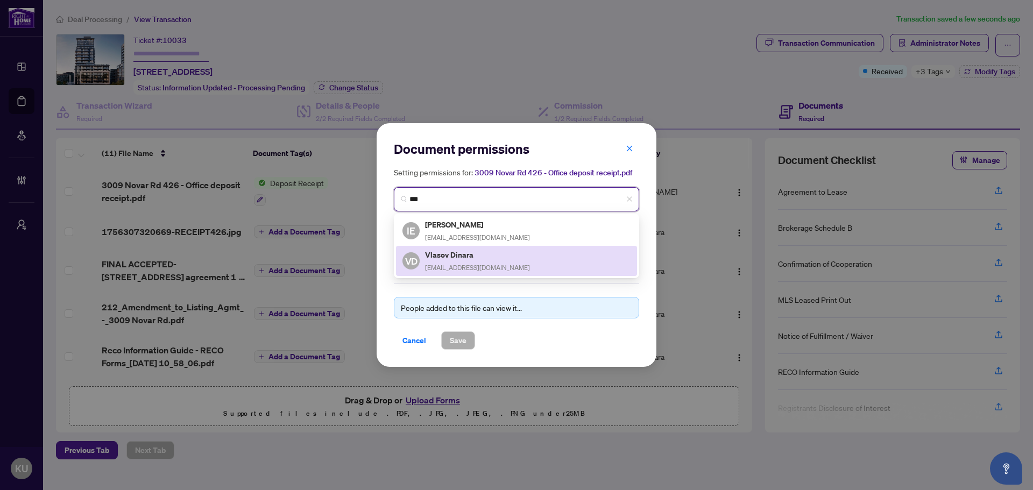
click at [459, 264] on span "[EMAIL_ADDRESS][DOMAIN_NAME]" at bounding box center [477, 268] width 105 height 8
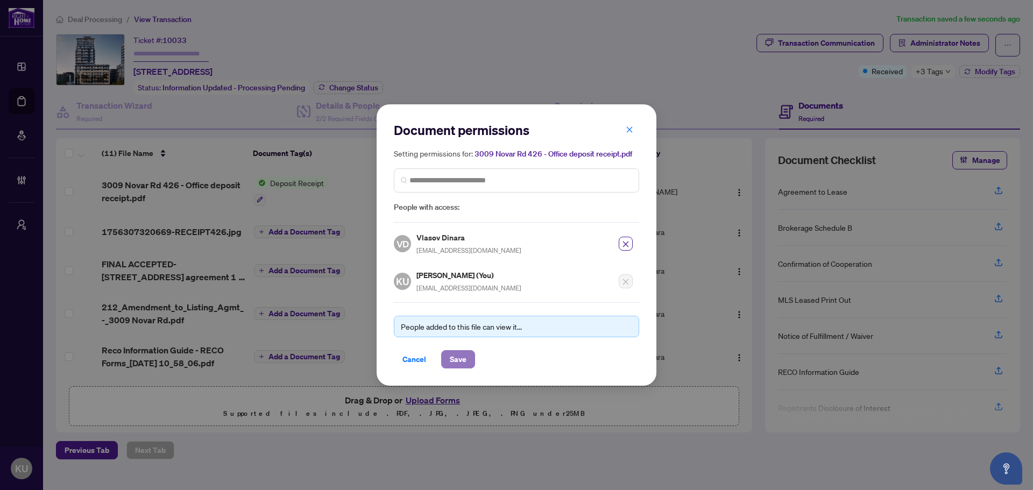
click at [453, 361] on span "Save" at bounding box center [458, 359] width 17 height 17
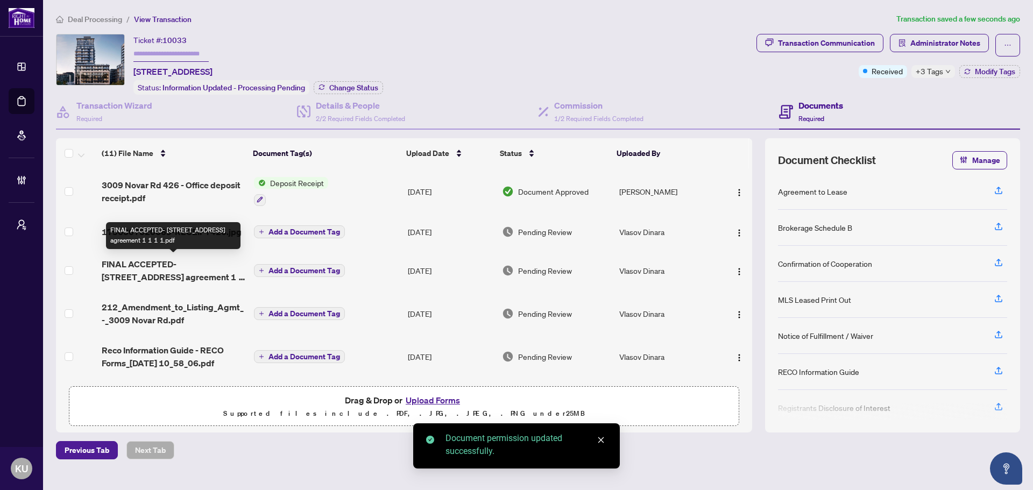
click at [183, 268] on span "FINAL ACCEPTED- [STREET_ADDRESS] agreement 1 1 1 1.pdf" at bounding box center [174, 271] width 144 height 26
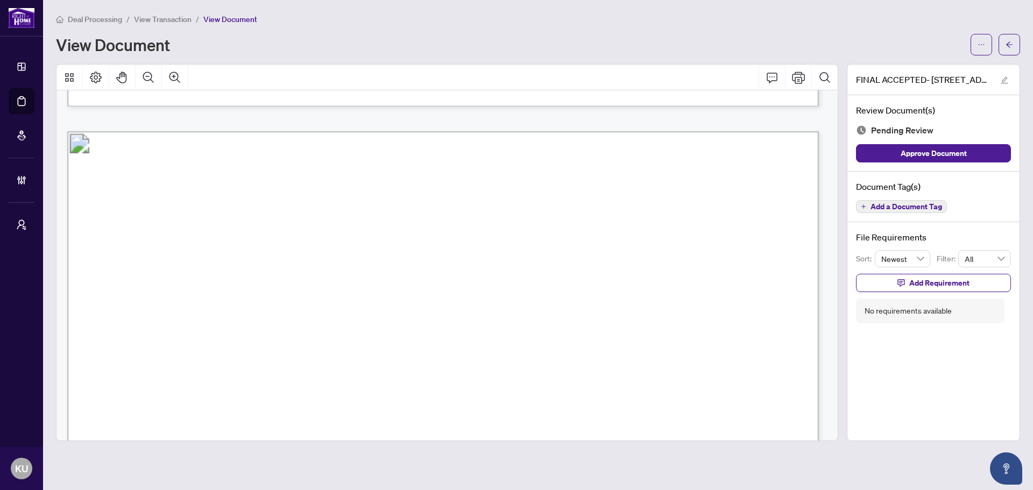
scroll to position [2313, 0]
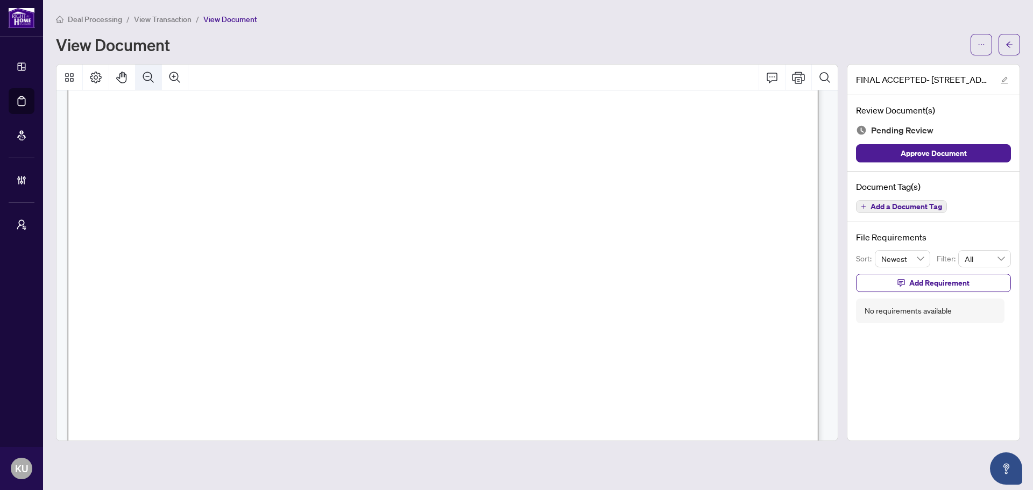
click at [148, 78] on icon "Zoom Out" at bounding box center [148, 77] width 13 height 13
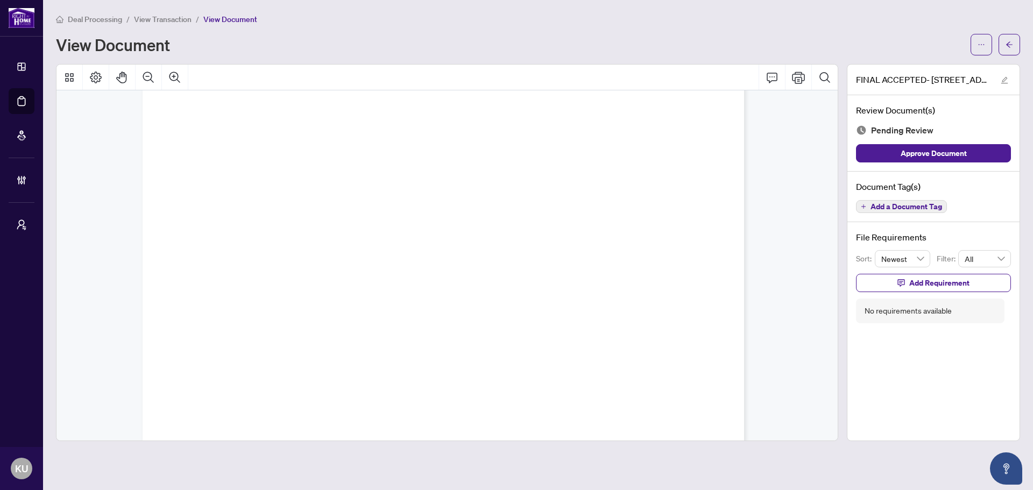
scroll to position [0, 0]
click at [884, 214] on div "Document Tag(s) Add a Document Tag" at bounding box center [933, 197] width 172 height 51
click at [870, 207] on button "Add a Document Tag" at bounding box center [901, 206] width 91 height 13
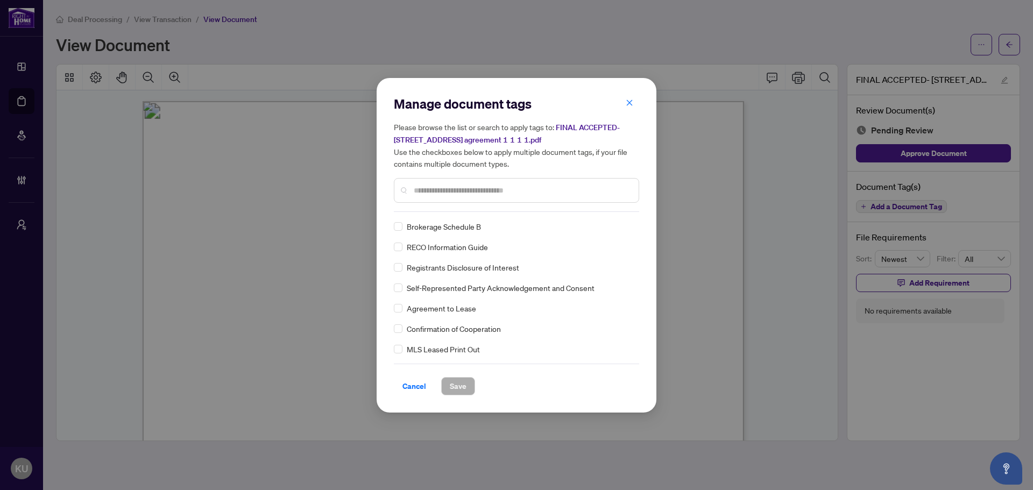
click at [451, 182] on div at bounding box center [516, 190] width 245 height 25
click at [451, 189] on input "text" at bounding box center [522, 190] width 216 height 12
click at [407, 387] on span "Cancel" at bounding box center [414, 386] width 24 height 17
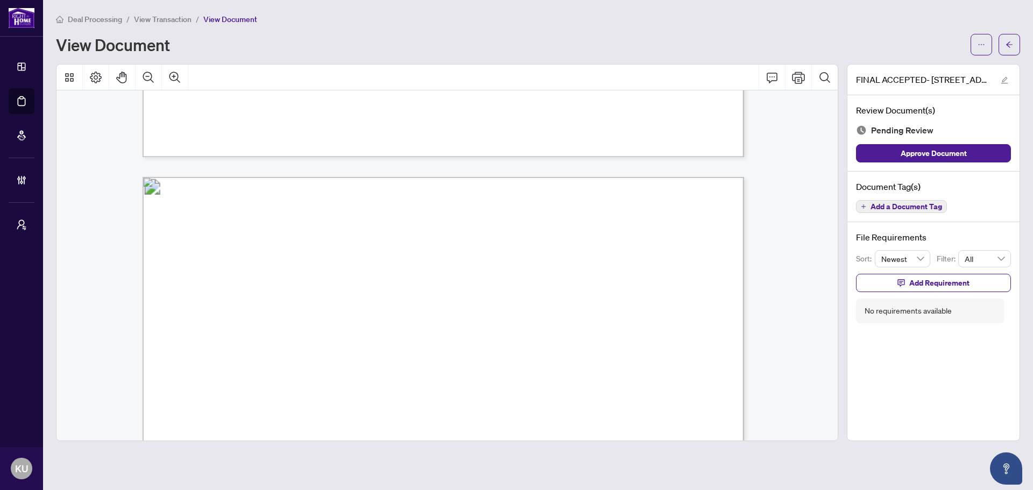
scroll to position [1614, 0]
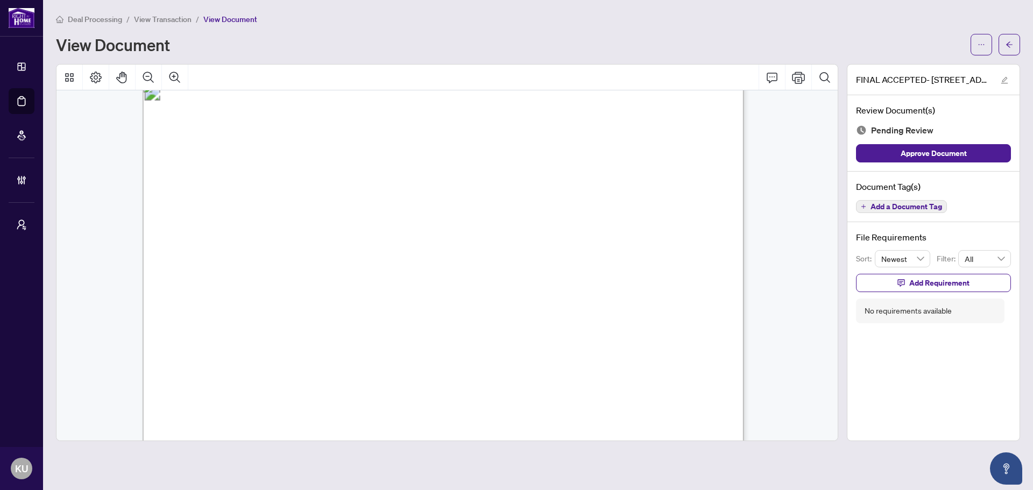
click at [896, 201] on button "Add a Document Tag" at bounding box center [901, 206] width 91 height 13
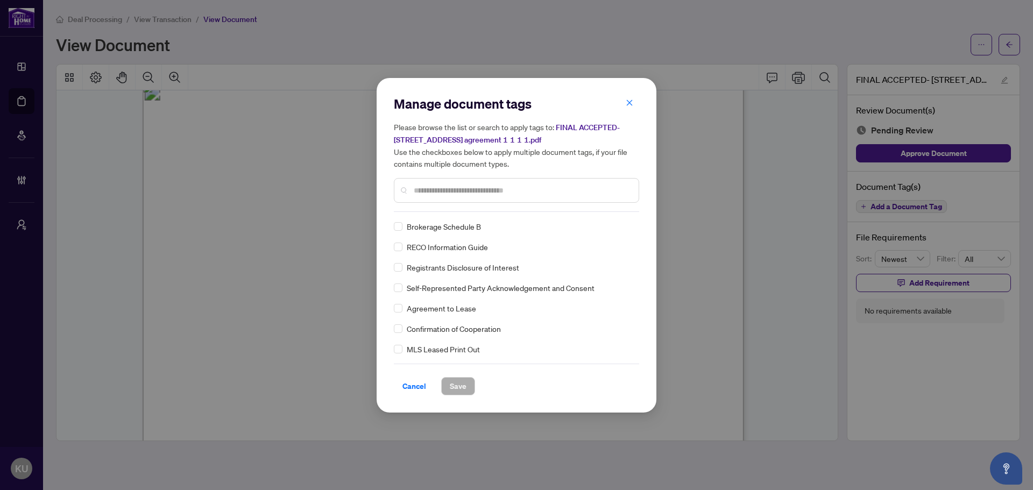
click at [580, 186] on input "text" at bounding box center [522, 190] width 216 height 12
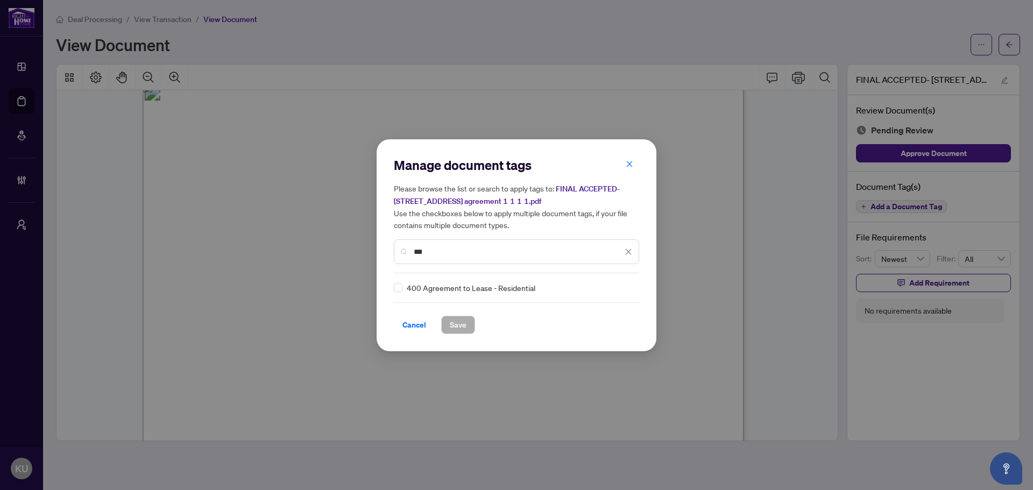
type input "***"
click at [630, 293] on div "400 Agreement to Lease - Residential" at bounding box center [516, 288] width 245 height 12
drag, startPoint x: 624, startPoint y: 289, endPoint x: 620, endPoint y: 293, distance: 6.1
click at [626, 289] on icon at bounding box center [629, 288] width 6 height 4
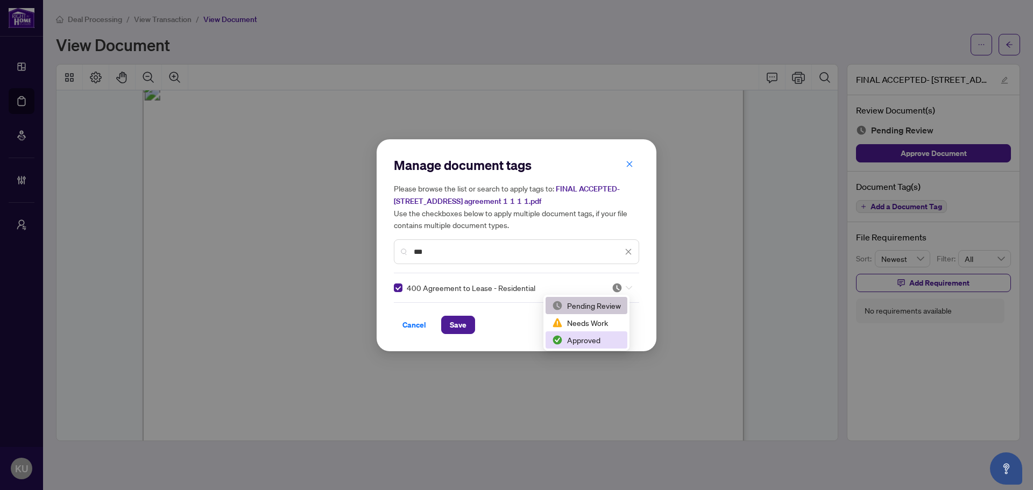
click at [582, 338] on div "Approved" at bounding box center [586, 340] width 69 height 12
click at [454, 325] on span "Save" at bounding box center [458, 324] width 17 height 17
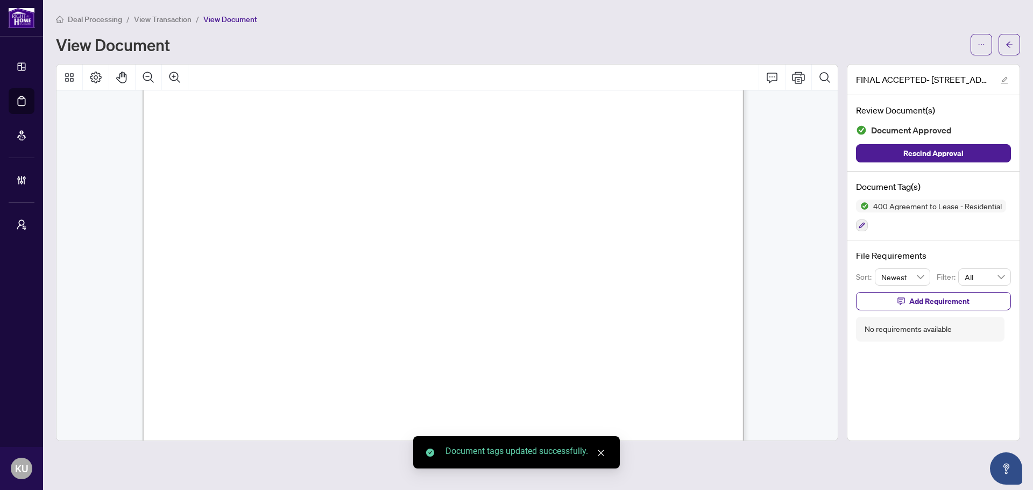
scroll to position [2151, 0]
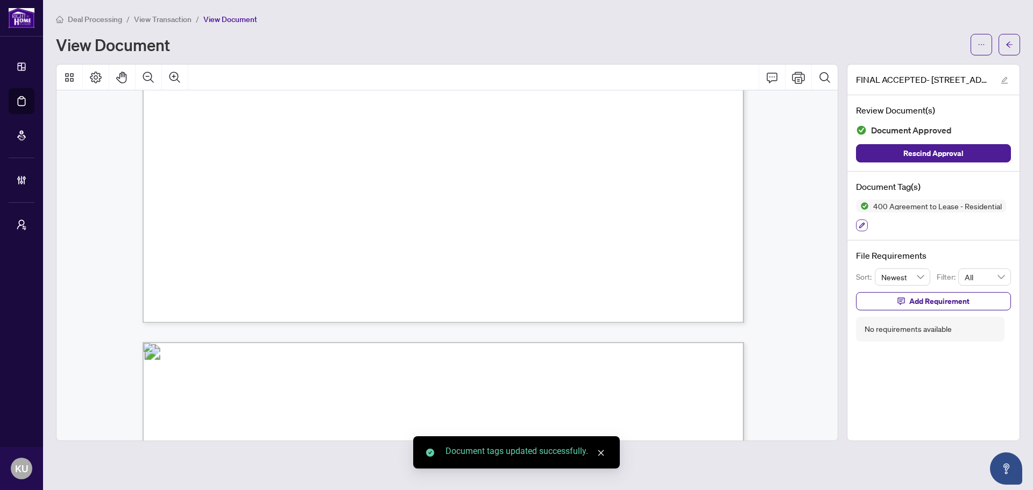
click at [860, 230] on button "button" at bounding box center [862, 225] width 12 height 12
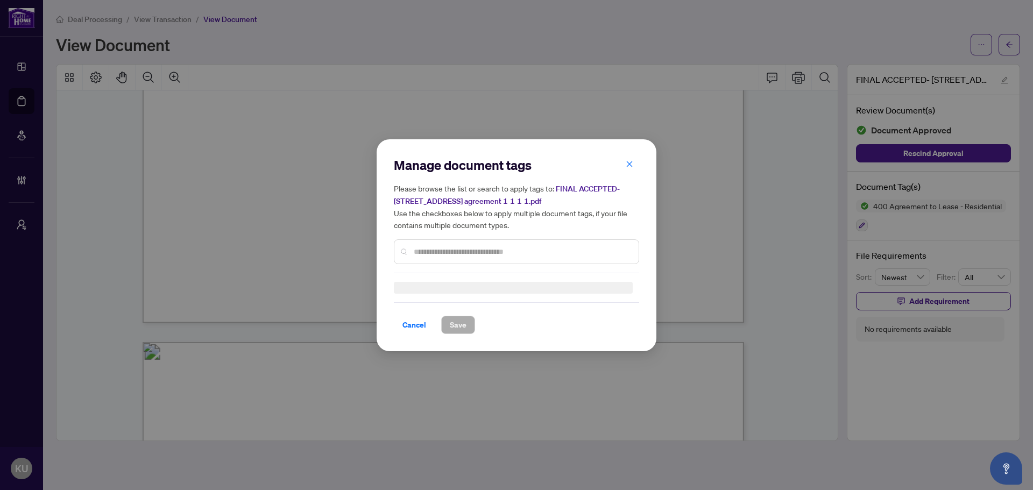
click at [422, 253] on input "text" at bounding box center [522, 252] width 216 height 12
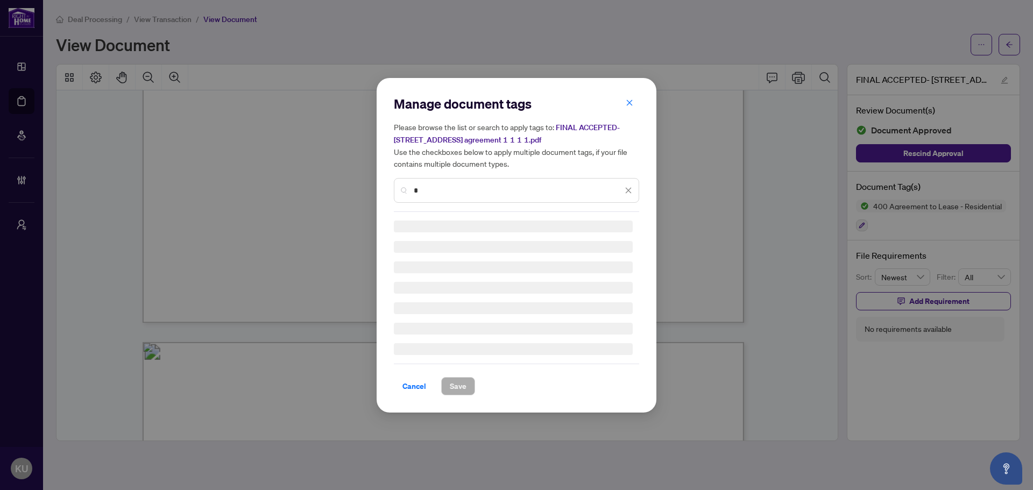
click at [401, 180] on div "*" at bounding box center [516, 190] width 245 height 25
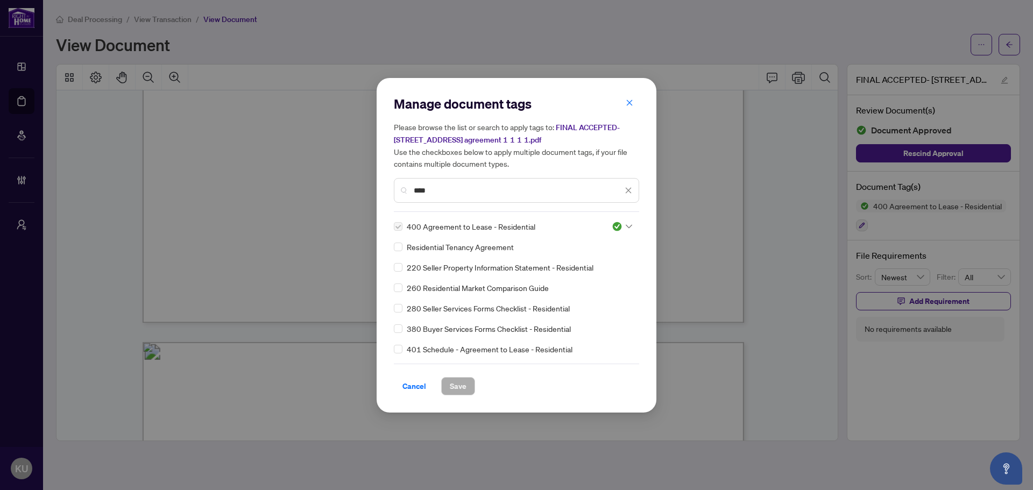
type input "****"
click at [617, 225] on img at bounding box center [617, 226] width 11 height 11
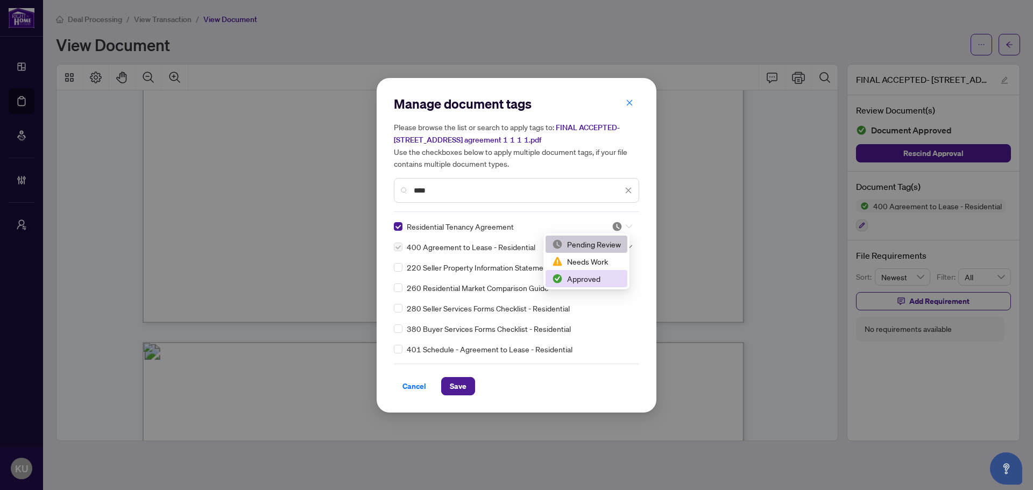
click at [594, 278] on div "Approved" at bounding box center [586, 279] width 69 height 12
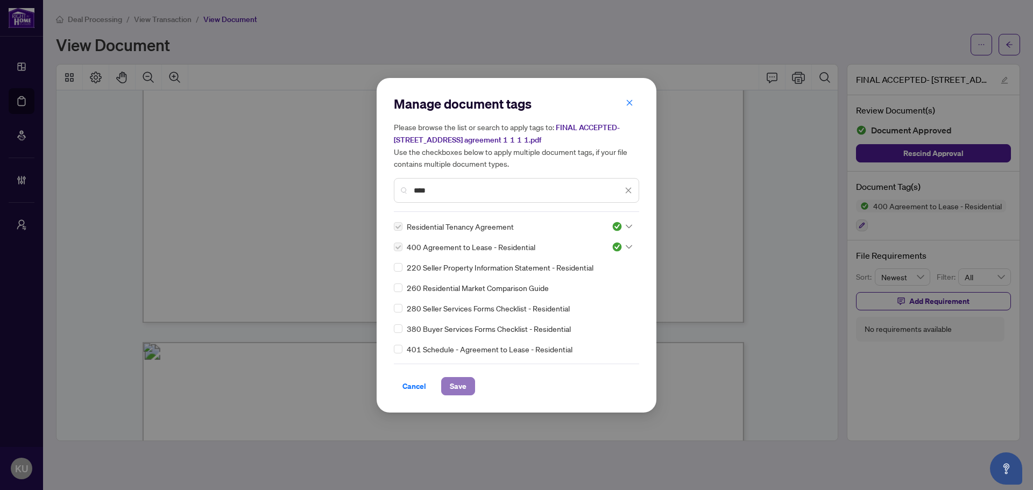
click at [463, 380] on span "Save" at bounding box center [458, 386] width 17 height 17
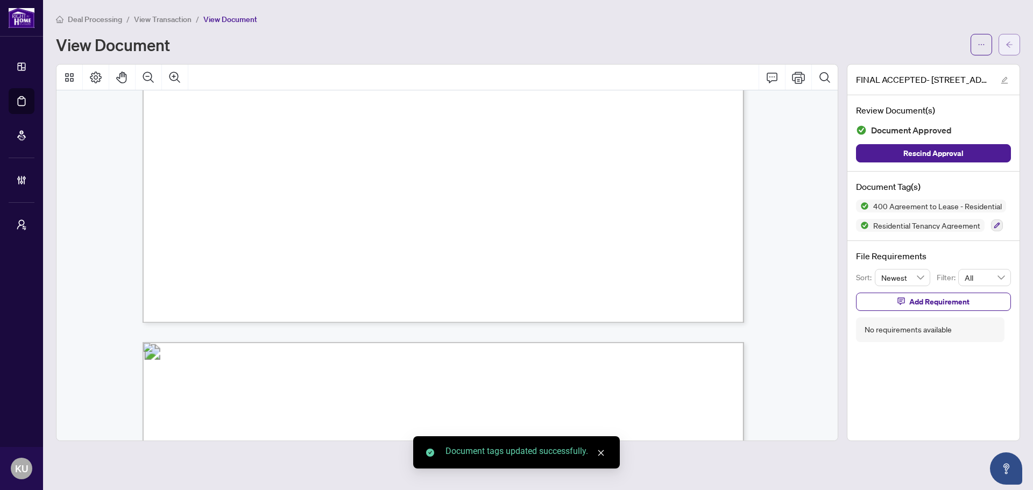
click at [1009, 42] on icon "arrow-left" at bounding box center [1009, 44] width 6 height 6
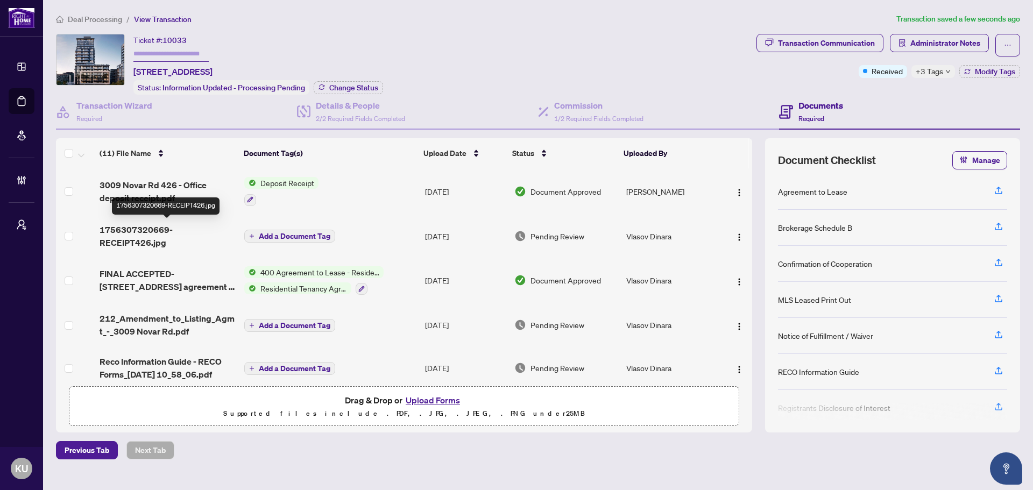
click at [140, 235] on span "1756307320669-RECEIPT426.jpg" at bounding box center [168, 236] width 136 height 26
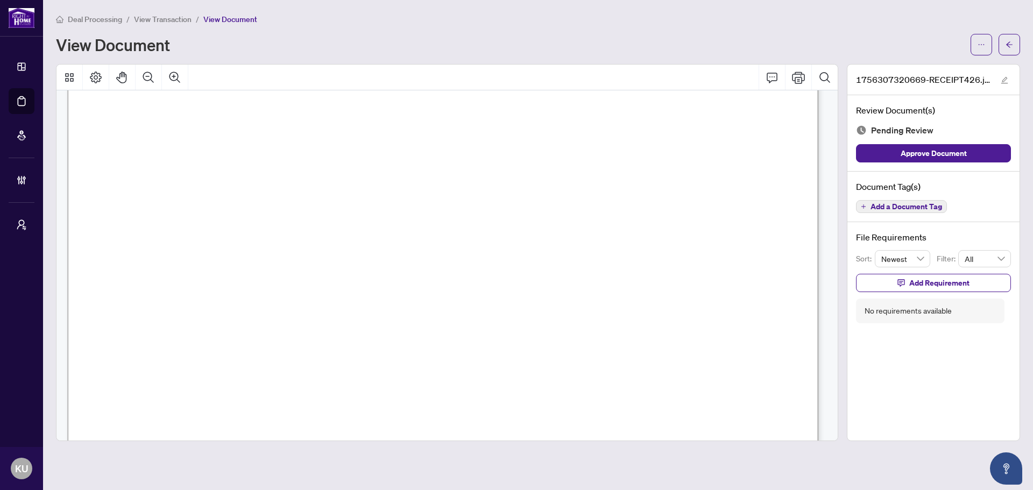
scroll to position [161, 0]
click at [885, 208] on span "Add a Document Tag" at bounding box center [906, 207] width 72 height 8
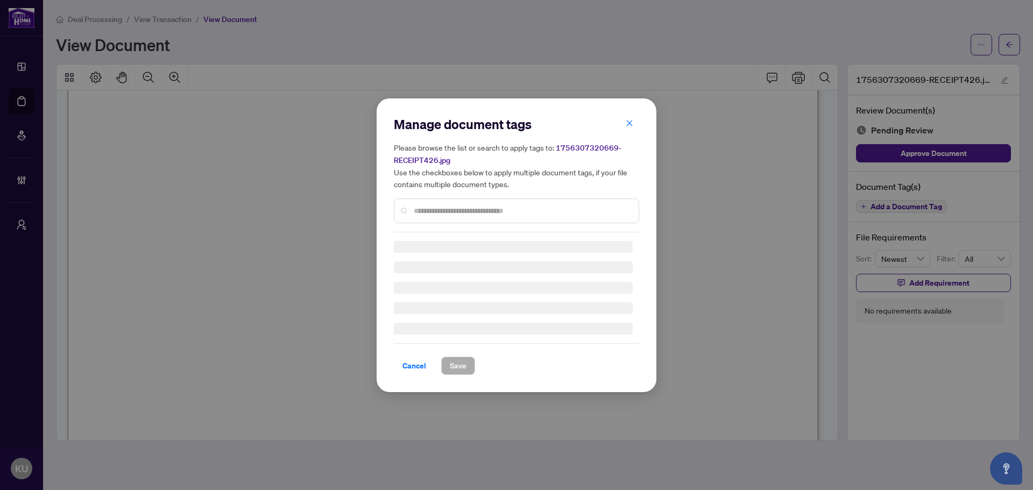
click at [461, 207] on div "Manage document tags Please browse the list or search to apply tags to: 1756307…" at bounding box center [516, 174] width 245 height 117
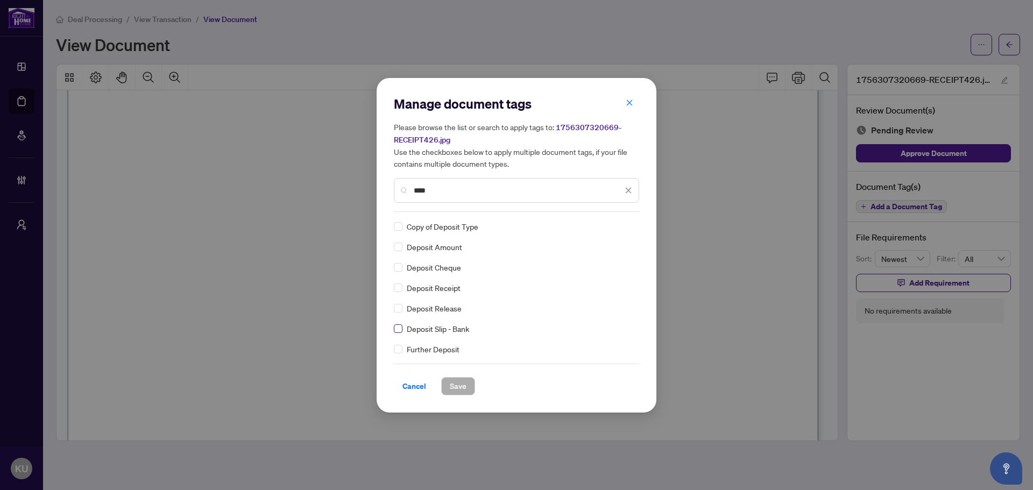
type input "****"
click at [614, 226] on img at bounding box center [617, 226] width 11 height 11
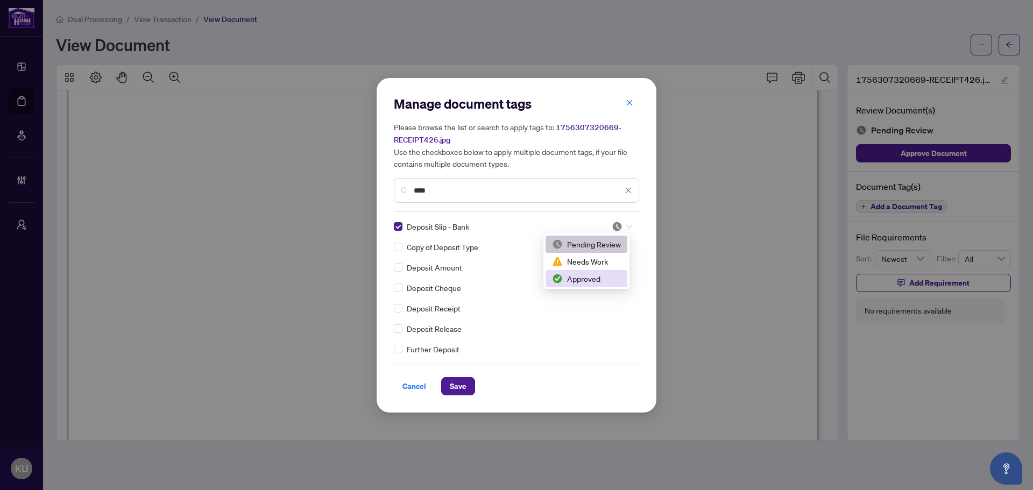
click at [593, 278] on div "Approved" at bounding box center [586, 279] width 69 height 12
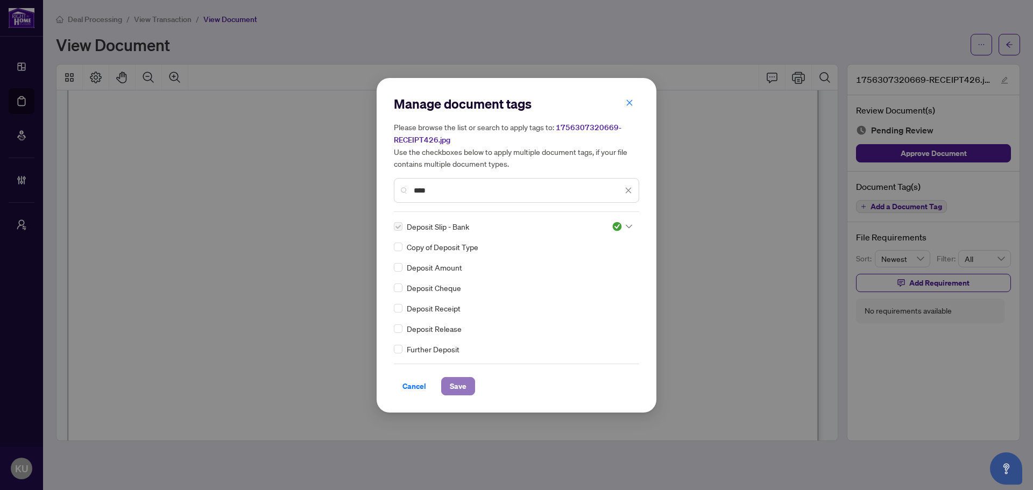
click at [464, 383] on span "Save" at bounding box center [458, 386] width 17 height 17
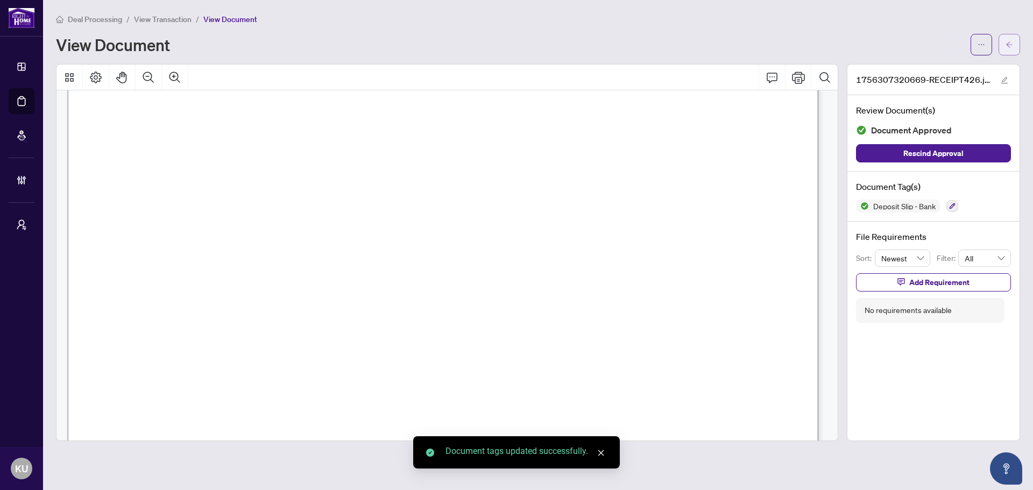
click at [1003, 49] on button "button" at bounding box center [1009, 45] width 22 height 22
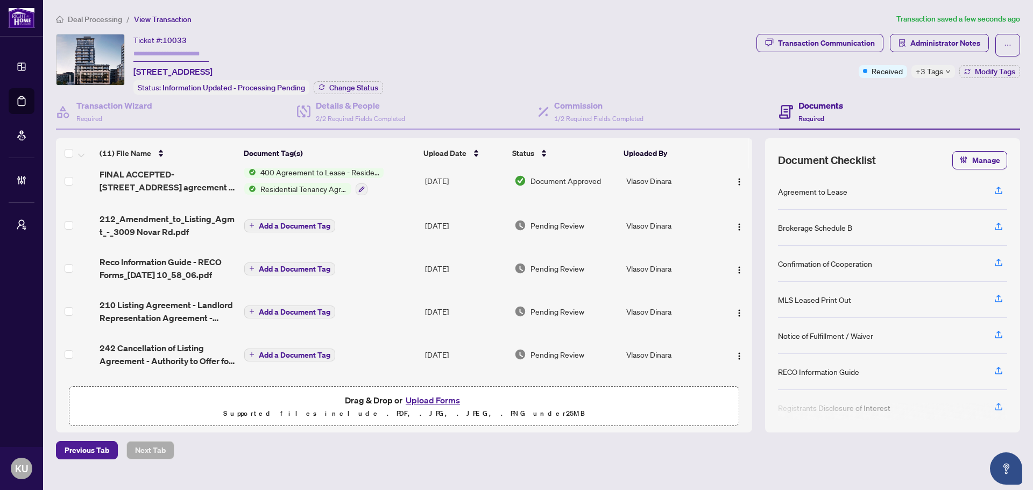
scroll to position [108, 0]
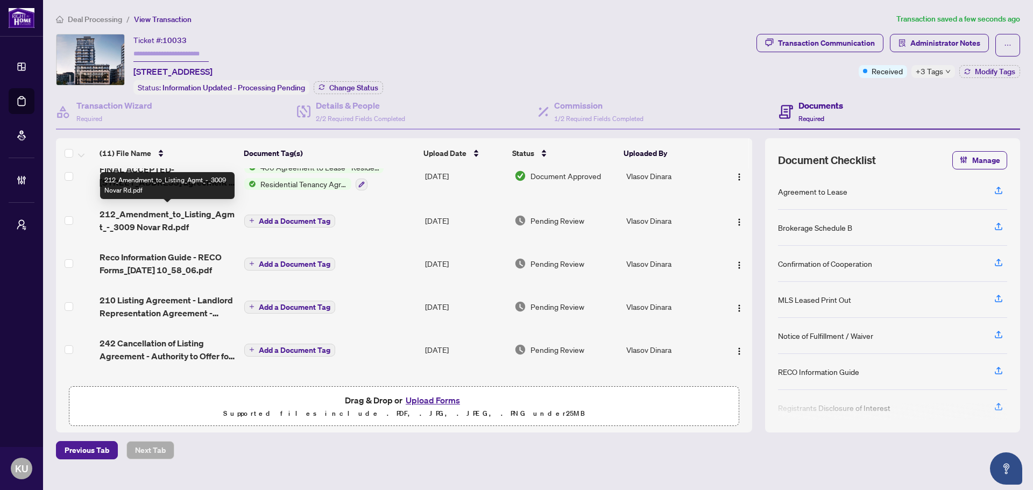
click at [173, 220] on span "212_Amendment_to_Listing_Agmt_-_3009 Novar Rd.pdf" at bounding box center [168, 221] width 136 height 26
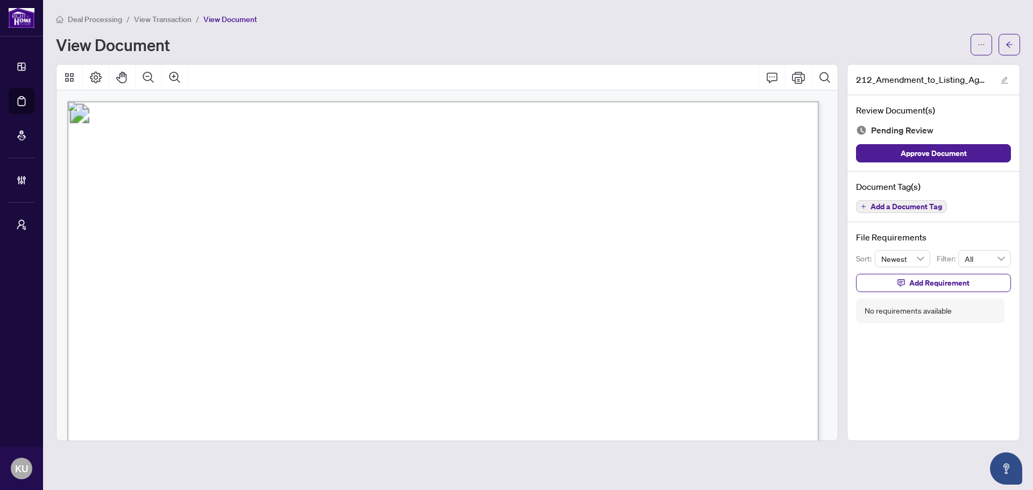
click at [885, 207] on span "Add a Document Tag" at bounding box center [906, 207] width 72 height 8
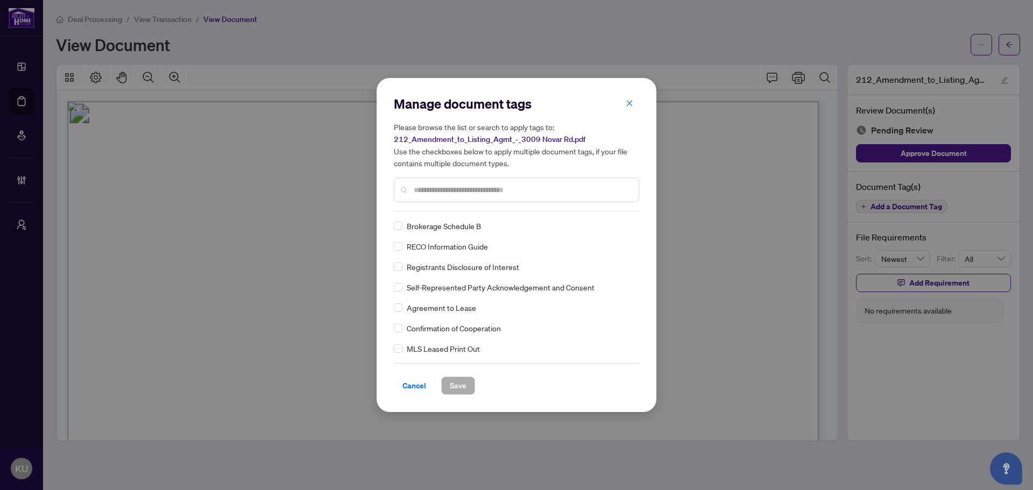
click at [447, 192] on input "text" at bounding box center [522, 190] width 216 height 12
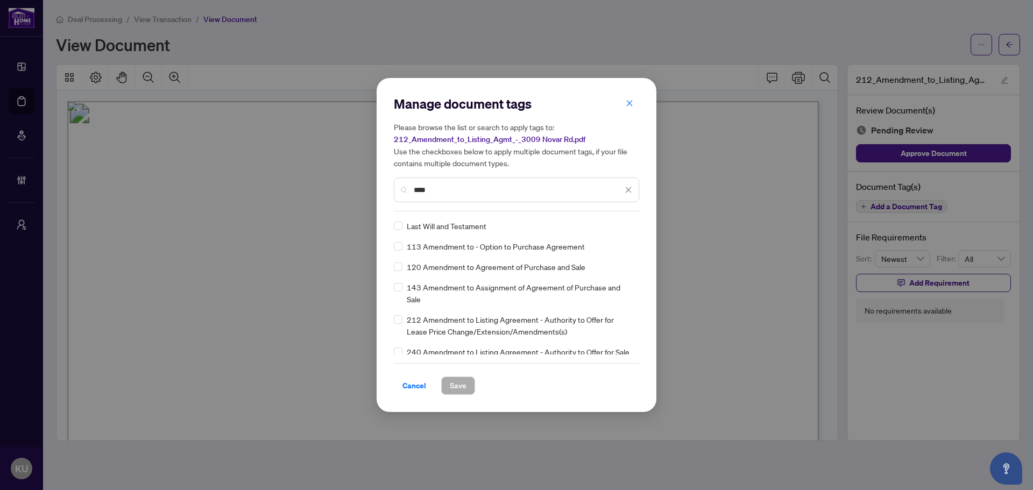
type input "****"
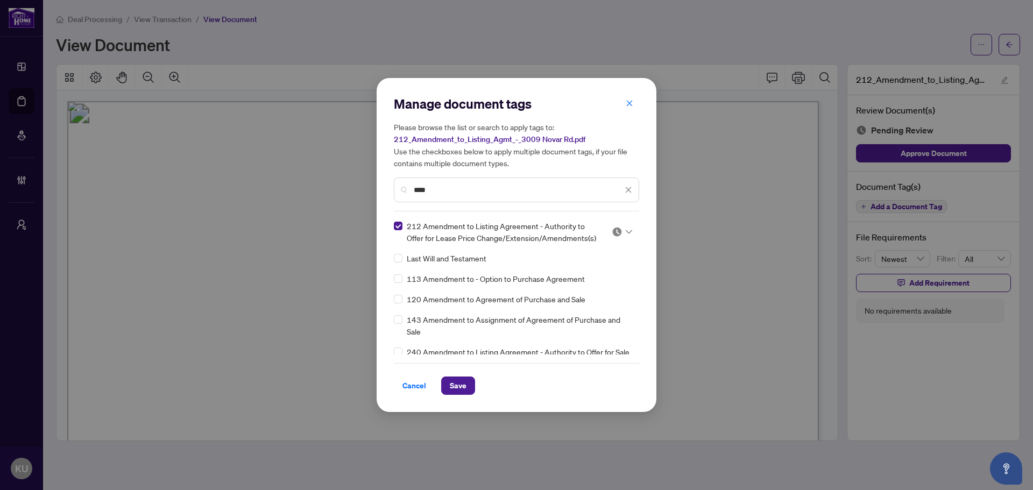
click at [620, 233] on div at bounding box center [622, 231] width 20 height 11
click at [580, 288] on div "Approved" at bounding box center [586, 285] width 69 height 12
click at [456, 386] on span "Save" at bounding box center [458, 385] width 17 height 17
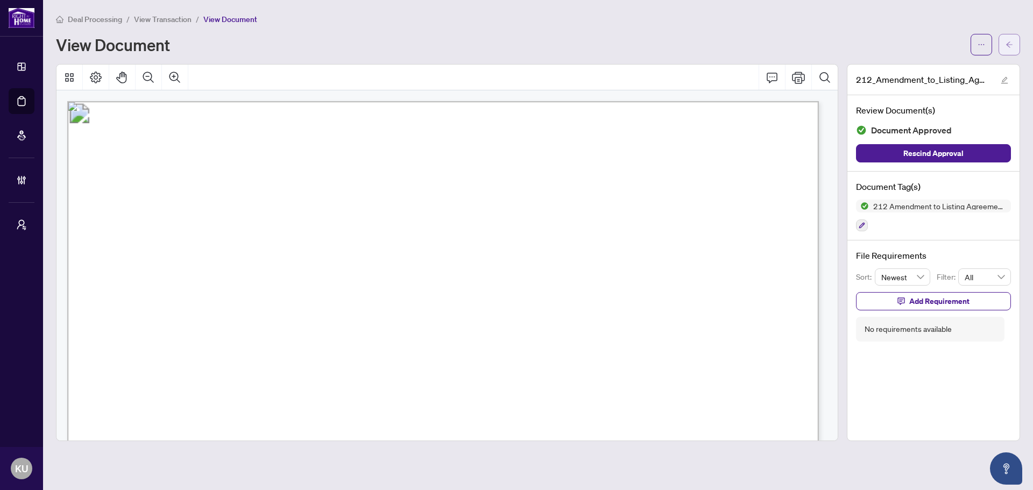
click at [1014, 48] on button "button" at bounding box center [1009, 45] width 22 height 22
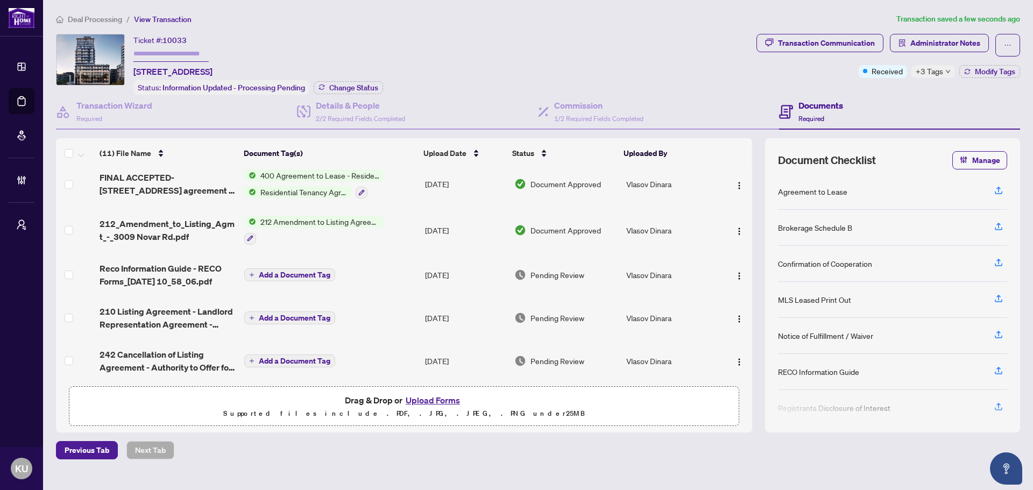
scroll to position [108, 0]
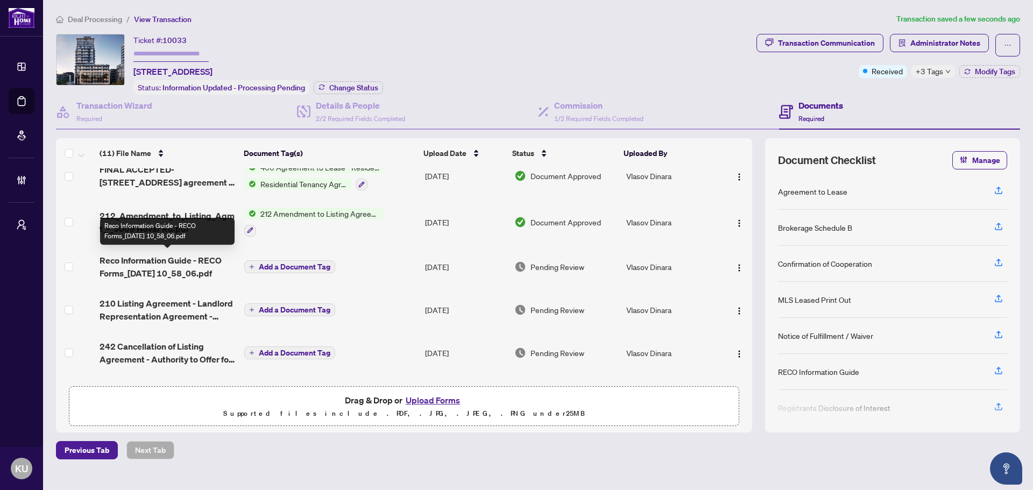
click at [132, 265] on span "Reco Information Guide - RECO Forms_[DATE] 10_58_06.pdf" at bounding box center [168, 267] width 136 height 26
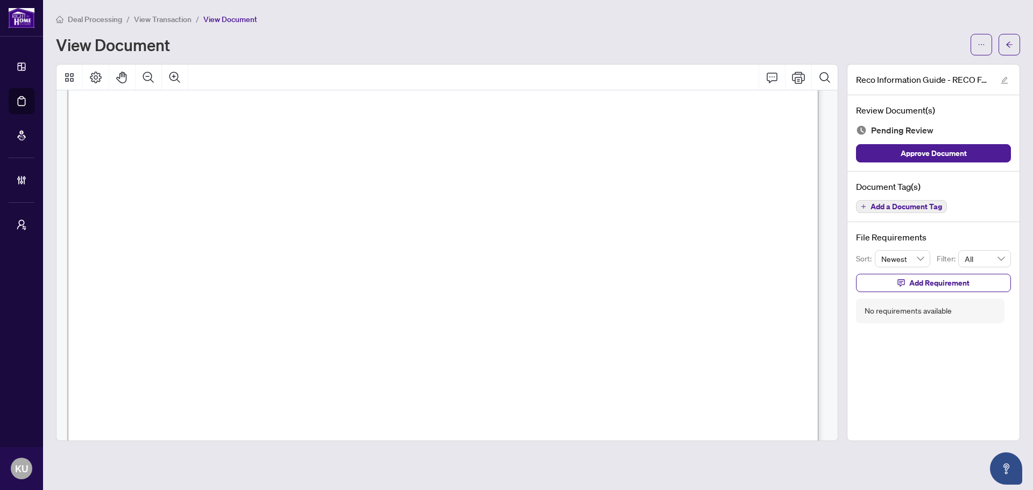
scroll to position [12122, 0]
click at [883, 204] on span "Add a Document Tag" at bounding box center [906, 207] width 72 height 8
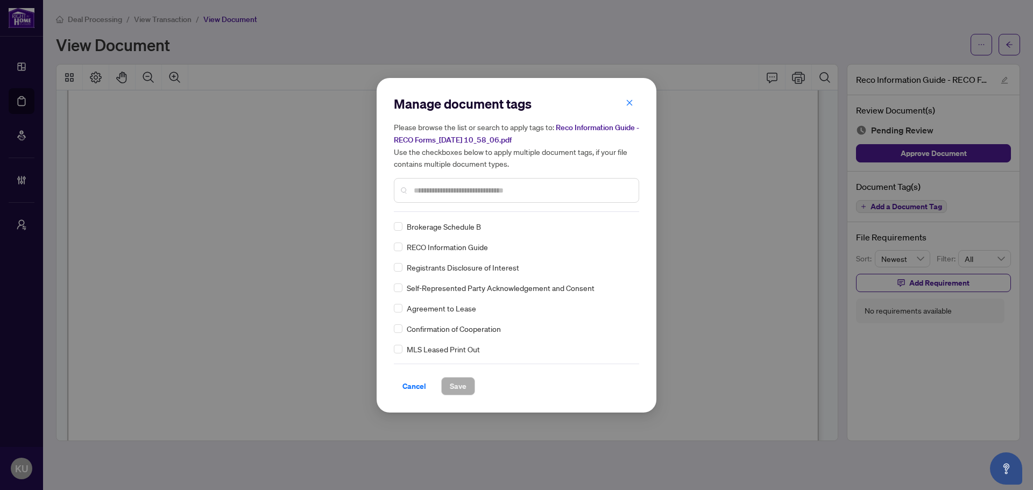
click at [444, 186] on input "text" at bounding box center [522, 190] width 216 height 12
drag, startPoint x: 444, startPoint y: 186, endPoint x: 405, endPoint y: 176, distance: 40.1
click at [405, 176] on div "Please browse the list or search to apply tags to: Reco Information Guide - REC…" at bounding box center [516, 162] width 245 height 82
type input "****"
click at [626, 226] on icon at bounding box center [629, 226] width 6 height 4
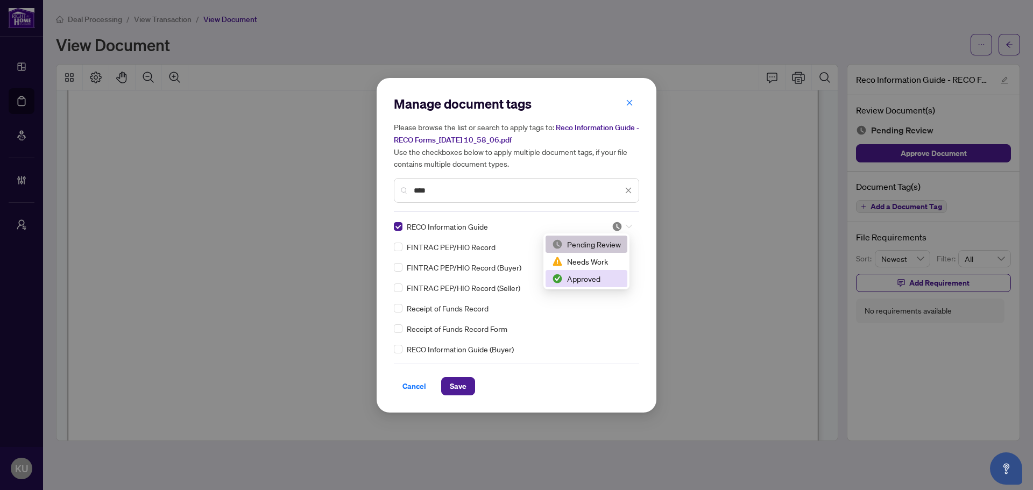
click at [592, 276] on div "Approved" at bounding box center [586, 279] width 69 height 12
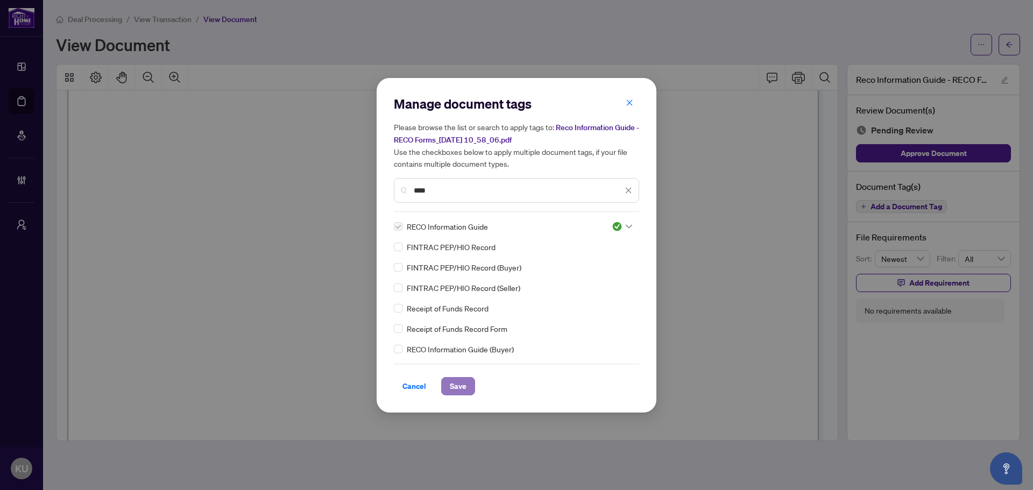
click at [472, 383] on button "Save" at bounding box center [458, 386] width 34 height 18
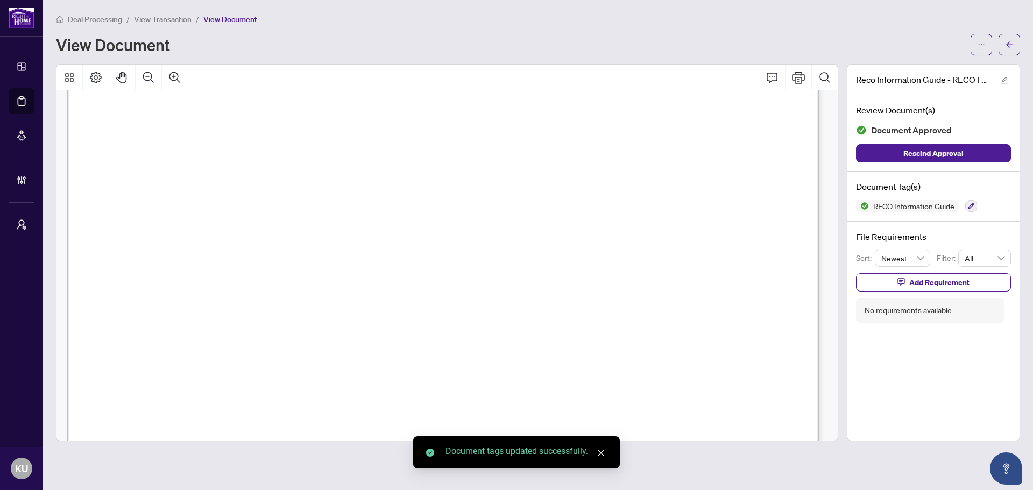
scroll to position [12607, 0]
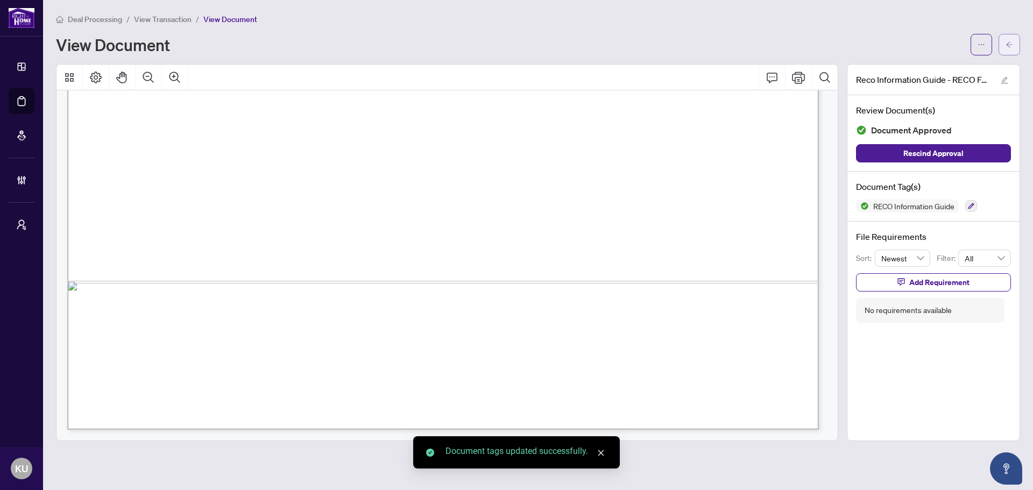
click at [1011, 38] on span "button" at bounding box center [1009, 44] width 8 height 17
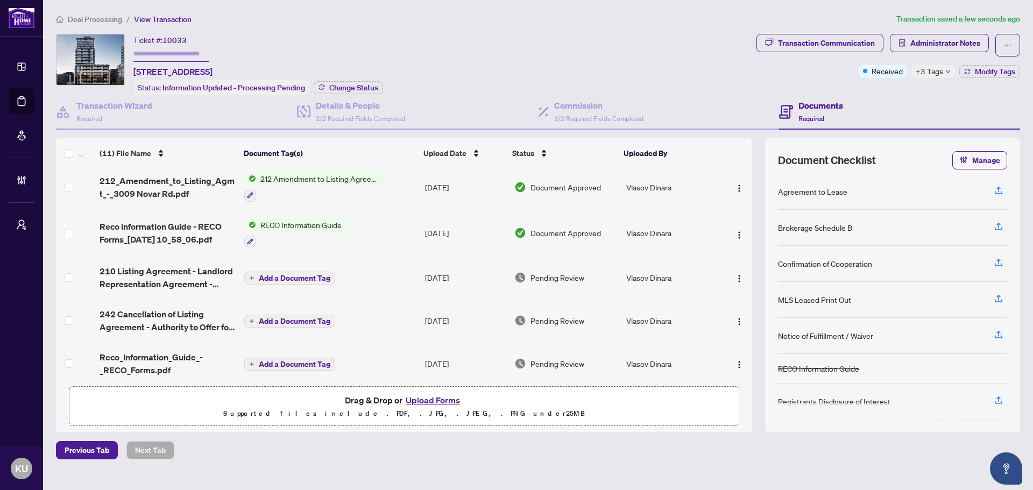
scroll to position [161, 0]
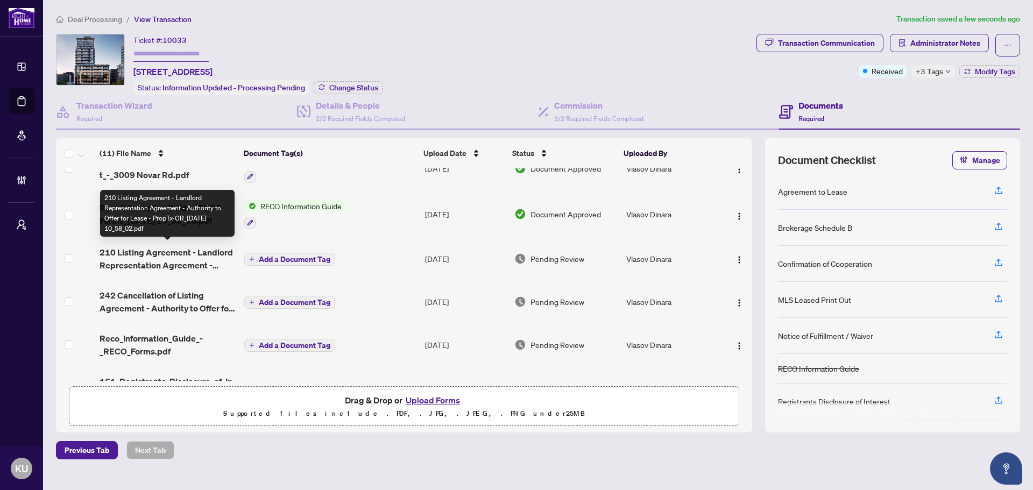
click at [165, 262] on span "210 Listing Agreement - Landlord Representation Agreement - Authority to Offer …" at bounding box center [168, 259] width 136 height 26
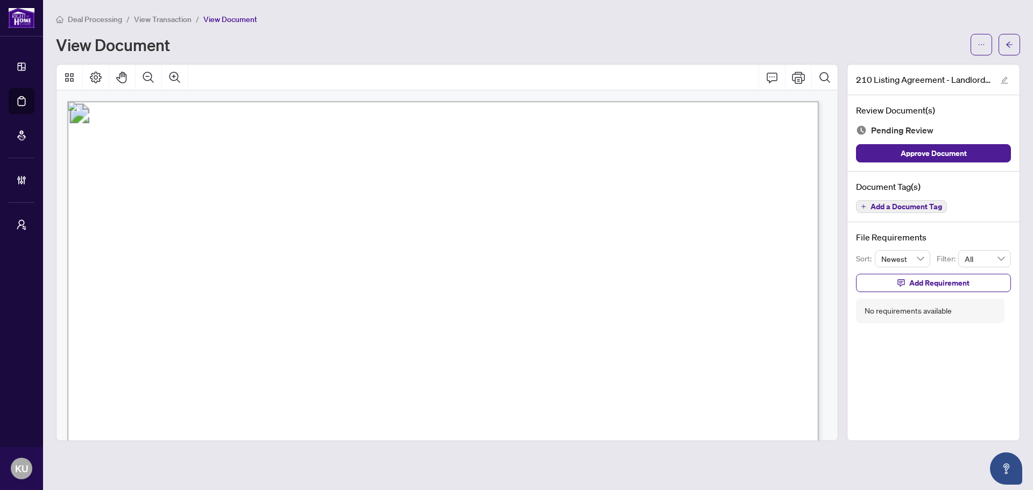
click at [921, 200] on button "Add a Document Tag" at bounding box center [901, 206] width 91 height 13
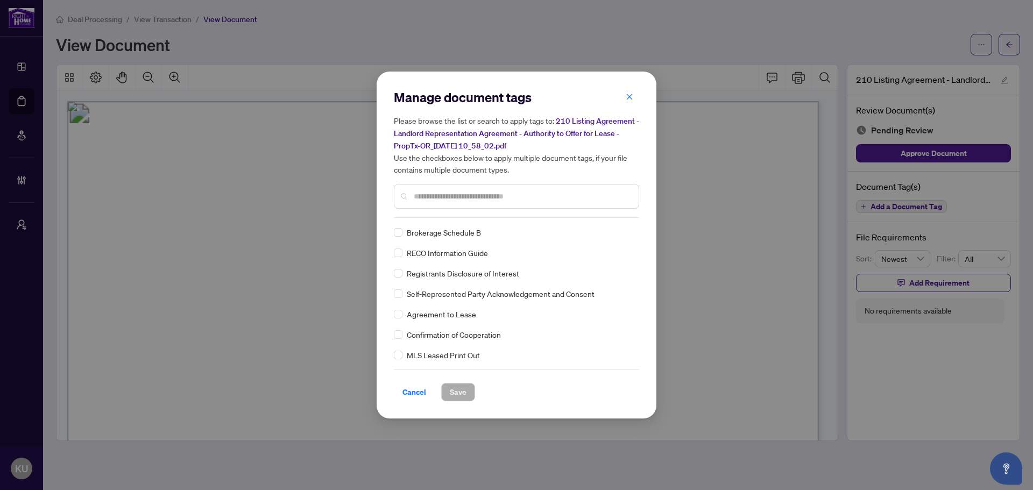
click at [429, 198] on input "text" at bounding box center [522, 196] width 216 height 12
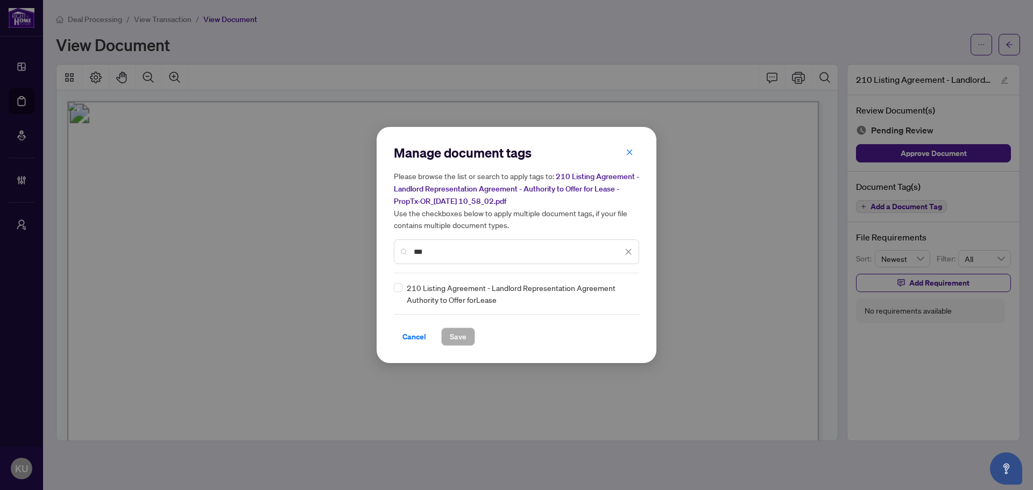
type input "***"
click at [620, 290] on img at bounding box center [617, 293] width 11 height 11
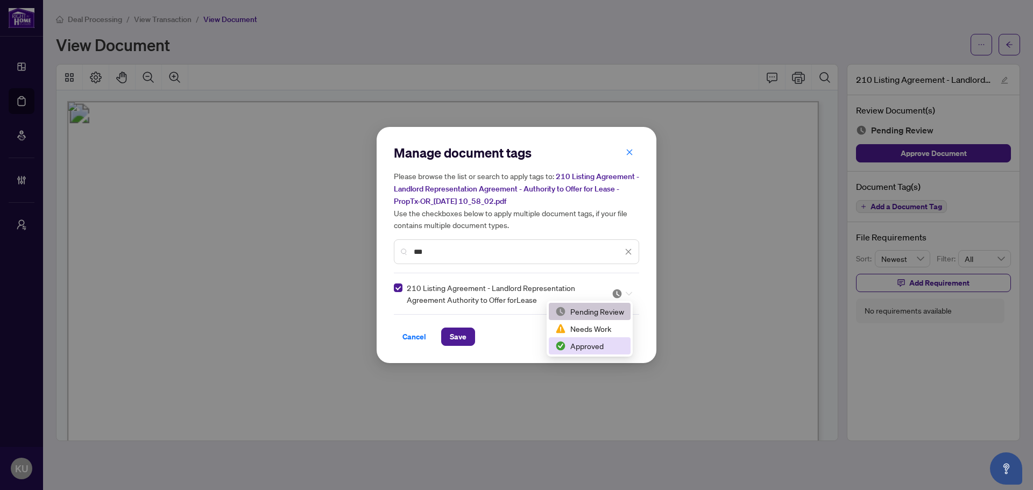
click at [577, 348] on div "Approved" at bounding box center [589, 346] width 69 height 12
click at [459, 333] on span "Save" at bounding box center [458, 336] width 17 height 17
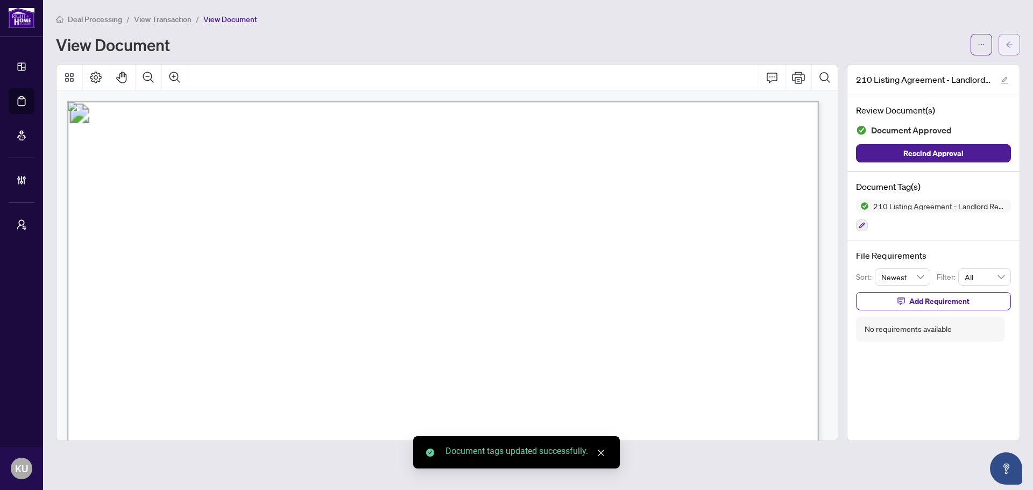
click at [1018, 35] on button "button" at bounding box center [1009, 45] width 22 height 22
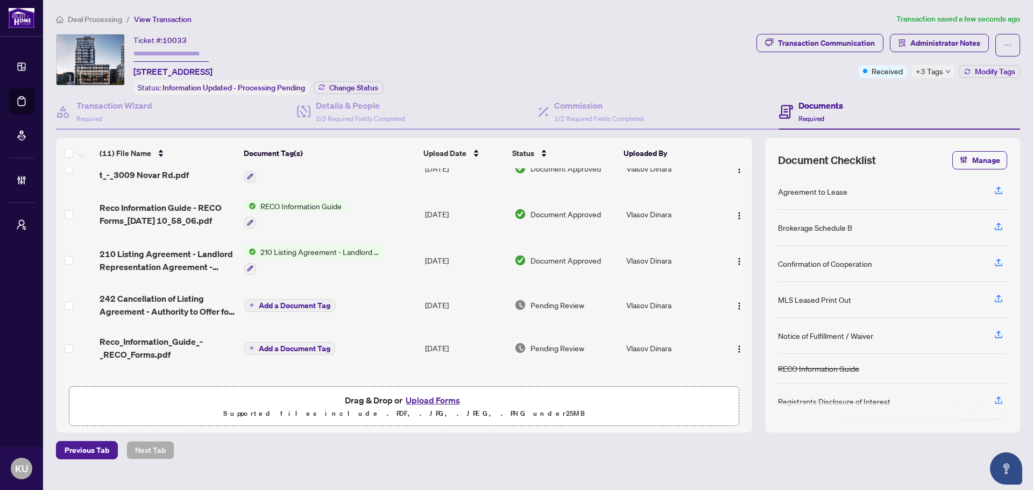
scroll to position [215, 0]
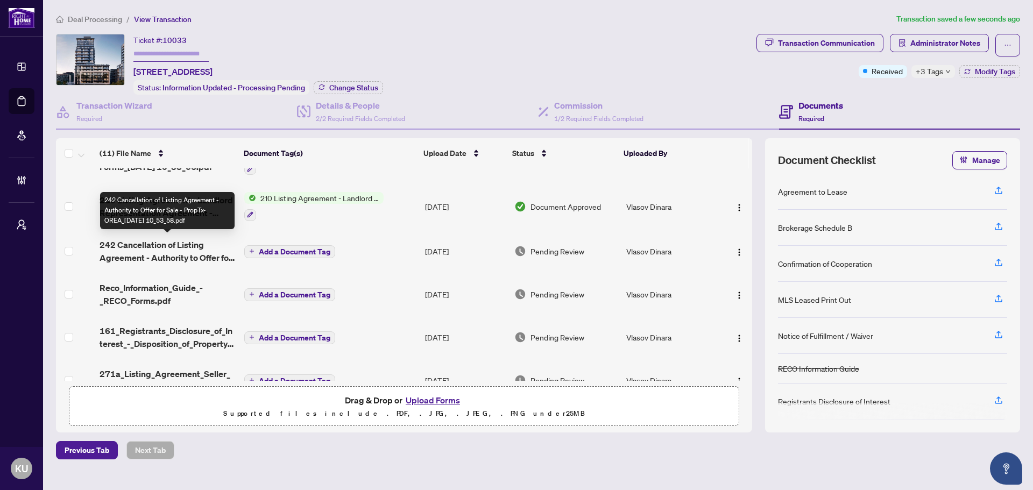
click at [171, 245] on span "242 Cancellation of Listing Agreement - Authority to Offer for Sale - PropTx-OR…" at bounding box center [168, 251] width 136 height 26
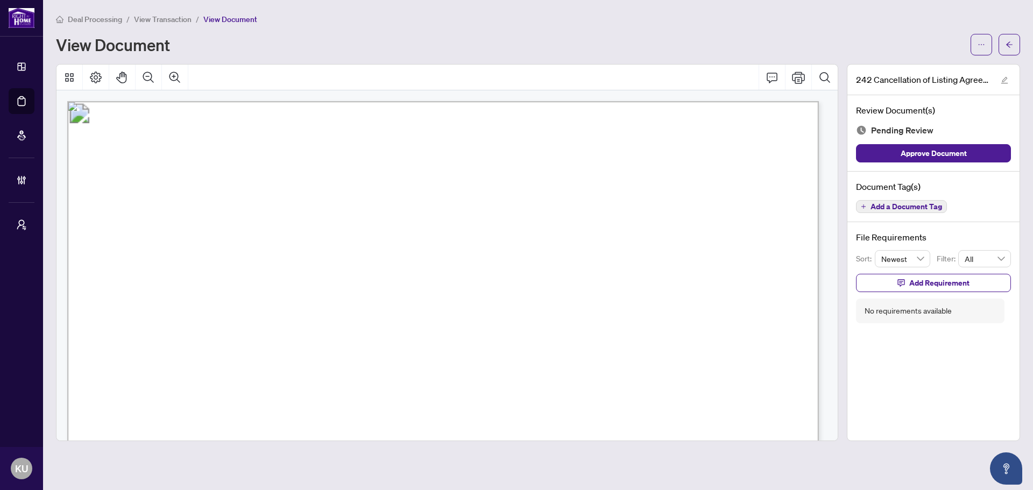
click at [903, 203] on span "Add a Document Tag" at bounding box center [906, 207] width 72 height 8
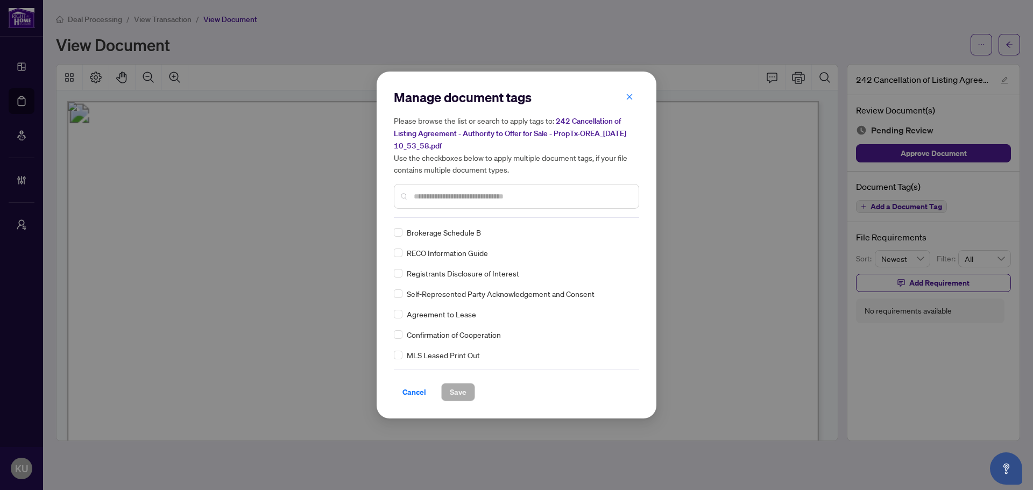
click at [420, 198] on input "text" at bounding box center [522, 196] width 216 height 12
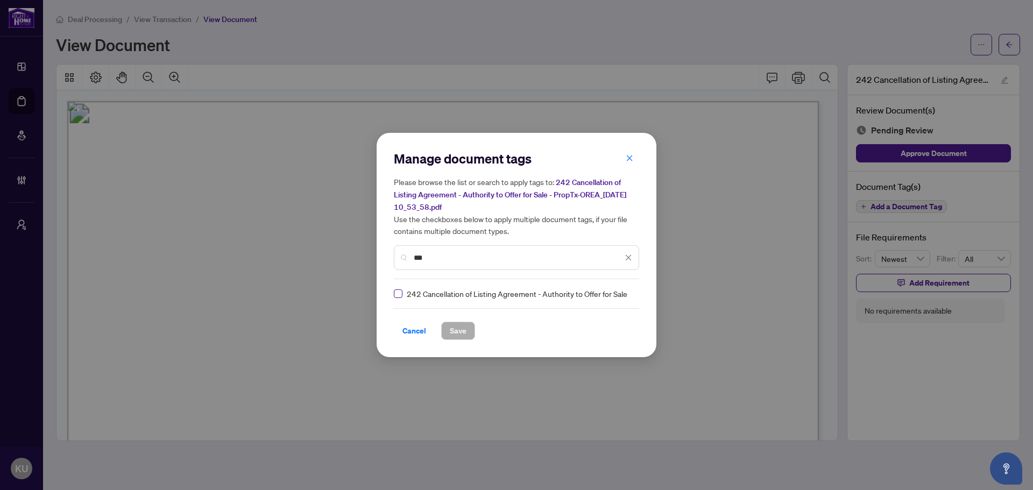
type input "***"
click at [399, 288] on label at bounding box center [398, 294] width 9 height 12
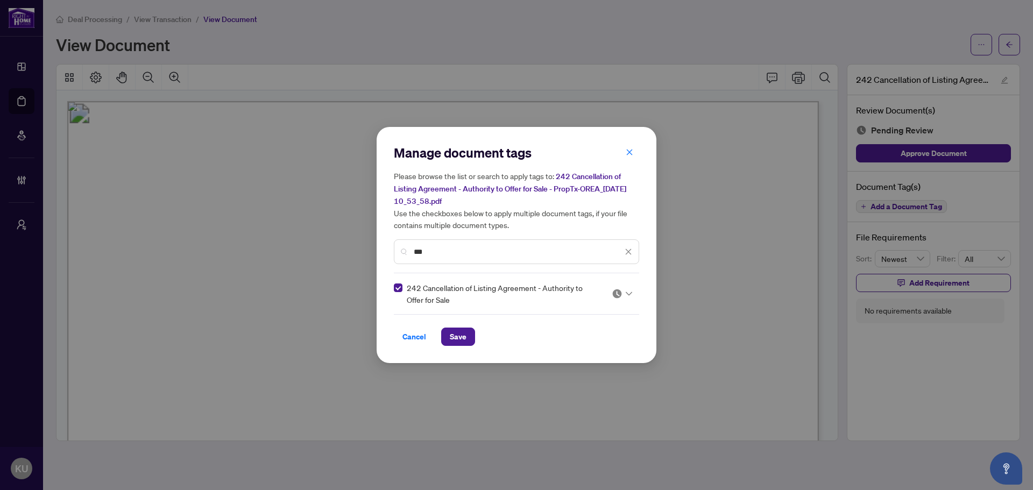
click at [616, 293] on img at bounding box center [617, 293] width 11 height 11
click at [586, 345] on div "Approved" at bounding box center [589, 346] width 69 height 12
click at [457, 330] on span "Save" at bounding box center [458, 336] width 17 height 17
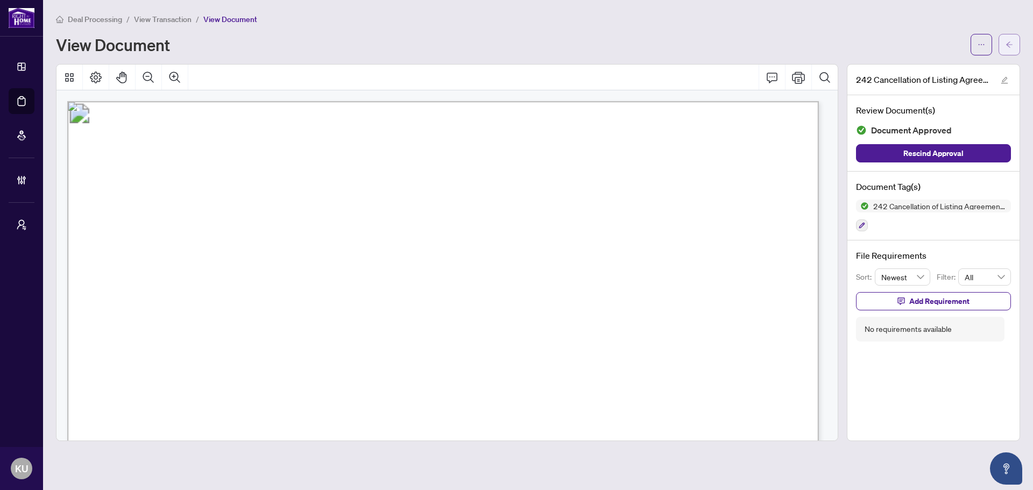
click at [1007, 37] on span "button" at bounding box center [1009, 44] width 8 height 17
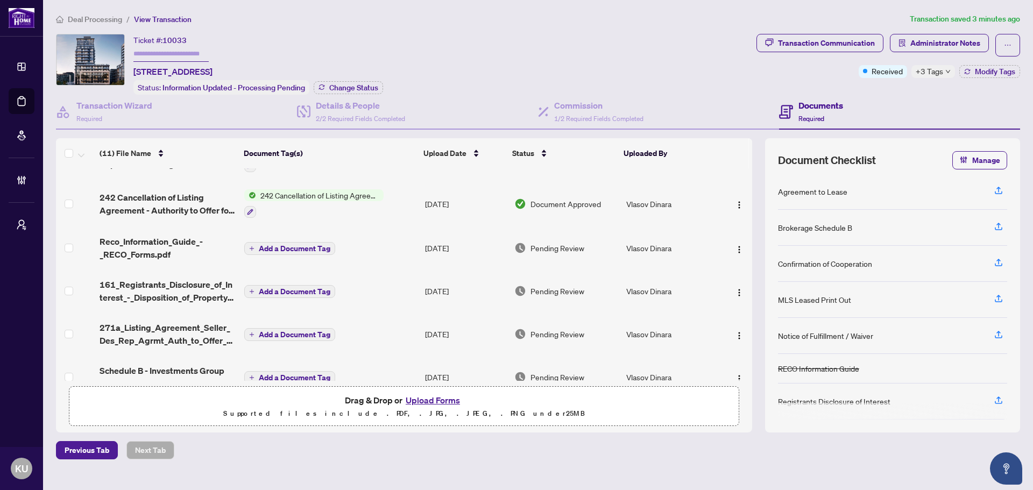
scroll to position [269, 0]
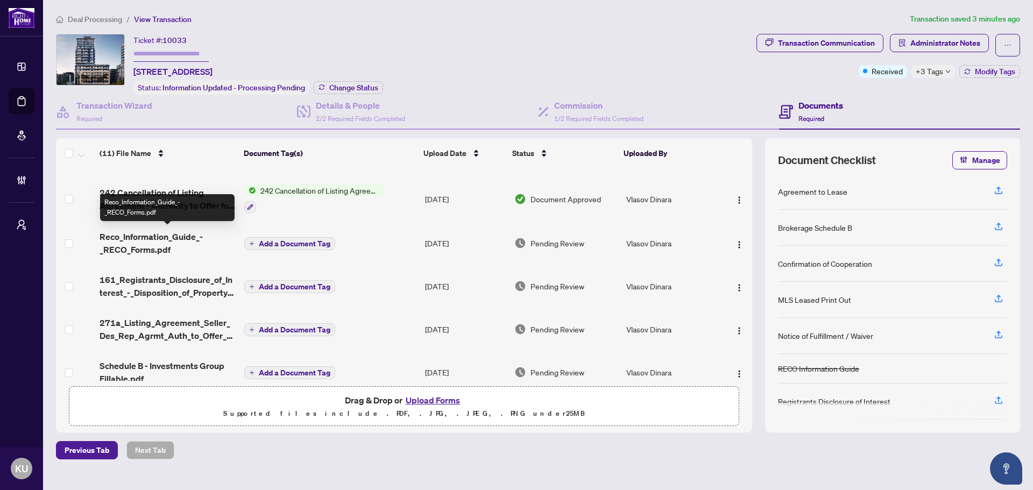
click at [122, 241] on span "Reco_Information_Guide_-_RECO_Forms.pdf" at bounding box center [168, 243] width 136 height 26
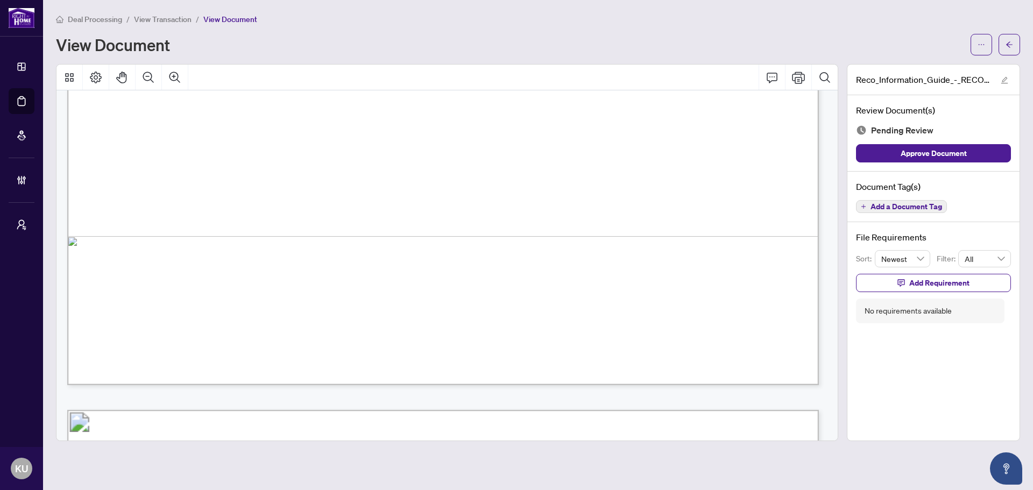
scroll to position [2988, 0]
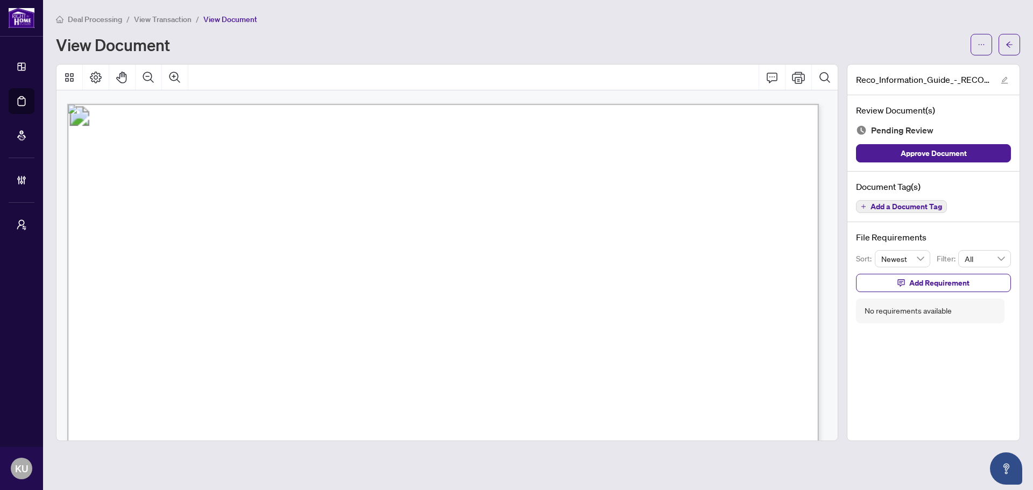
drag, startPoint x: 838, startPoint y: 219, endPoint x: 838, endPoint y: 247, distance: 28.5
click at [838, 247] on div at bounding box center [447, 252] width 791 height 377
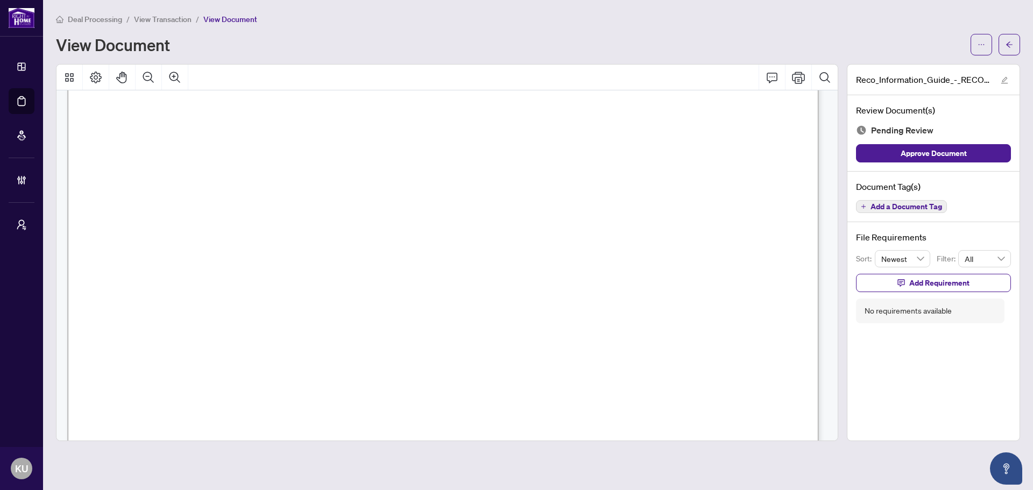
scroll to position [12103, 0]
click at [918, 210] on span "Add a Document Tag" at bounding box center [906, 207] width 72 height 8
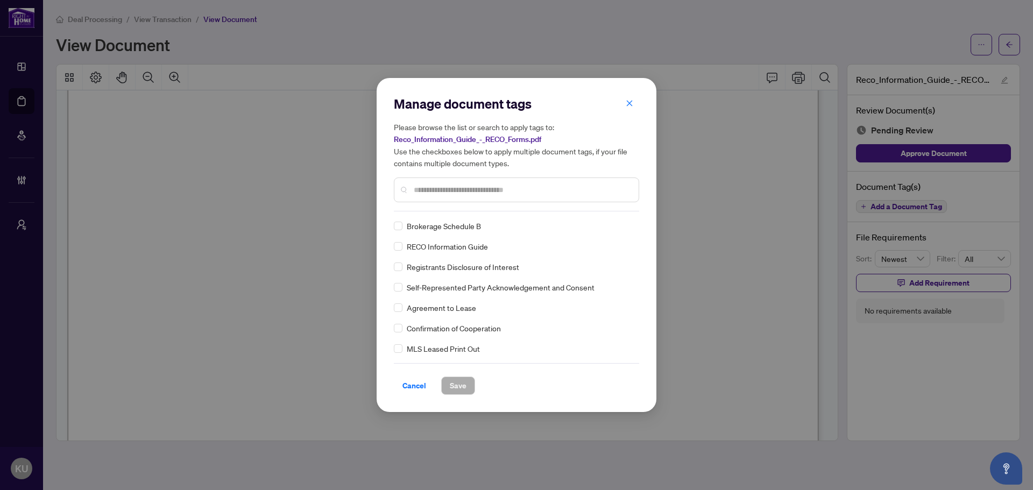
click at [452, 188] on input "text" at bounding box center [522, 190] width 216 height 12
type input "****"
click at [614, 224] on img at bounding box center [617, 226] width 11 height 11
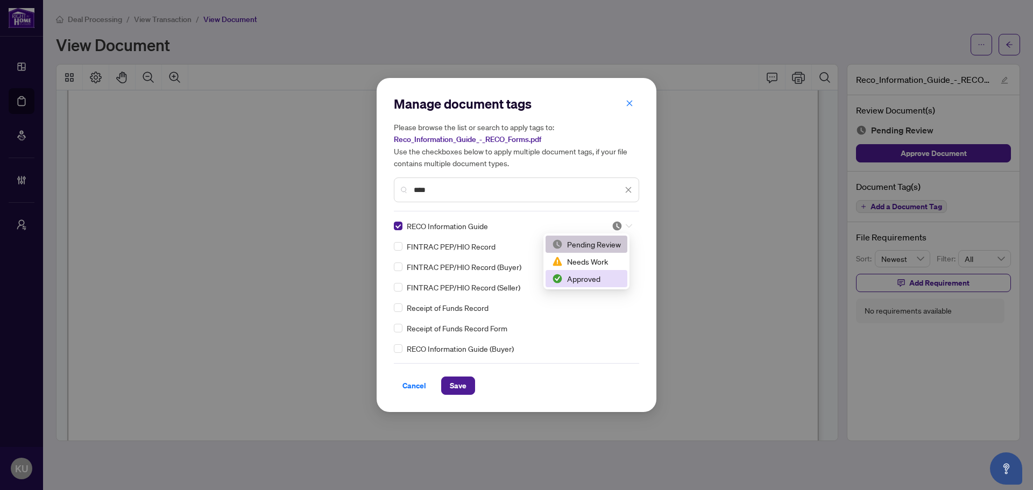
click at [570, 283] on div "Approved" at bounding box center [586, 279] width 69 height 12
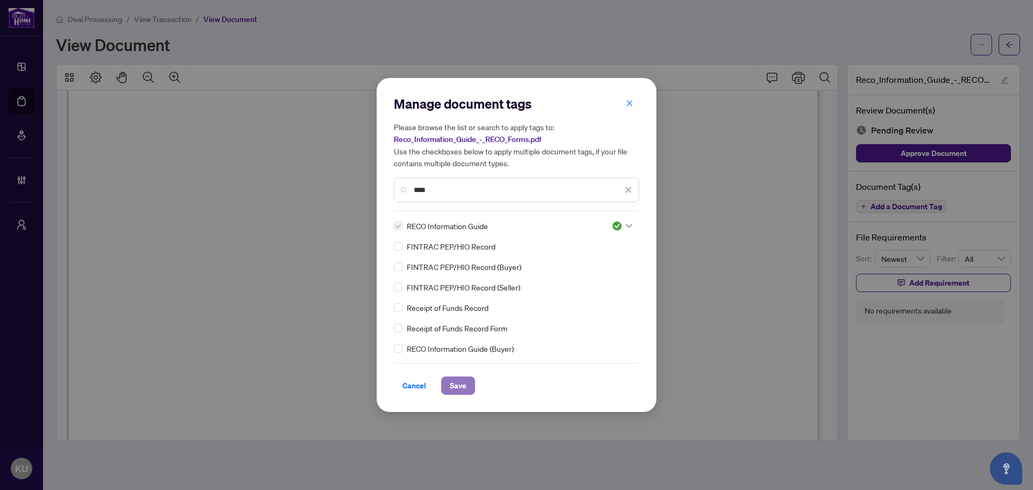
click at [465, 386] on span "Save" at bounding box center [458, 385] width 17 height 17
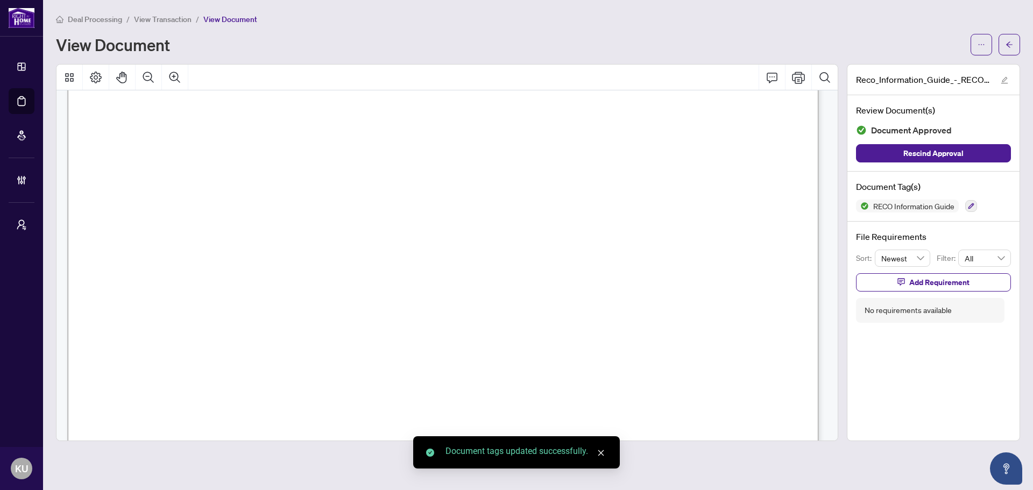
click at [1020, 41] on main "Deal Processing / View Transaction / View Document View Document Reco_Informati…" at bounding box center [538, 245] width 990 height 490
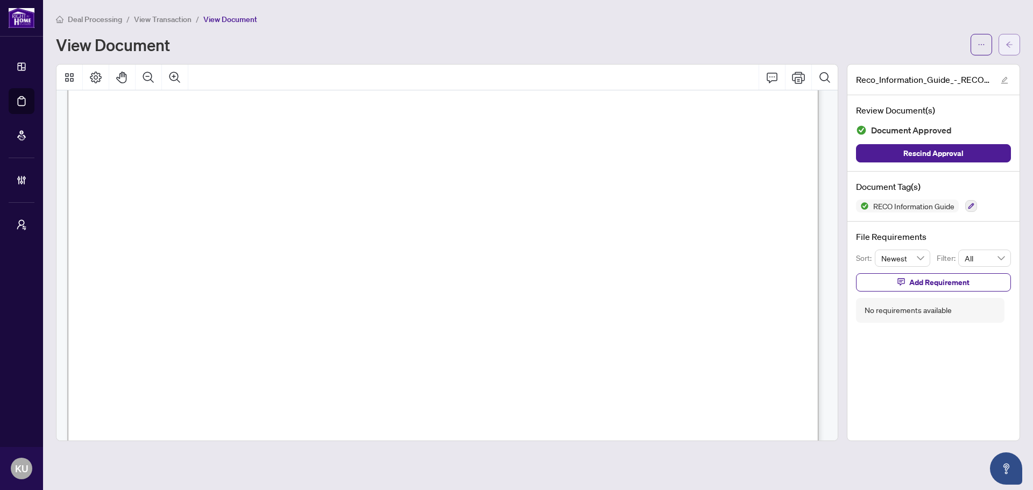
click at [1004, 52] on button "button" at bounding box center [1009, 45] width 22 height 22
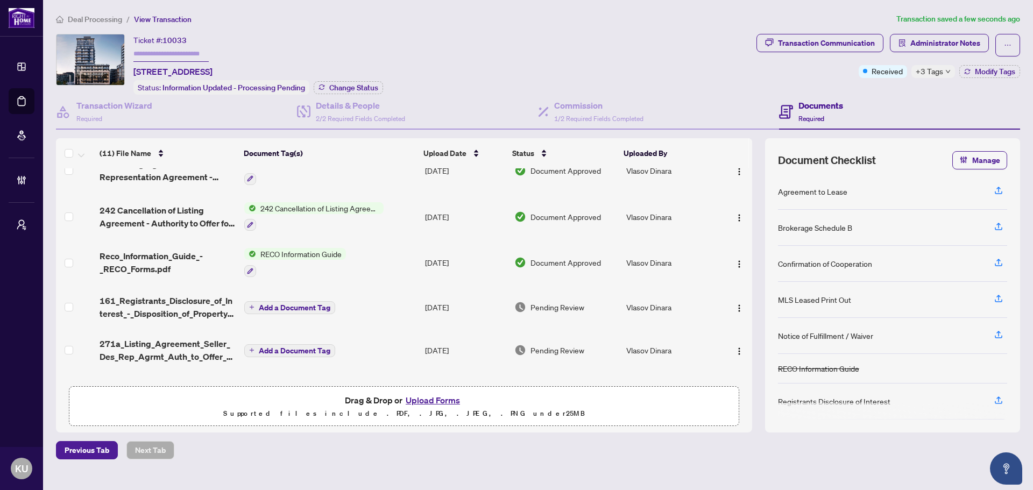
scroll to position [287, 0]
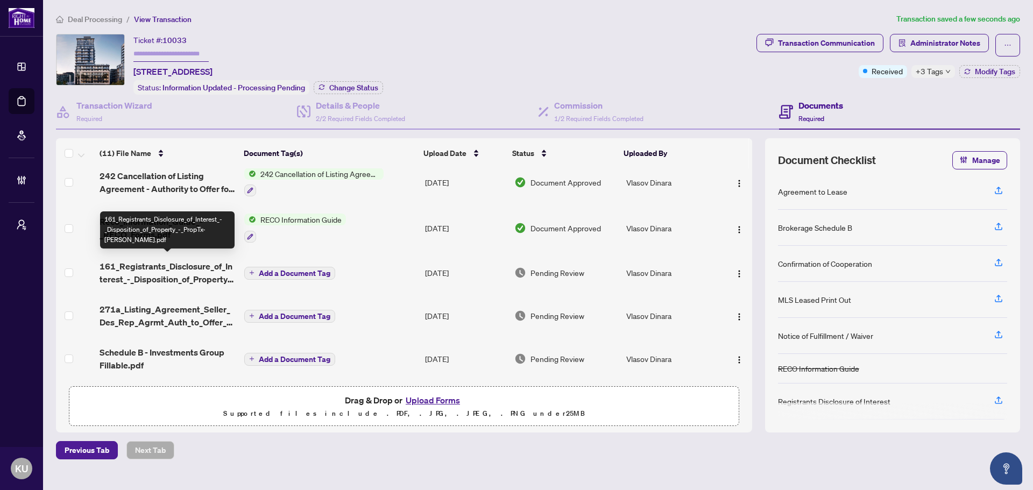
click at [146, 278] on span "161_Registrants_Disclosure_of_Interest_-_Disposition_of_Property_-_PropTx-[PERS…" at bounding box center [168, 273] width 136 height 26
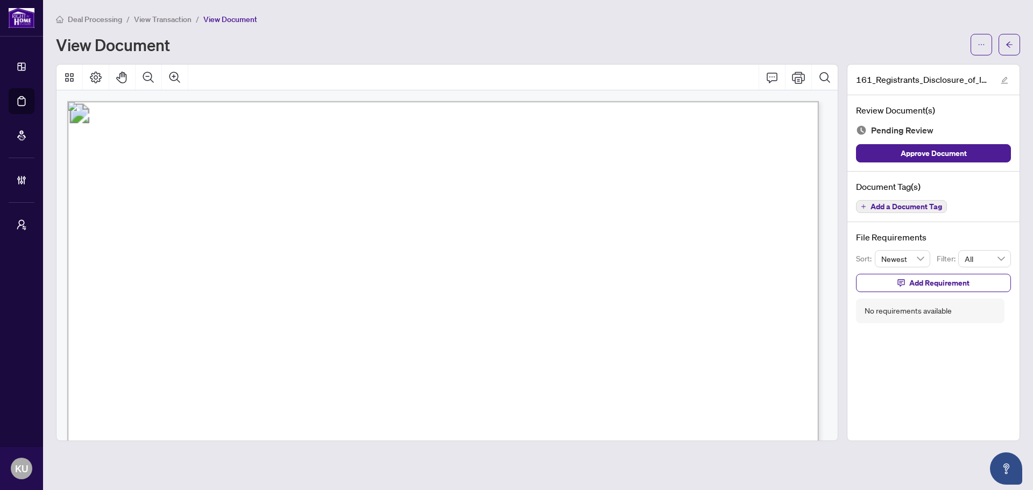
click at [893, 203] on span "Add a Document Tag" at bounding box center [906, 207] width 72 height 8
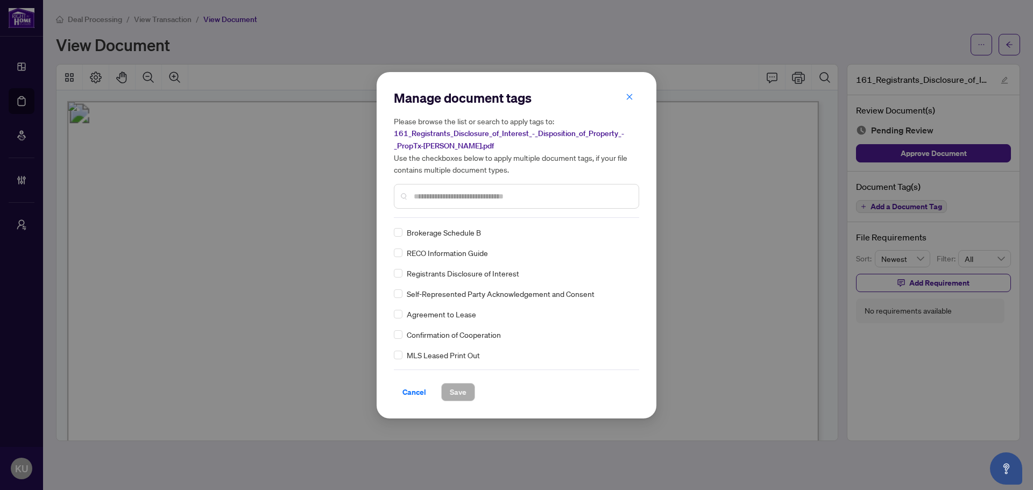
click at [431, 195] on input "text" at bounding box center [522, 196] width 216 height 12
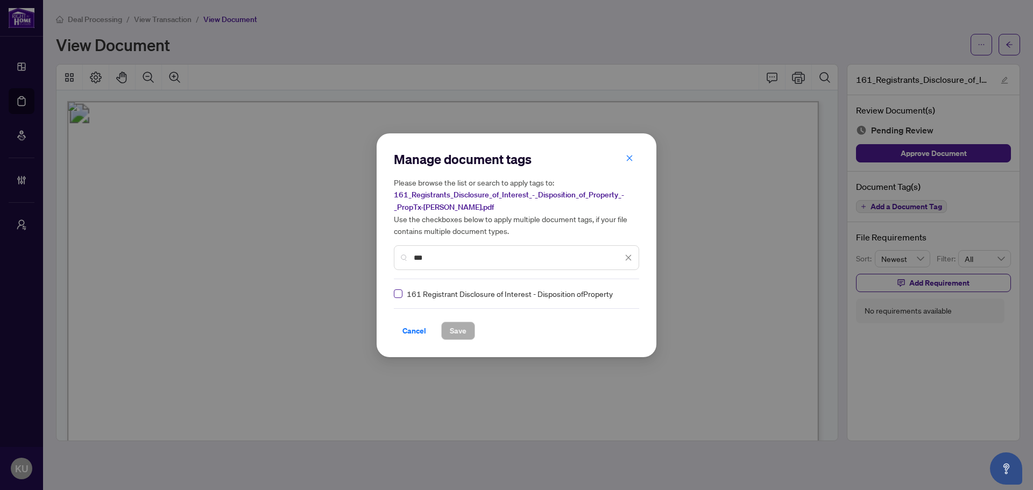
type input "***"
click at [399, 297] on label at bounding box center [398, 294] width 9 height 12
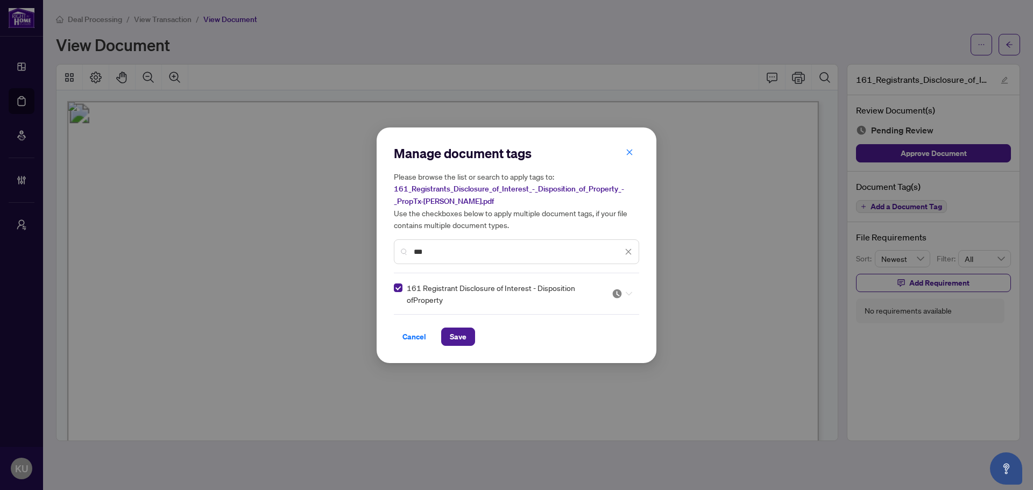
click at [610, 289] on div at bounding box center [618, 293] width 27 height 11
click at [593, 338] on div "Approved" at bounding box center [590, 345] width 82 height 17
click at [461, 338] on span "Save" at bounding box center [458, 336] width 17 height 17
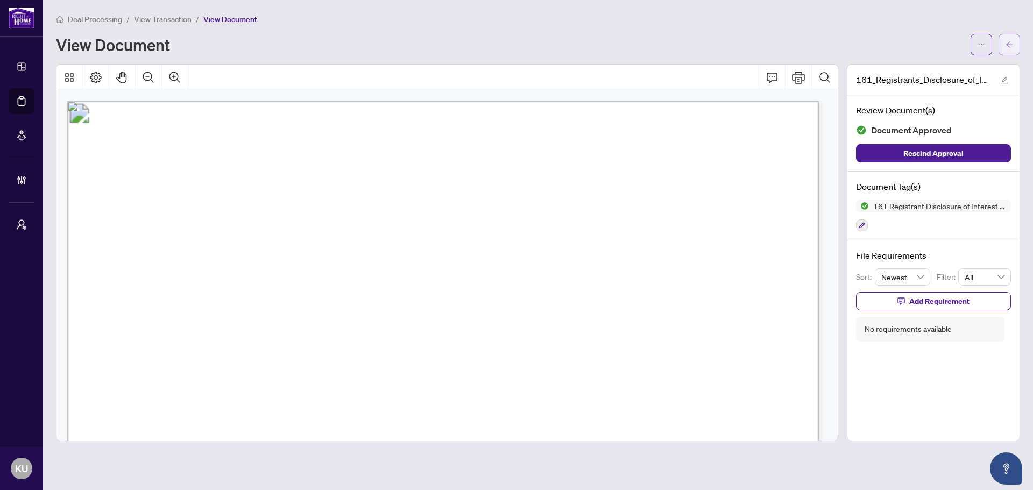
click at [1012, 40] on span "button" at bounding box center [1009, 44] width 8 height 17
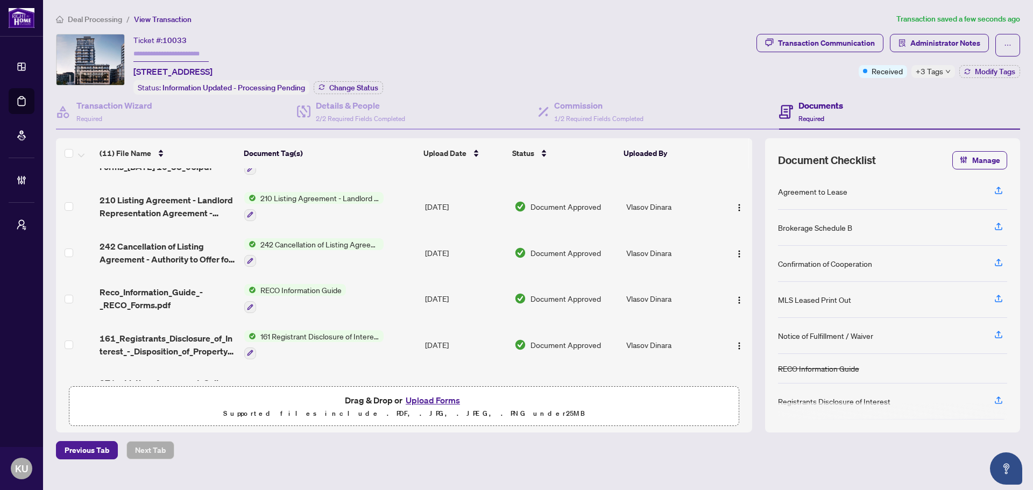
scroll to position [290, 0]
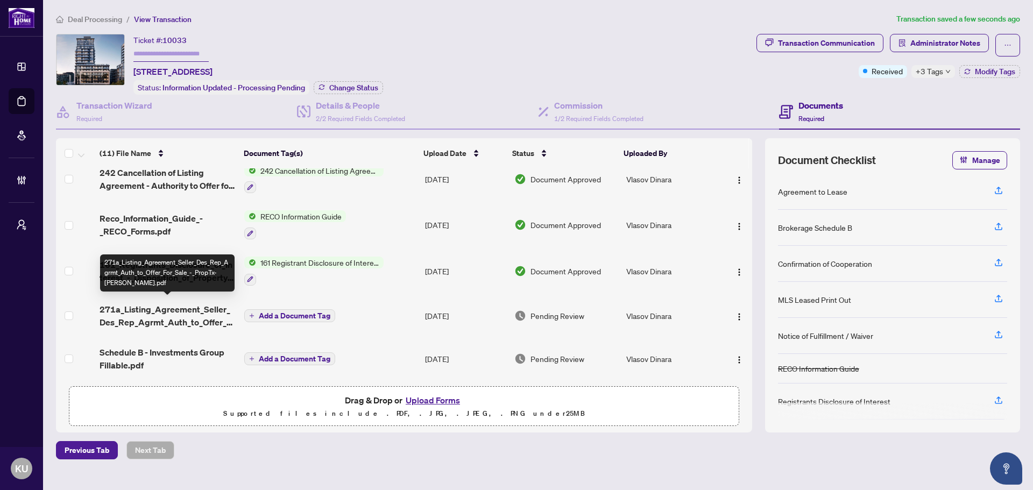
click at [147, 312] on span "271a_Listing_Agreement_Seller_Des_Rep_Agrmt_Auth_to_Offer_For_Sale_-_PropTx-[PE…" at bounding box center [168, 316] width 136 height 26
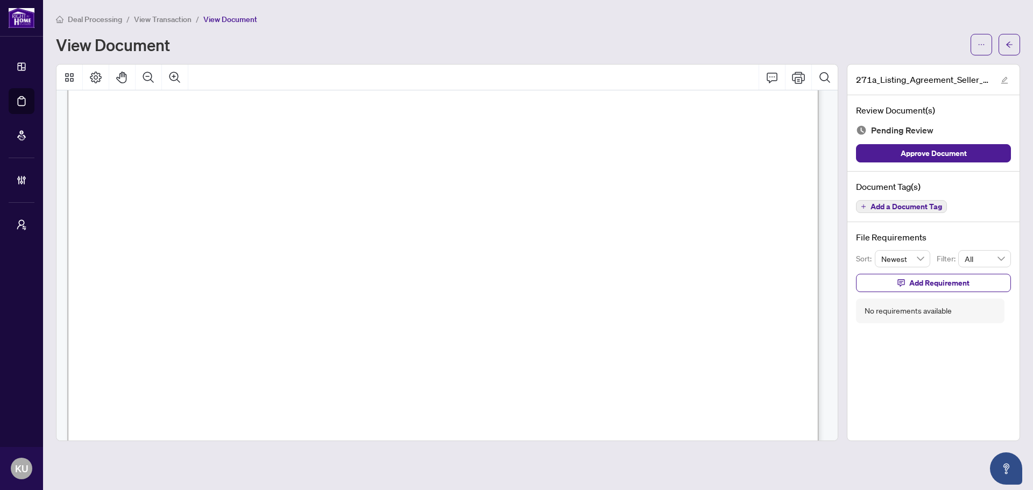
scroll to position [108, 0]
click at [1007, 38] on span "button" at bounding box center [1009, 44] width 8 height 17
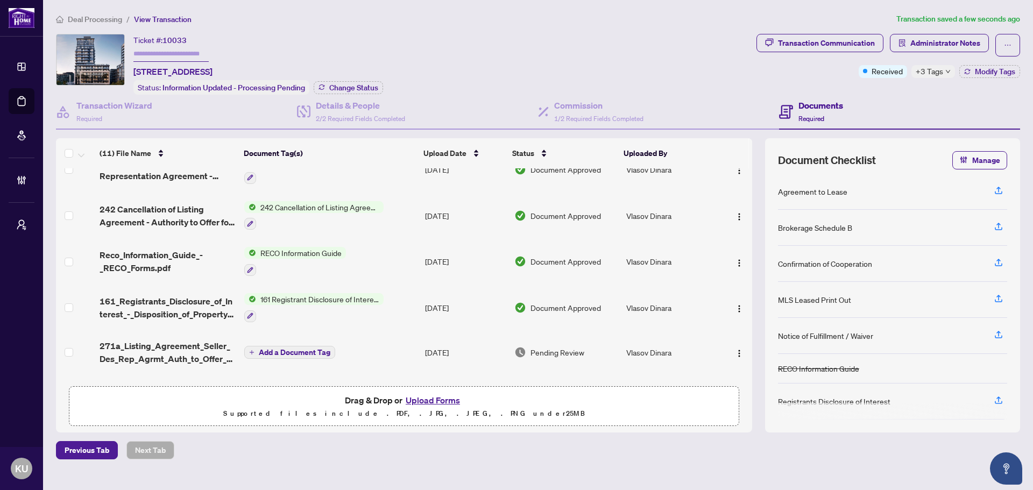
scroll to position [290, 0]
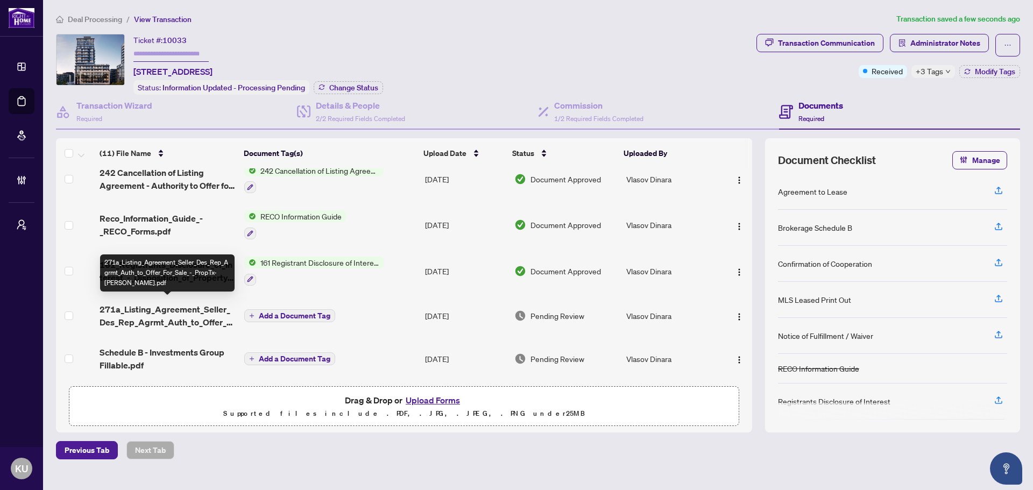
click at [145, 306] on span "271a_Listing_Agreement_Seller_Des_Rep_Agrmt_Auth_to_Offer_For_Sale_-_PropTx-[PE…" at bounding box center [168, 316] width 136 height 26
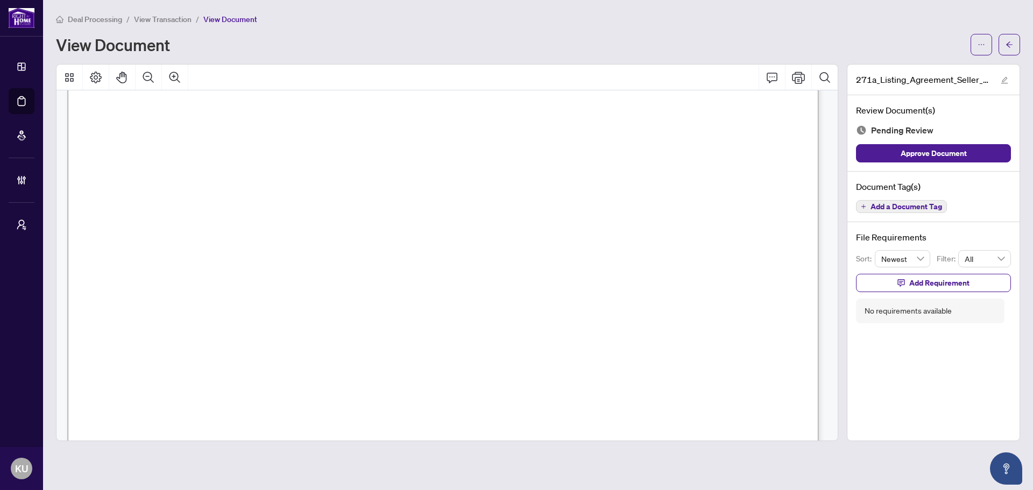
scroll to position [215, 0]
click at [898, 209] on span "Add a Document Tag" at bounding box center [906, 207] width 72 height 8
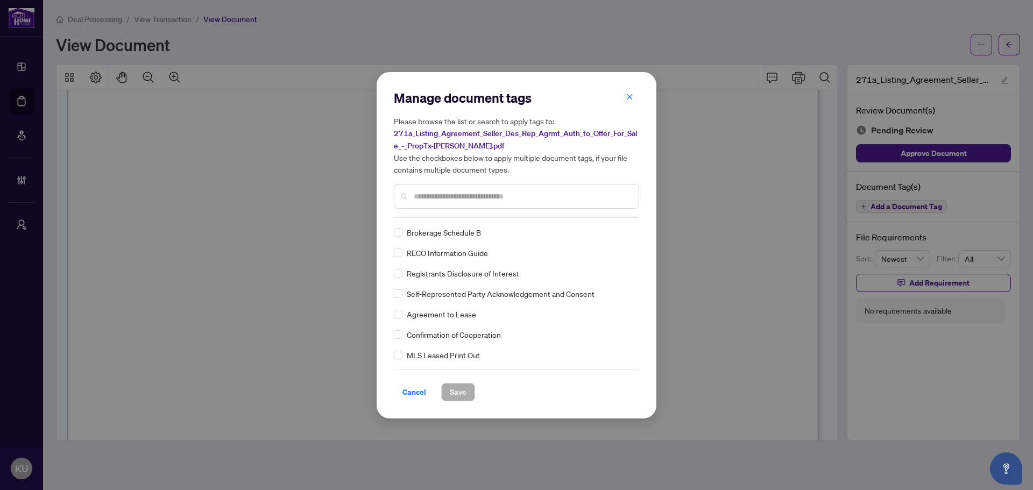
click at [436, 194] on input "text" at bounding box center [522, 196] width 216 height 12
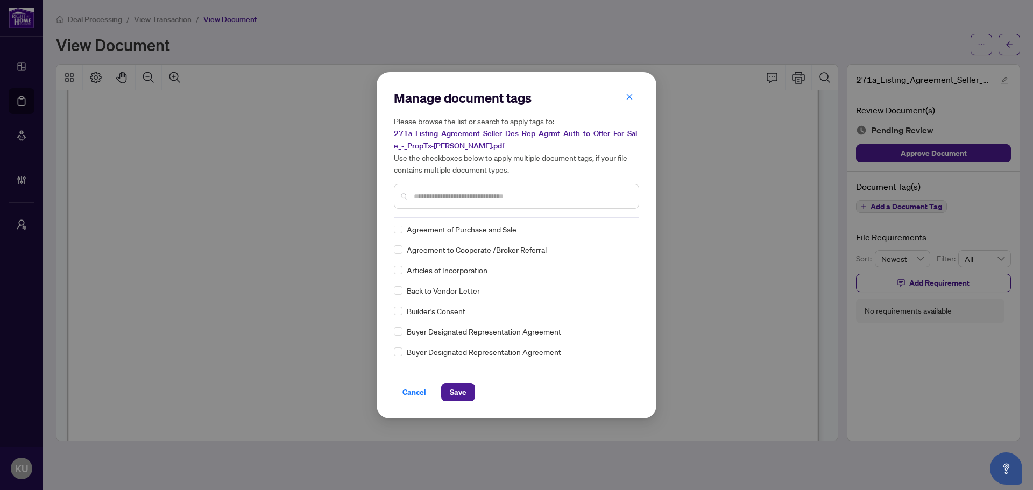
scroll to position [0, 0]
click at [626, 230] on icon at bounding box center [629, 232] width 6 height 4
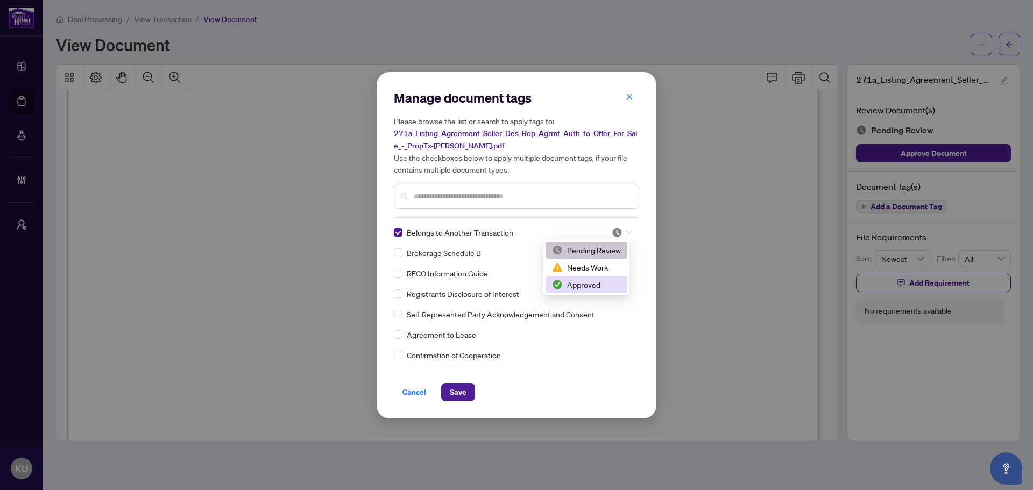
click at [588, 285] on div "Approved" at bounding box center [586, 285] width 69 height 12
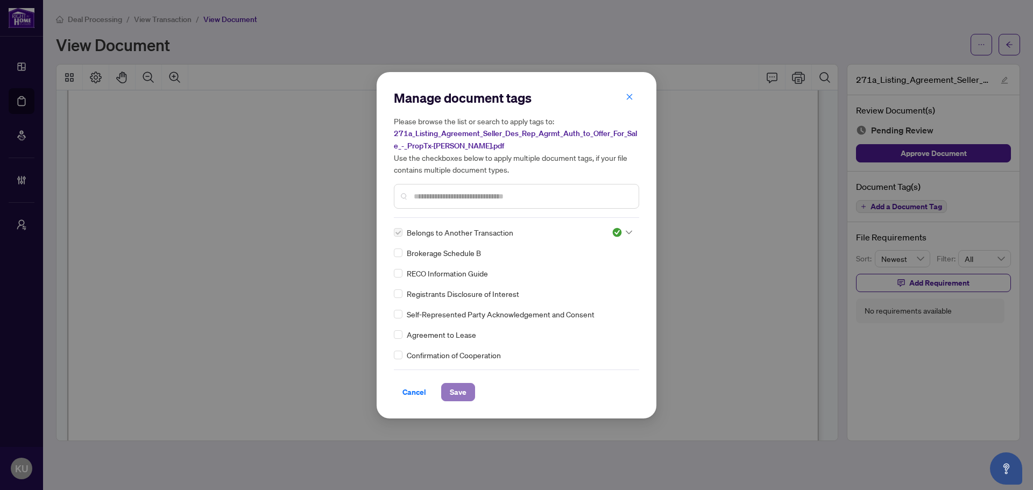
click at [469, 392] on button "Save" at bounding box center [458, 392] width 34 height 18
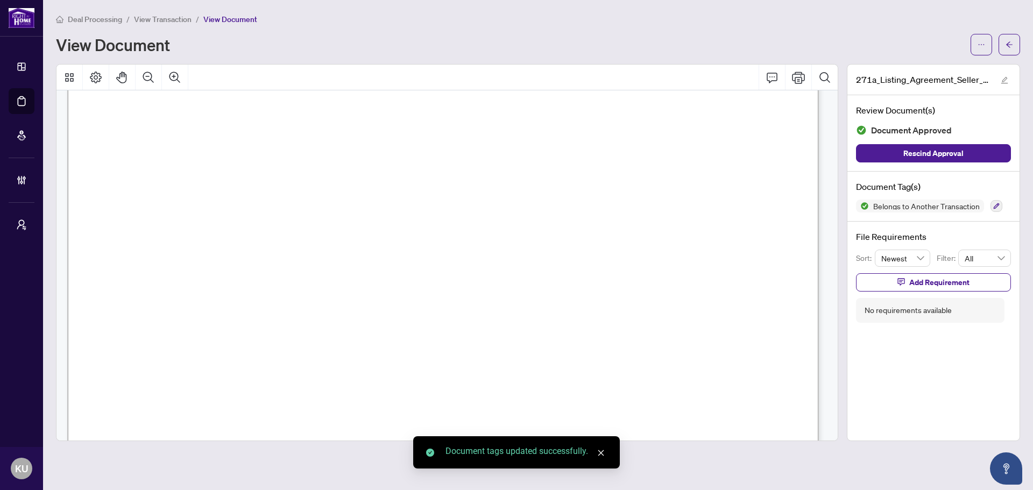
click at [1015, 42] on button "button" at bounding box center [1009, 45] width 22 height 22
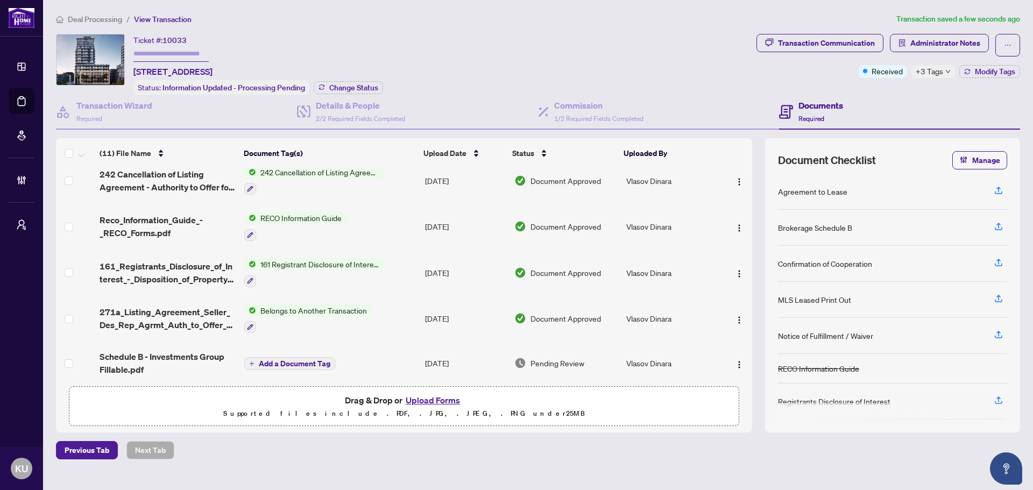
scroll to position [293, 0]
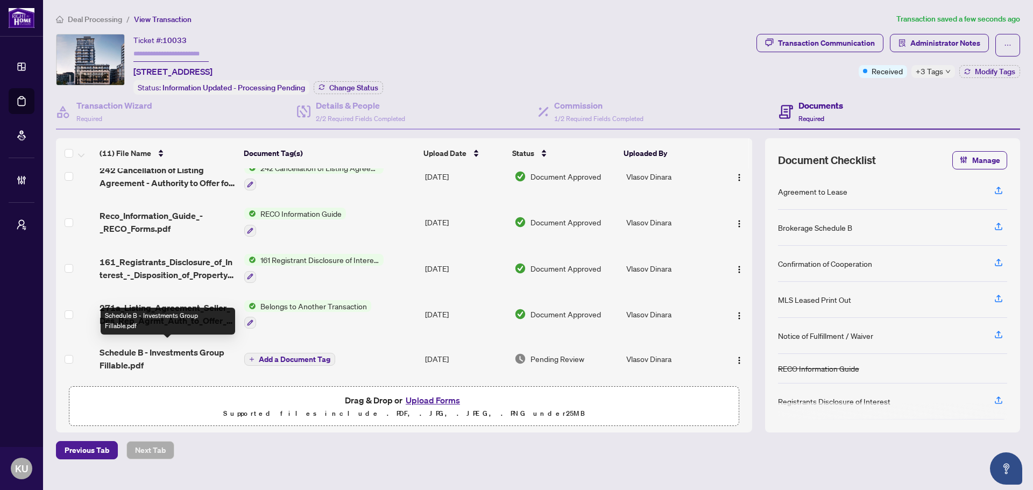
click at [157, 350] on span "Schedule B - Investments Group Fillable.pdf" at bounding box center [168, 359] width 136 height 26
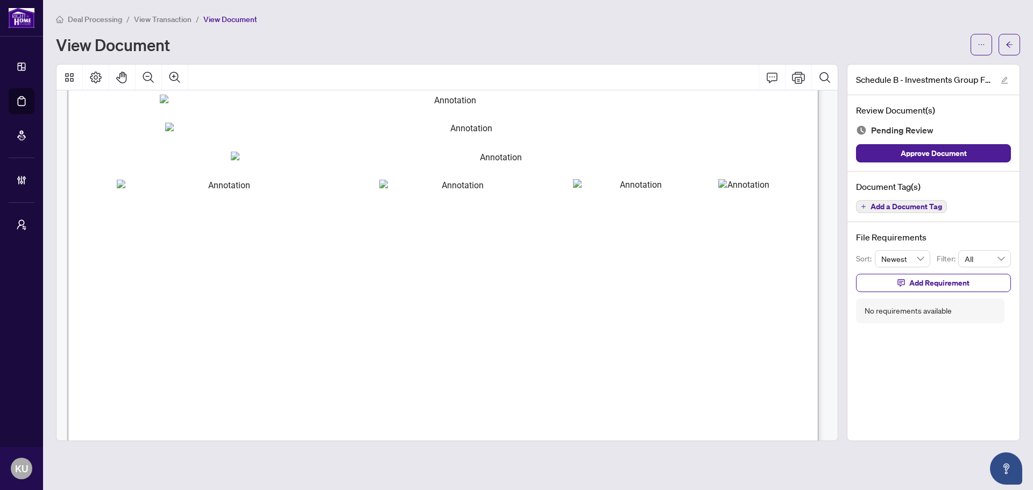
scroll to position [484, 0]
click at [993, 42] on div at bounding box center [994, 45] width 49 height 22
click at [997, 41] on div at bounding box center [994, 45] width 49 height 22
click at [1002, 41] on button "button" at bounding box center [1009, 45] width 22 height 22
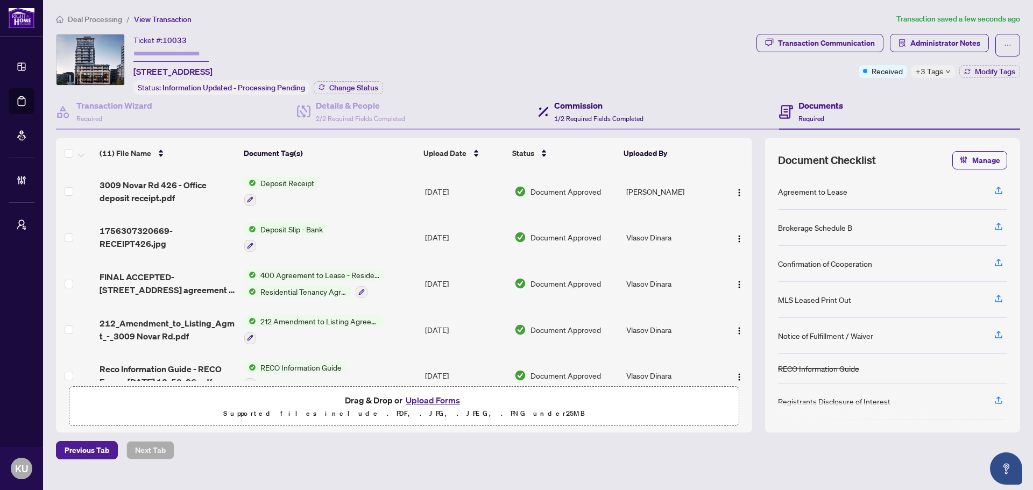
click at [607, 104] on h4 "Commission" at bounding box center [598, 105] width 89 height 13
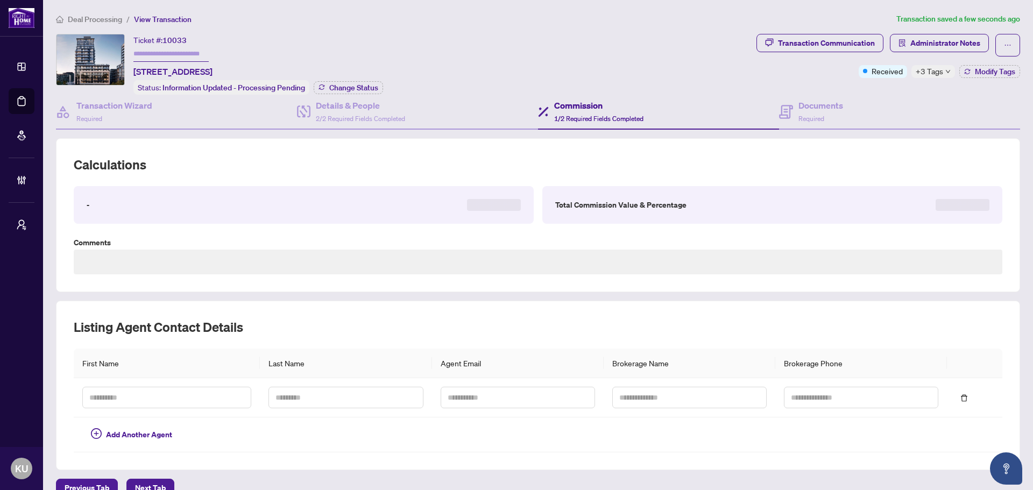
type textarea "**********"
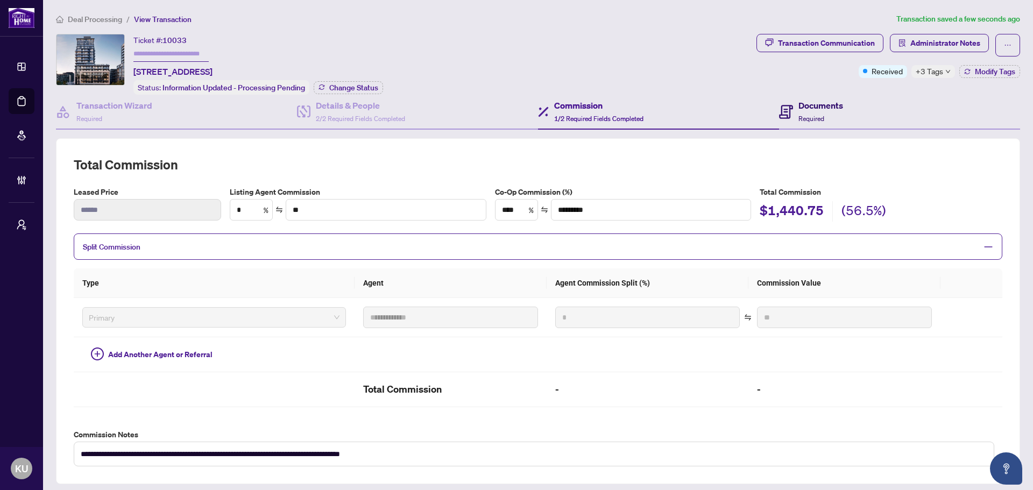
drag, startPoint x: 795, startPoint y: 102, endPoint x: 22, endPoint y: 85, distance: 774.1
click at [798, 102] on h4 "Documents" at bounding box center [820, 105] width 45 height 13
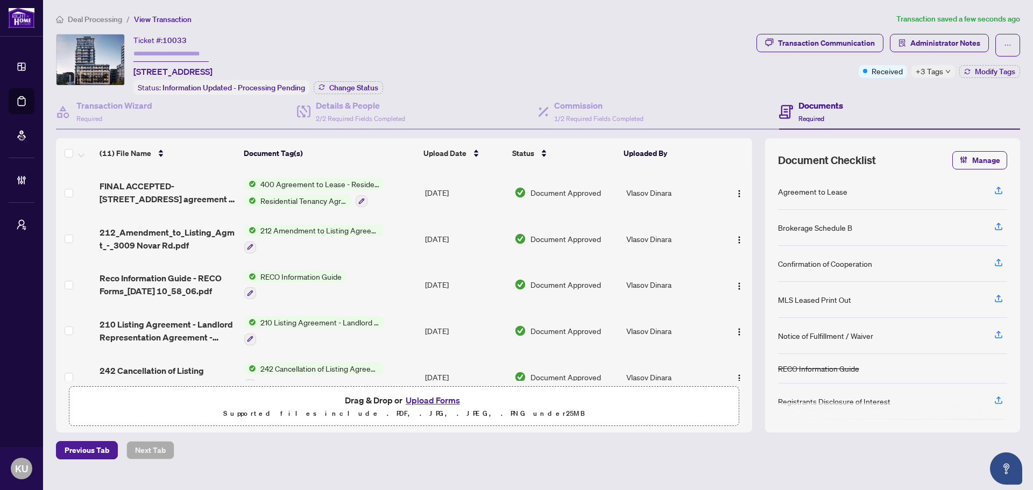
scroll to position [108, 0]
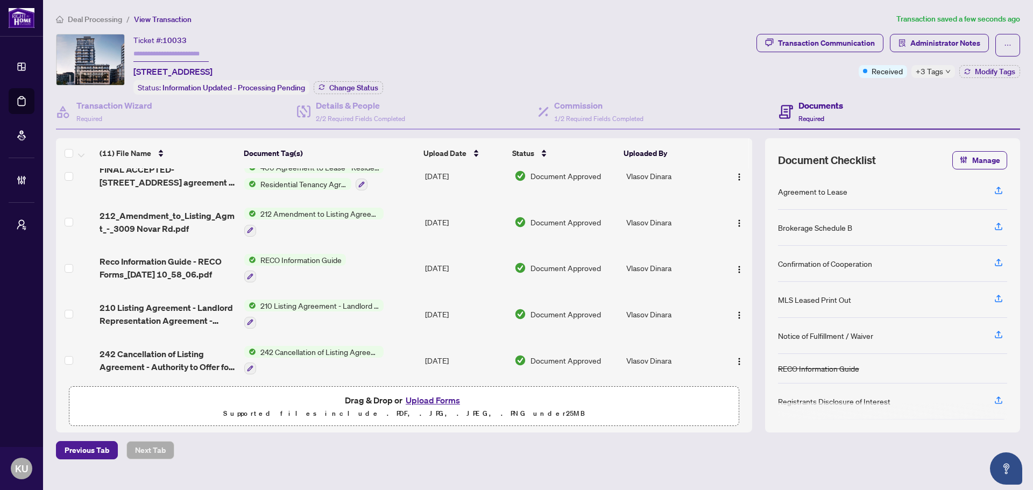
click at [165, 301] on span "210 Listing Agreement - Landlord Representation Agreement - Authority to Offer …" at bounding box center [168, 314] width 136 height 26
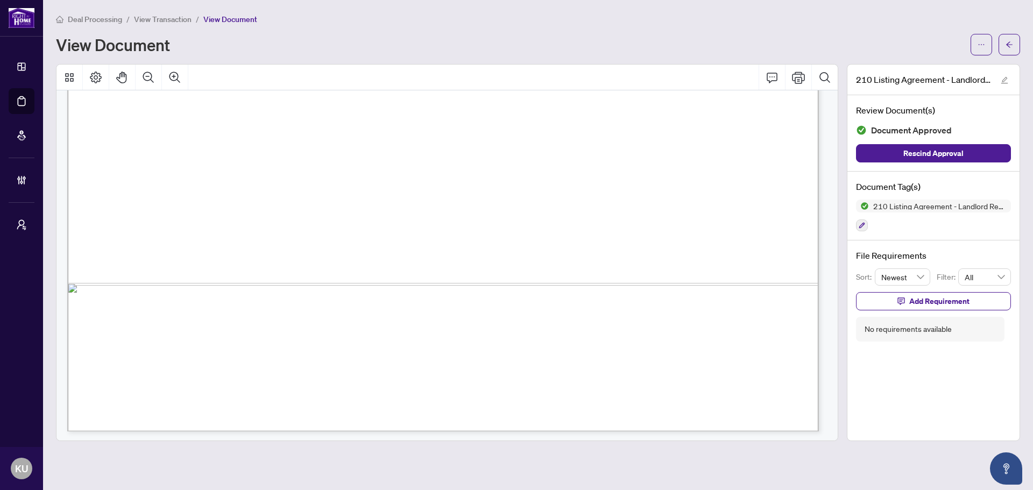
scroll to position [3634, 0]
click at [1000, 46] on button "button" at bounding box center [1009, 45] width 22 height 22
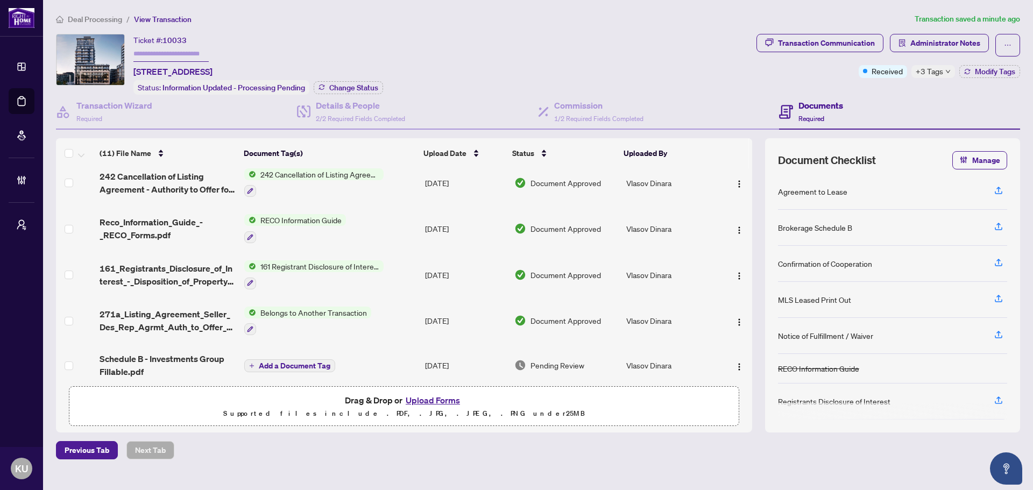
scroll to position [293, 0]
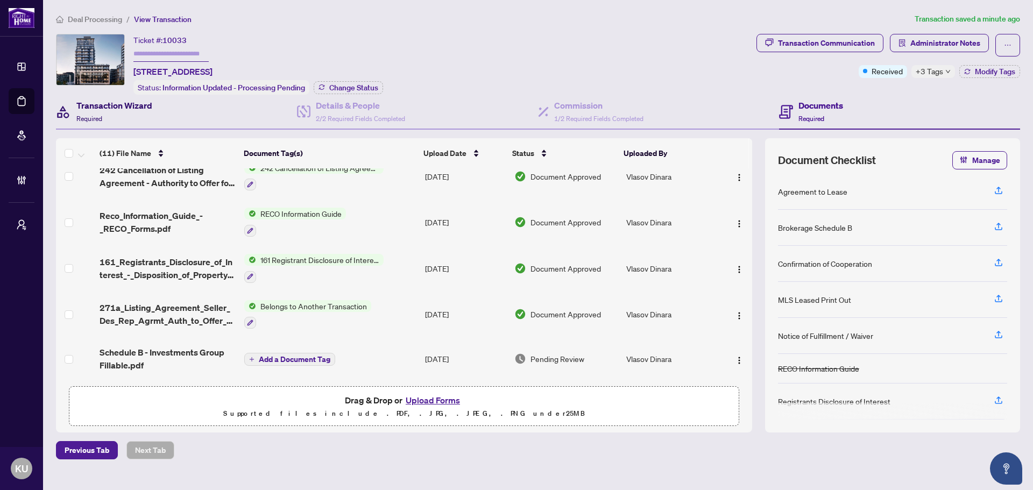
click at [125, 105] on h4 "Transaction Wizard" at bounding box center [114, 105] width 76 height 13
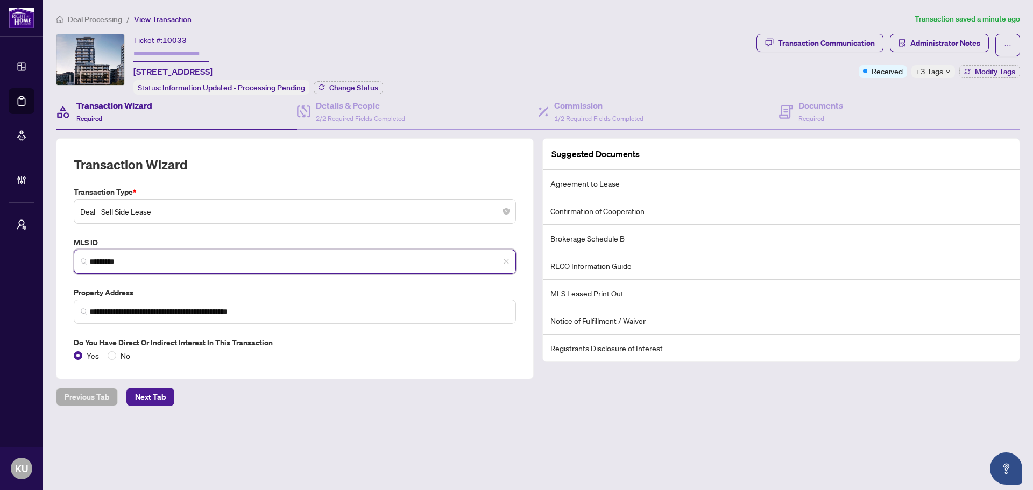
drag, startPoint x: 143, startPoint y: 257, endPoint x: 87, endPoint y: 266, distance: 56.1
click at [87, 266] on span "*********" at bounding box center [295, 262] width 442 height 24
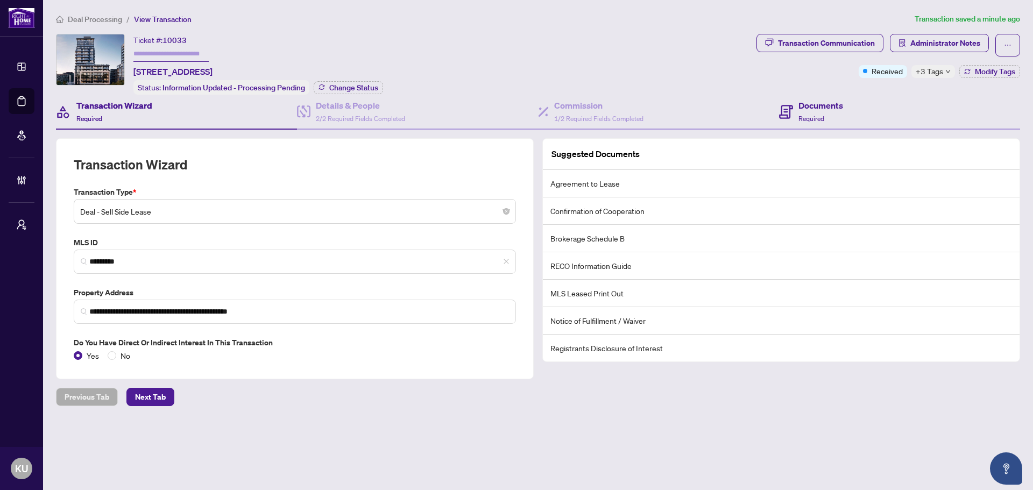
click at [814, 97] on div "Documents Required" at bounding box center [899, 112] width 241 height 35
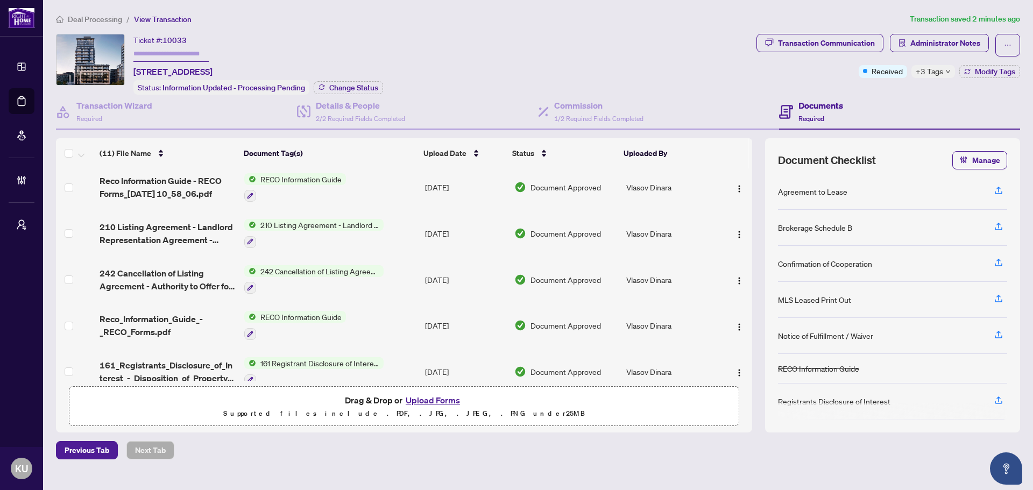
scroll to position [186, 0]
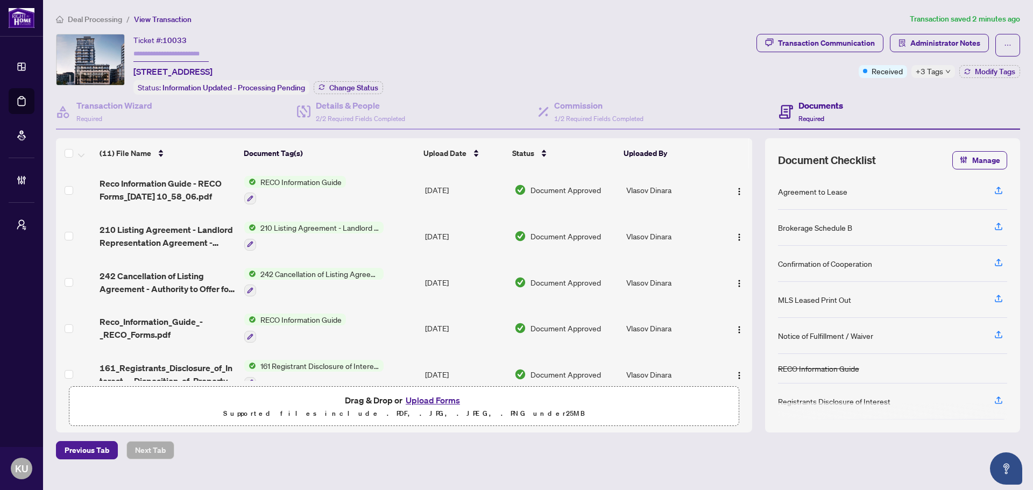
click at [160, 54] on input "text" at bounding box center [170, 54] width 75 height 16
type input "******"
click at [800, 43] on div "Transaction Communication" at bounding box center [826, 42] width 97 height 17
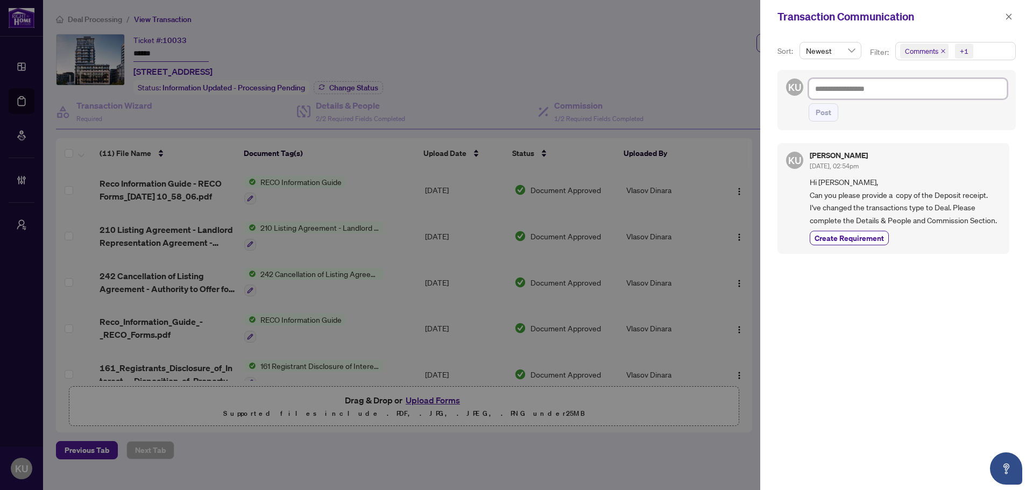
click at [846, 97] on textarea at bounding box center [907, 89] width 198 height 20
type textarea "*"
type textarea "**"
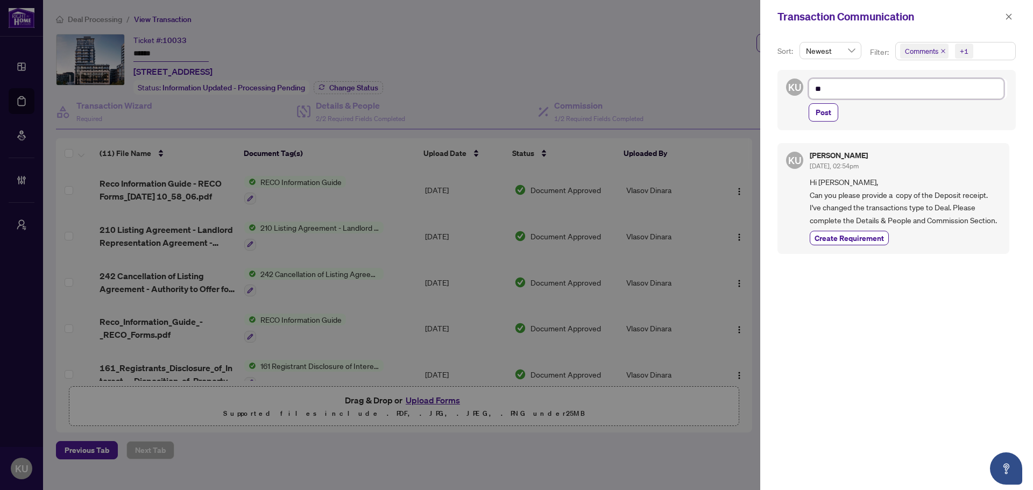
type textarea "**"
type textarea "****"
type textarea "*****"
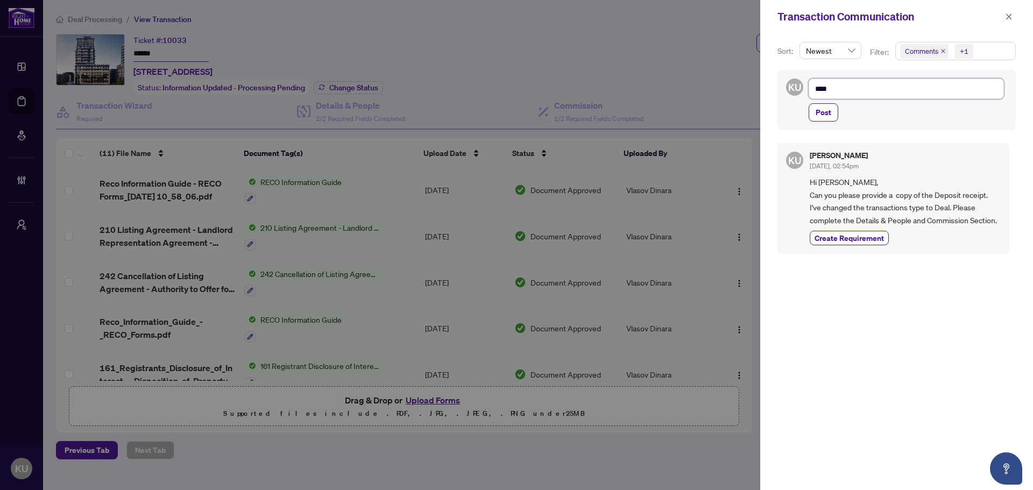
type textarea "*****"
type textarea "******"
type textarea "*******"
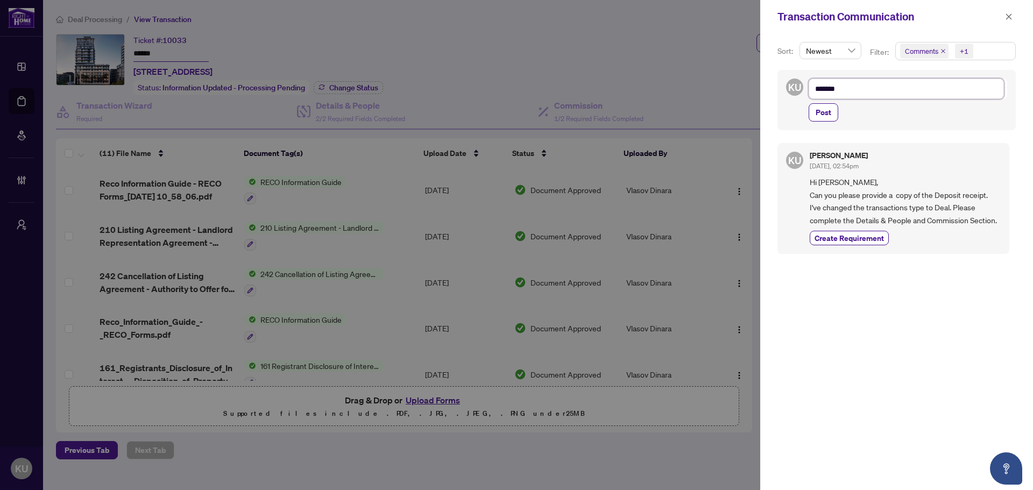
type textarea "********"
type textarea "*********"
type textarea "**********"
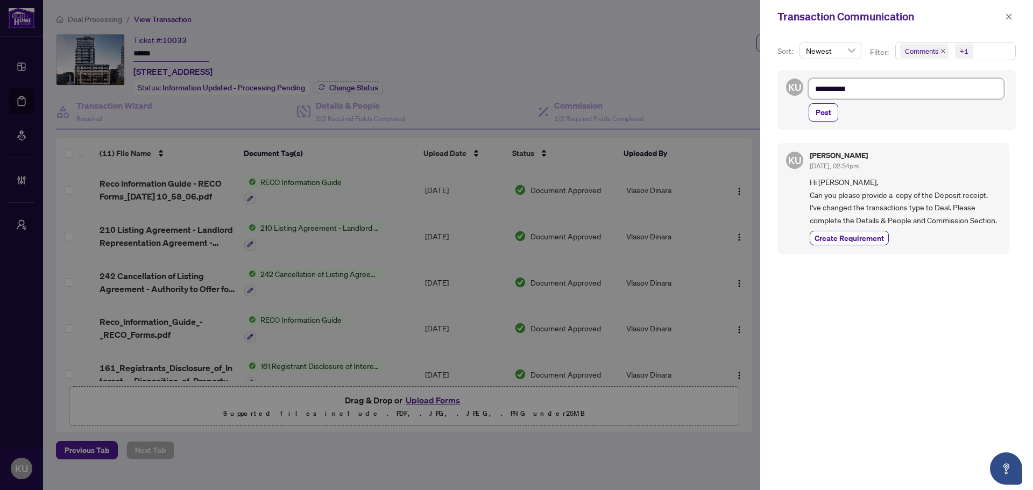
type textarea "**********"
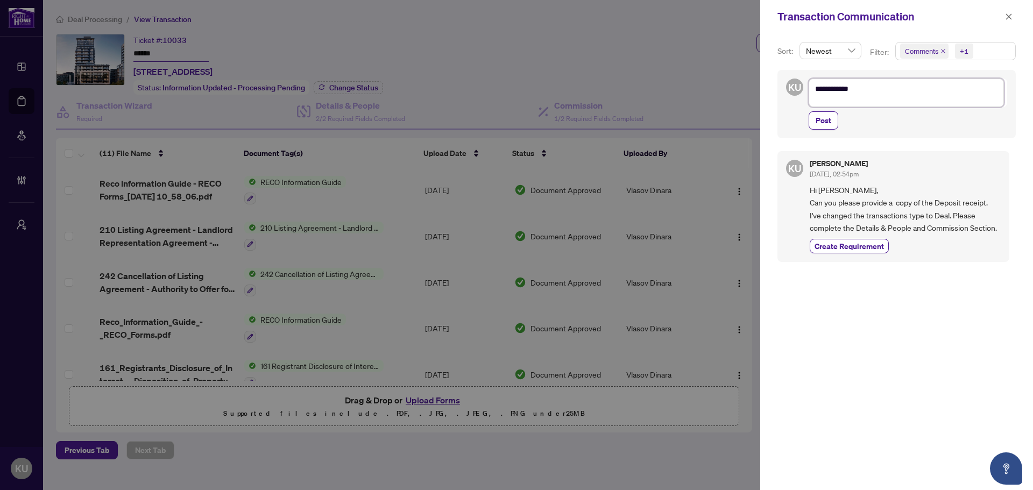
type textarea "**********"
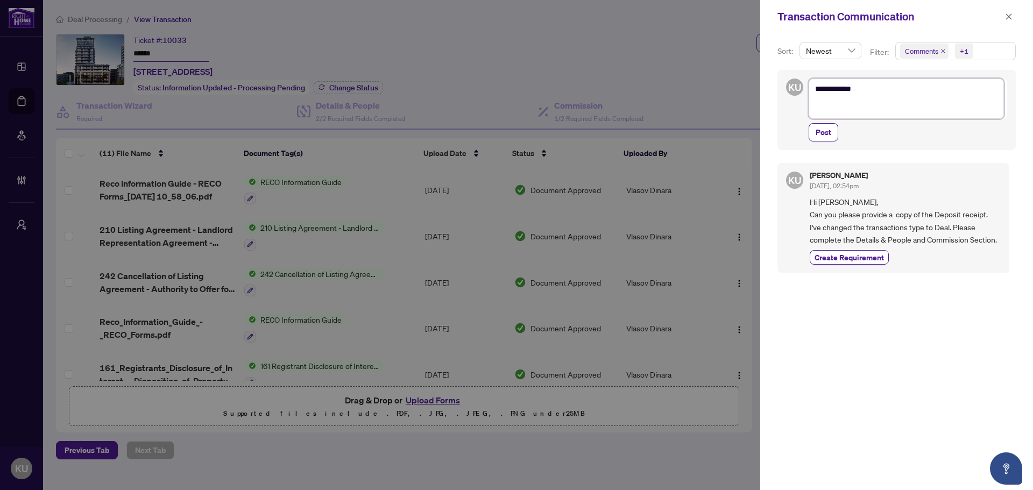
scroll to position [0, 0]
type textarea "**********"
paste textarea "**********"
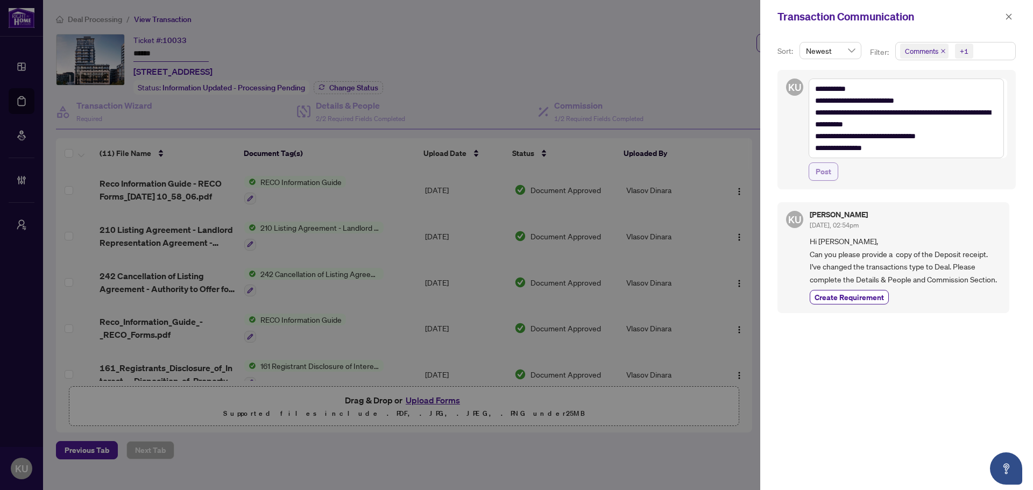
click at [829, 175] on span "Post" at bounding box center [823, 171] width 16 height 17
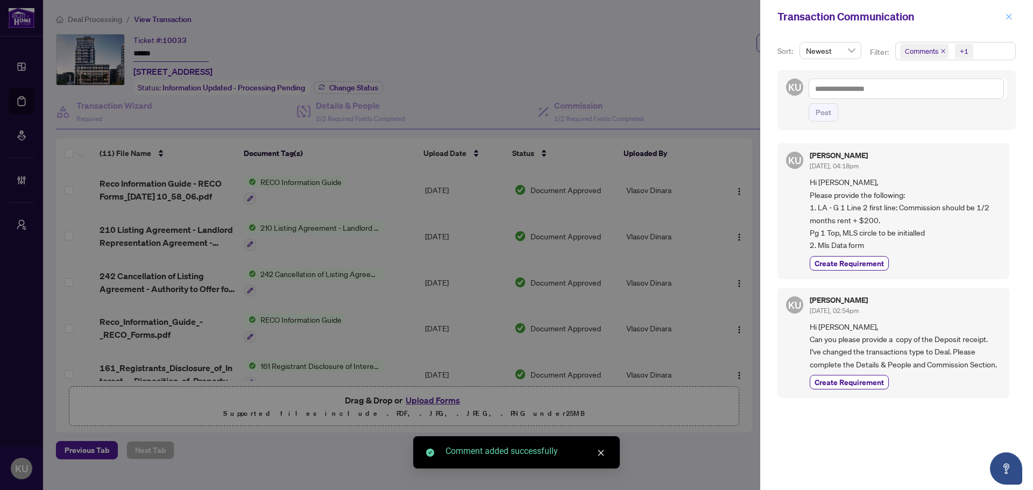
click at [1004, 13] on button "button" at bounding box center [1008, 16] width 14 height 13
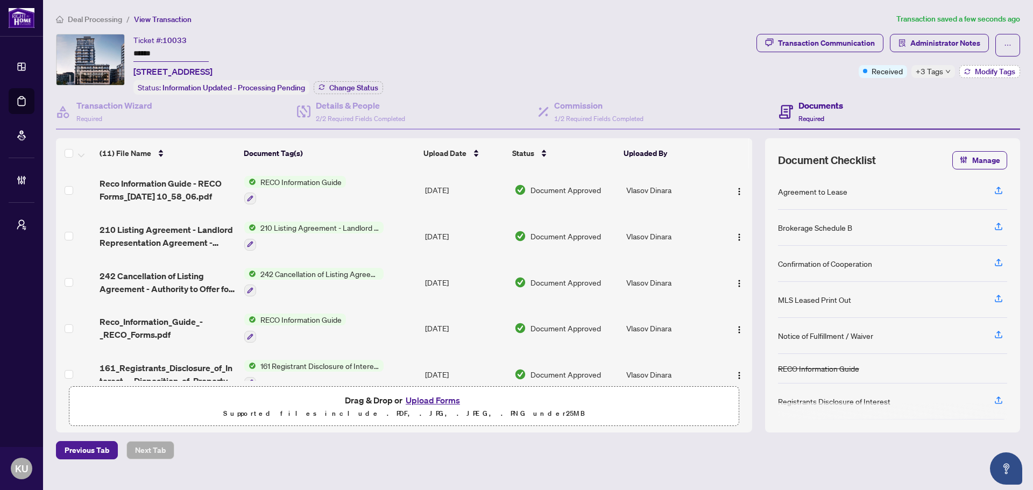
click at [1006, 72] on span "Modify Tags" at bounding box center [995, 72] width 40 height 8
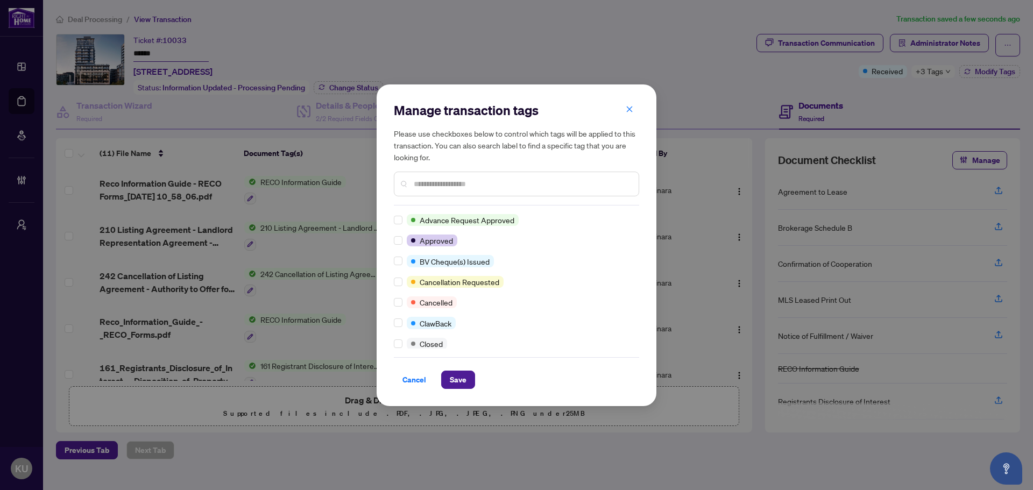
click at [435, 180] on input "text" at bounding box center [522, 184] width 216 height 12
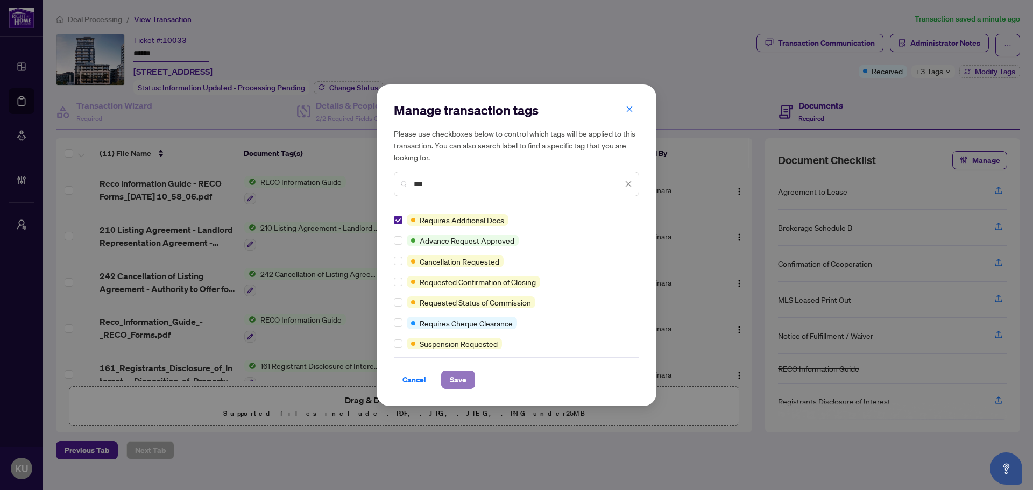
click at [455, 372] on span "Save" at bounding box center [458, 379] width 17 height 17
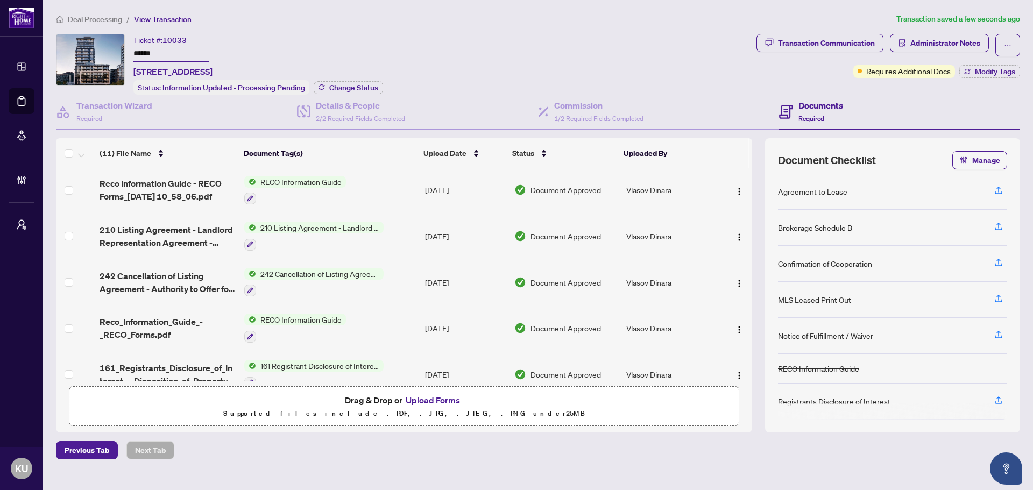
click at [110, 22] on span "Deal Processing" at bounding box center [95, 20] width 54 height 10
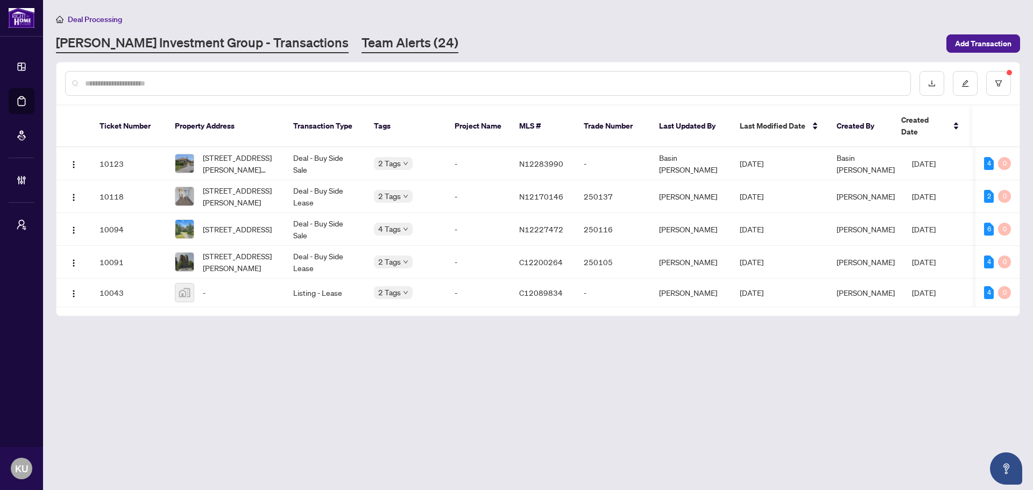
click at [361, 43] on link "Team Alerts (24)" at bounding box center [409, 43] width 97 height 19
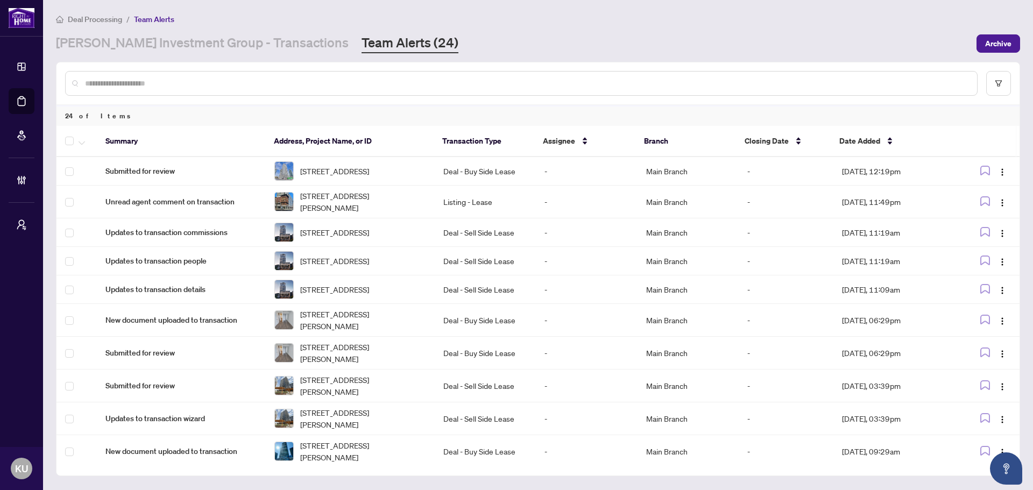
click at [280, 88] on input "text" at bounding box center [526, 83] width 883 height 12
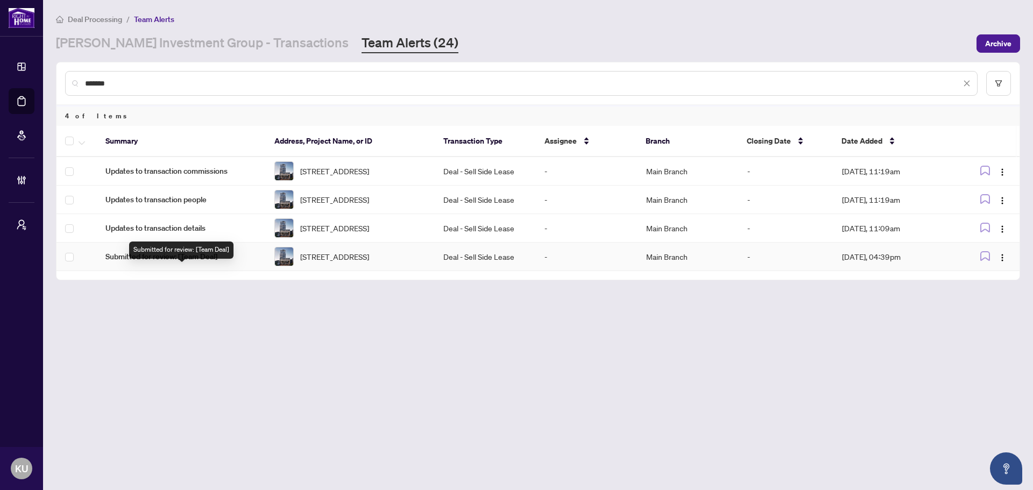
click at [193, 262] on span "Submitted for review: [Team Deal]" at bounding box center [181, 257] width 152 height 12
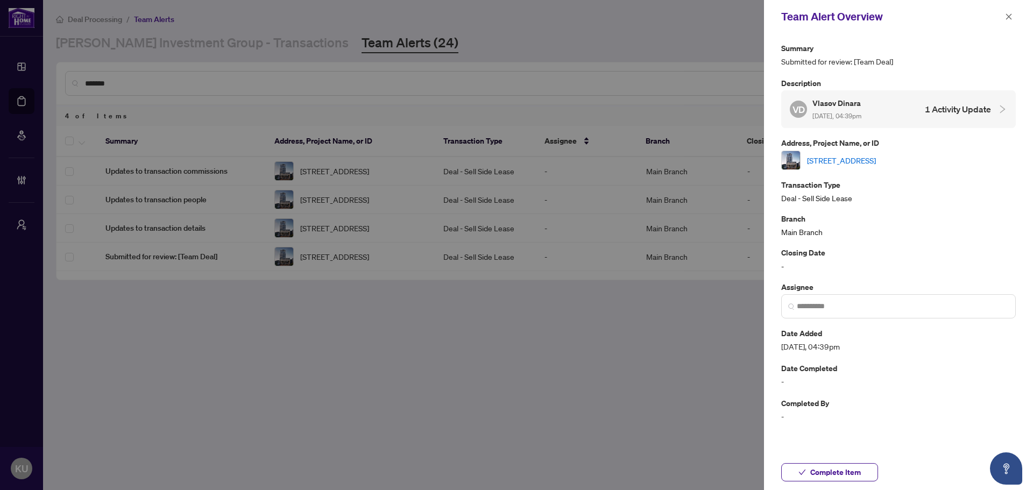
drag, startPoint x: 829, startPoint y: 466, endPoint x: 833, endPoint y: 446, distance: 19.7
click at [829, 466] on span "Complete Item" at bounding box center [835, 472] width 51 height 17
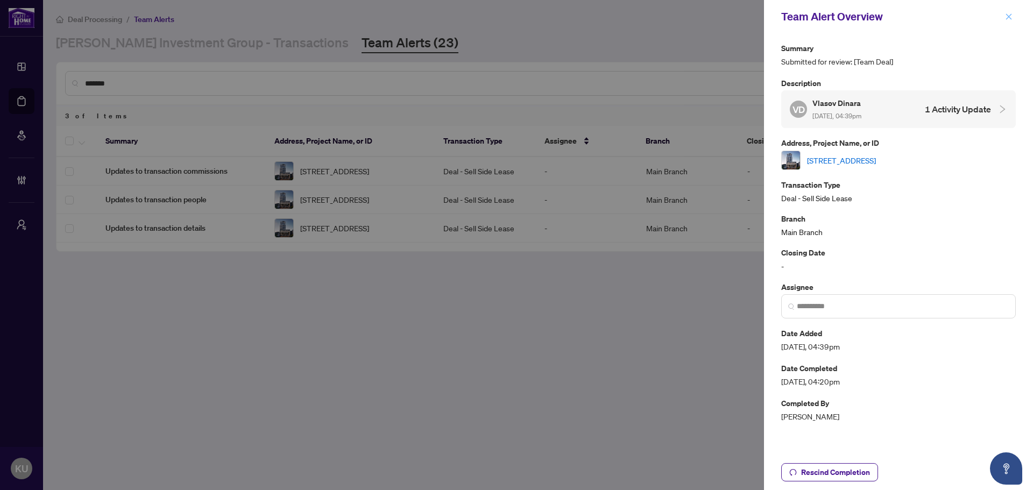
click at [1011, 17] on icon "close" at bounding box center [1009, 17] width 8 height 8
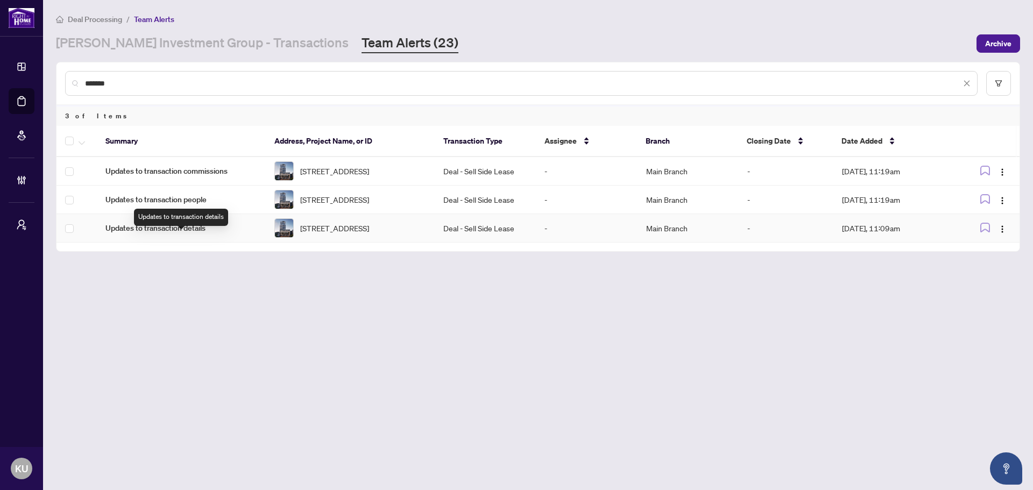
click at [191, 234] on span "Updates to transaction details" at bounding box center [181, 228] width 152 height 12
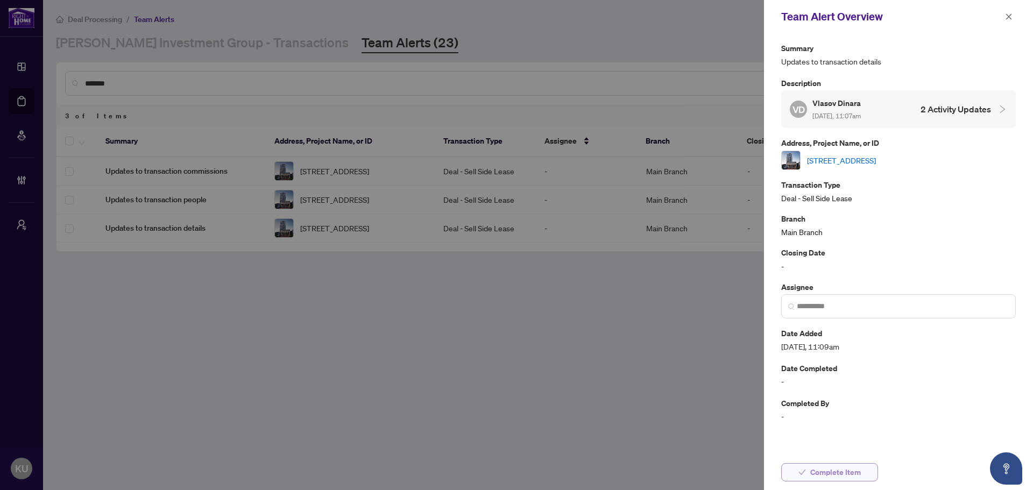
click at [836, 472] on span "Complete Item" at bounding box center [835, 472] width 51 height 17
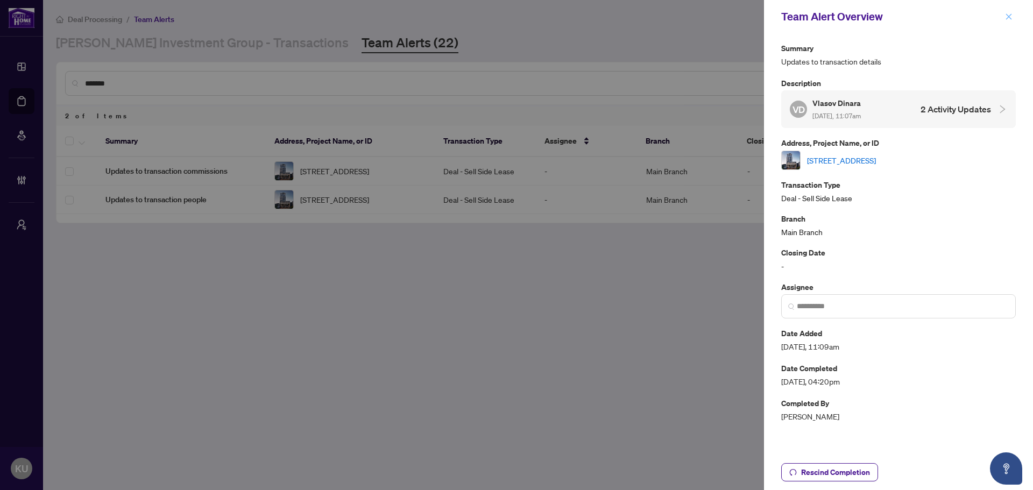
click at [1012, 14] on button "button" at bounding box center [1008, 16] width 14 height 13
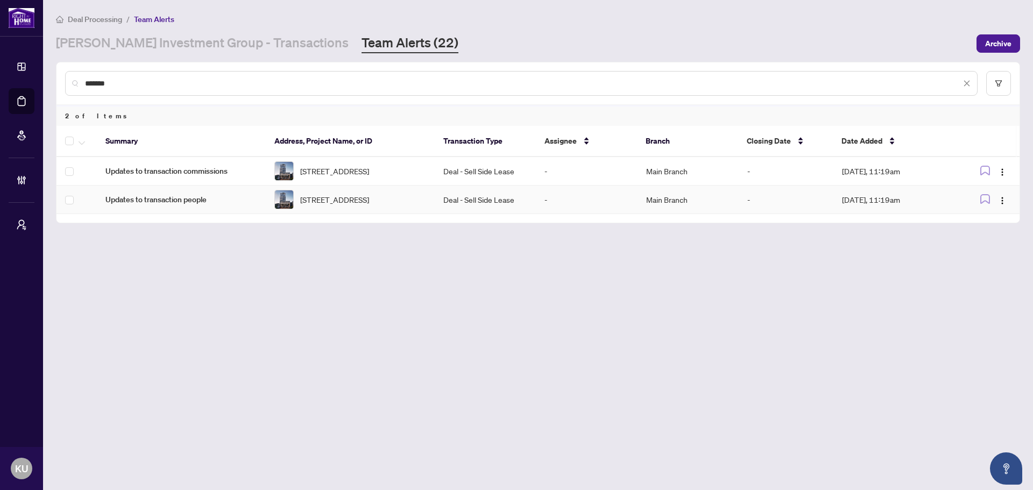
click at [167, 205] on span "Updates to transaction people" at bounding box center [181, 200] width 152 height 12
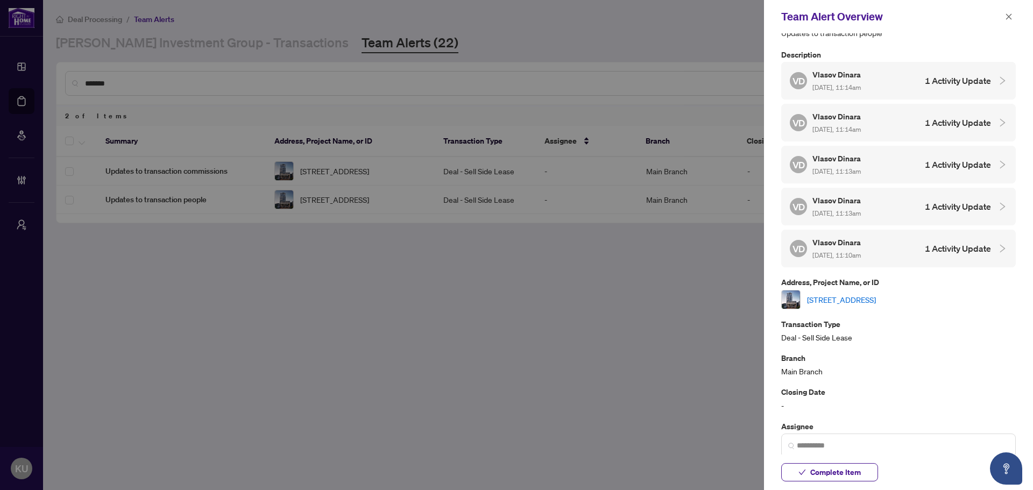
scroll to position [54, 0]
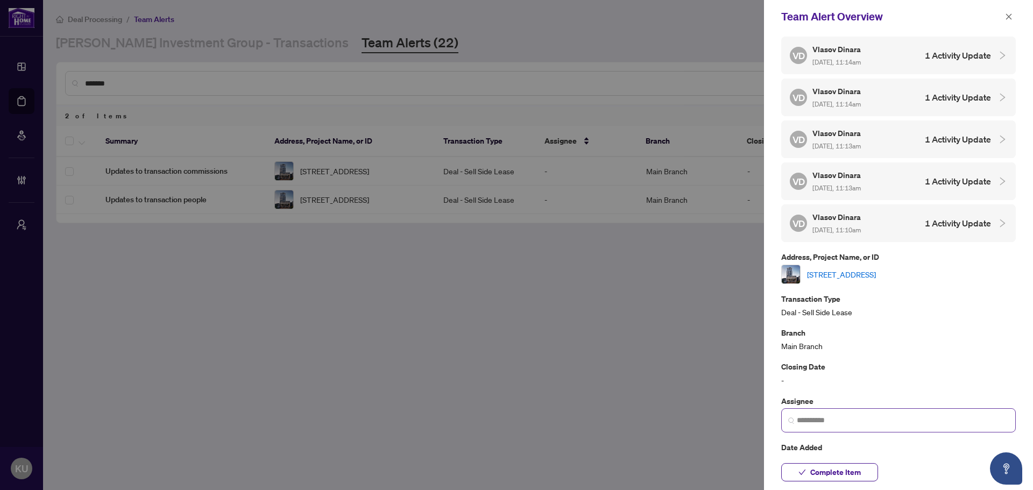
drag, startPoint x: 826, startPoint y: 477, endPoint x: 842, endPoint y: 429, distance: 50.3
click at [826, 477] on span "Complete Item" at bounding box center [835, 472] width 51 height 17
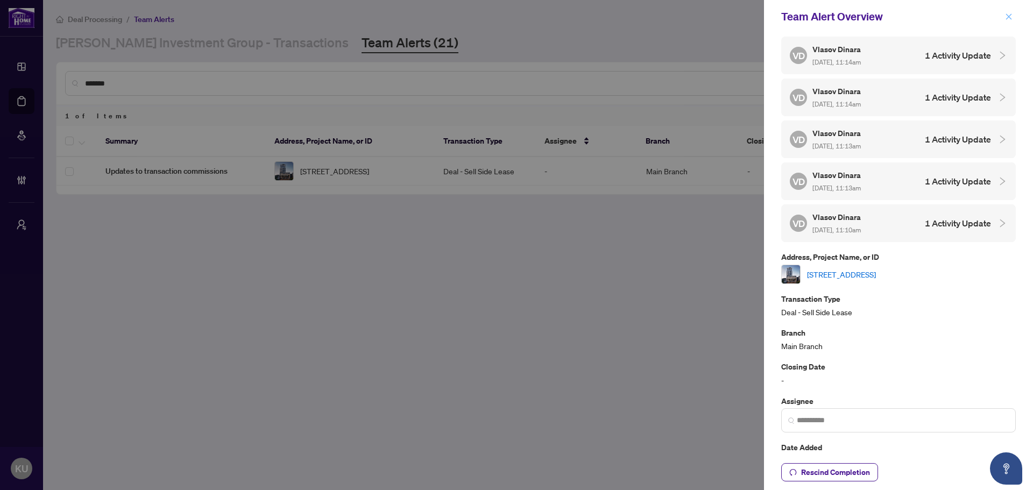
click at [1012, 16] on icon "close" at bounding box center [1009, 17] width 8 height 8
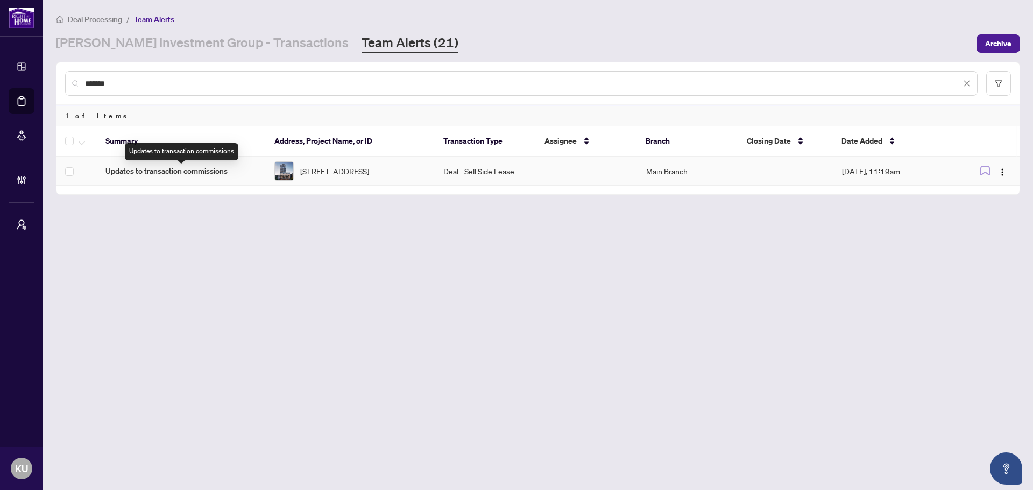
click at [200, 175] on span "Updates to transaction commissions" at bounding box center [181, 171] width 152 height 12
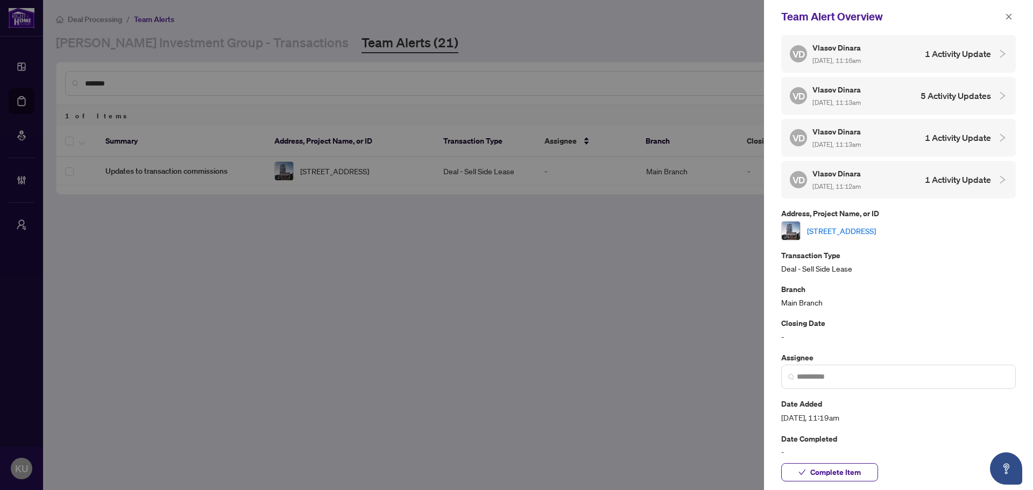
scroll to position [108, 0]
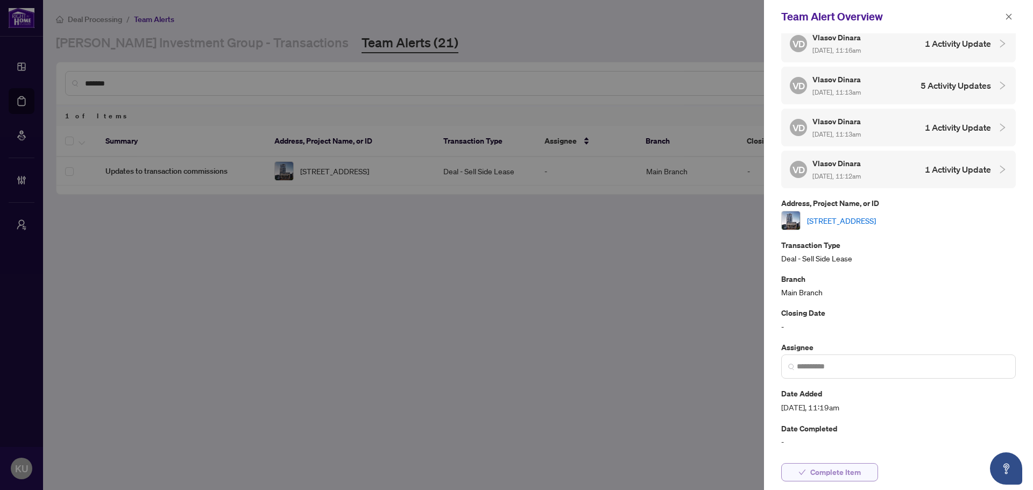
click at [848, 478] on span "Complete Item" at bounding box center [835, 472] width 51 height 17
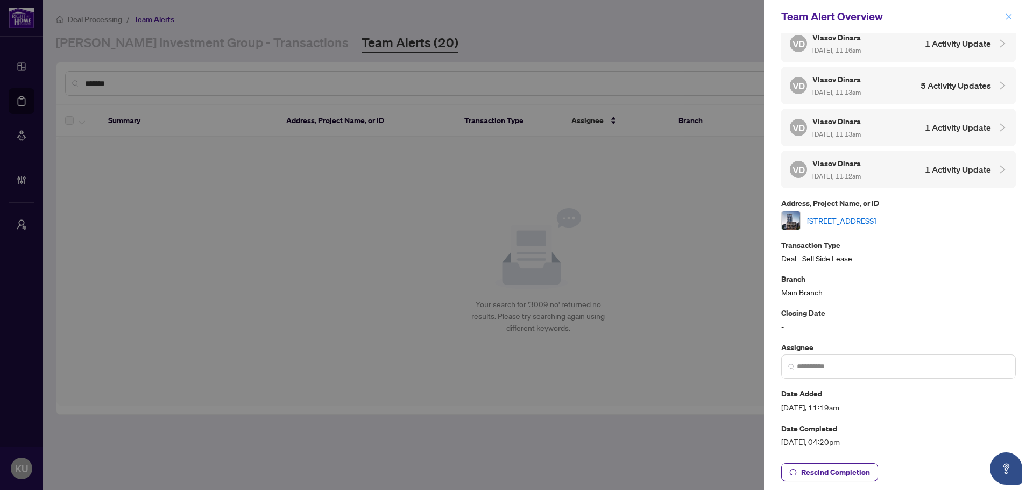
click at [1006, 16] on icon "close" at bounding box center [1009, 17] width 8 height 8
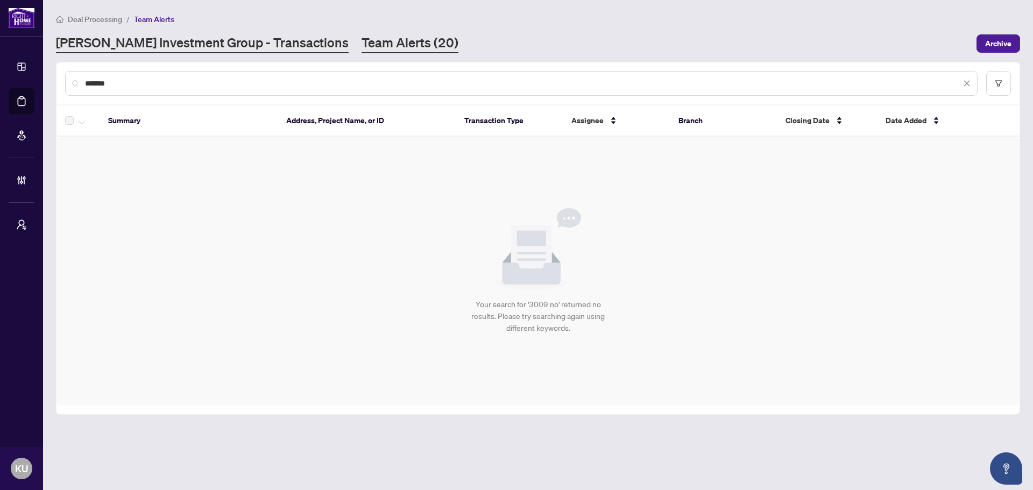
click at [246, 51] on link "[PERSON_NAME] Investment Group - Transactions" at bounding box center [202, 43] width 293 height 19
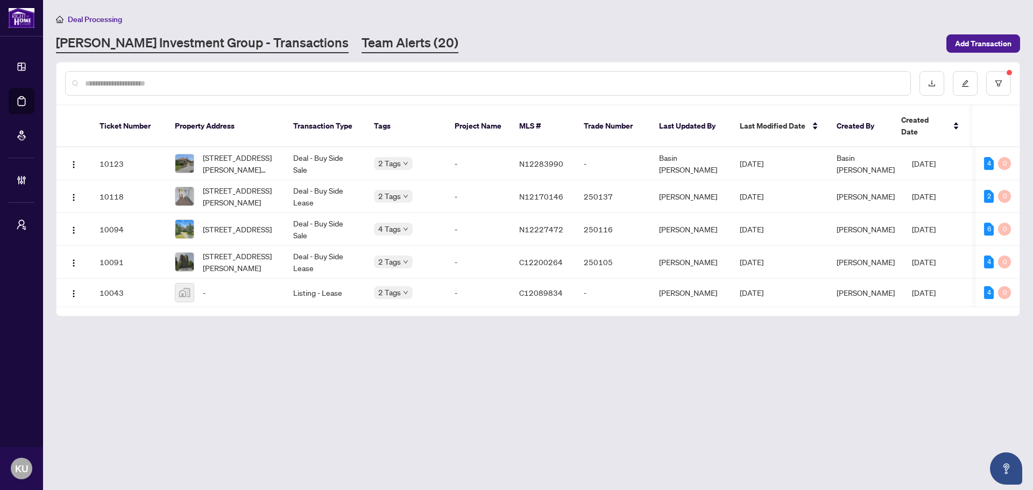
click at [361, 42] on link "Team Alerts (20)" at bounding box center [409, 43] width 97 height 19
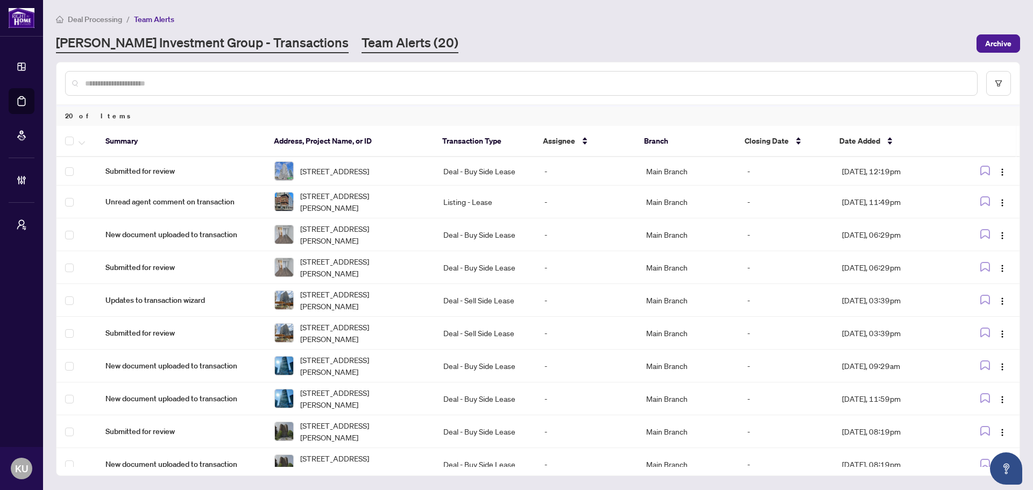
click at [177, 45] on link "[PERSON_NAME] Investment Group - Transactions" at bounding box center [202, 43] width 293 height 19
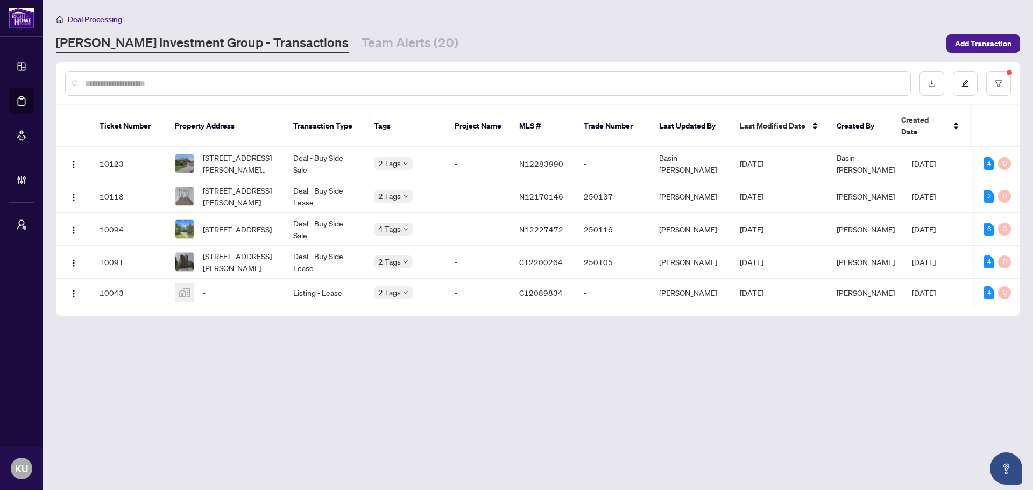
click at [260, 86] on input "text" at bounding box center [493, 83] width 816 height 12
drag, startPoint x: 458, startPoint y: 302, endPoint x: 605, endPoint y: 318, distance: 147.1
click at [605, 318] on main "Deal Processing [PERSON_NAME] Investment Group - Transactions Team Alerts (20) …" at bounding box center [538, 245] width 990 height 490
drag, startPoint x: 775, startPoint y: 304, endPoint x: 903, endPoint y: 310, distance: 128.1
click at [903, 310] on div "Ticket Number Property Address Transaction Type Tags Project Name MLS # Trade N…" at bounding box center [537, 210] width 963 height 210
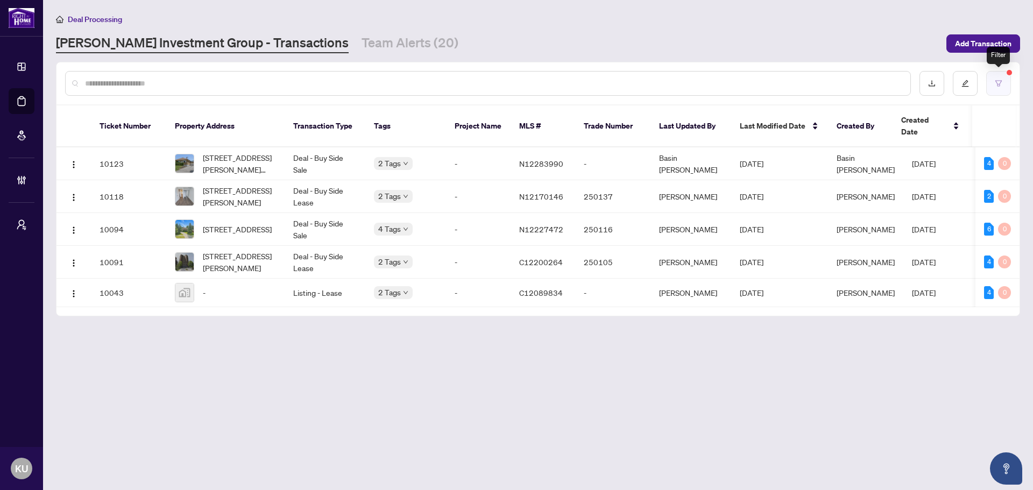
click at [1001, 80] on icon "filter" at bounding box center [998, 84] width 8 height 8
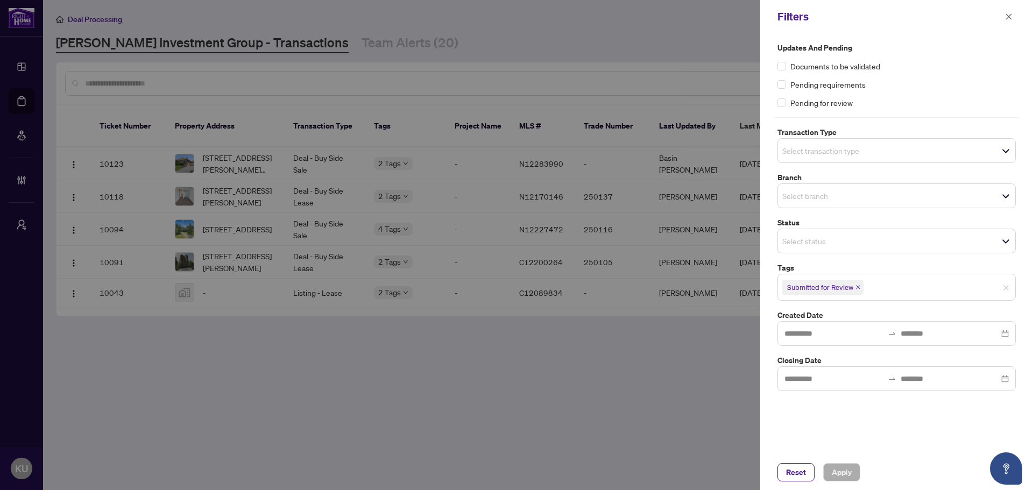
click at [859, 288] on icon "close" at bounding box center [858, 287] width 4 height 4
click at [843, 468] on span "Apply" at bounding box center [842, 472] width 20 height 17
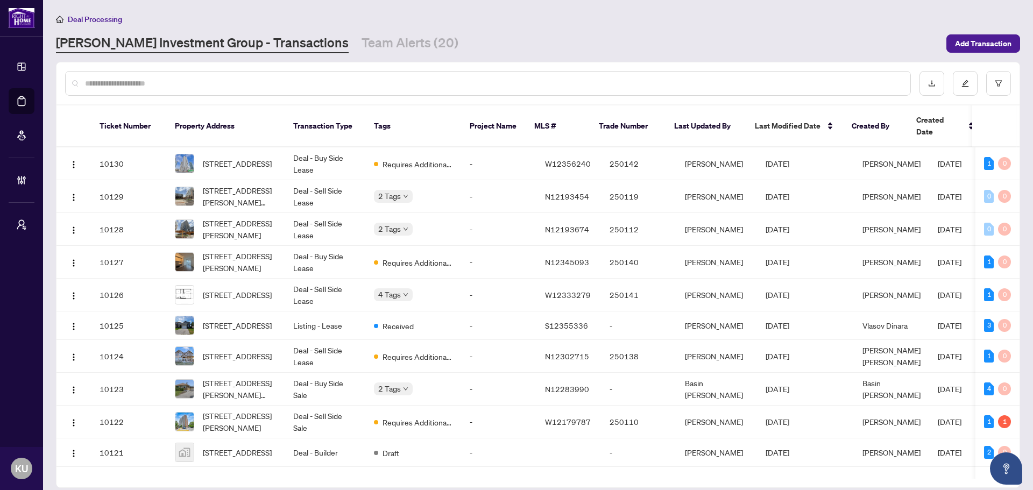
click at [212, 86] on input "text" at bounding box center [493, 83] width 816 height 12
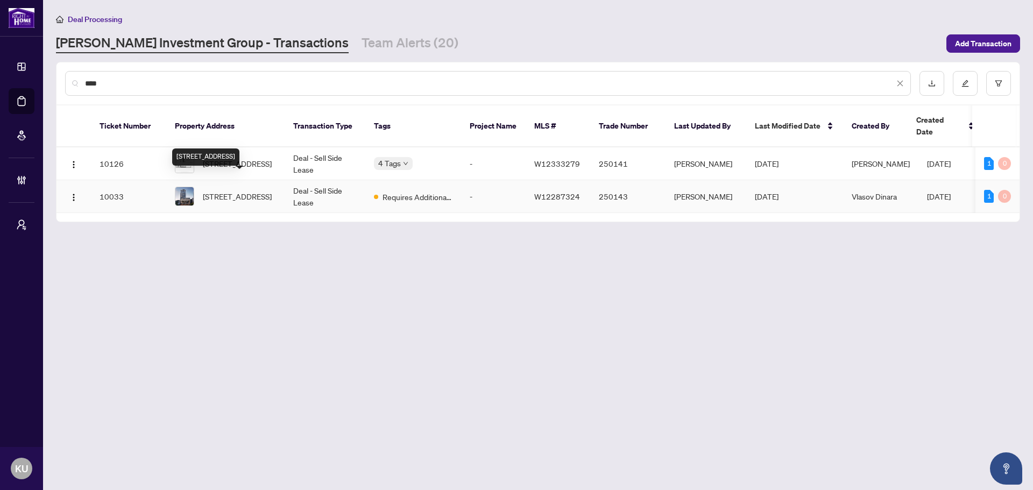
click at [235, 190] on span "[STREET_ADDRESS]" at bounding box center [237, 196] width 69 height 12
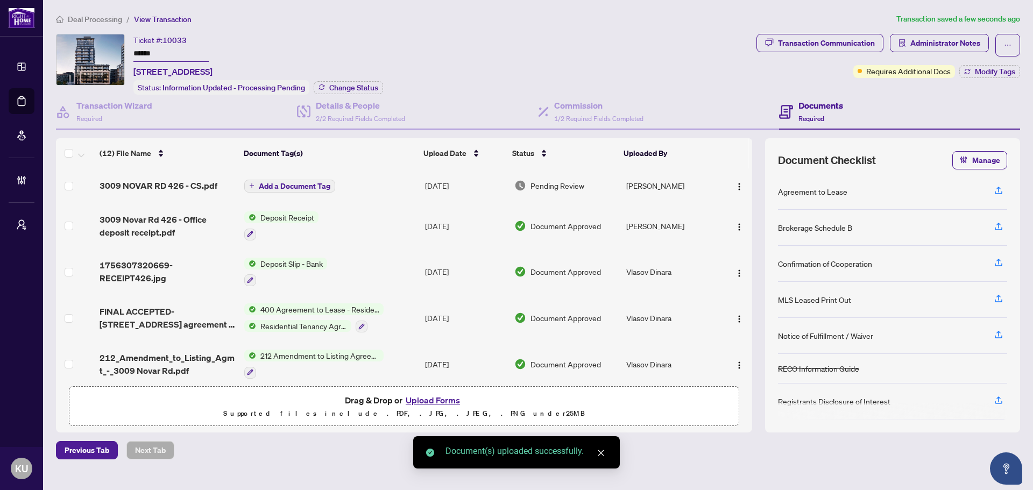
click at [306, 182] on span "Add a Document Tag" at bounding box center [295, 186] width 72 height 8
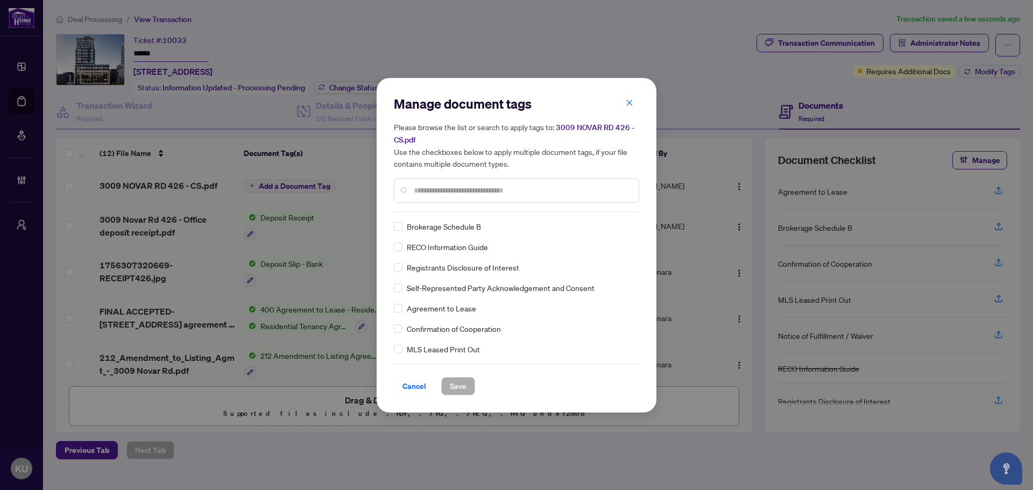
click at [464, 188] on input "text" at bounding box center [522, 190] width 216 height 12
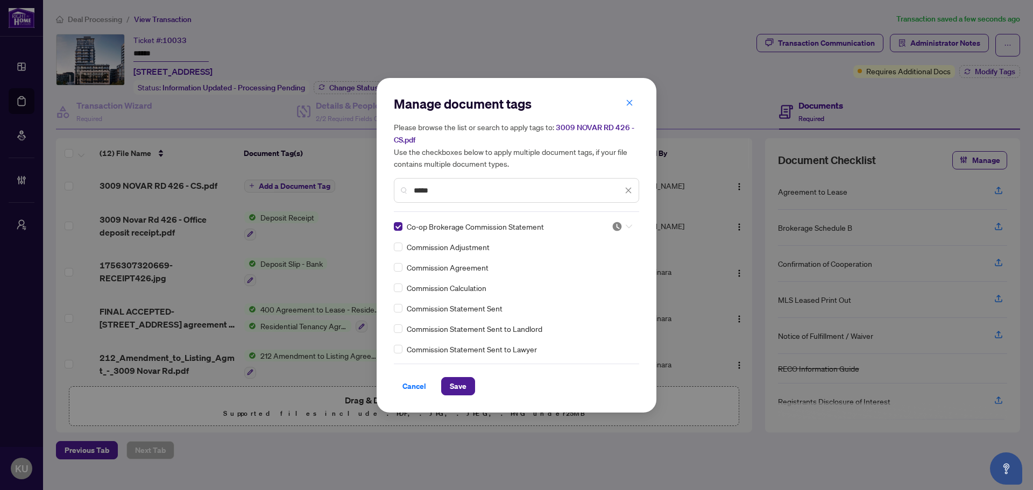
click at [621, 224] on div at bounding box center [622, 226] width 20 height 11
click at [593, 279] on div "Approved" at bounding box center [586, 279] width 69 height 12
drag, startPoint x: 457, startPoint y: 385, endPoint x: 937, endPoint y: 166, distance: 527.6
click at [458, 384] on span "Save" at bounding box center [458, 386] width 17 height 17
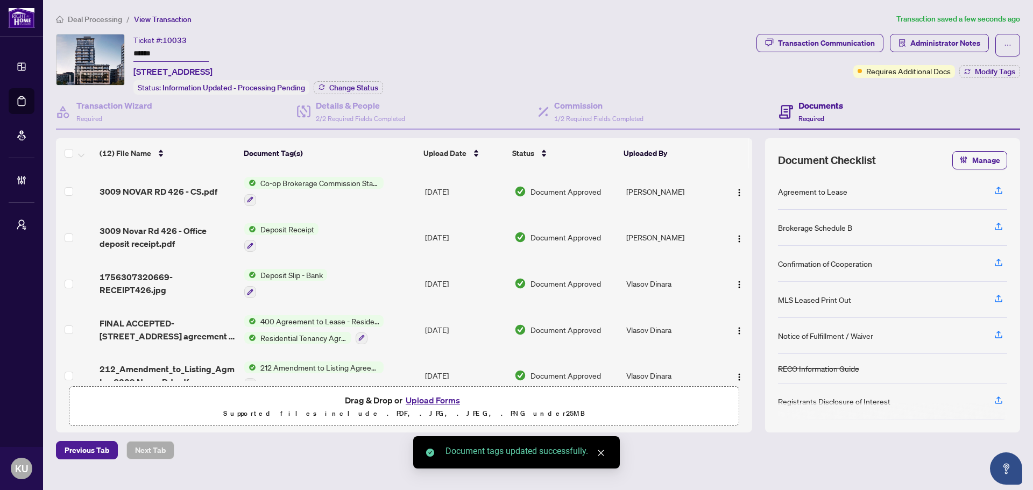
click at [91, 18] on span "Deal Processing" at bounding box center [95, 20] width 54 height 10
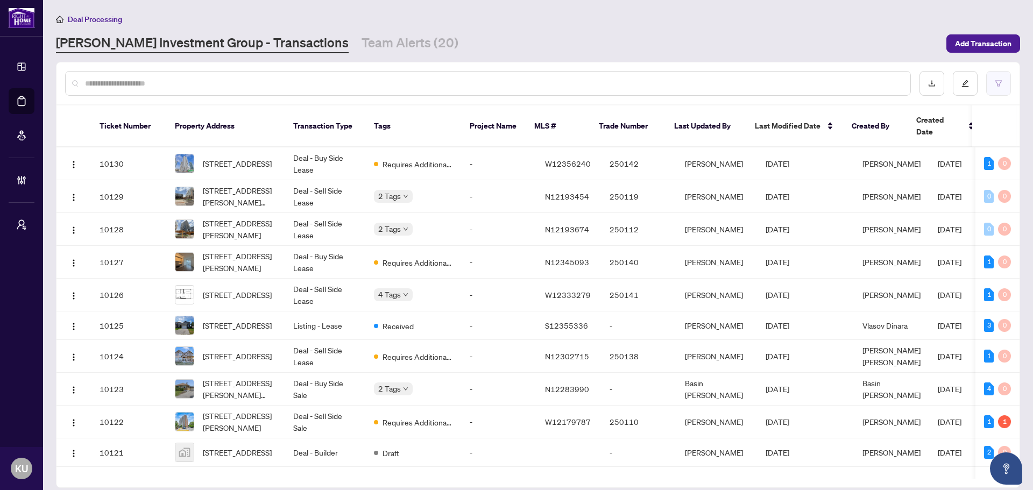
click at [998, 80] on icon "filter" at bounding box center [998, 83] width 6 height 6
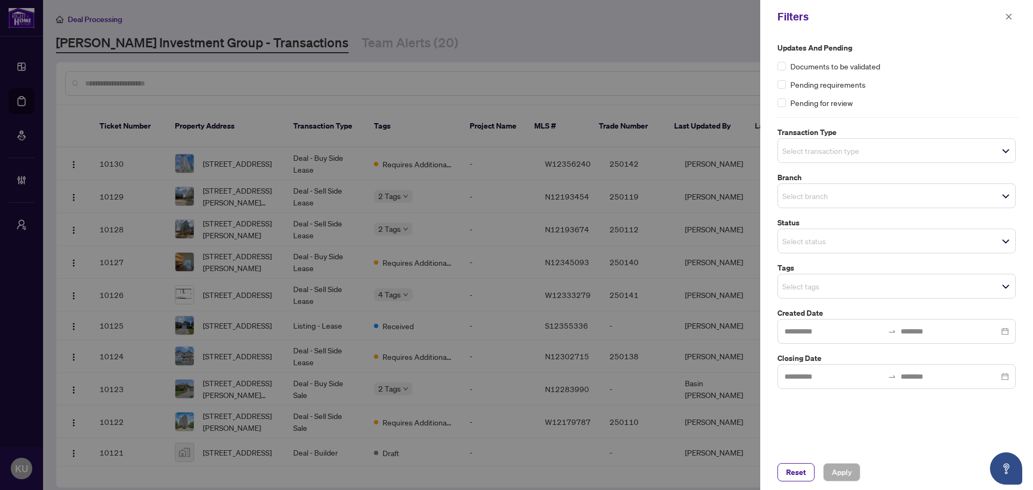
click at [846, 288] on input "search" at bounding box center [819, 286] width 75 height 13
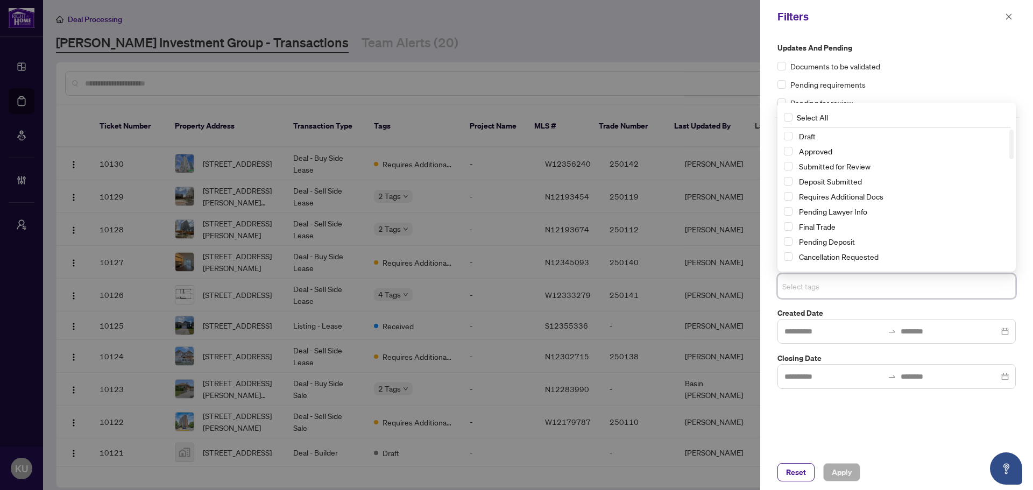
click at [792, 166] on div "Submitted for Review" at bounding box center [896, 166] width 225 height 13
click at [788, 166] on span "Select Submitted for Review" at bounding box center [788, 166] width 9 height 9
click at [828, 478] on button "Apply" at bounding box center [841, 472] width 37 height 18
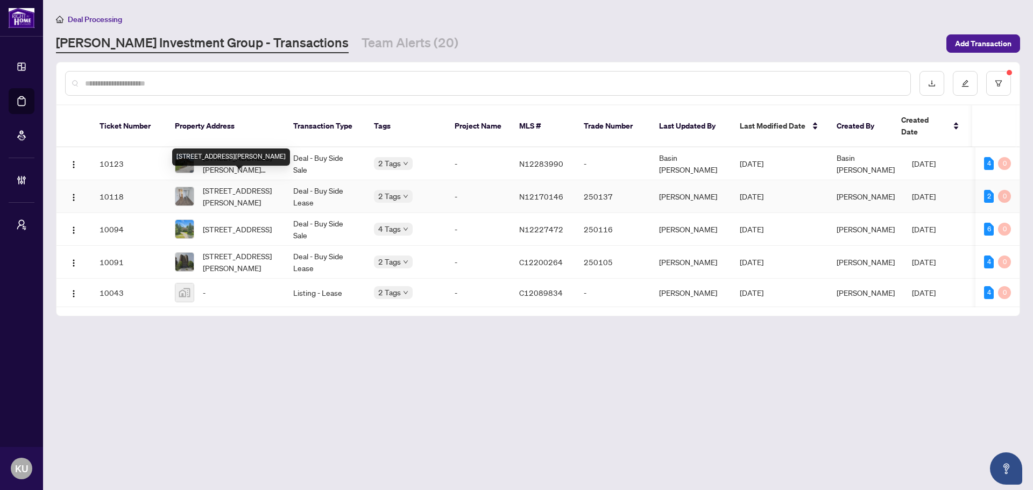
click at [251, 188] on span "[STREET_ADDRESS][PERSON_NAME]" at bounding box center [239, 196] width 73 height 24
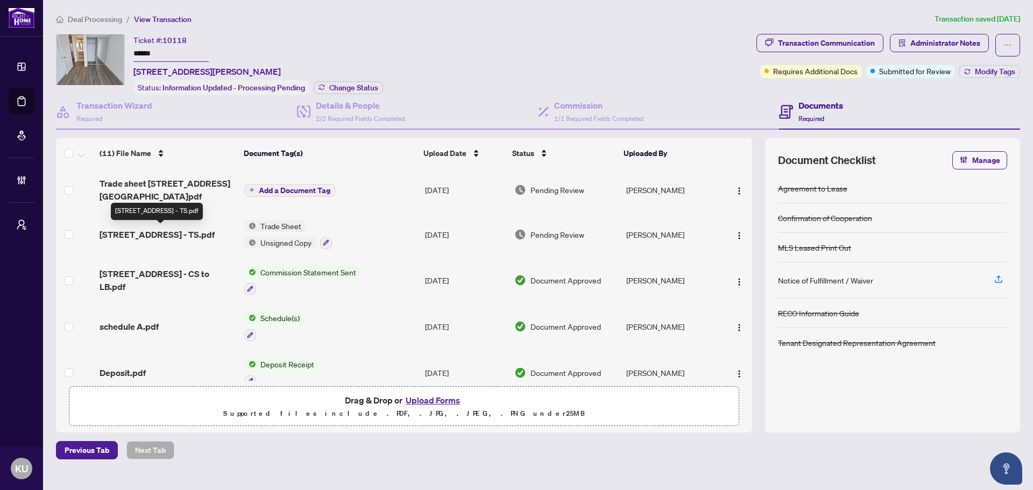
click at [145, 229] on span "[STREET_ADDRESS] - TS.pdf" at bounding box center [157, 234] width 115 height 13
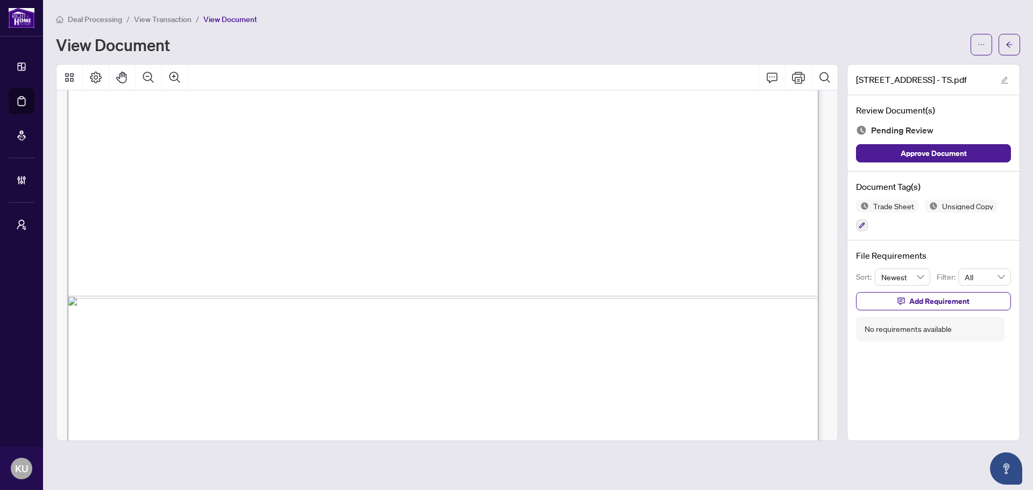
scroll to position [644, 0]
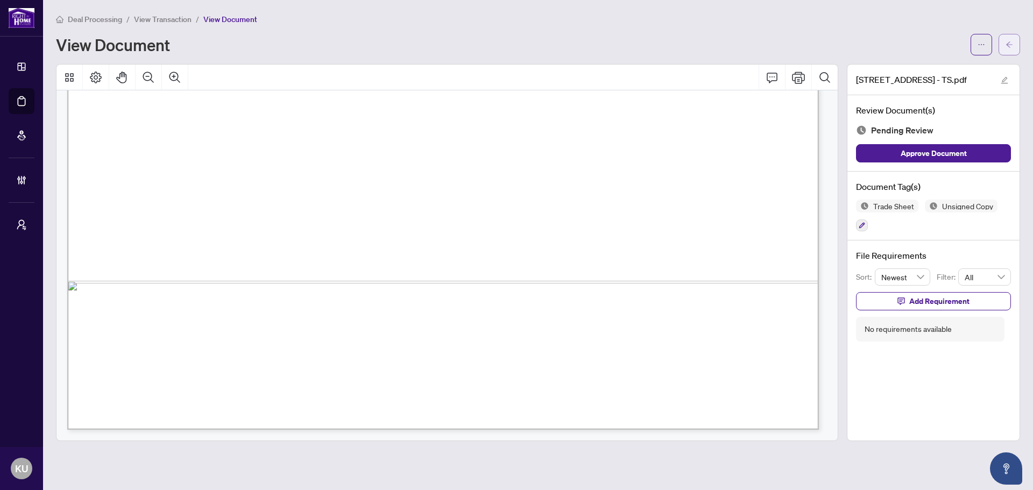
click at [1012, 44] on icon "arrow-left" at bounding box center [1009, 45] width 8 height 8
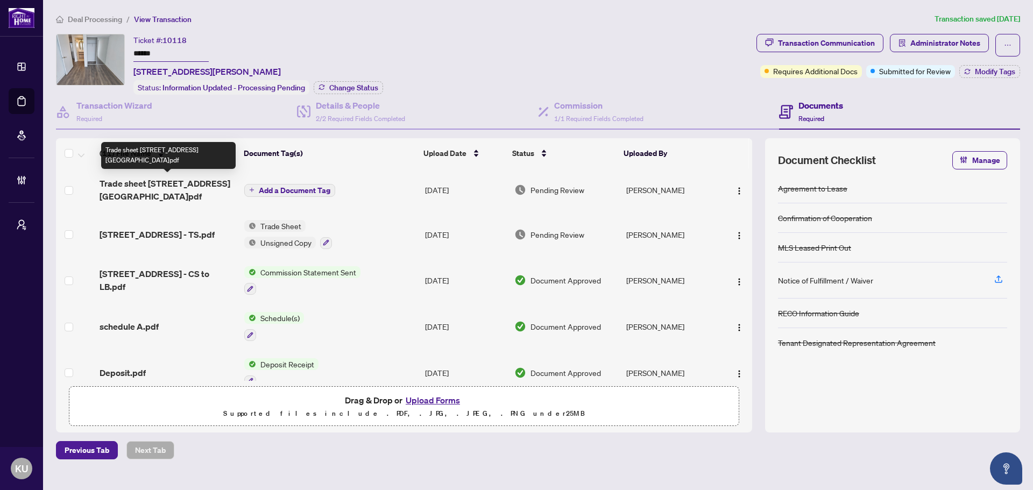
click at [171, 186] on span "Trade sheet [STREET_ADDRESS][GEOGRAPHIC_DATA]pdf" at bounding box center [168, 190] width 136 height 26
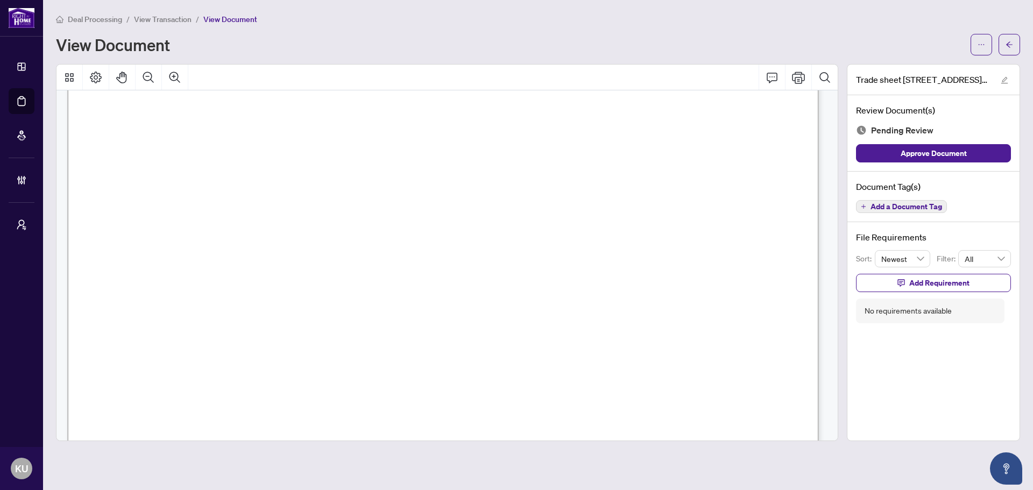
scroll to position [538, 0]
click at [924, 209] on span "Add a Document Tag" at bounding box center [906, 207] width 72 height 8
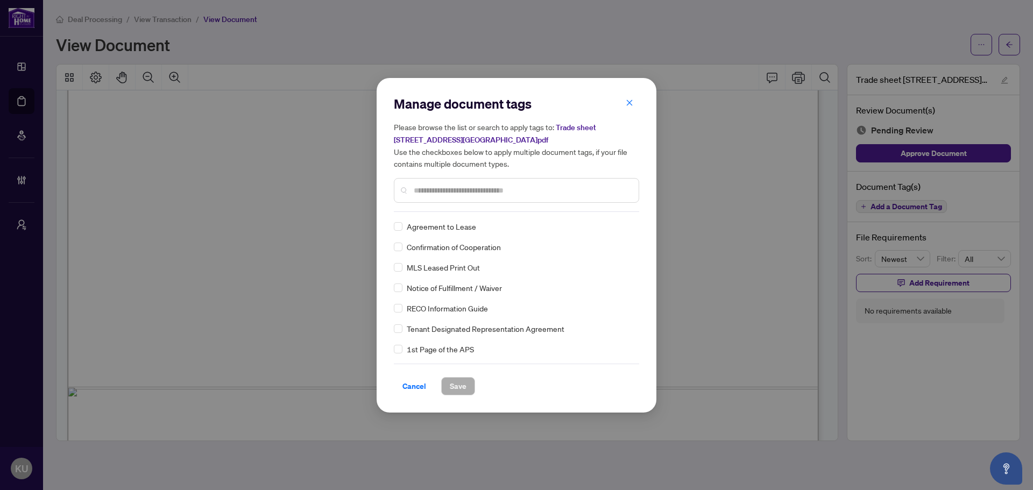
click at [436, 192] on input "text" at bounding box center [522, 190] width 216 height 12
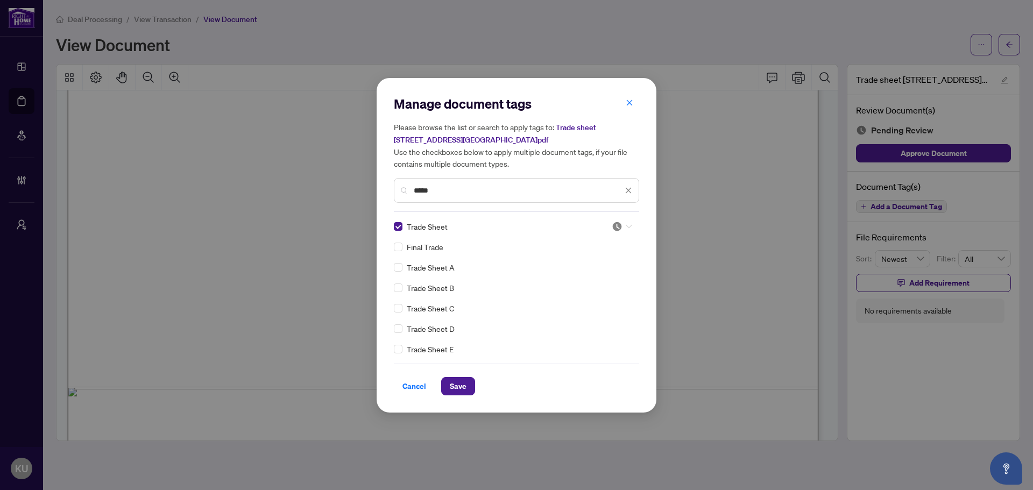
drag, startPoint x: 626, startPoint y: 223, endPoint x: 611, endPoint y: 233, distance: 17.8
click at [623, 223] on div at bounding box center [622, 226] width 20 height 11
click at [584, 275] on div "Approved" at bounding box center [586, 279] width 69 height 12
drag, startPoint x: 493, startPoint y: 186, endPoint x: 332, endPoint y: 175, distance: 161.7
click at [332, 175] on div "Manage document tags Please browse the list or search to apply tags to: Trade s…" at bounding box center [516, 245] width 1033 height 490
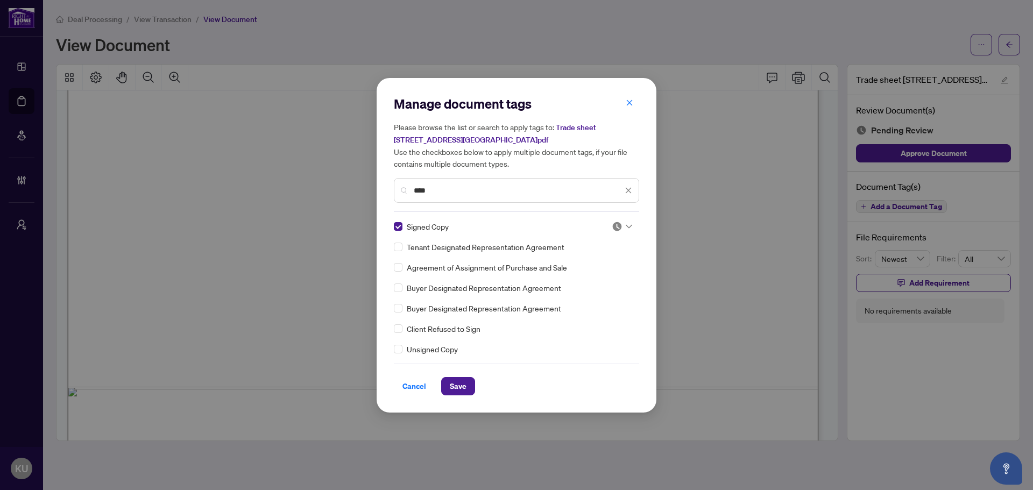
drag, startPoint x: 619, startPoint y: 220, endPoint x: 615, endPoint y: 227, distance: 7.7
click at [617, 222] on img at bounding box center [617, 226] width 11 height 11
click at [579, 280] on div "Approved" at bounding box center [586, 279] width 69 height 12
click at [459, 385] on span "Save" at bounding box center [458, 386] width 17 height 17
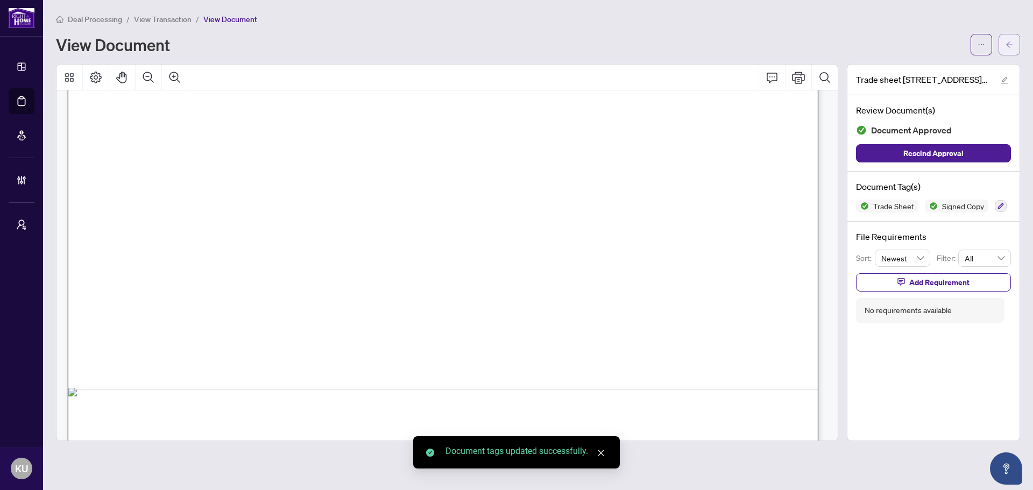
click at [1008, 47] on icon "arrow-left" at bounding box center [1009, 45] width 8 height 8
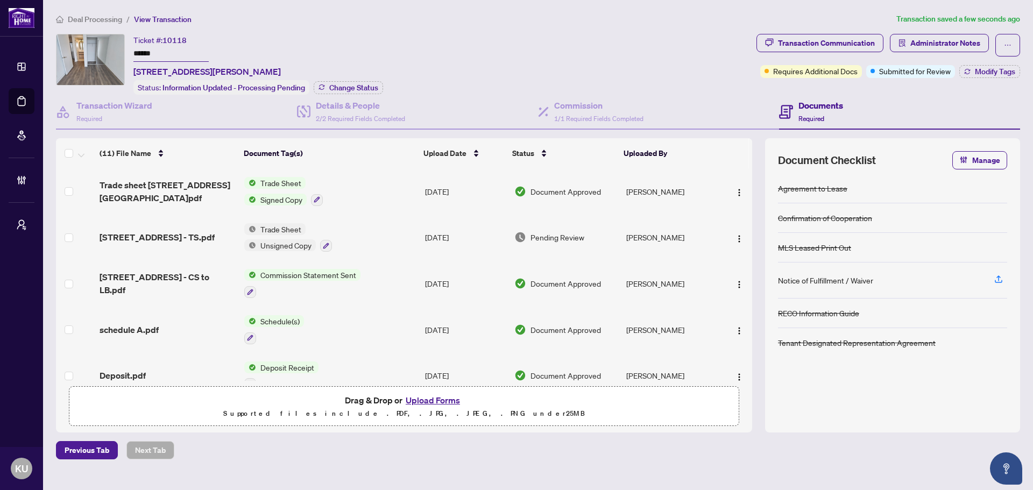
click at [104, 22] on span "Deal Processing" at bounding box center [95, 20] width 54 height 10
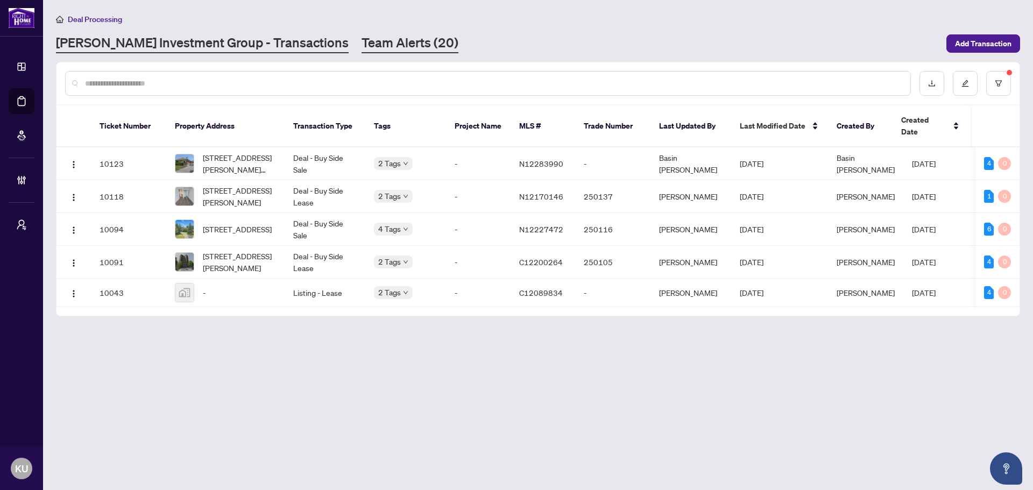
click at [361, 45] on link "Team Alerts (20)" at bounding box center [409, 43] width 97 height 19
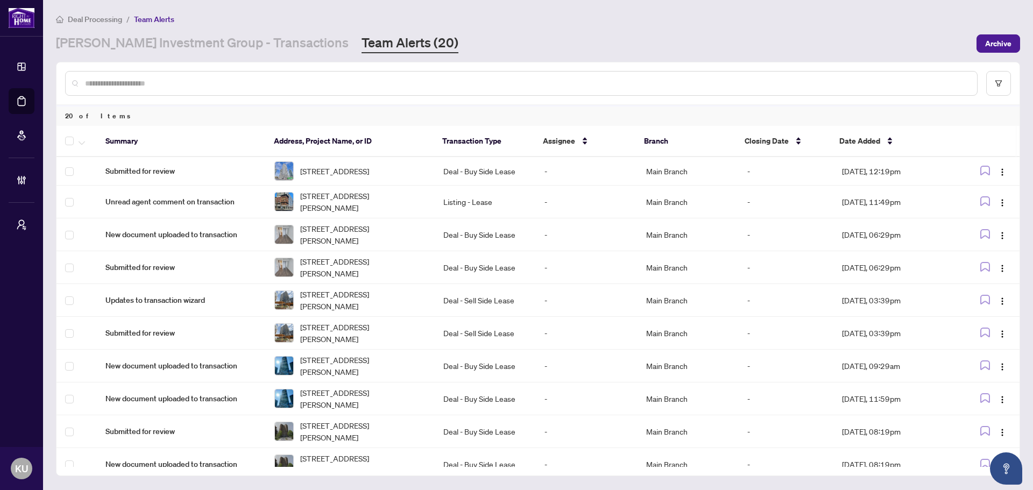
click at [372, 88] on input "text" at bounding box center [526, 83] width 883 height 12
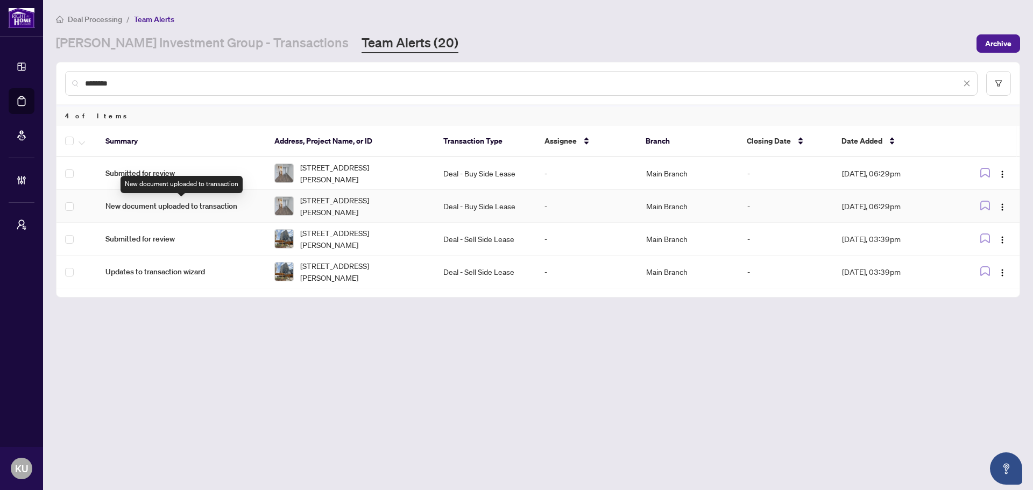
click at [203, 206] on span "New document uploaded to transaction" at bounding box center [181, 206] width 152 height 12
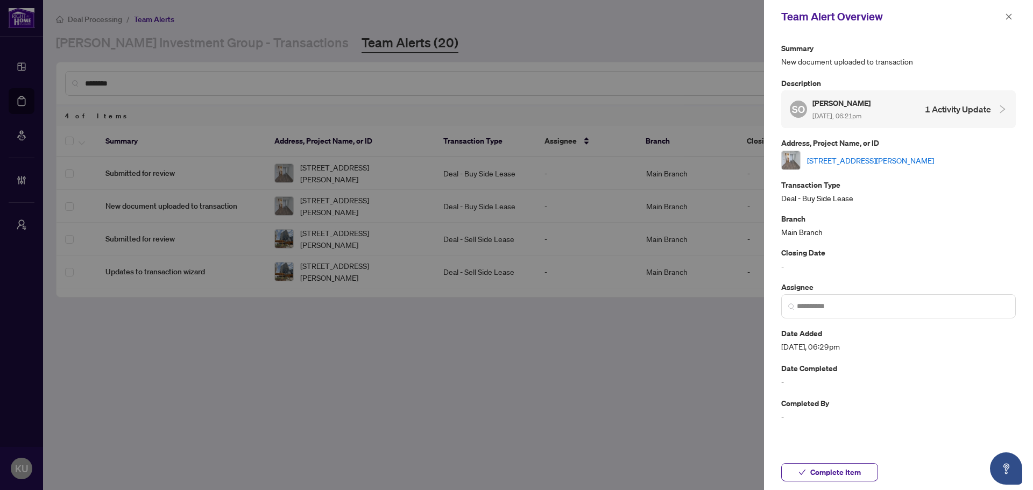
click at [954, 113] on h4 "1 Activity Update" at bounding box center [958, 109] width 66 height 13
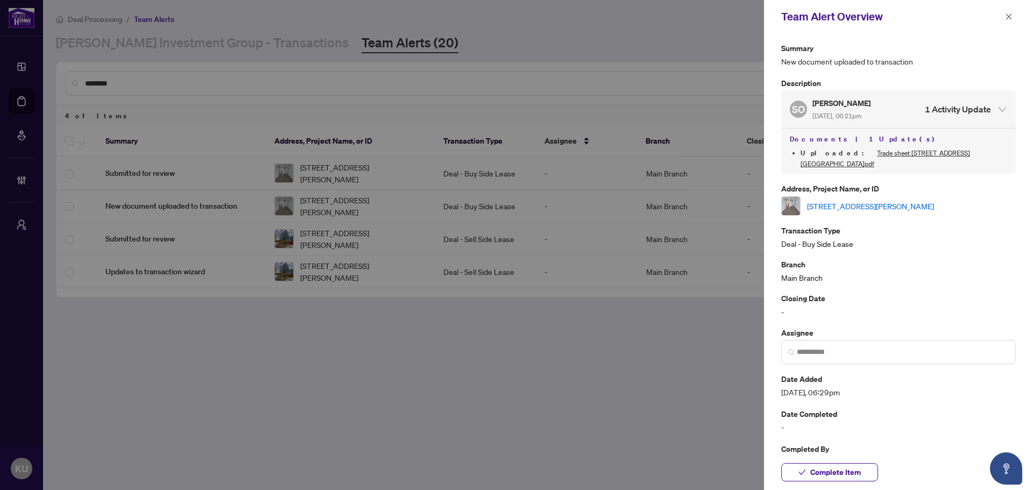
click at [954, 113] on h4 "1 Activity Update" at bounding box center [958, 109] width 66 height 13
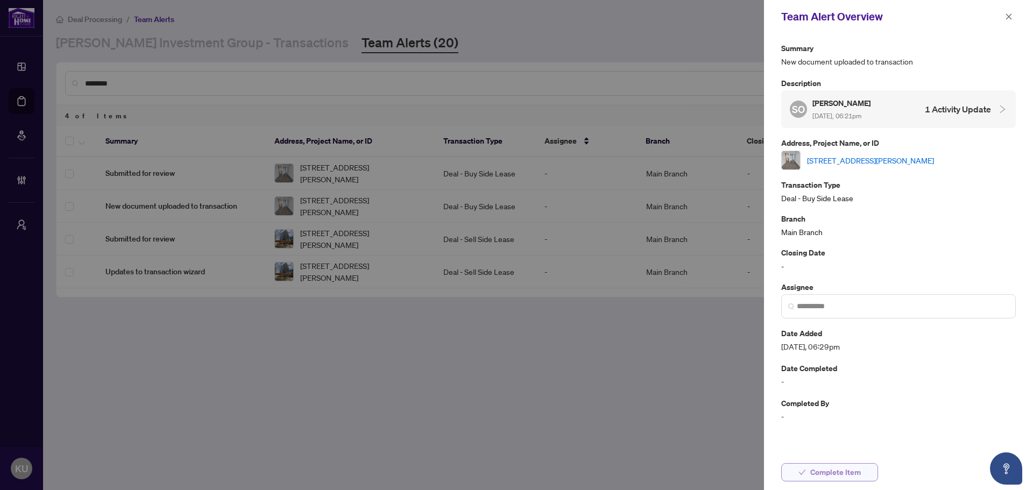
click at [856, 475] on span "Complete Item" at bounding box center [835, 472] width 51 height 17
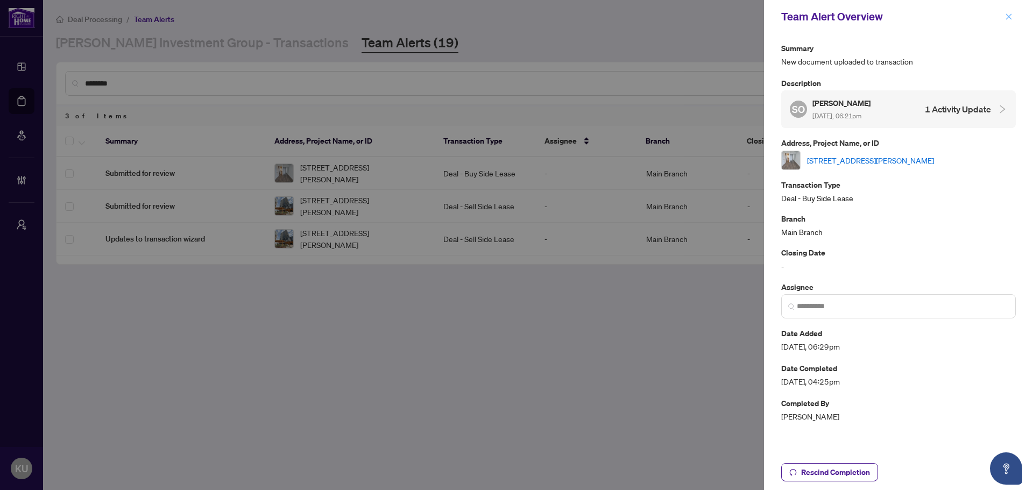
click at [1008, 18] on icon "close" at bounding box center [1009, 16] width 6 height 6
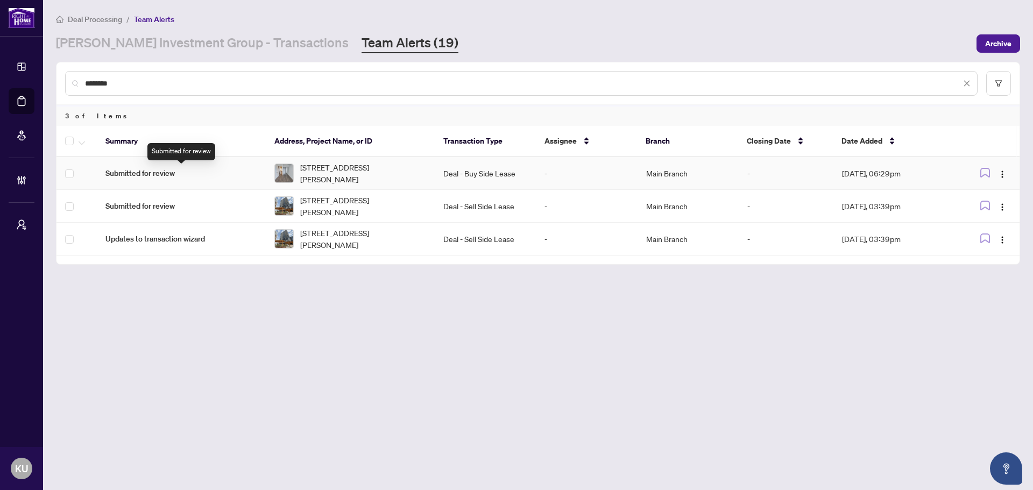
click at [132, 170] on span "Submitted for review" at bounding box center [181, 173] width 152 height 12
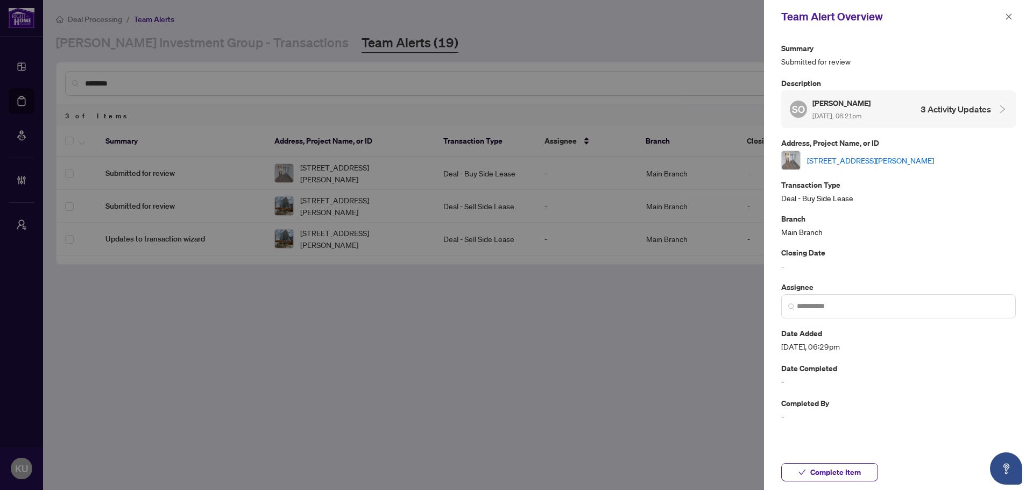
click at [937, 125] on div "SO [PERSON_NAME] [DATE], 06:21pm 3 Activity Updates" at bounding box center [898, 109] width 235 height 38
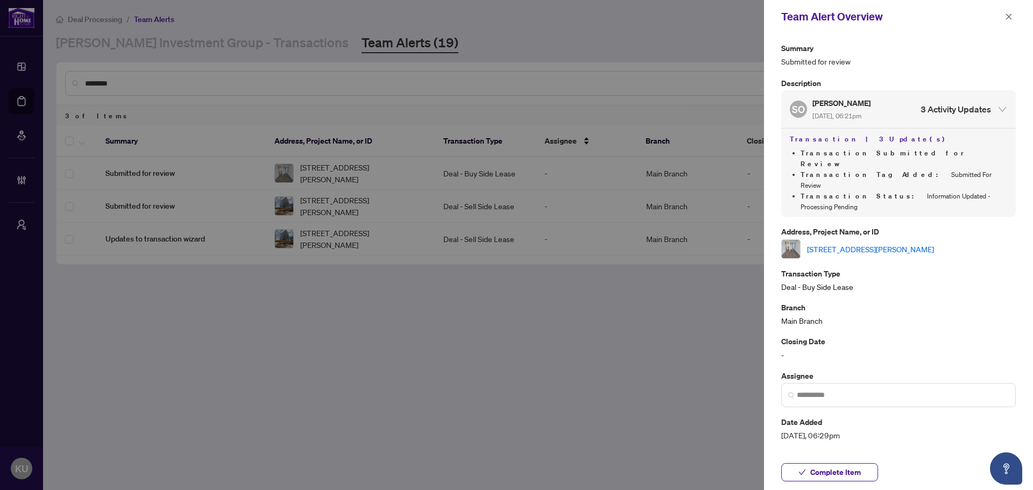
click at [937, 125] on div "SO [PERSON_NAME] [DATE], 06:21pm 3 Activity Updates" at bounding box center [898, 109] width 235 height 38
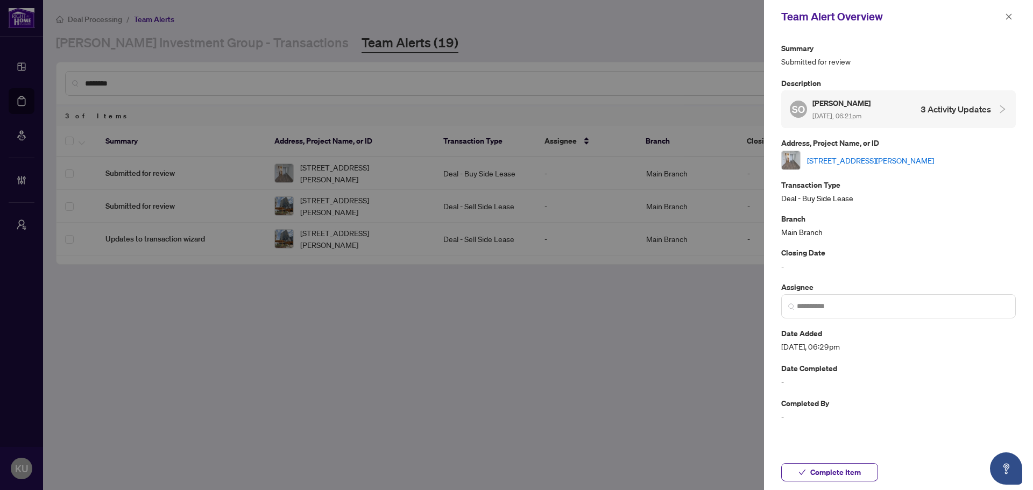
click at [903, 108] on div "SO [PERSON_NAME] [DATE], 06:21pm 3 Activity Updates" at bounding box center [890, 109] width 201 height 25
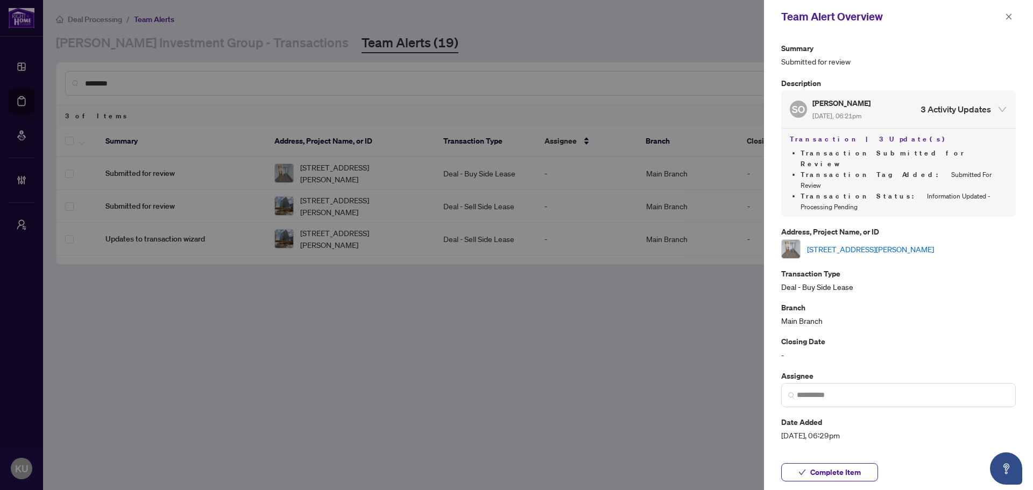
click at [903, 108] on div "SO [PERSON_NAME] [DATE], 06:21pm 3 Activity Updates" at bounding box center [890, 109] width 201 height 25
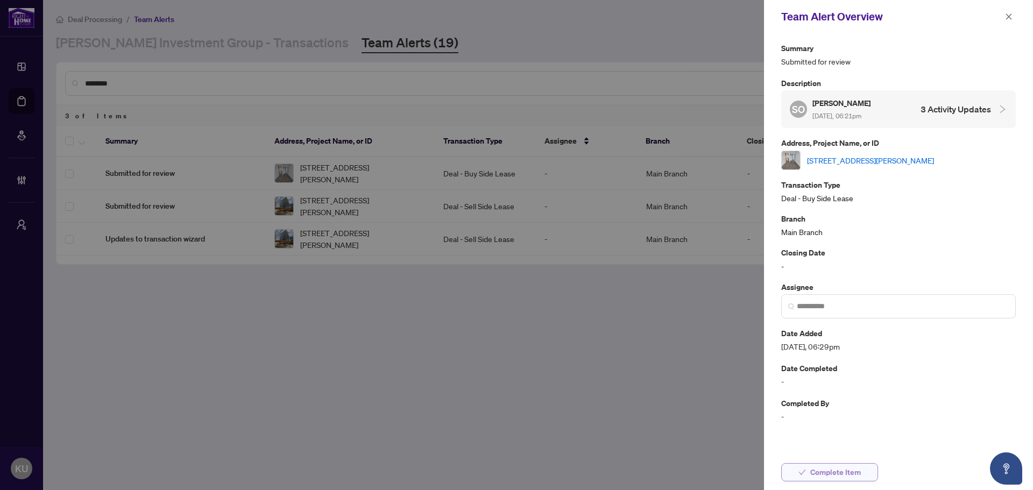
click at [809, 475] on button "Complete Item" at bounding box center [829, 472] width 97 height 18
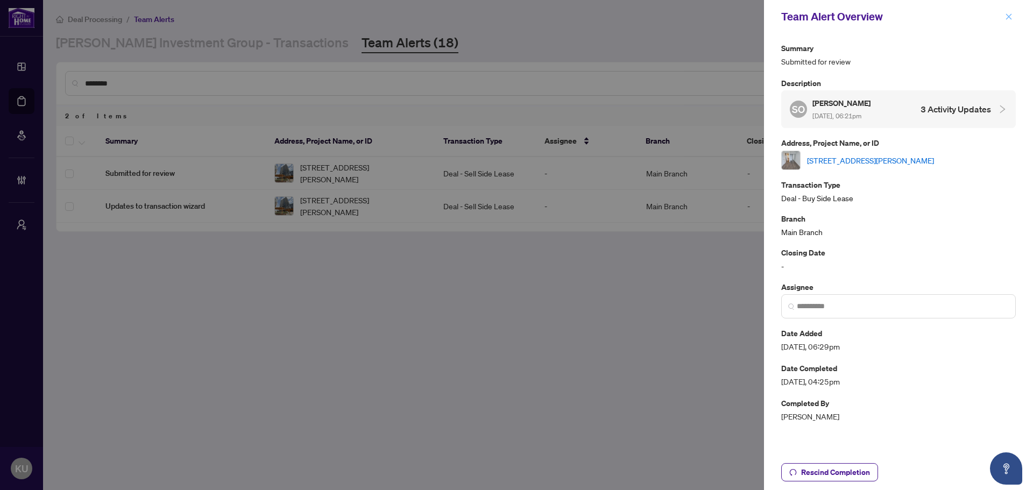
click at [1013, 13] on button "button" at bounding box center [1008, 16] width 14 height 13
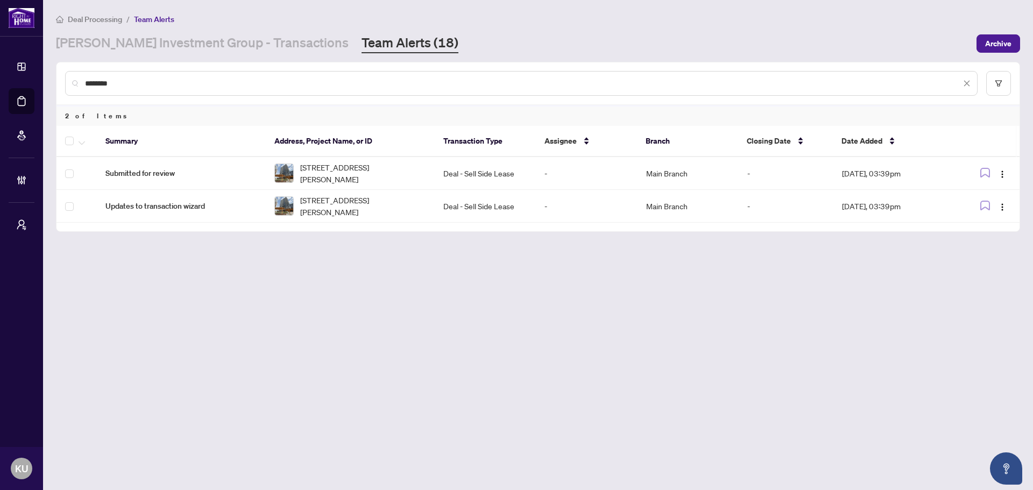
click at [239, 53] on main "Deal Processing / Team Alerts [PERSON_NAME] Investment Group - Transactions Tea…" at bounding box center [538, 245] width 990 height 490
click at [247, 39] on link "[PERSON_NAME] Investment Group - Transactions" at bounding box center [202, 43] width 293 height 19
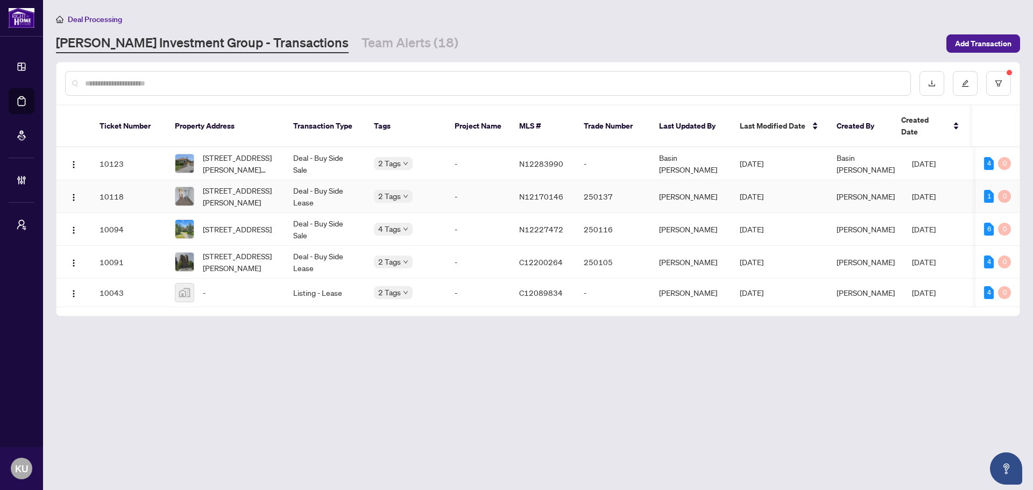
click at [250, 186] on span "[STREET_ADDRESS][PERSON_NAME]" at bounding box center [239, 196] width 73 height 24
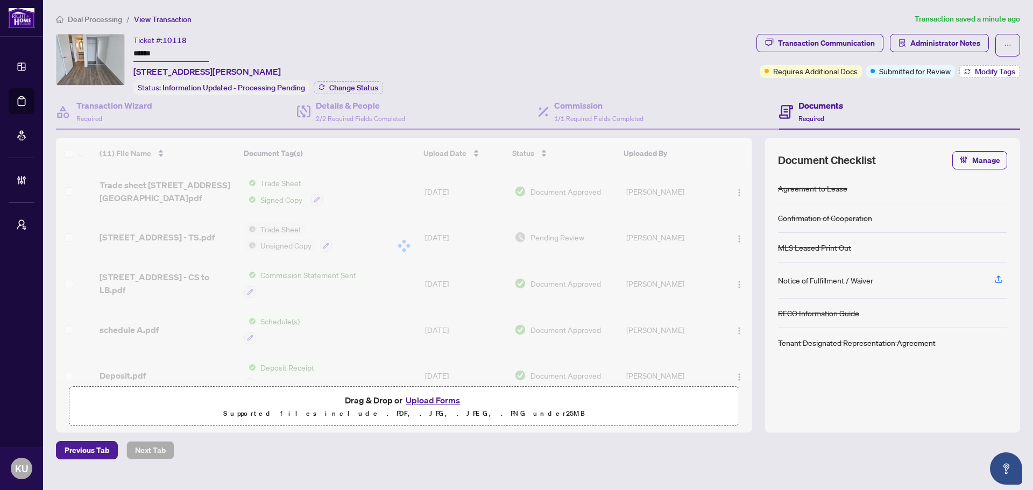
click at [996, 75] on span "Modify Tags" at bounding box center [995, 72] width 40 height 8
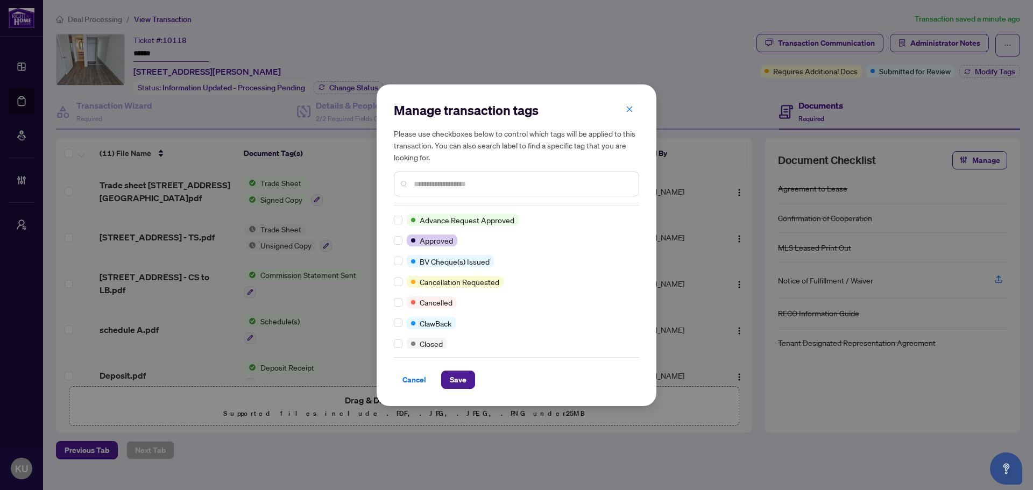
click at [431, 178] on input "text" at bounding box center [522, 184] width 216 height 12
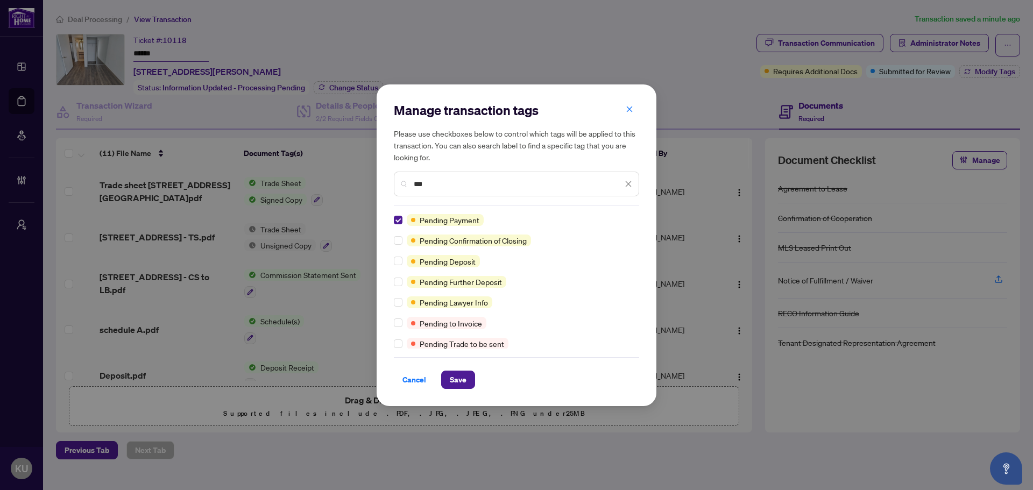
drag, startPoint x: 456, startPoint y: 376, endPoint x: 248, endPoint y: 215, distance: 262.9
click at [456, 376] on span "Save" at bounding box center [458, 379] width 17 height 17
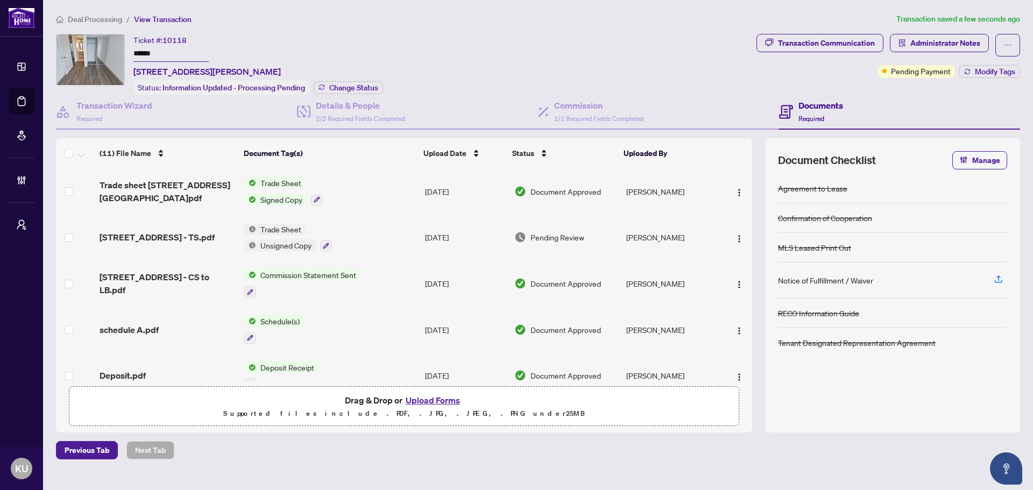
click at [88, 8] on main "Deal Processing / View Transaction Transaction saved a few seconds ago Ticket #…" at bounding box center [538, 245] width 990 height 490
click at [78, 18] on span "Deal Processing" at bounding box center [95, 20] width 54 height 10
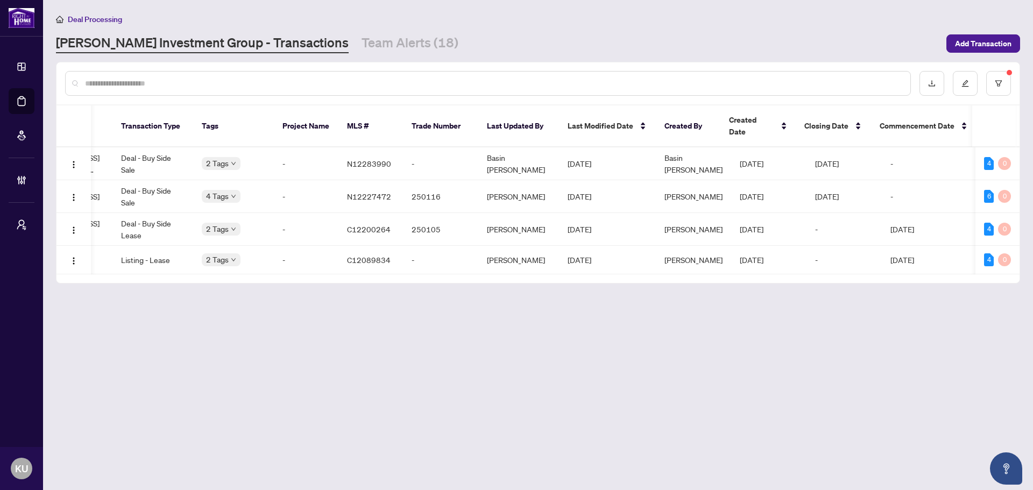
scroll to position [0, 175]
drag, startPoint x: 352, startPoint y: 269, endPoint x: 278, endPoint y: 271, distance: 73.7
click at [279, 271] on div "Ticket Number Property Address Transaction Type Tags Project Name MLS # Trade N…" at bounding box center [537, 193] width 963 height 177
drag, startPoint x: 253, startPoint y: 269, endPoint x: 160, endPoint y: 268, distance: 93.6
click at [160, 268] on div "Ticket Number Property Address Transaction Type Tags Project Name MLS # Trade N…" at bounding box center [537, 193] width 963 height 177
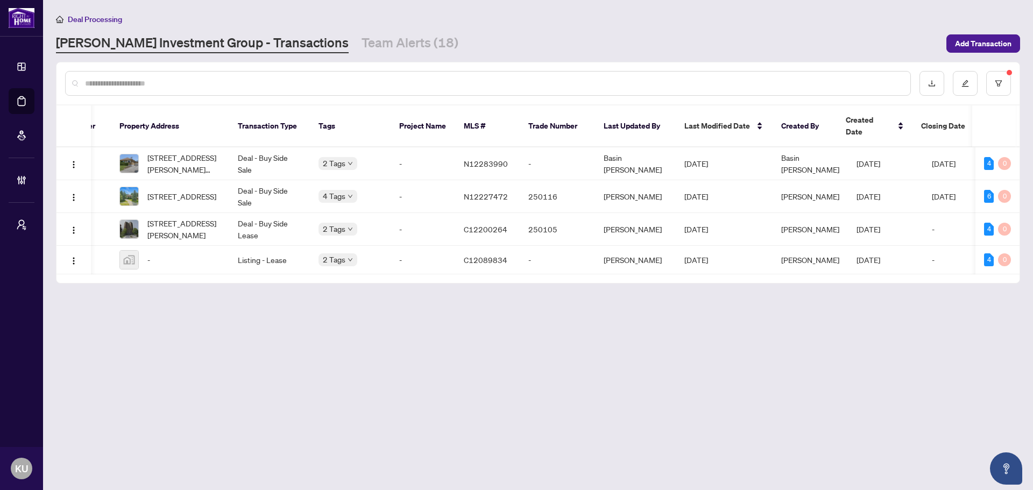
scroll to position [0, 0]
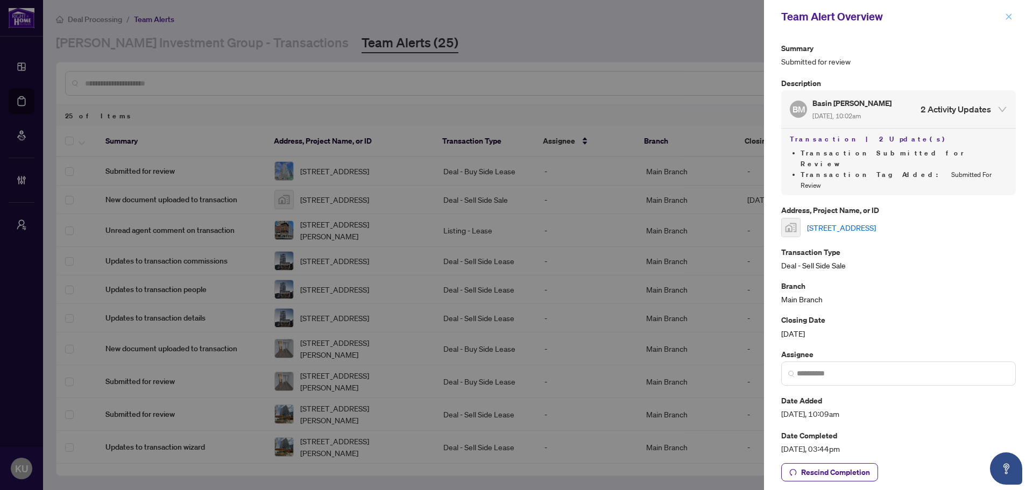
click at [1010, 15] on icon "close" at bounding box center [1009, 16] width 6 height 6
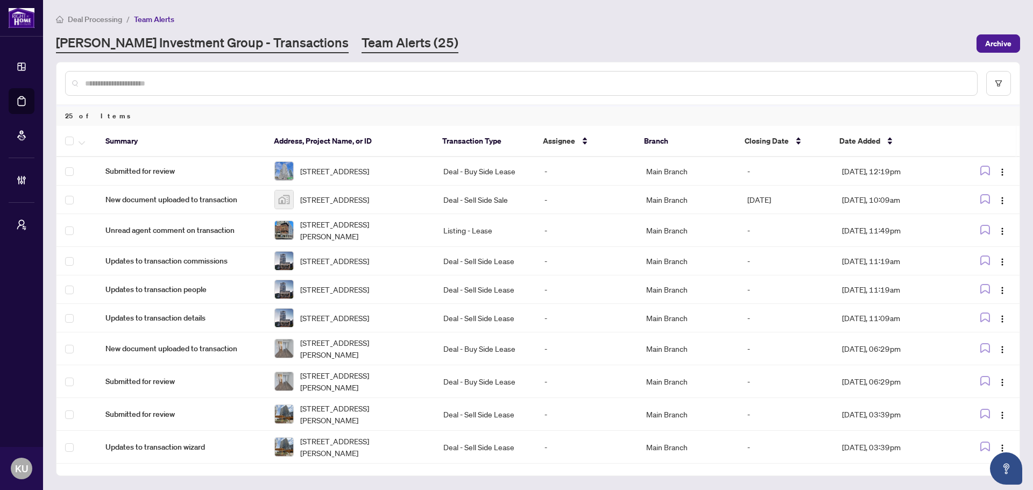
click at [251, 38] on link "[PERSON_NAME] Investment Group - Transactions" at bounding box center [202, 43] width 293 height 19
